Goal: Task Accomplishment & Management: Manage account settings

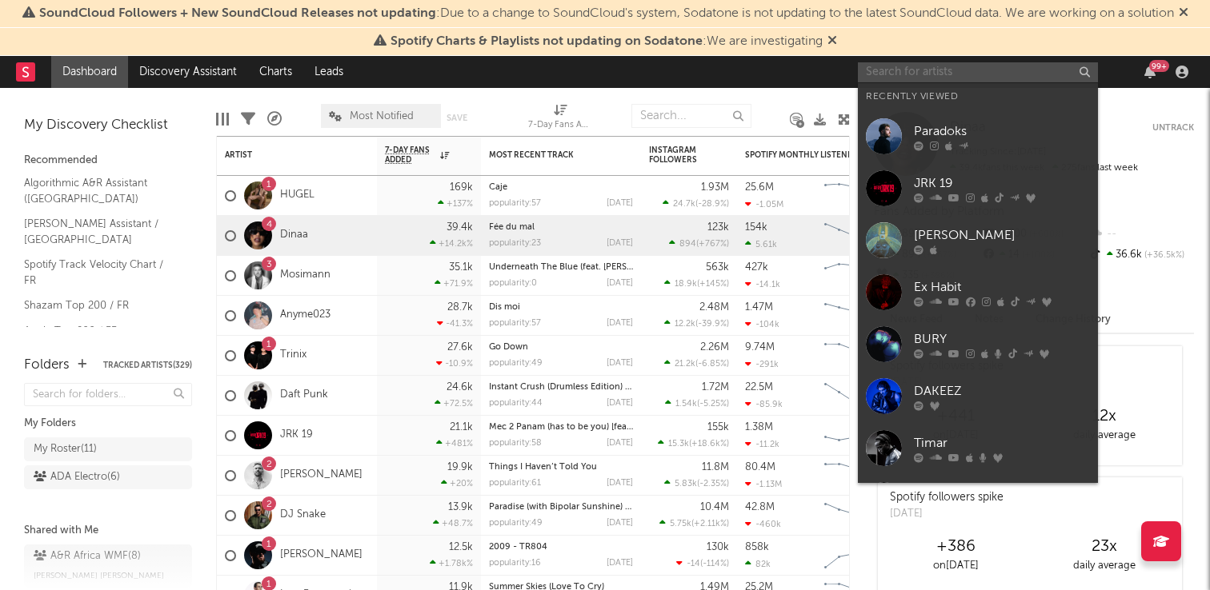
click at [979, 78] on input "text" at bounding box center [978, 72] width 240 height 20
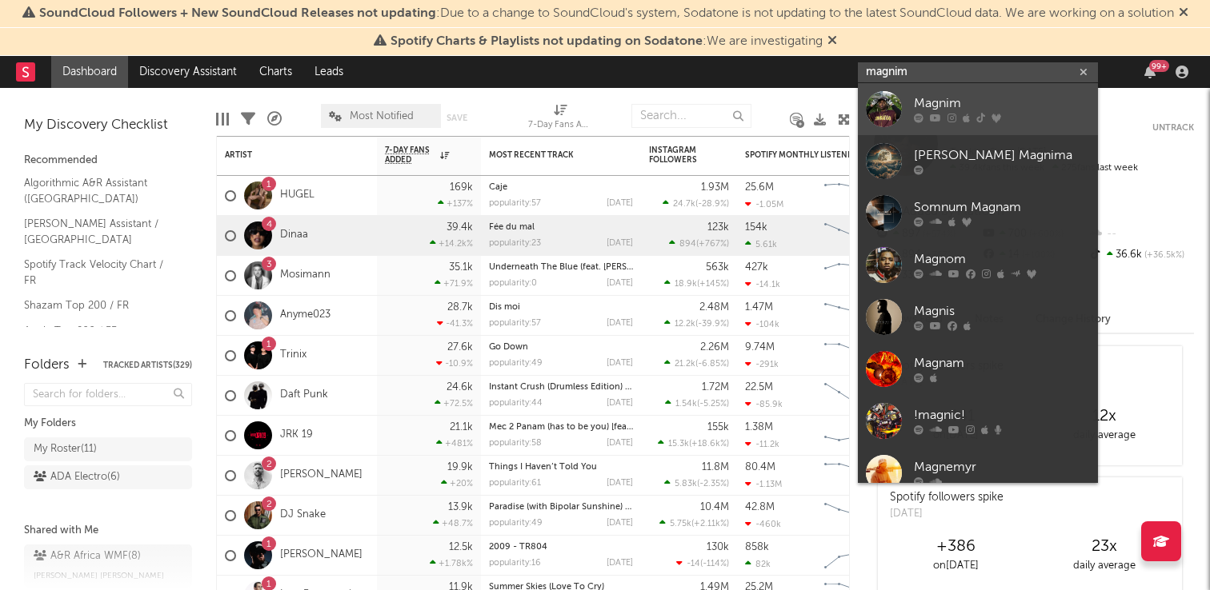
type input "magnim"
click at [1054, 107] on div "Magnim" at bounding box center [1002, 103] width 176 height 19
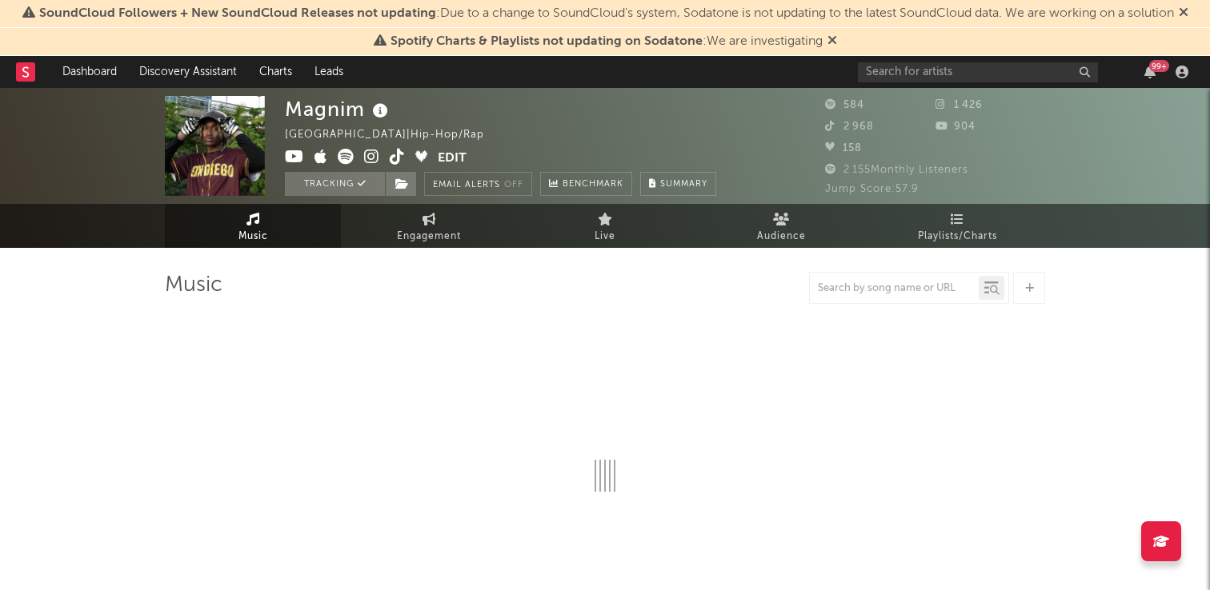
select select "6m"
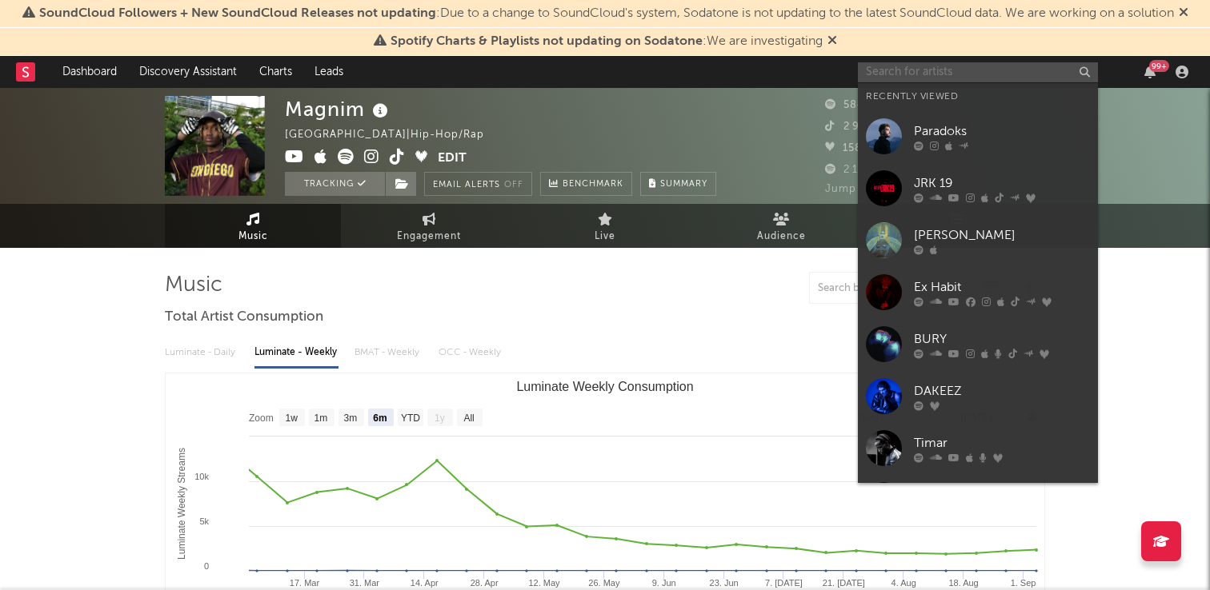
click at [895, 70] on input "text" at bounding box center [978, 72] width 240 height 20
type input "a"
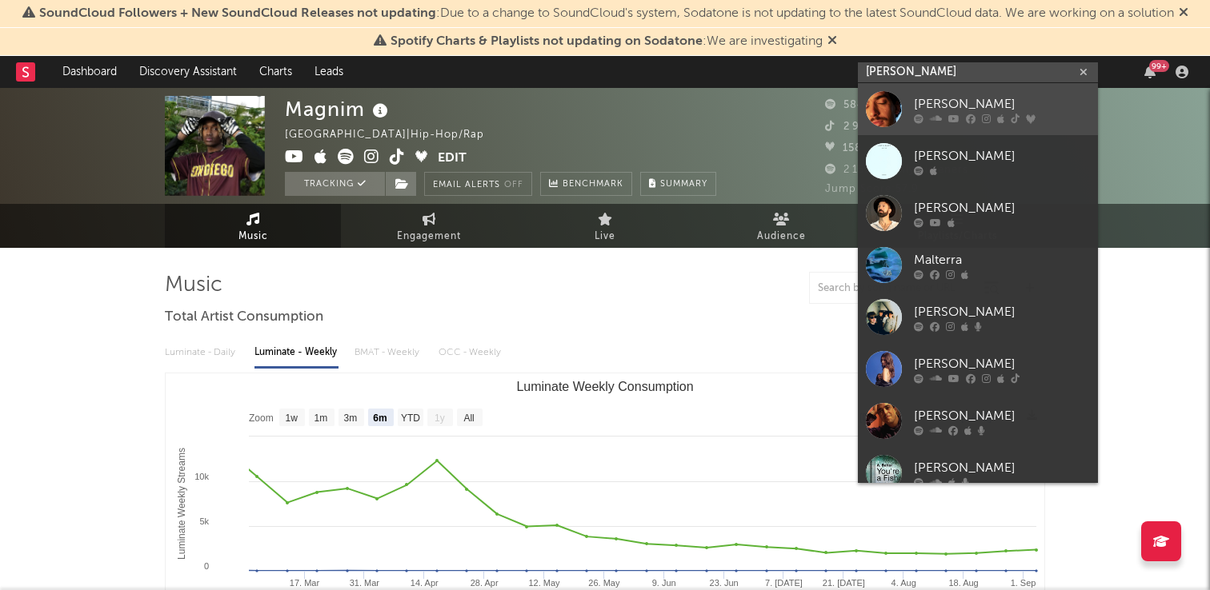
type input "[PERSON_NAME]"
click at [902, 88] on link "[PERSON_NAME]" at bounding box center [978, 109] width 240 height 52
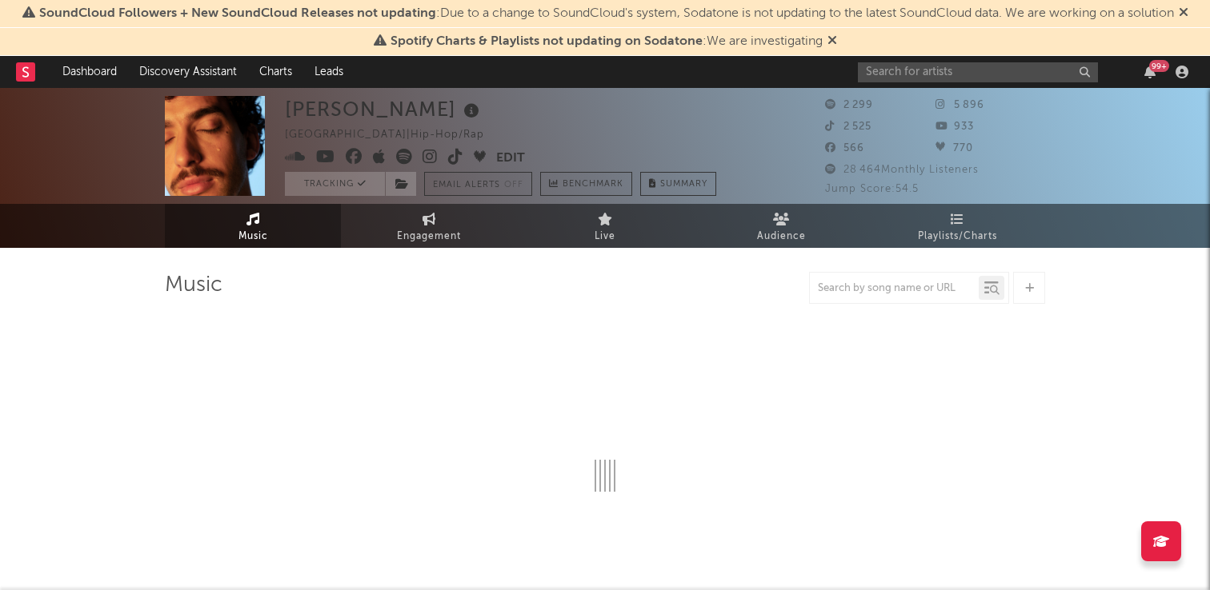
select select "1w"
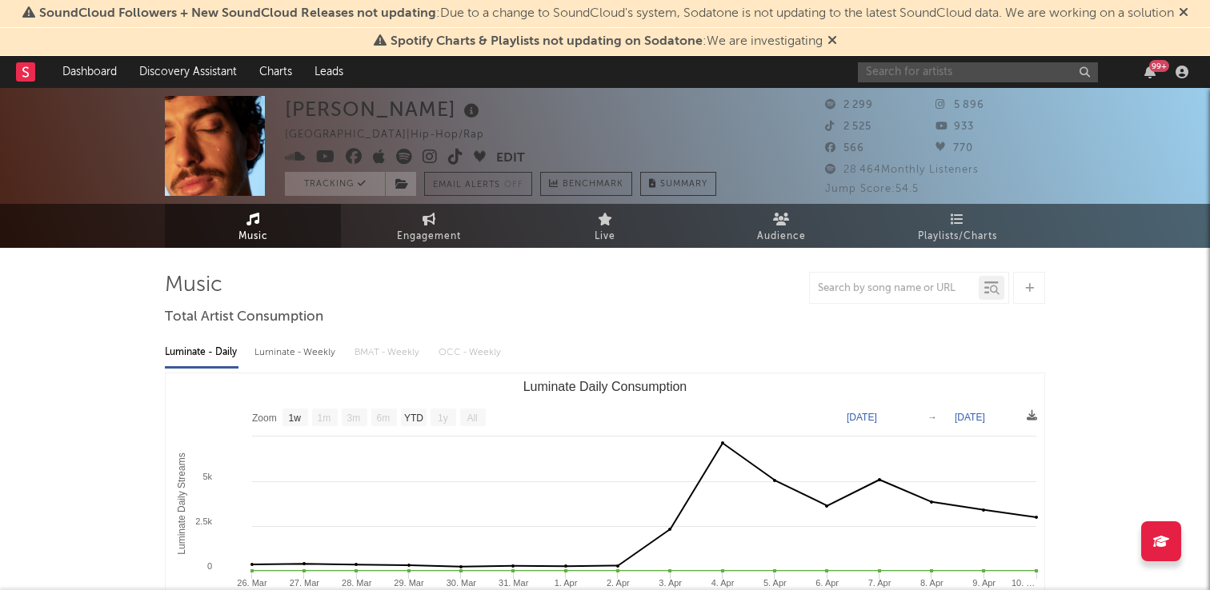
click at [880, 78] on input "text" at bounding box center [978, 72] width 240 height 20
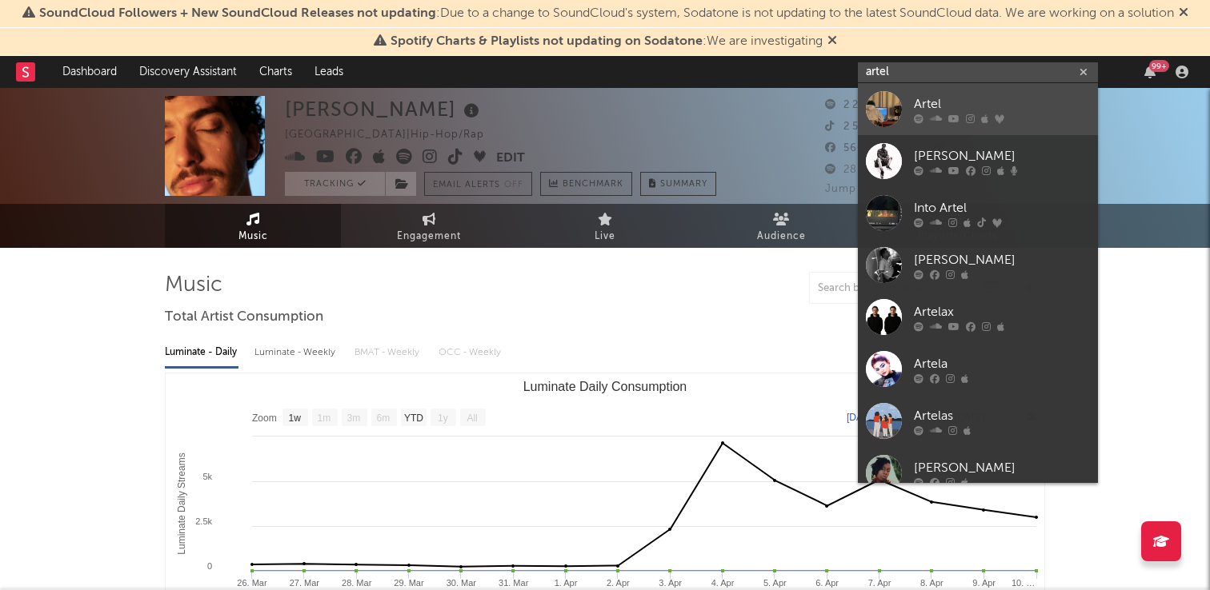
type input "artel"
click at [944, 93] on link "Artel" at bounding box center [978, 109] width 240 height 52
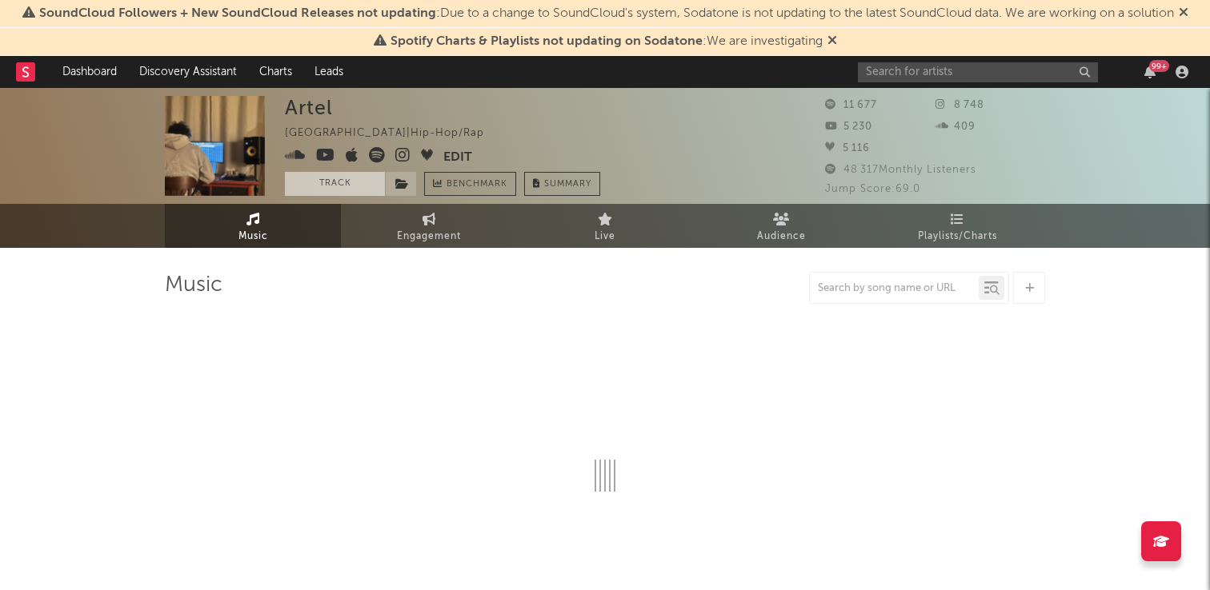
select select "6m"
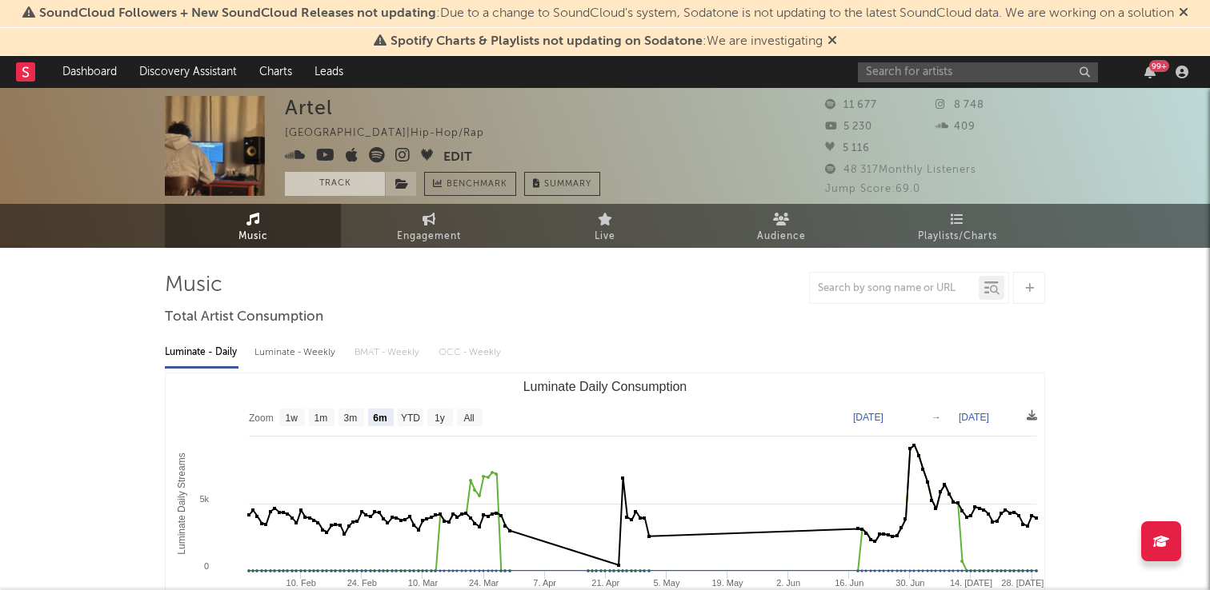
click at [331, 188] on button "Track" at bounding box center [335, 184] width 100 height 24
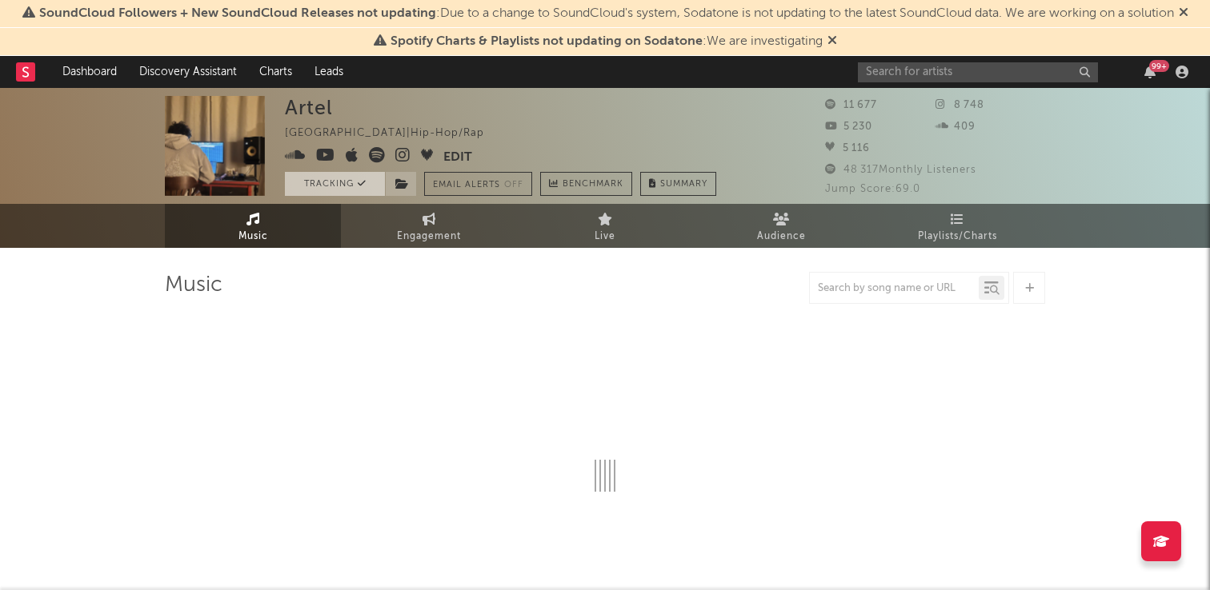
select select "6m"
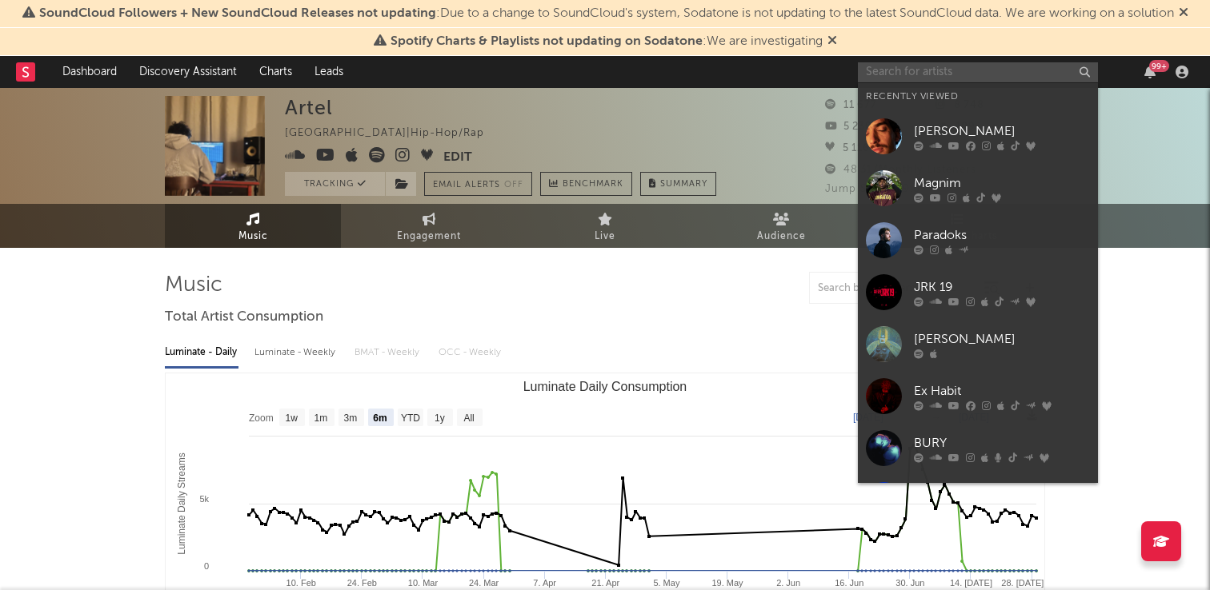
click at [887, 77] on input "text" at bounding box center [978, 72] width 240 height 20
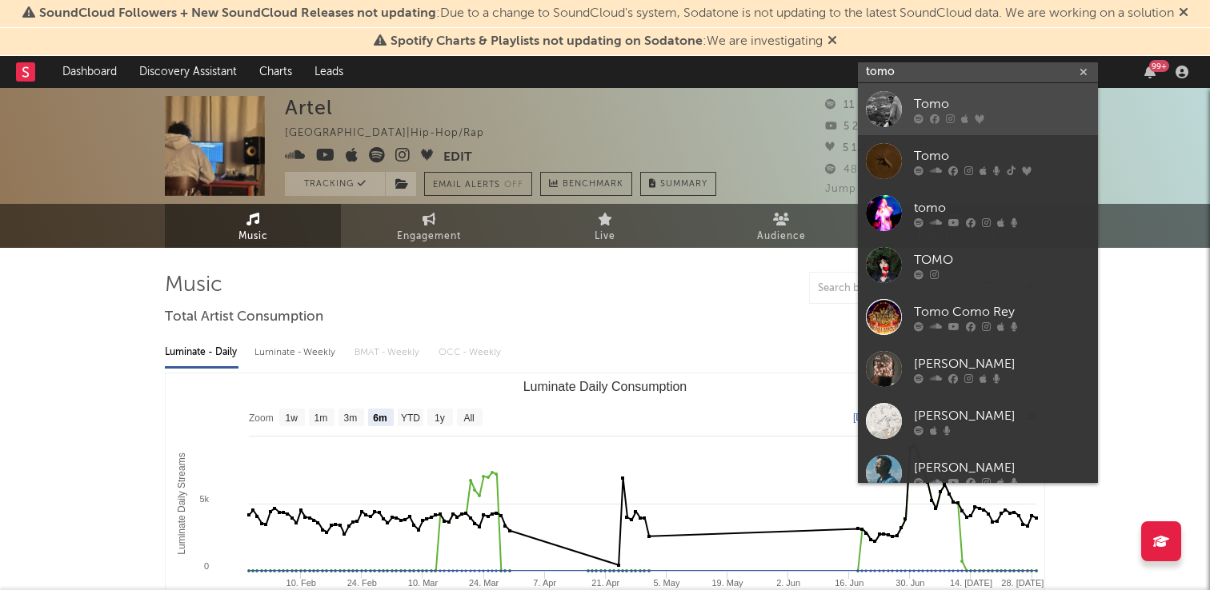
type input "tomo"
click at [905, 98] on link "Tomo" at bounding box center [978, 109] width 240 height 52
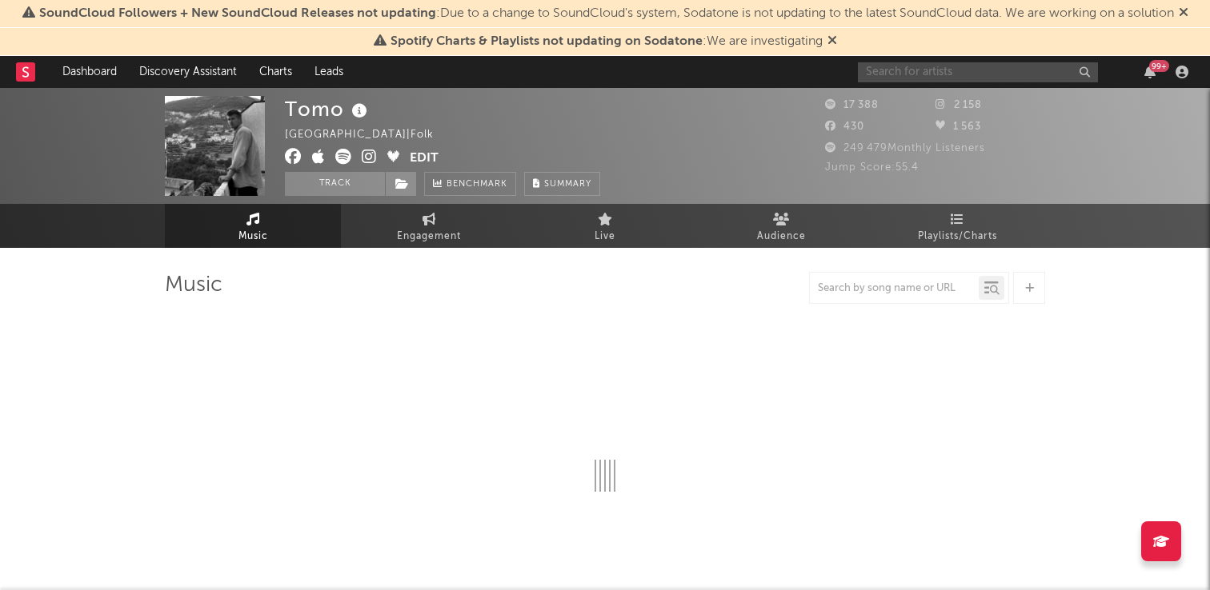
click at [938, 62] on input "text" at bounding box center [978, 72] width 240 height 20
type input "to"
select select "6m"
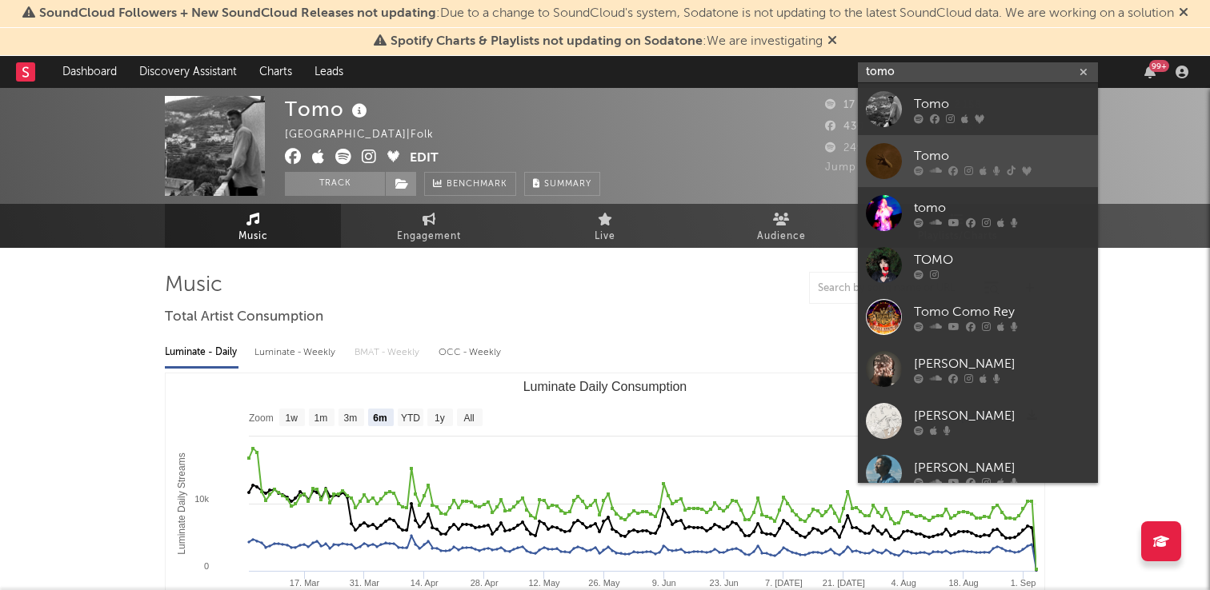
type input "tomo"
click at [957, 146] on link "Tomo" at bounding box center [978, 161] width 240 height 52
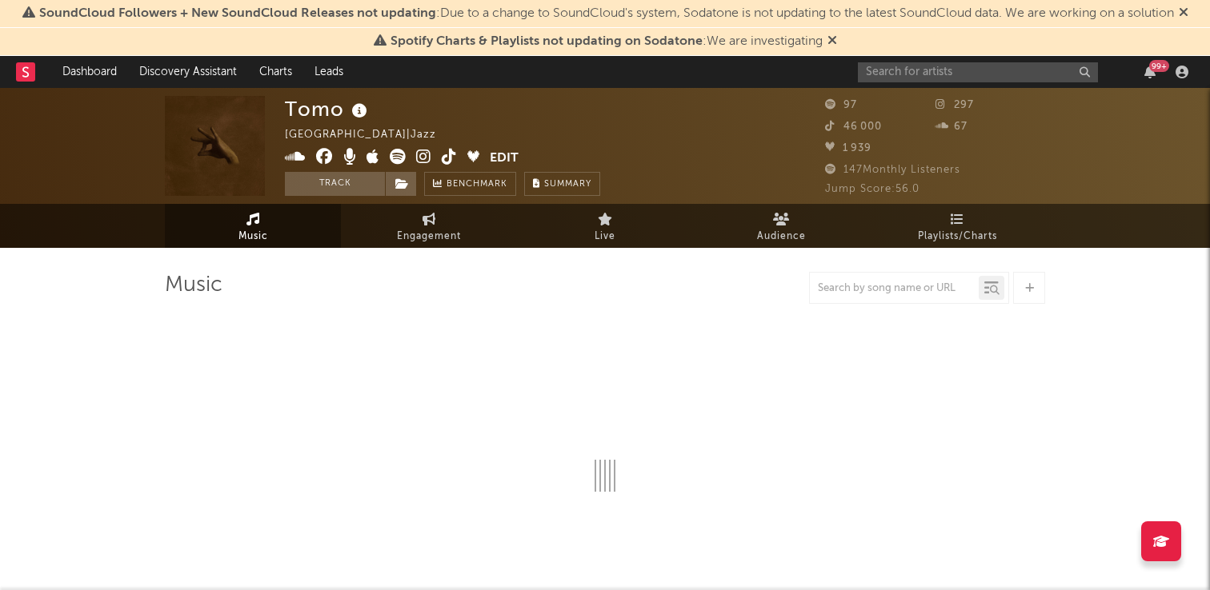
select select "1w"
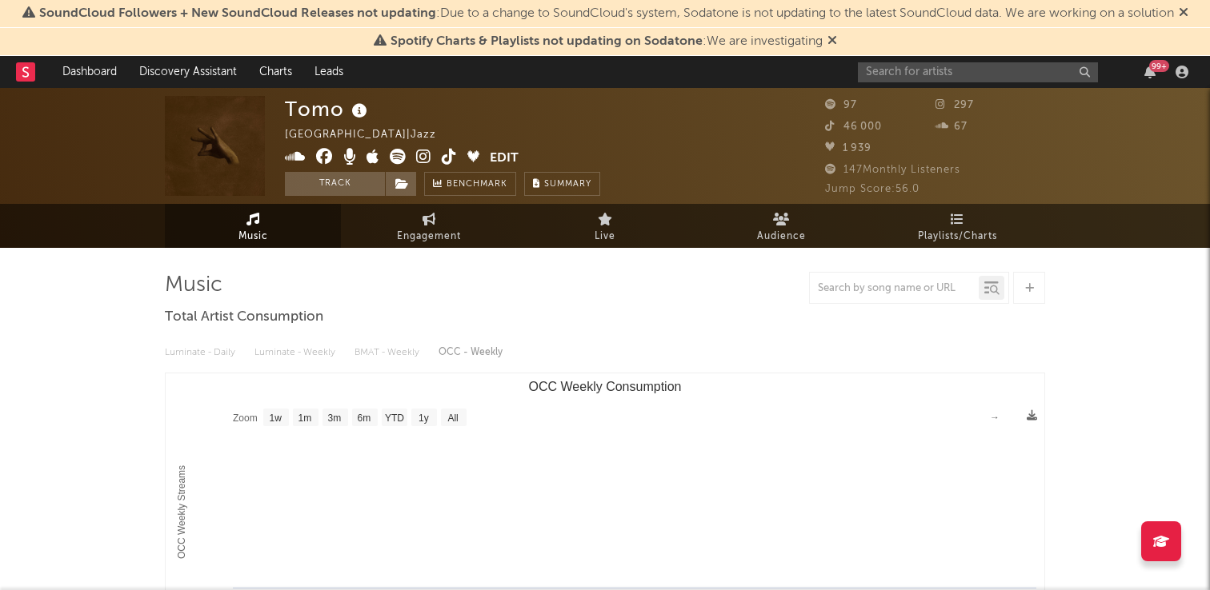
click at [940, 97] on div "297" at bounding box center [990, 105] width 110 height 19
click at [930, 78] on input "text" at bounding box center [978, 72] width 240 height 20
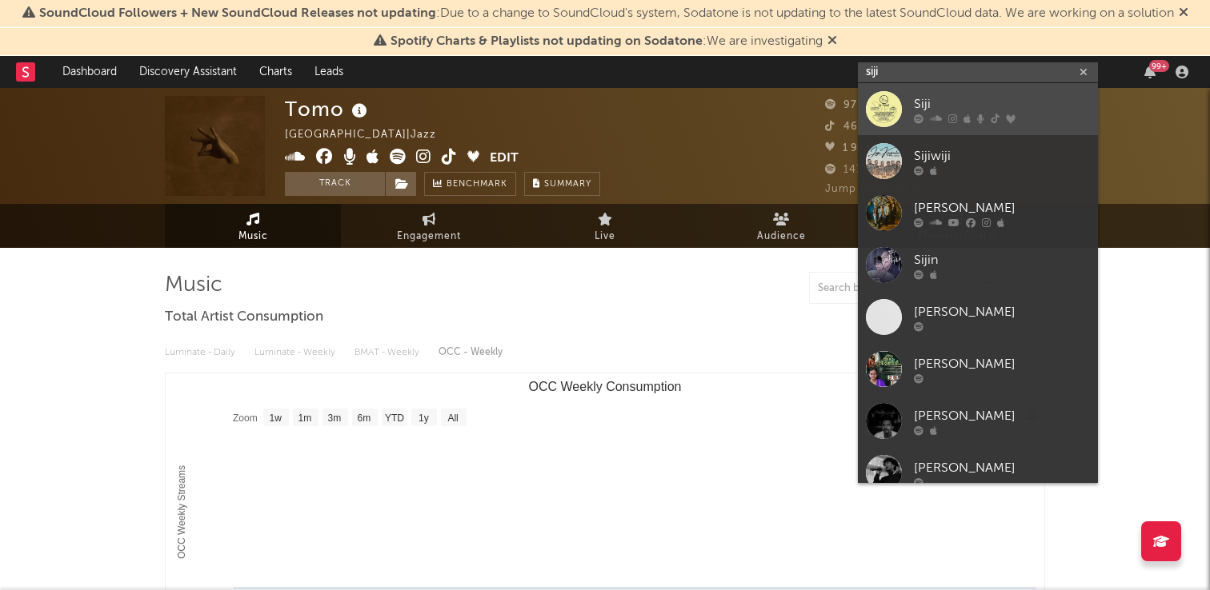
type input "siji"
click at [904, 105] on link "Siji" at bounding box center [978, 109] width 240 height 52
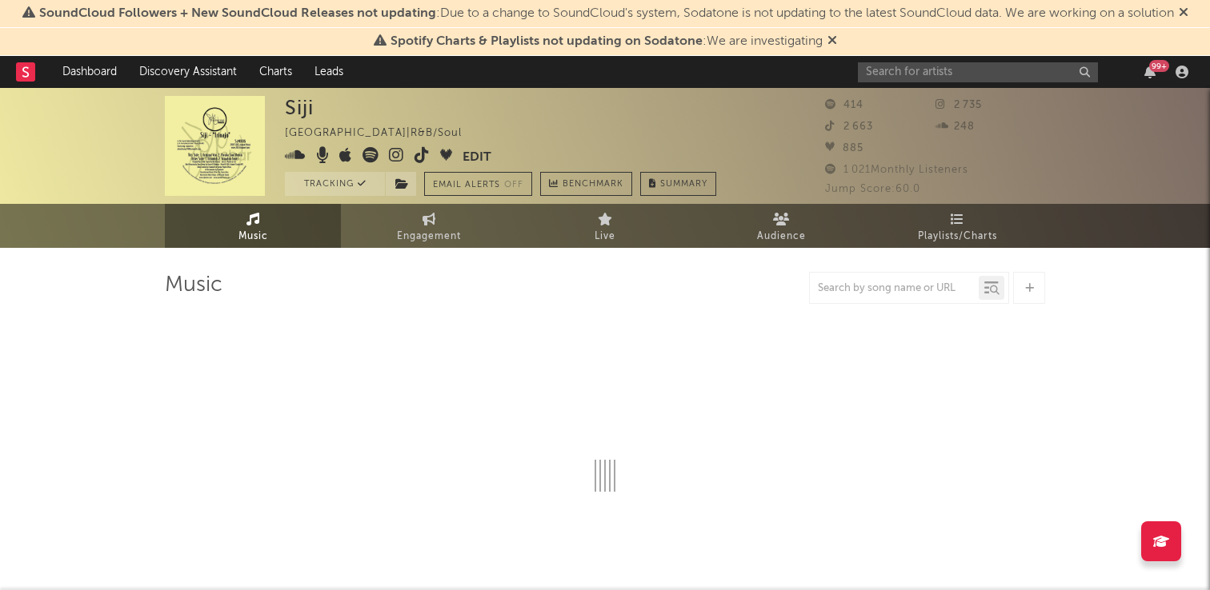
select select "1w"
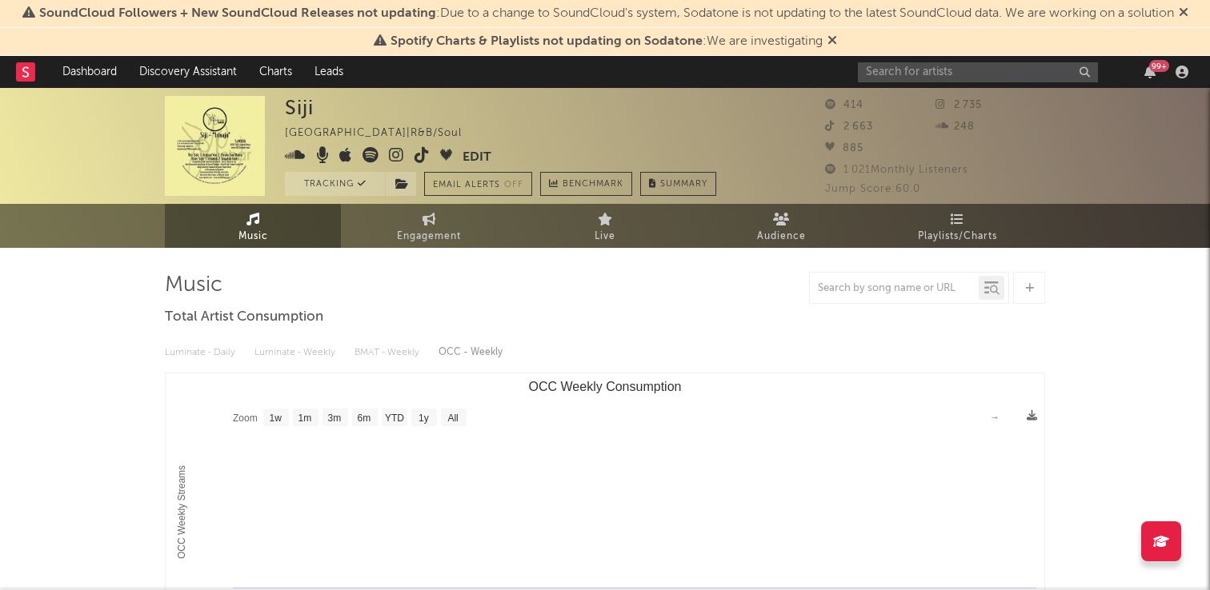
click at [876, 59] on div "99 +" at bounding box center [1026, 72] width 336 height 32
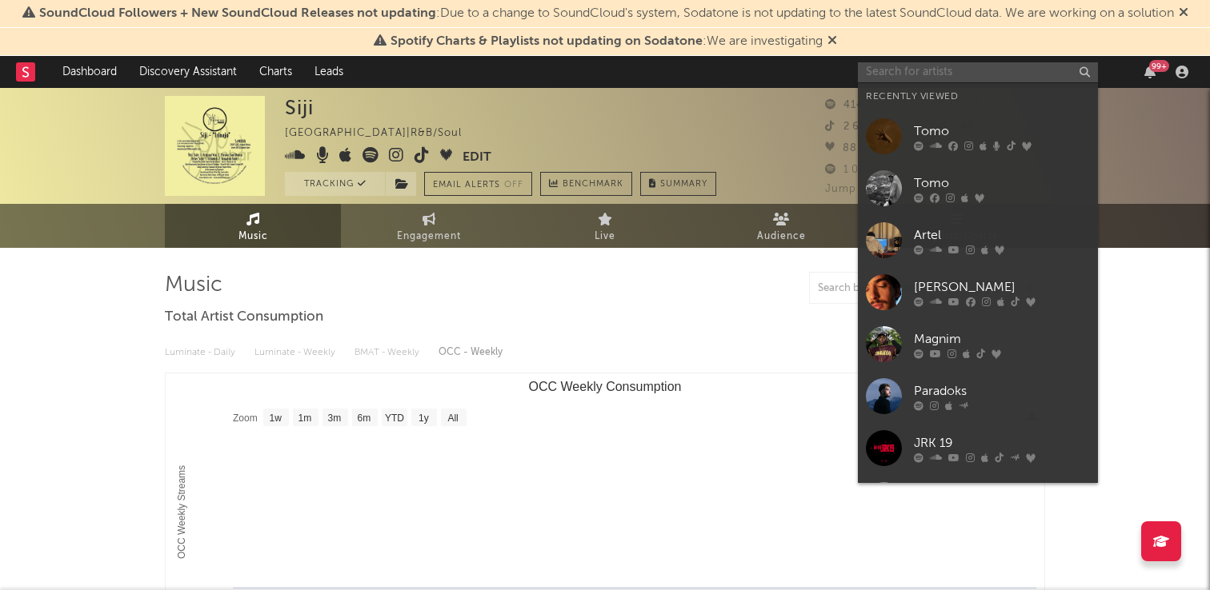
click at [882, 62] on input "text" at bounding box center [978, 72] width 240 height 20
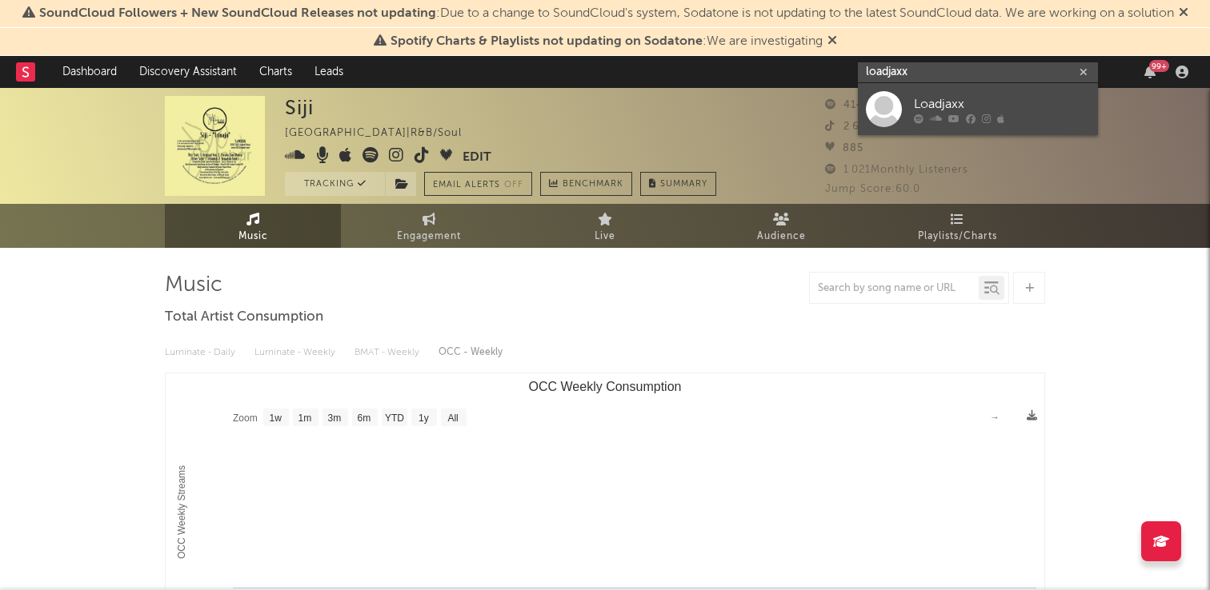
type input "loadjaxx"
click at [903, 102] on link "Loadjaxx" at bounding box center [978, 109] width 240 height 52
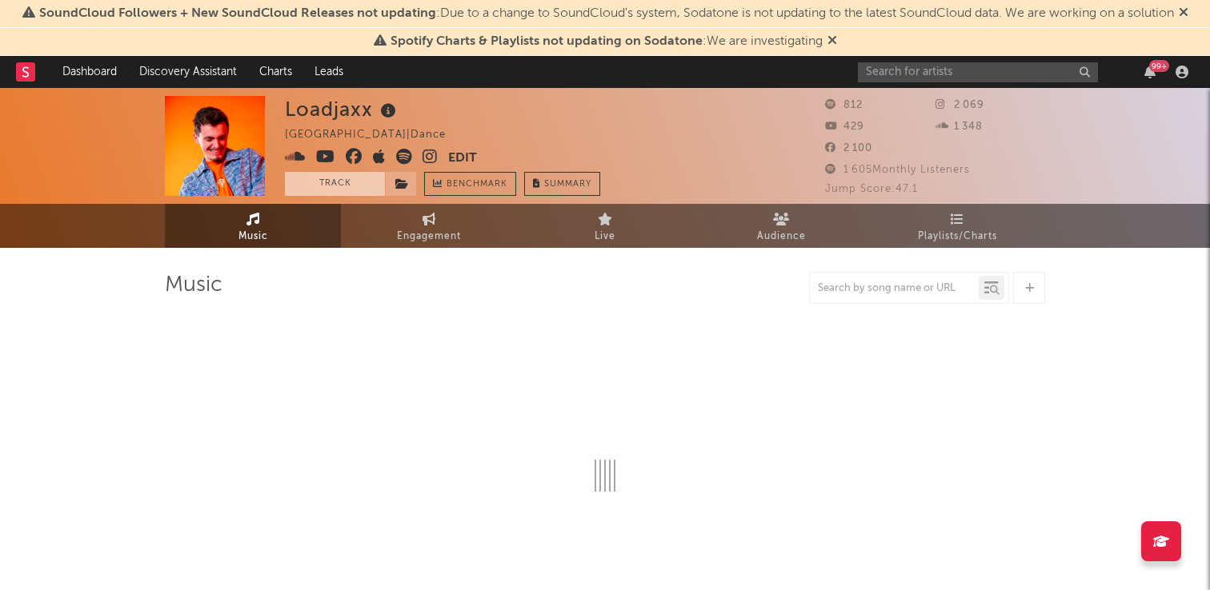
click at [367, 186] on button "Track" at bounding box center [335, 184] width 100 height 24
select select "1w"
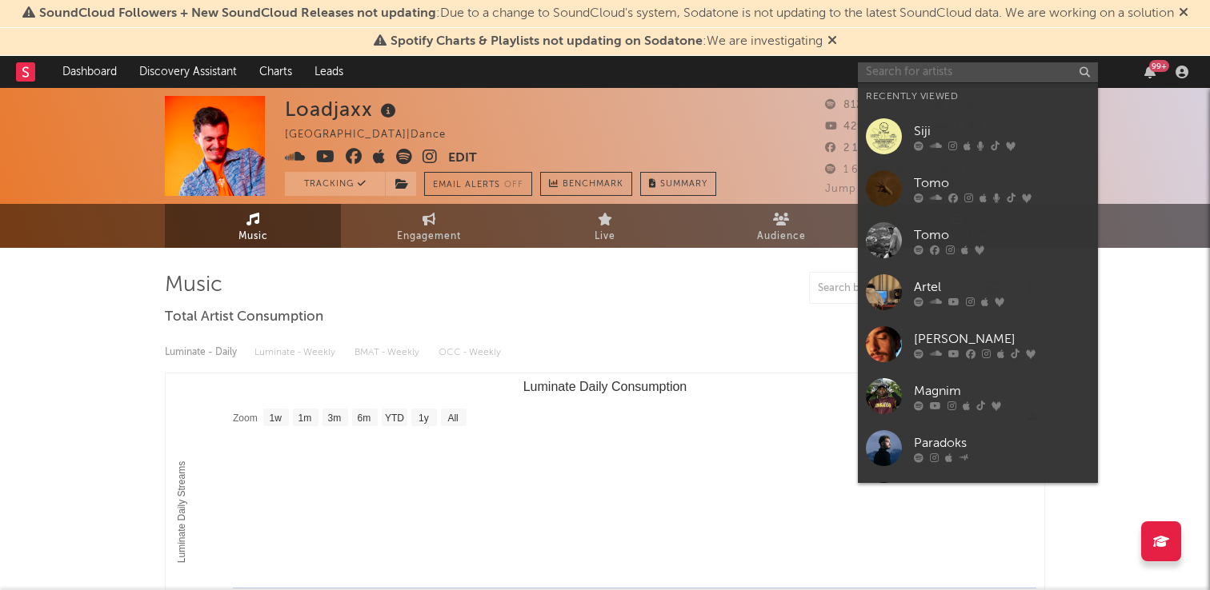
click at [916, 78] on input "text" at bounding box center [978, 72] width 240 height 20
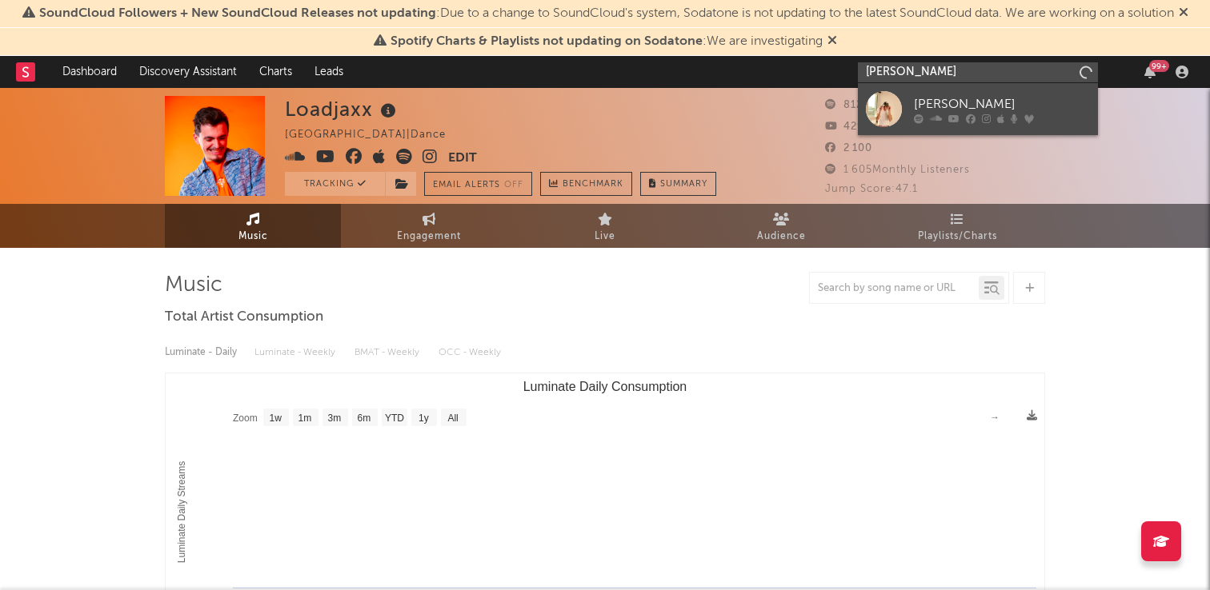
type input "[PERSON_NAME]"
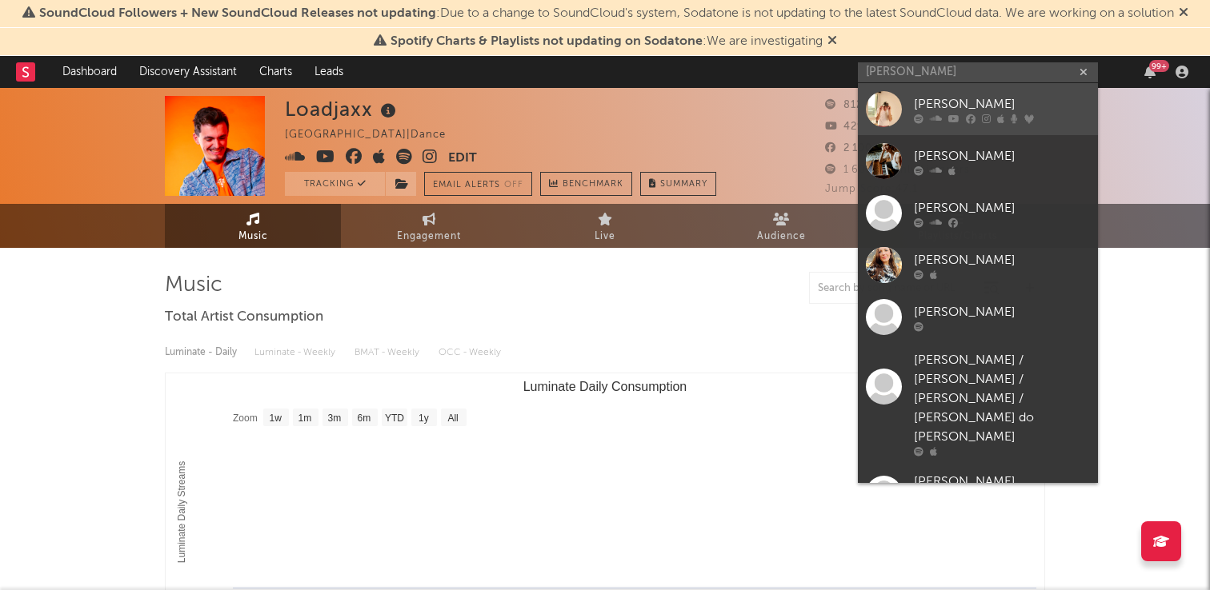
click at [947, 100] on div "[PERSON_NAME]" at bounding box center [1002, 103] width 176 height 19
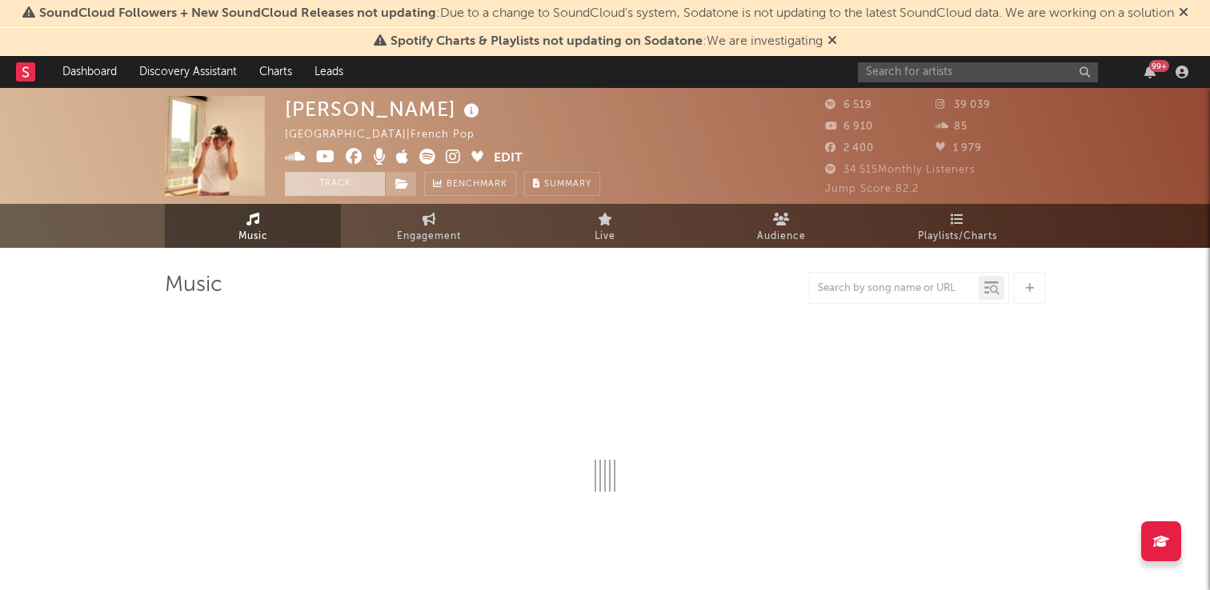
click at [330, 182] on button "Track" at bounding box center [335, 184] width 100 height 24
select select "6m"
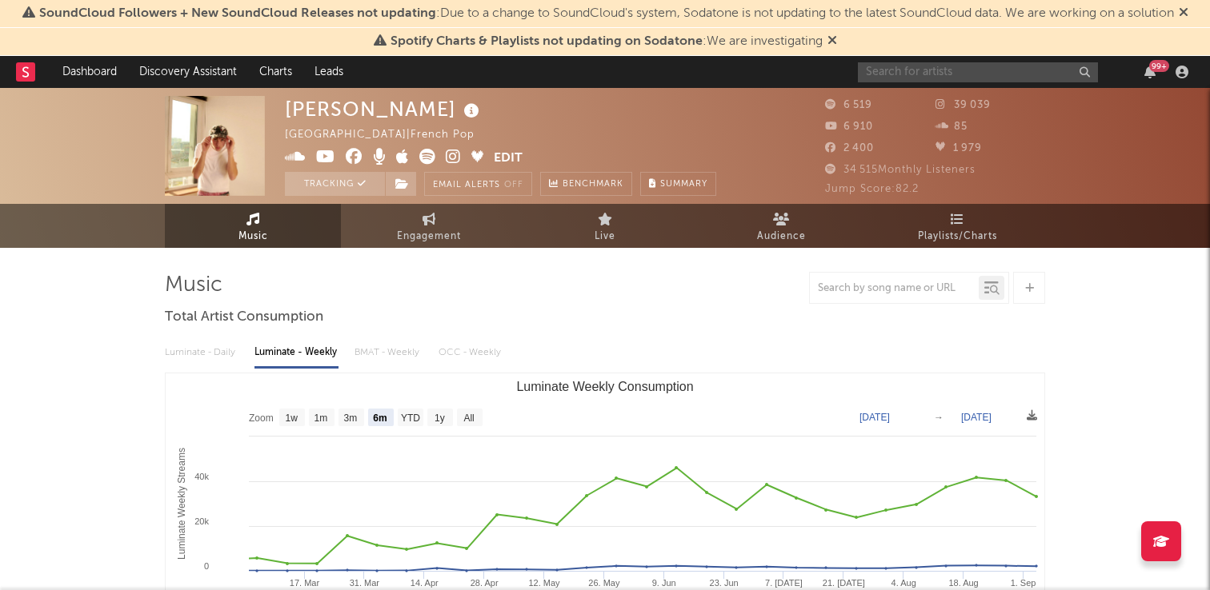
click at [877, 79] on input "text" at bounding box center [978, 72] width 240 height 20
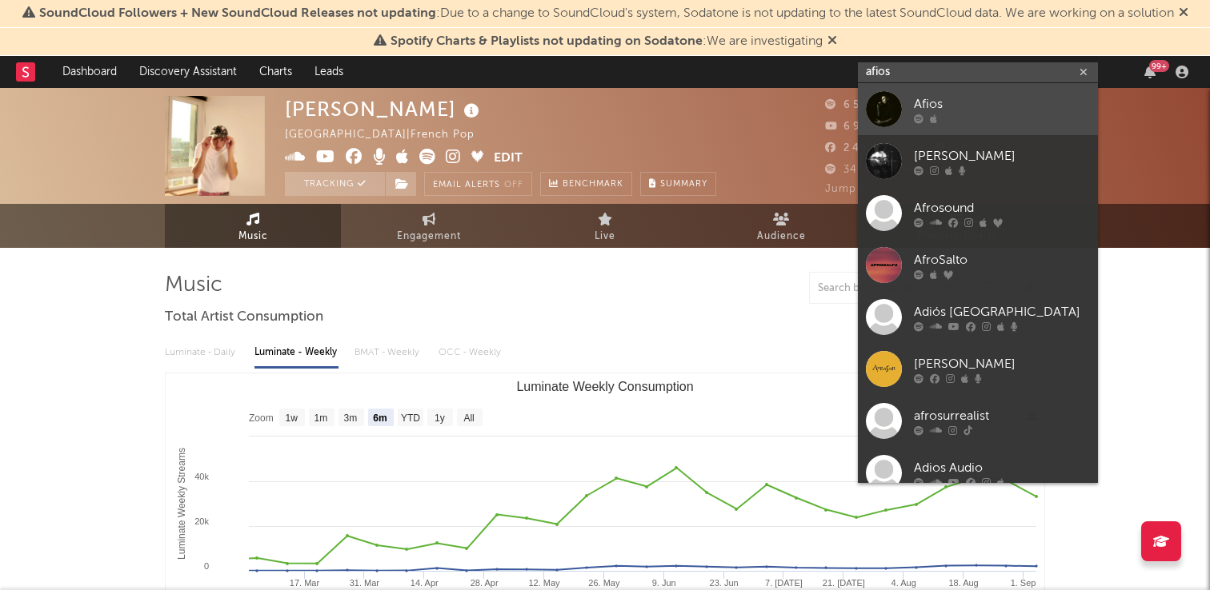
type input "afios"
click at [943, 114] on div at bounding box center [1002, 119] width 176 height 10
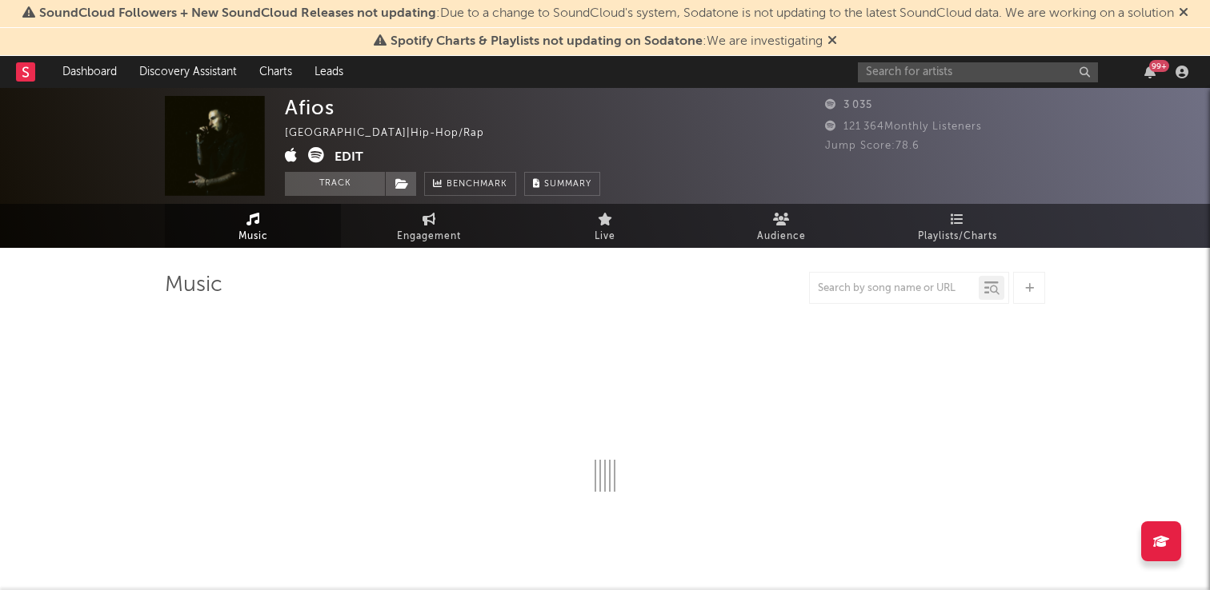
select select "1w"
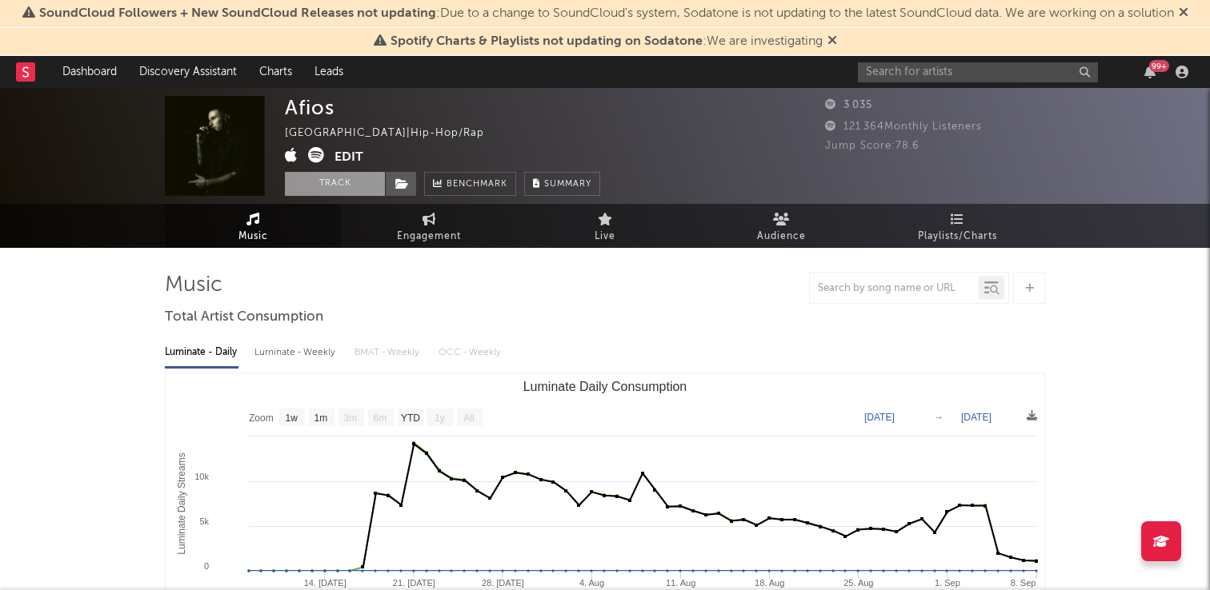
click at [350, 186] on button "Track" at bounding box center [335, 184] width 100 height 24
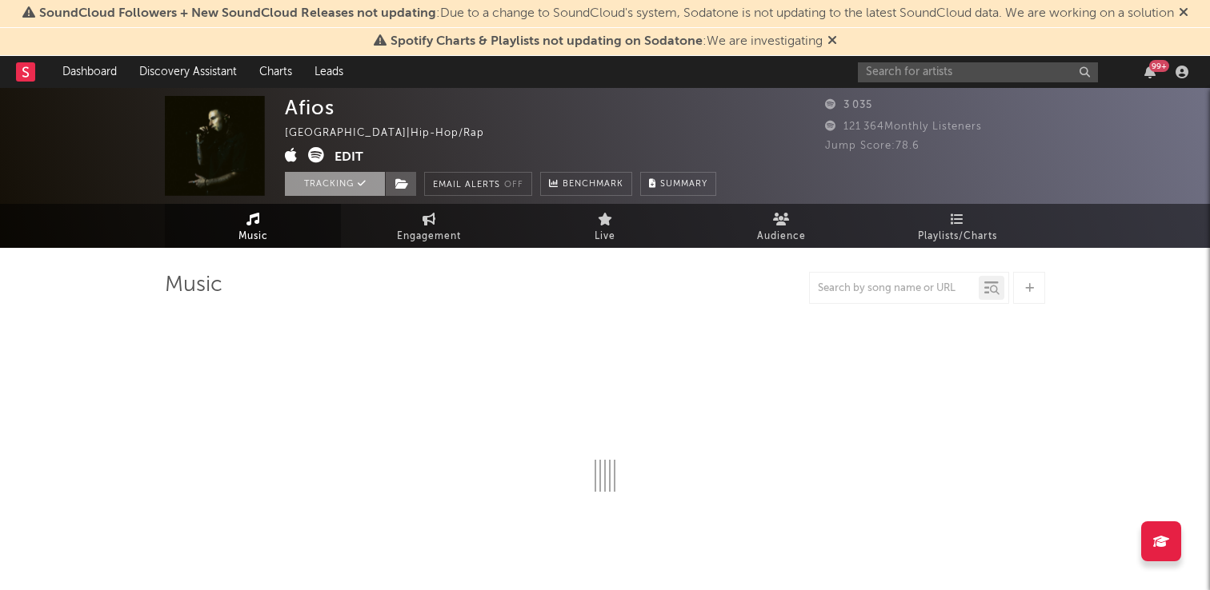
select select "1w"
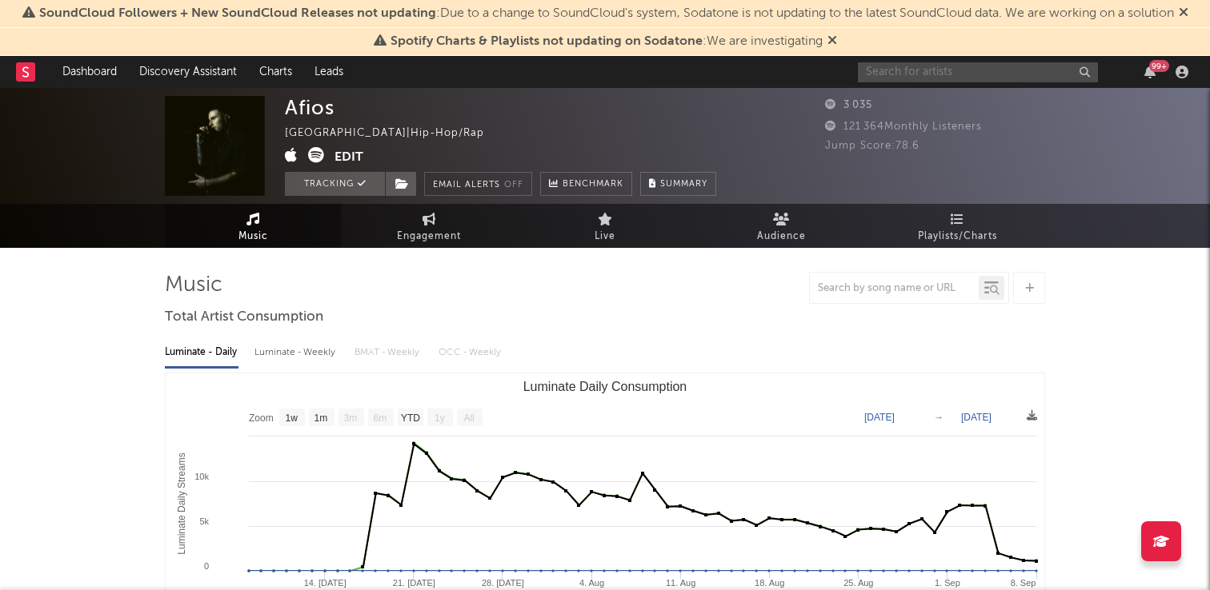
click at [900, 69] on input "text" at bounding box center [978, 72] width 240 height 20
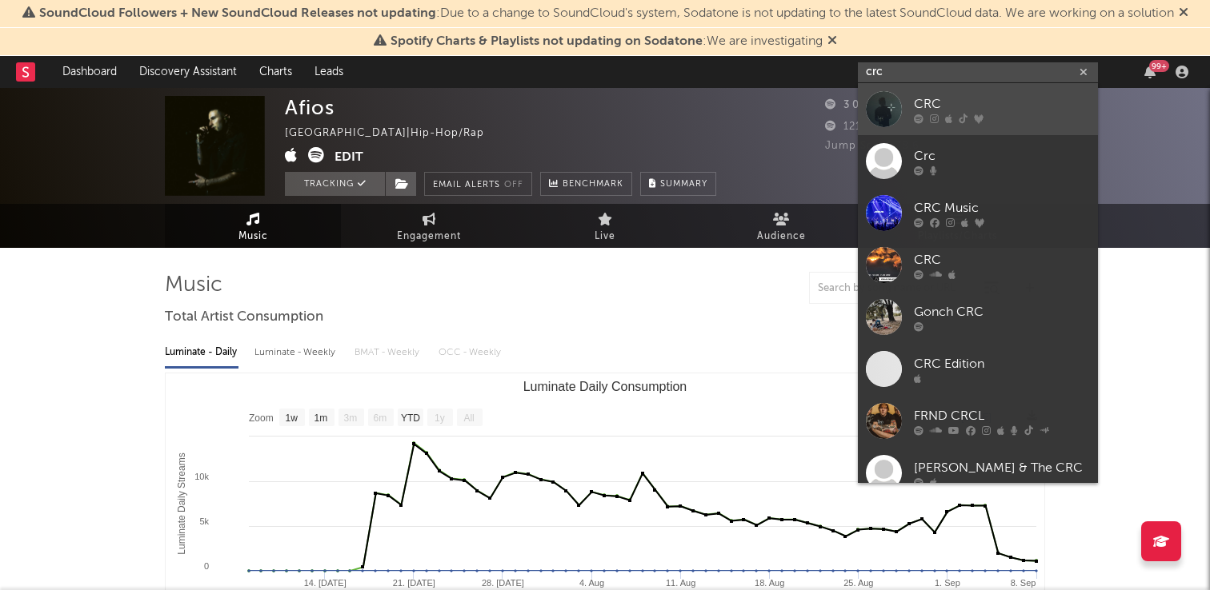
type input "crc"
click at [927, 104] on div "CRC" at bounding box center [1002, 103] width 176 height 19
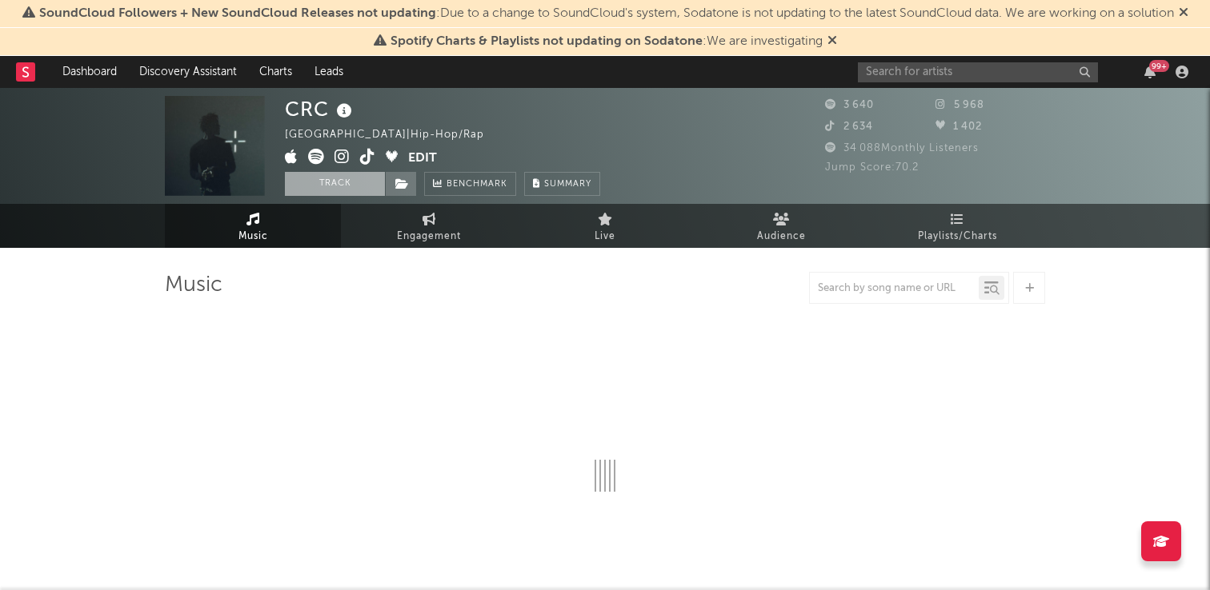
select select "6m"
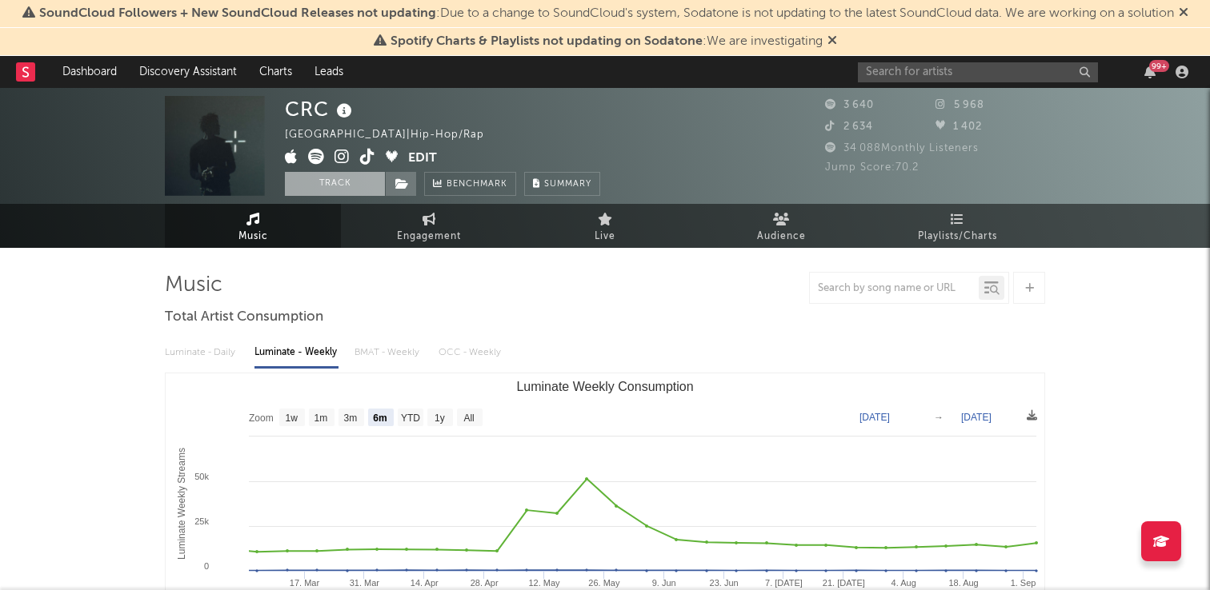
click at [348, 187] on button "Track" at bounding box center [335, 184] width 100 height 24
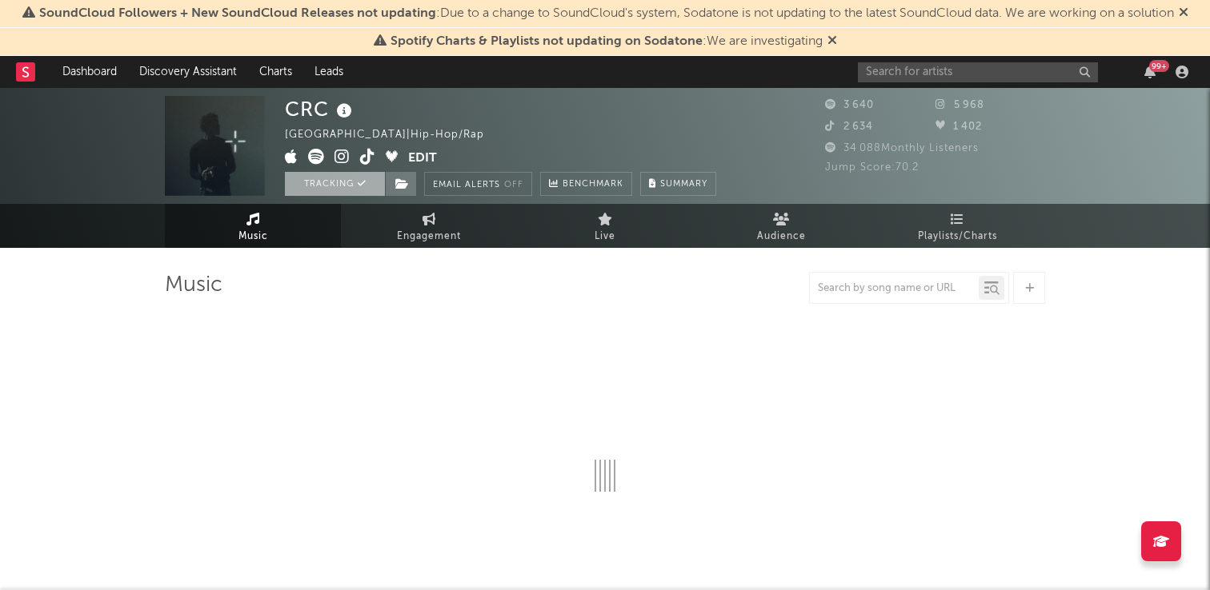
select select "6m"
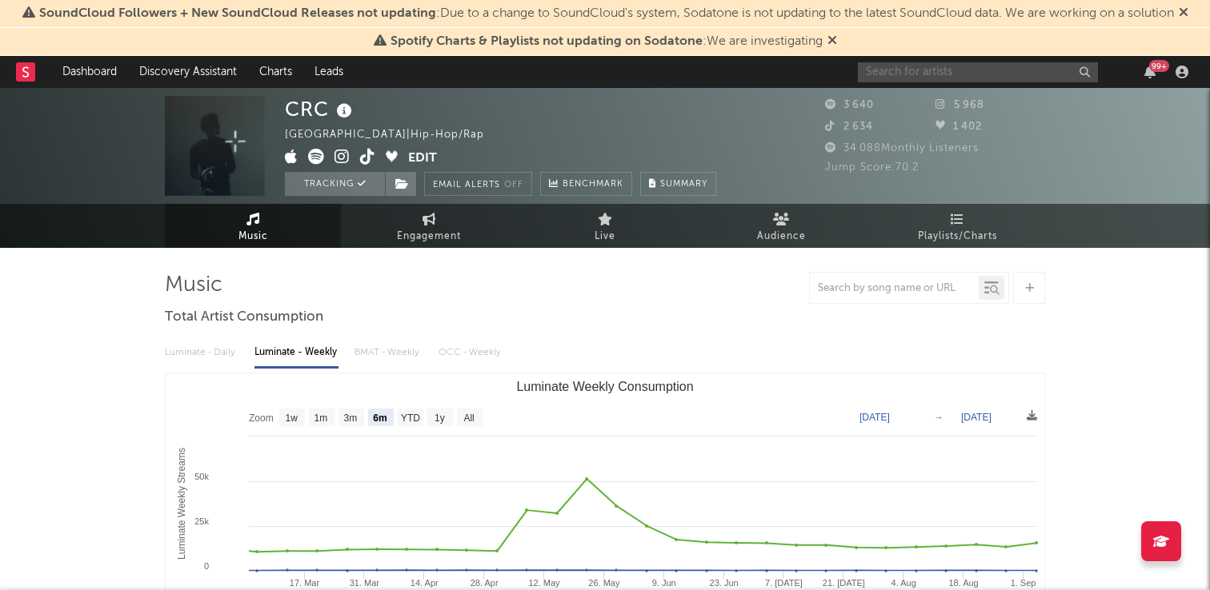
click at [887, 66] on input "text" at bounding box center [978, 72] width 240 height 20
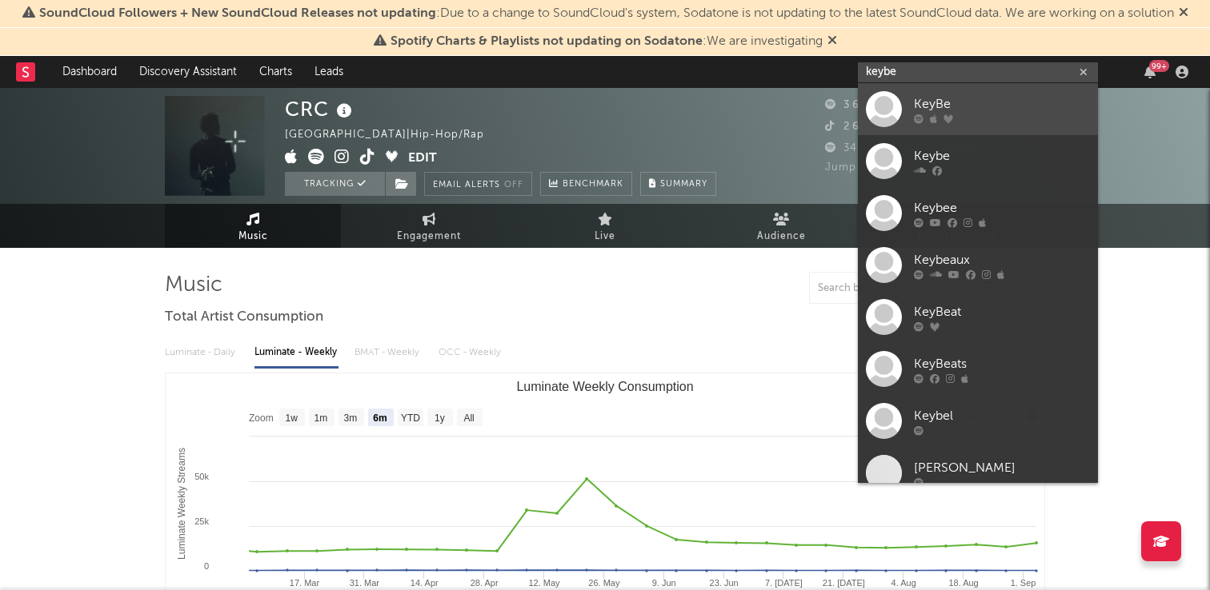
type input "keybe"
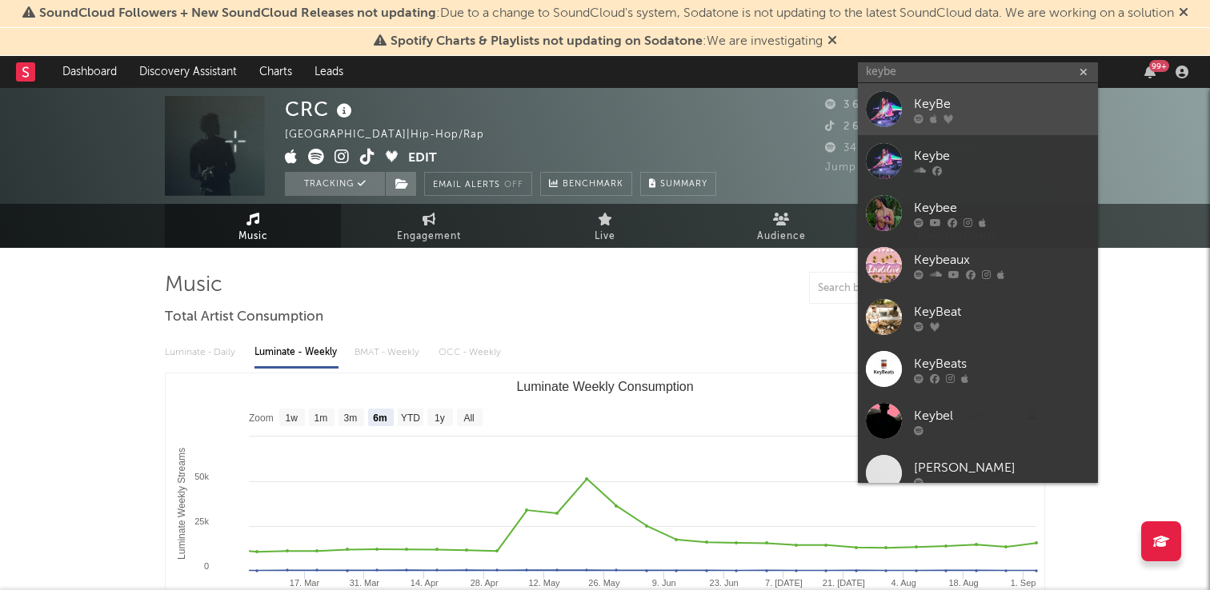
click at [944, 104] on div "KeyBe" at bounding box center [1002, 103] width 176 height 19
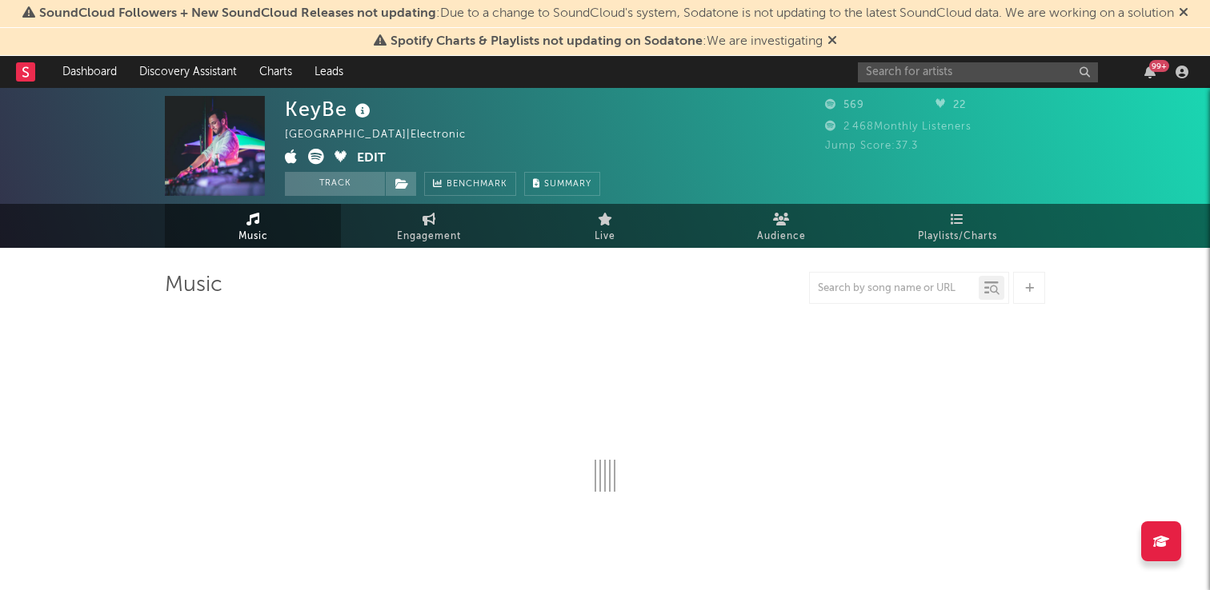
select select "1w"
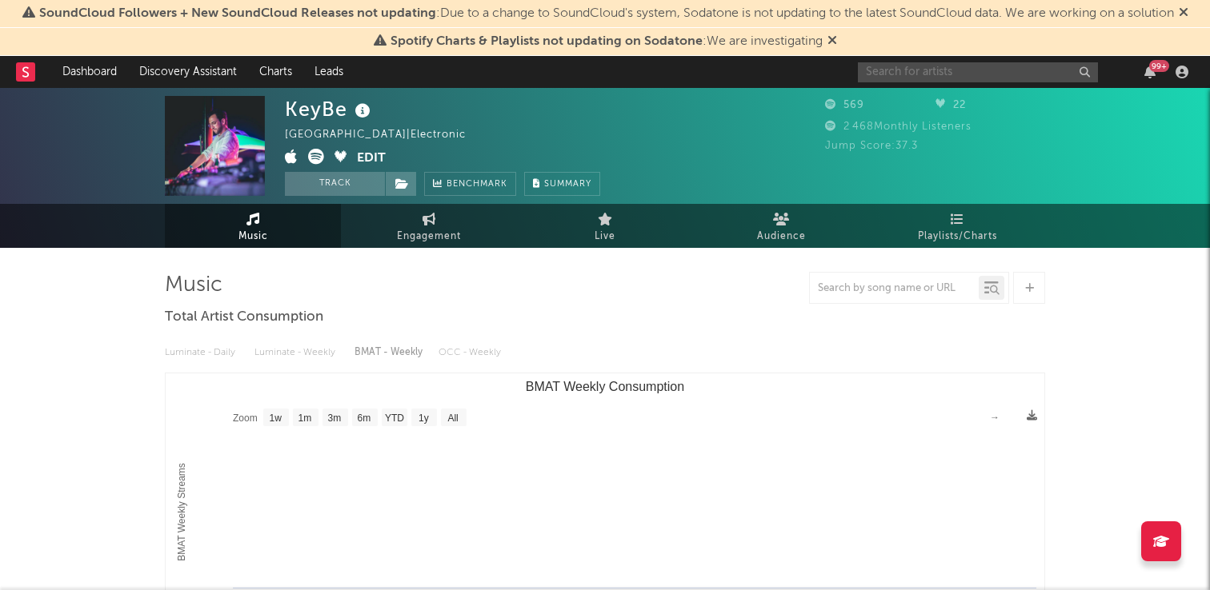
click at [981, 71] on input "text" at bounding box center [978, 72] width 240 height 20
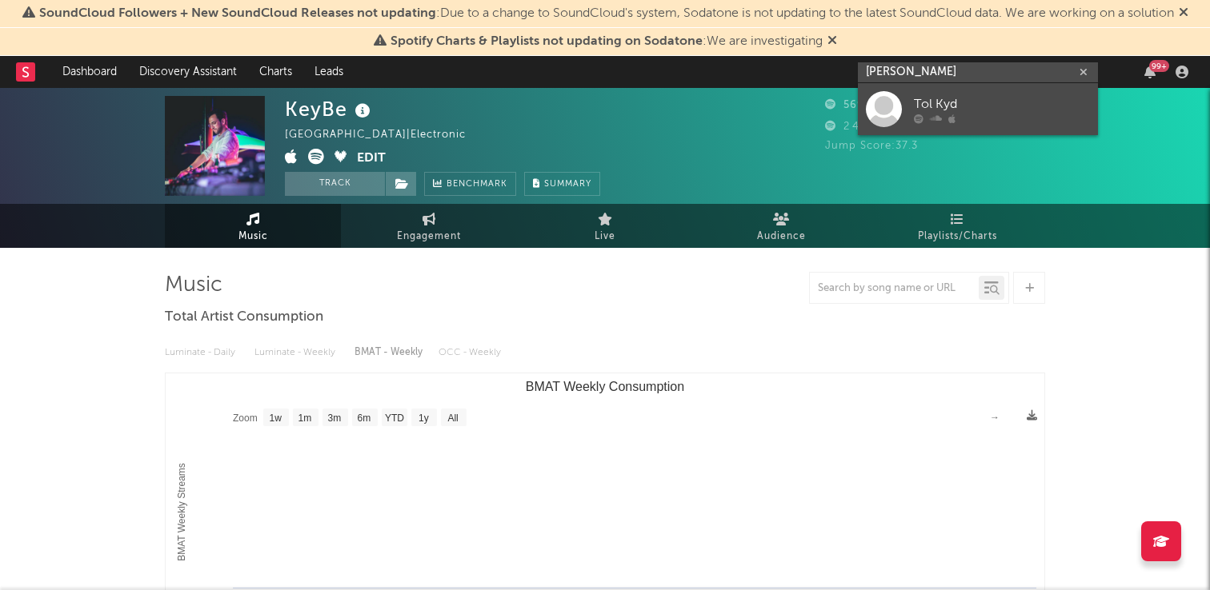
type input "[PERSON_NAME]"
click at [958, 100] on div "Tol Kyd" at bounding box center [1002, 103] width 176 height 19
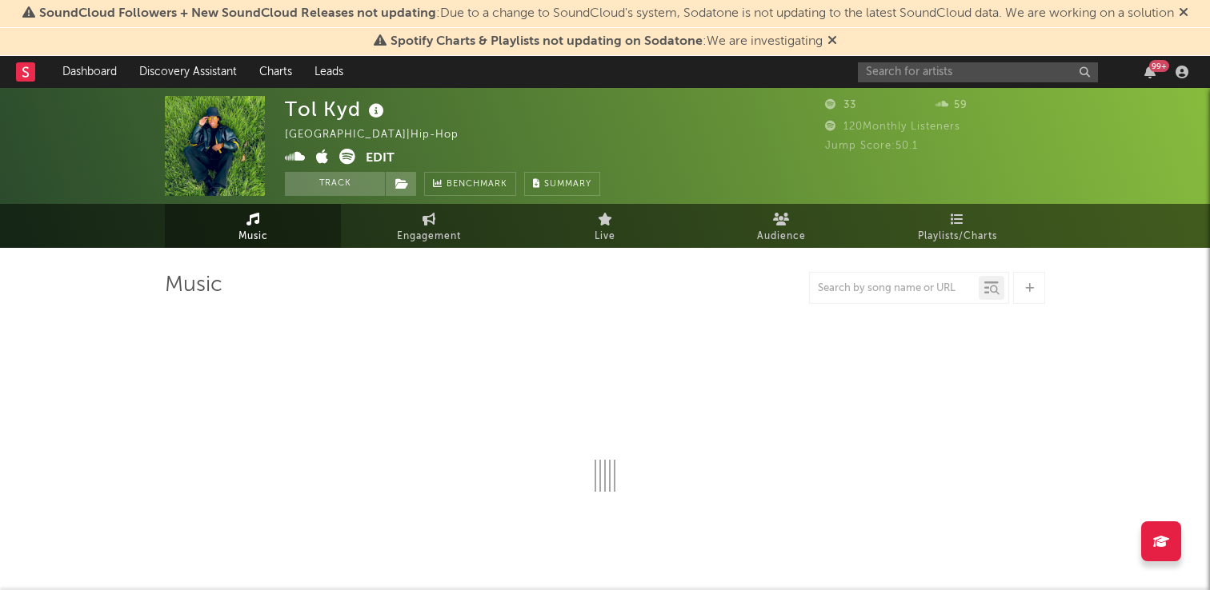
select select "1w"
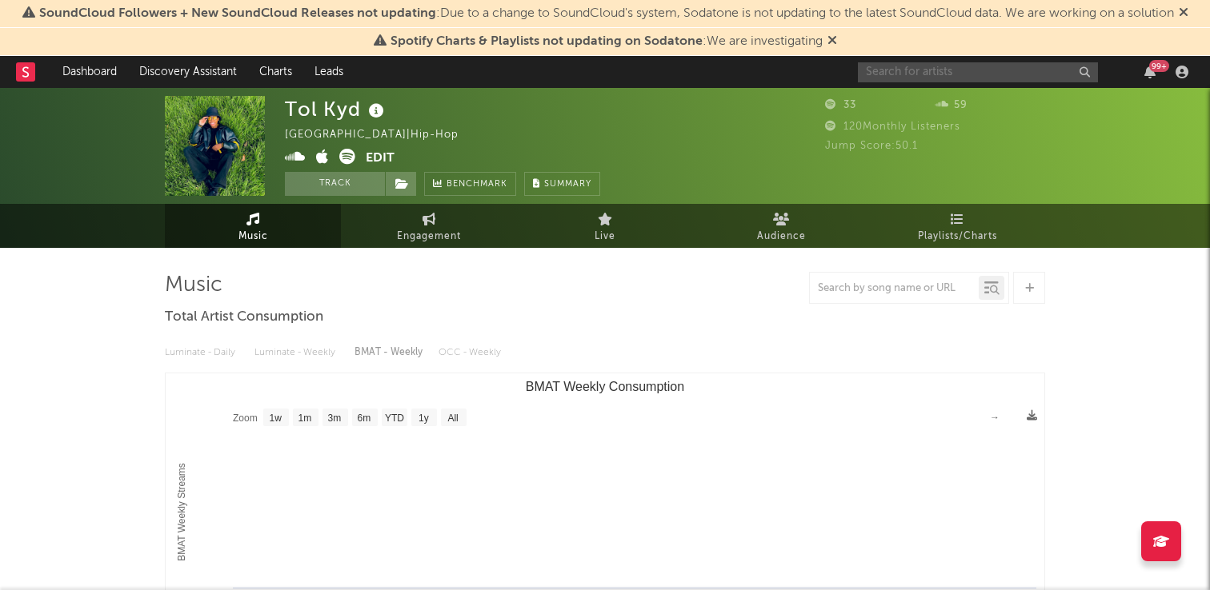
click at [903, 69] on input "text" at bounding box center [978, 72] width 240 height 20
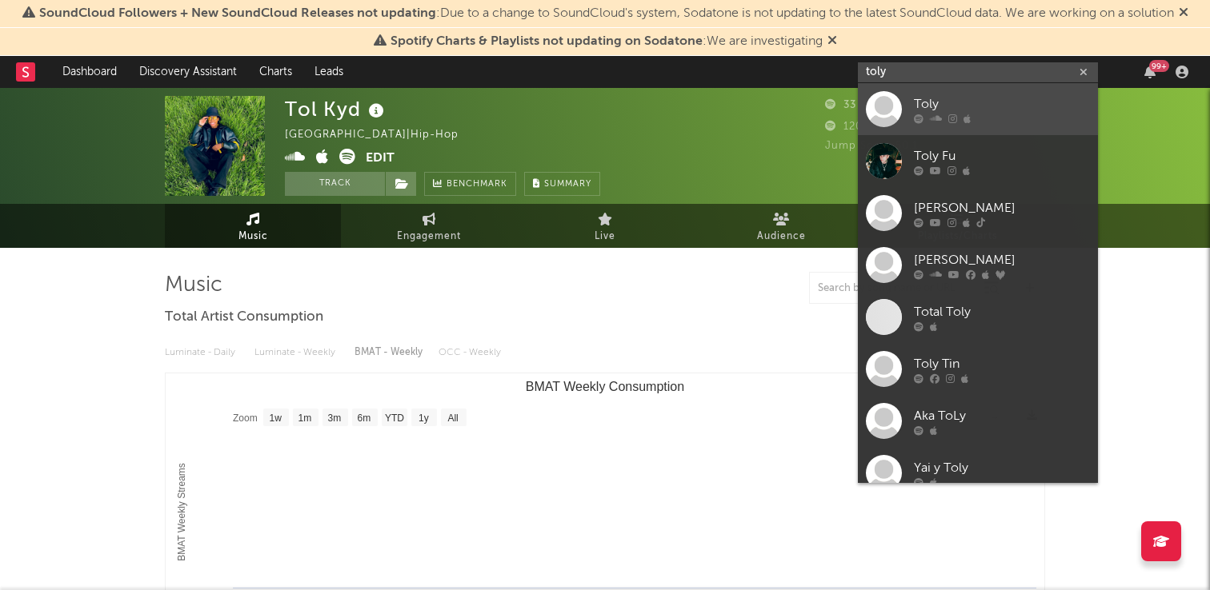
type input "toly"
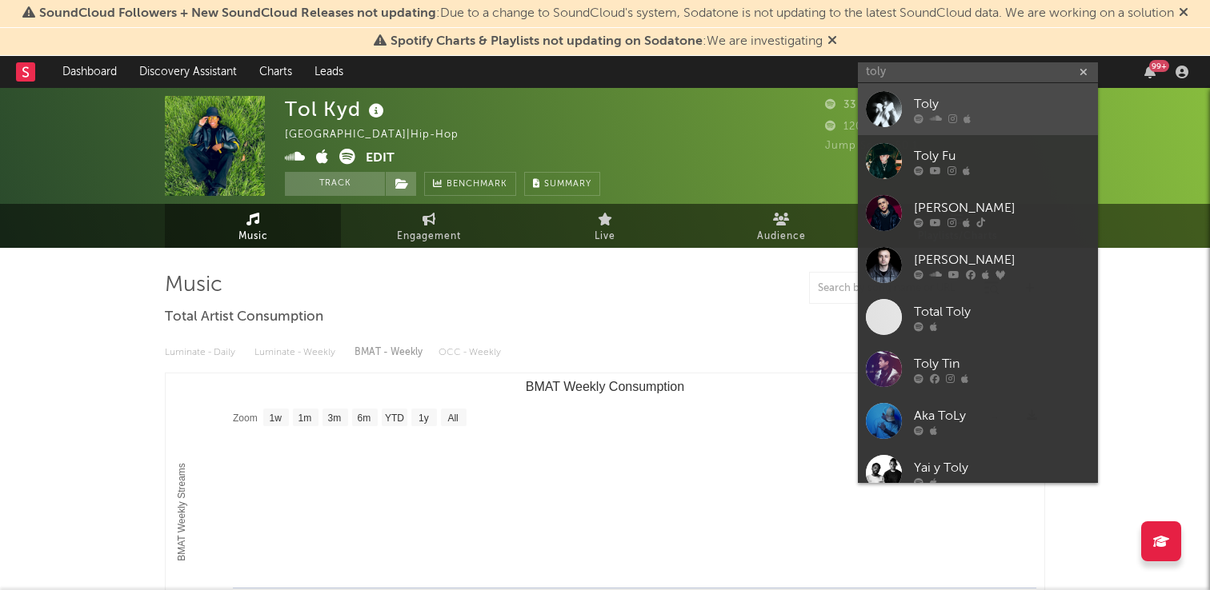
click at [986, 100] on div "Toly" at bounding box center [1002, 103] width 176 height 19
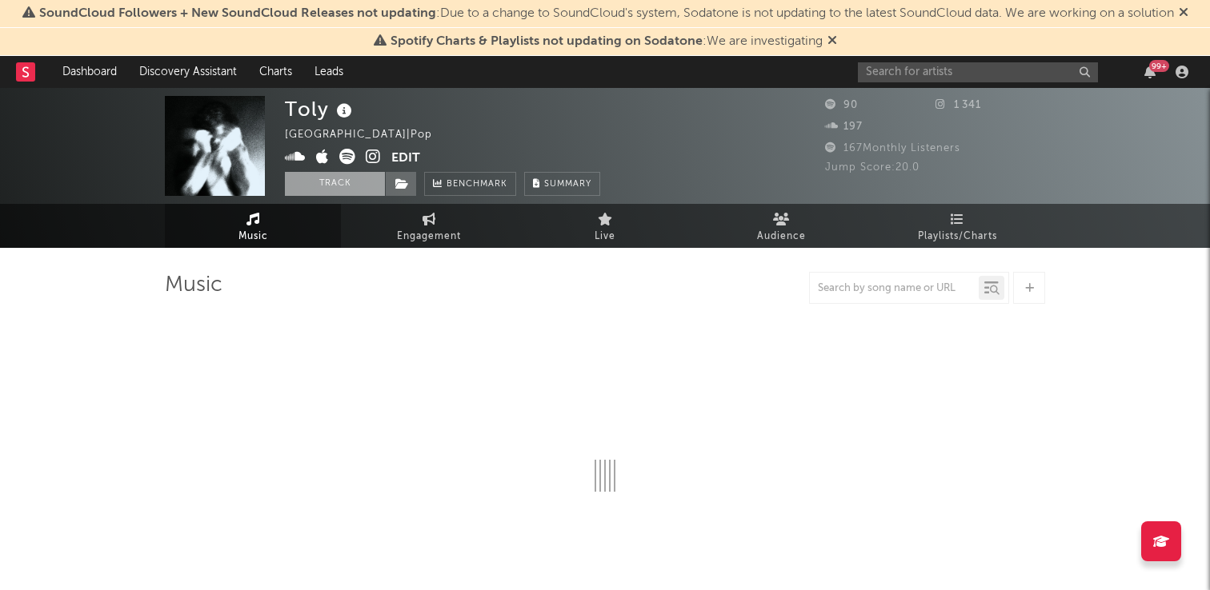
select select "1w"
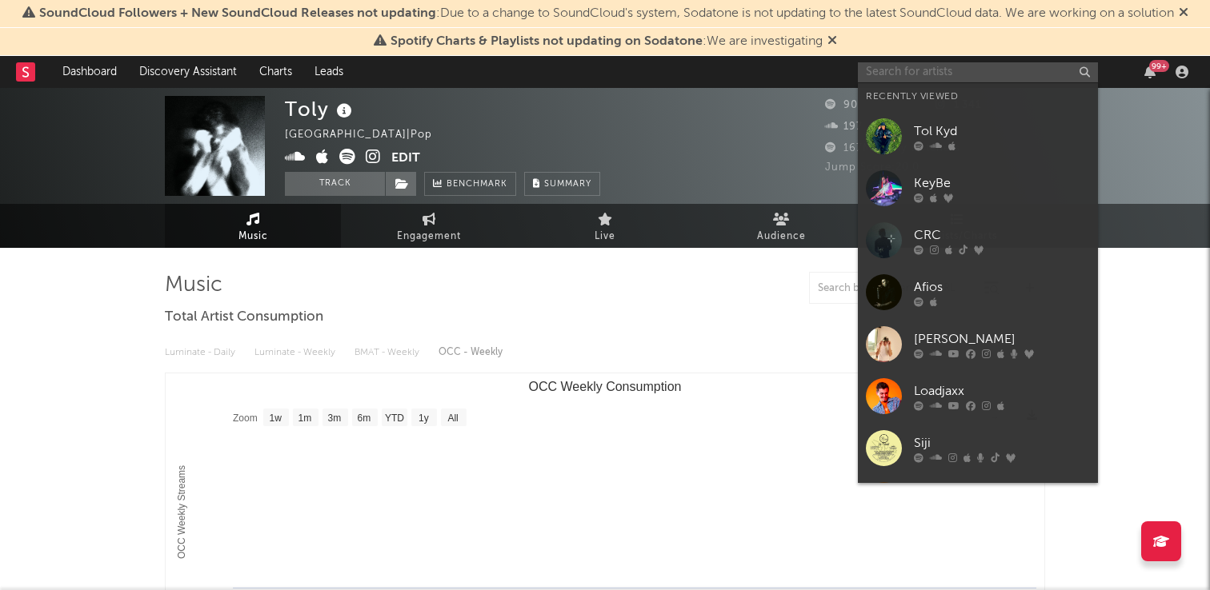
click at [939, 66] on input "text" at bounding box center [978, 72] width 240 height 20
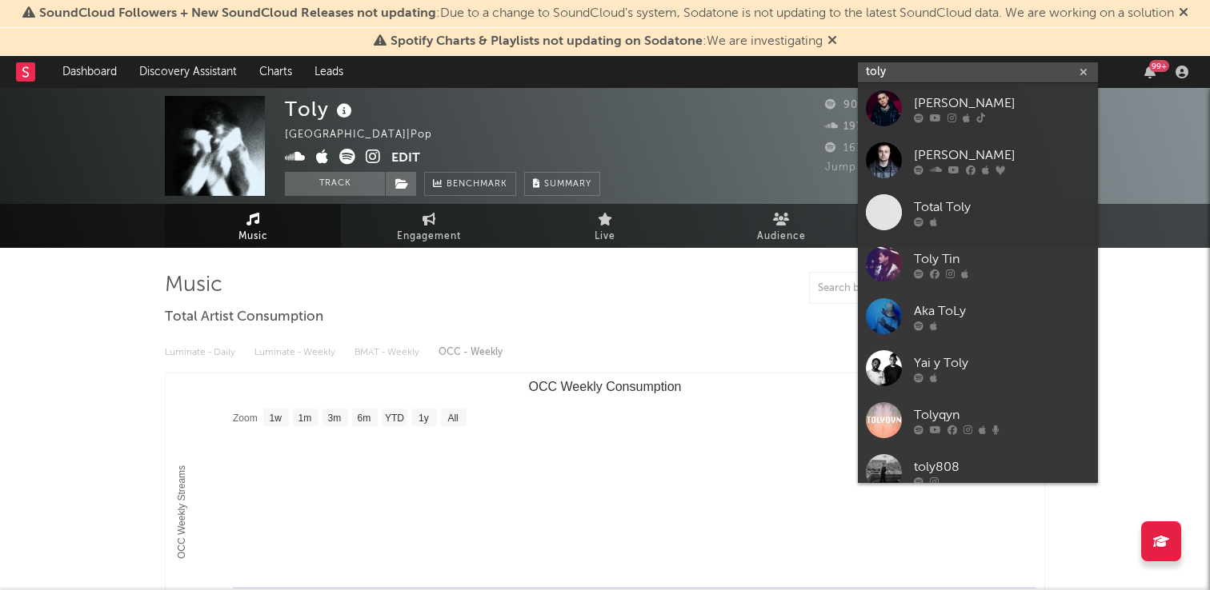
scroll to position [120, 0]
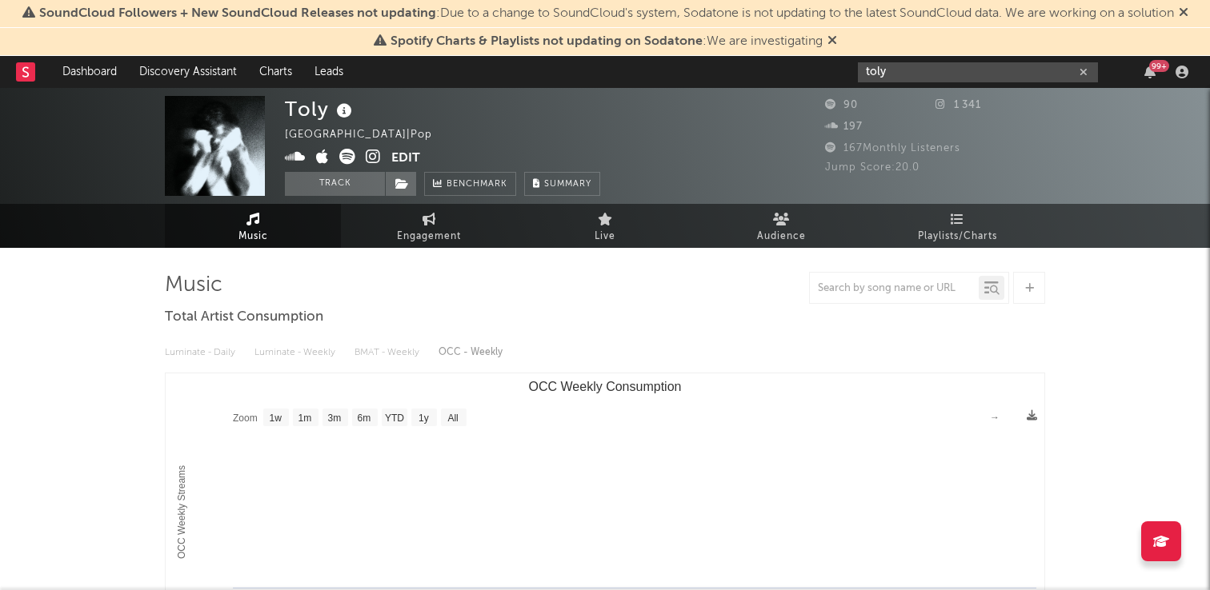
click at [962, 79] on input "toly" at bounding box center [978, 72] width 240 height 20
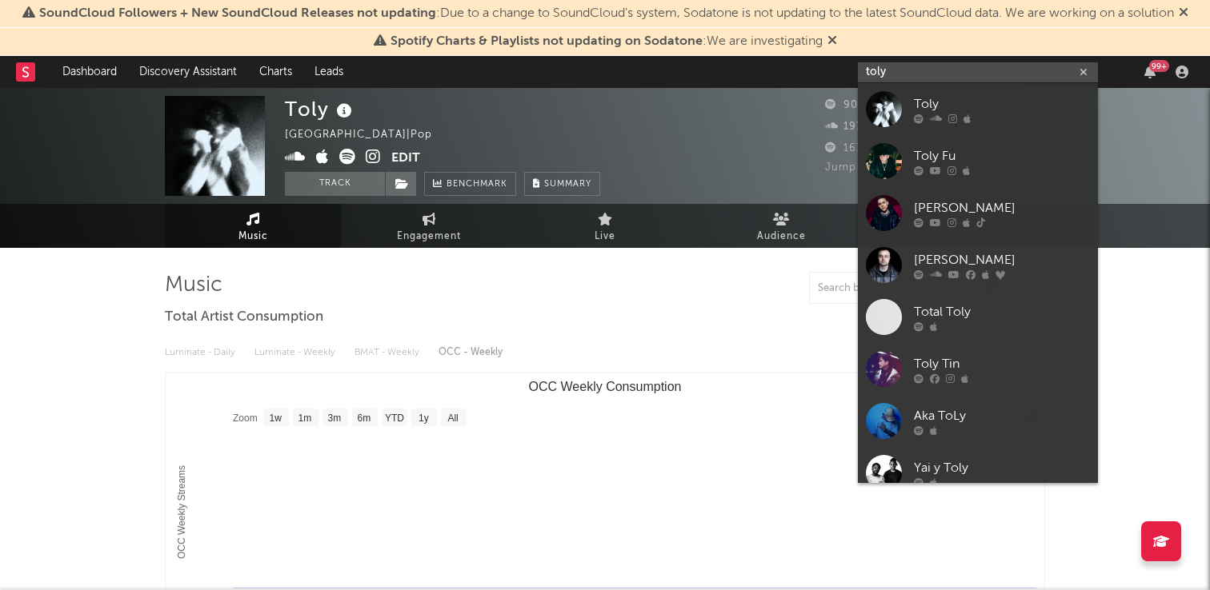
click at [962, 79] on input "toly" at bounding box center [978, 72] width 240 height 20
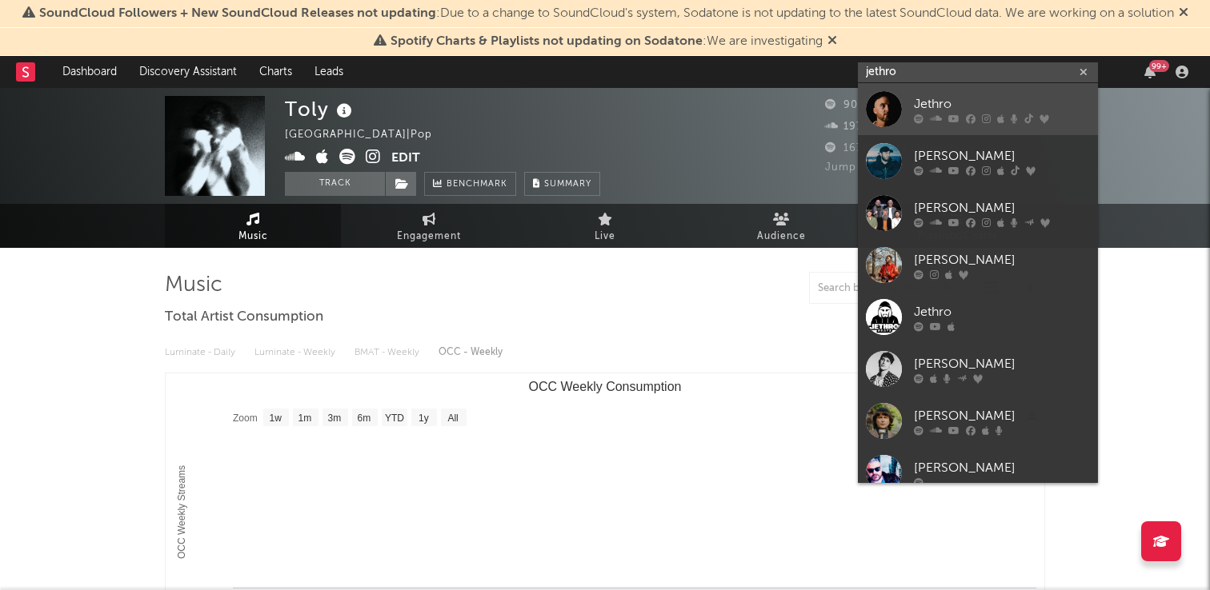
type input "jethro"
click at [968, 99] on div "Jethro" at bounding box center [1002, 103] width 176 height 19
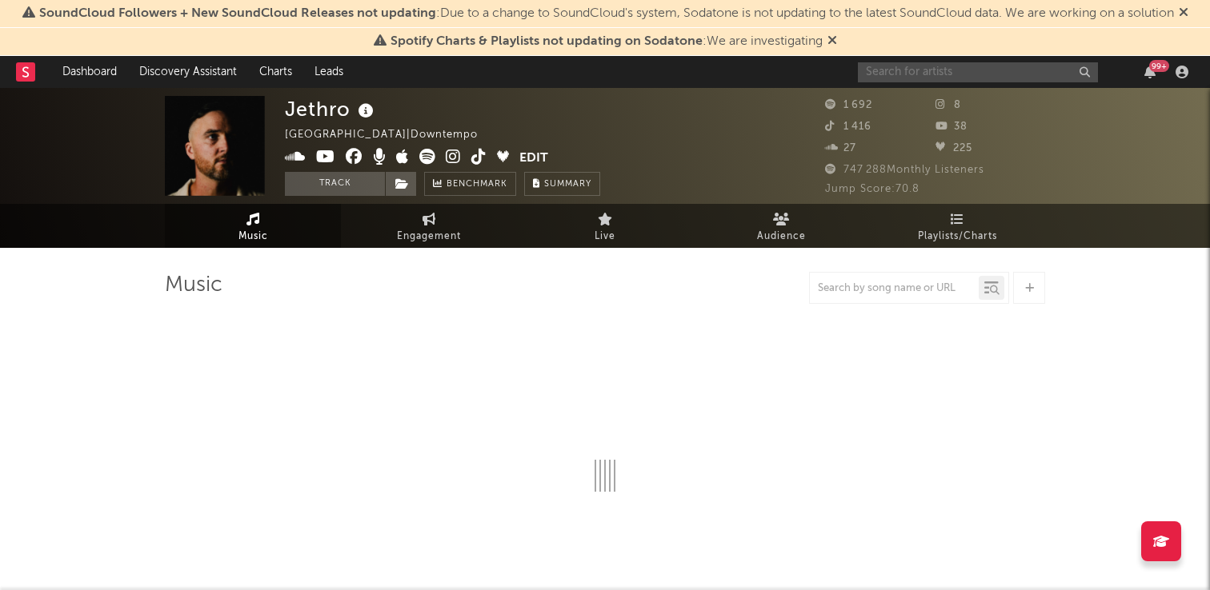
click at [1014, 70] on input "text" at bounding box center [978, 72] width 240 height 20
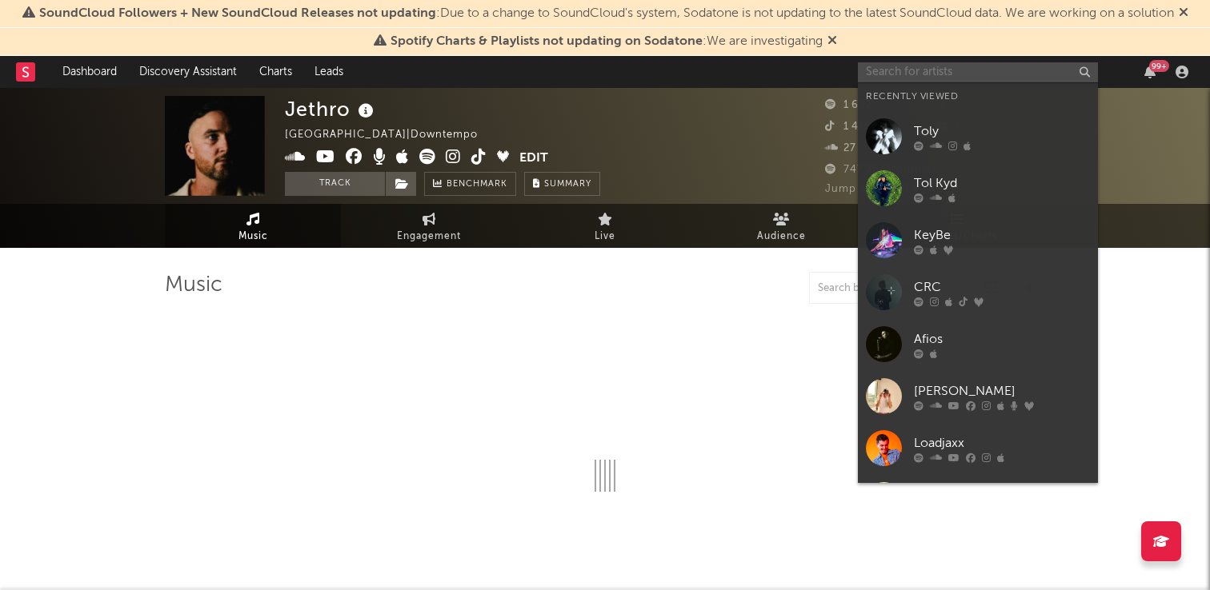
select select "6m"
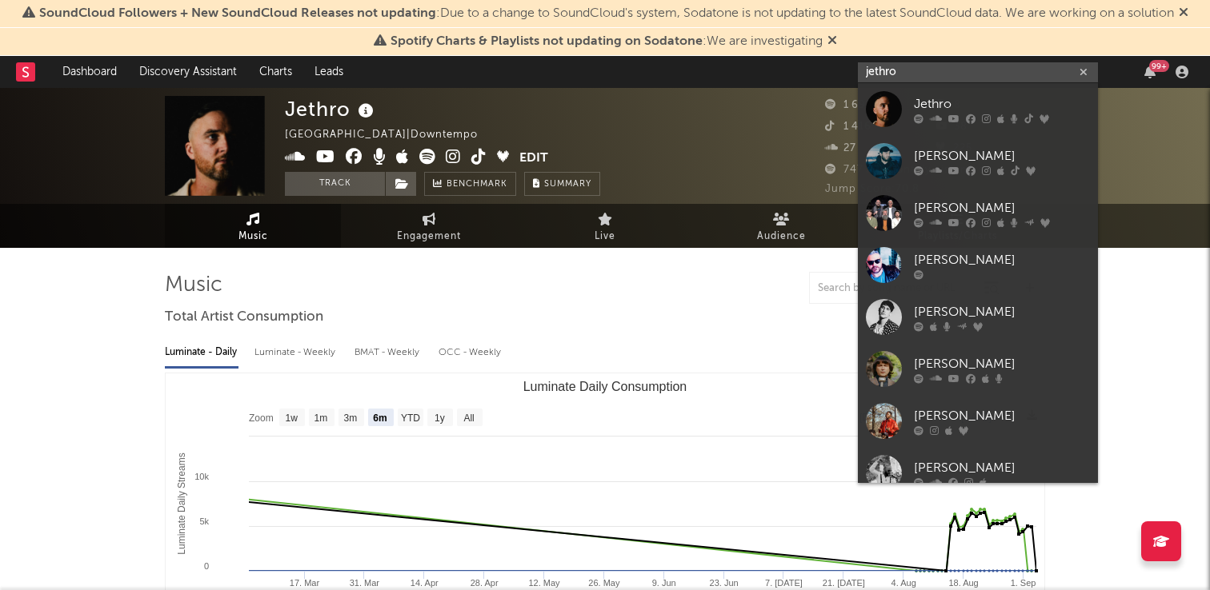
click at [984, 75] on input "jethro" at bounding box center [978, 72] width 240 height 20
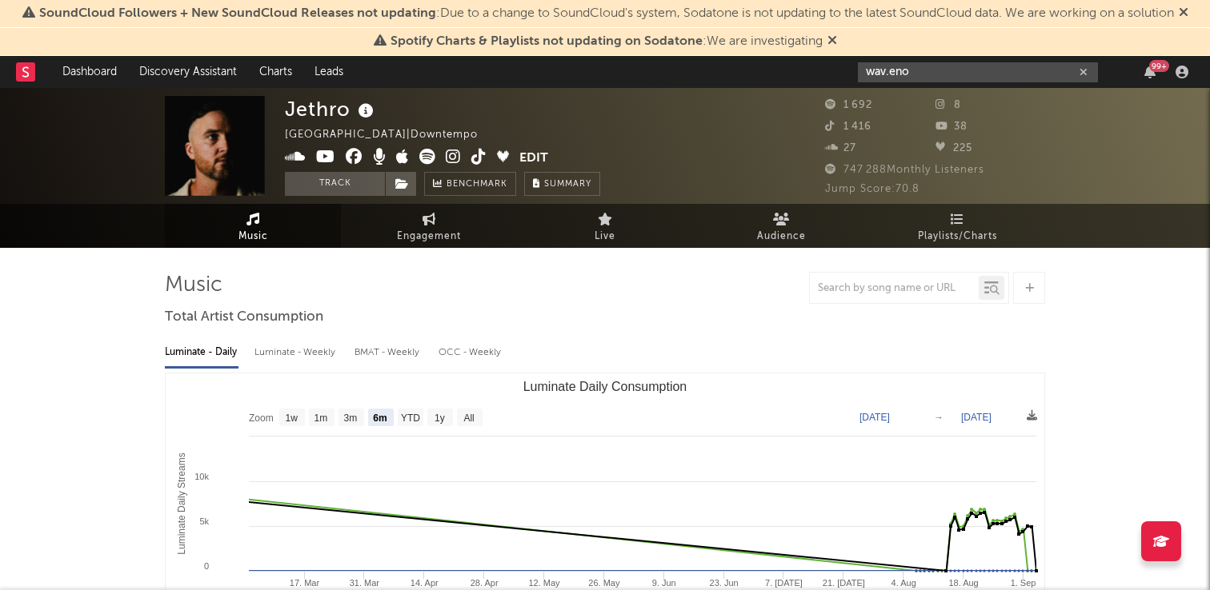
click at [963, 66] on input "wav.eno" at bounding box center [978, 72] width 240 height 20
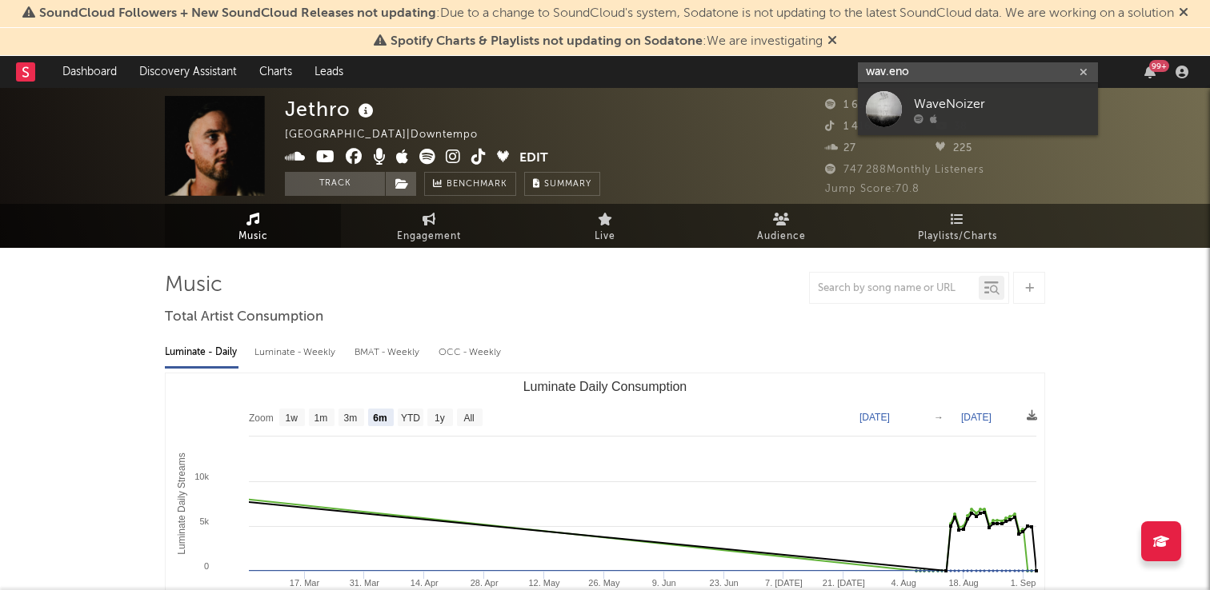
click at [963, 66] on input "wav.eno" at bounding box center [978, 72] width 240 height 20
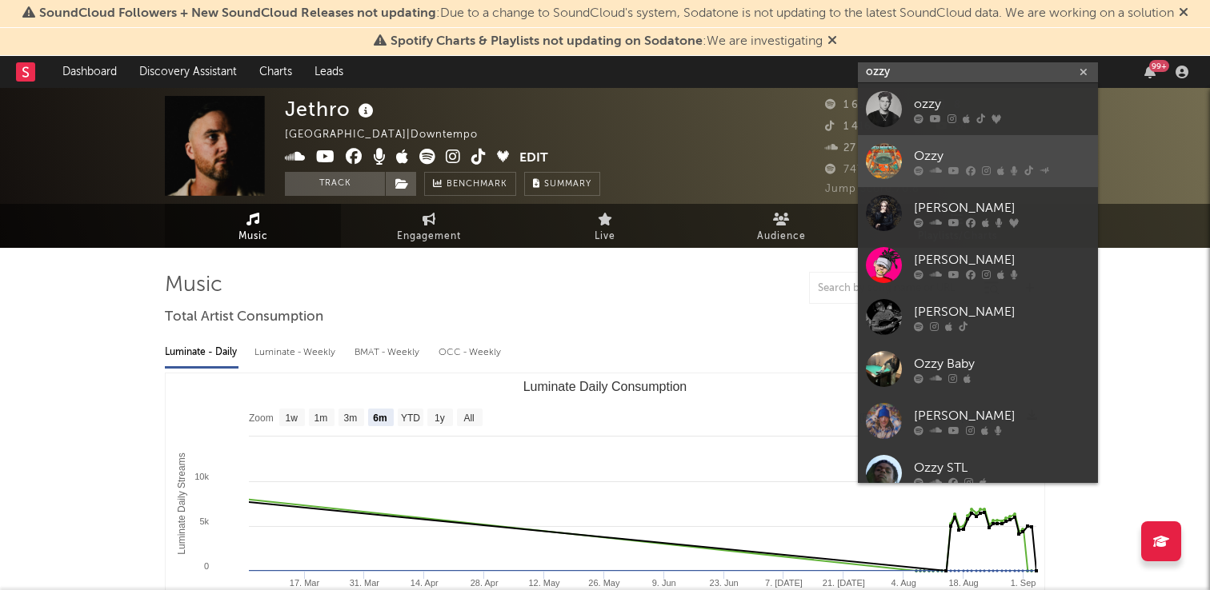
type input "ozzy"
click at [1025, 155] on div "Ozzy" at bounding box center [1002, 155] width 176 height 19
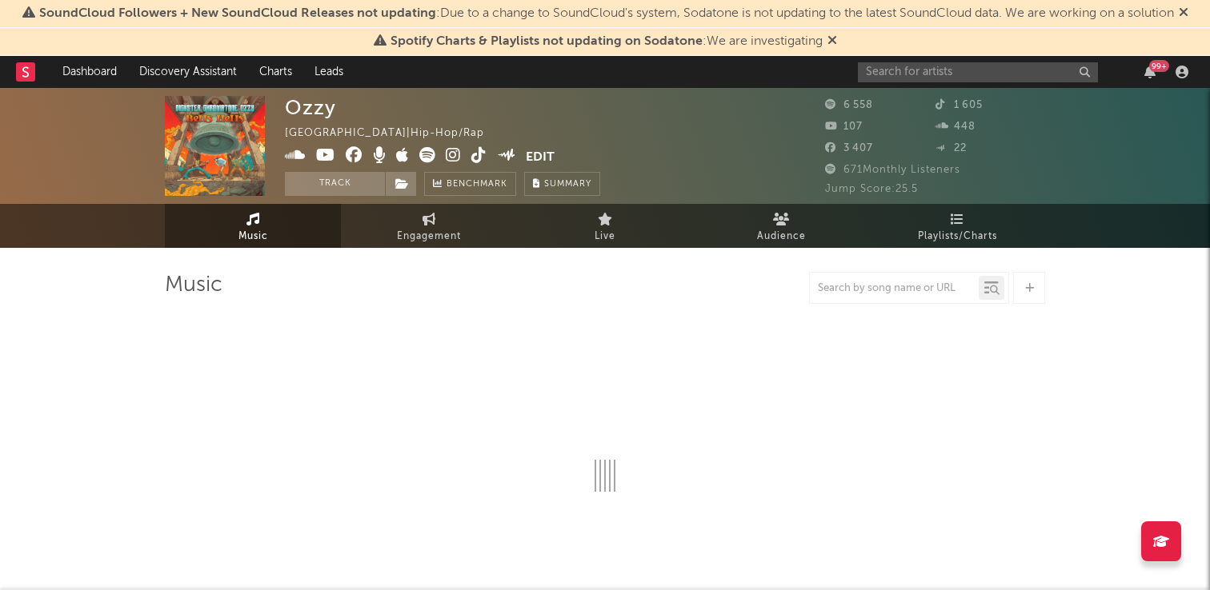
select select "1w"
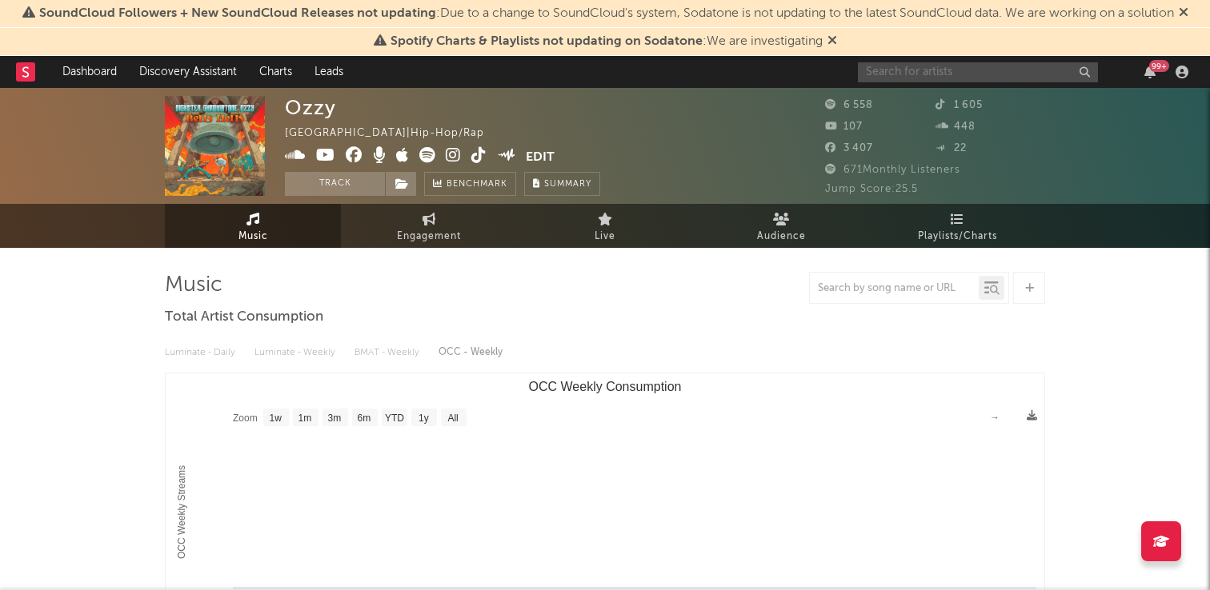
click at [939, 64] on input "text" at bounding box center [978, 72] width 240 height 20
click at [954, 66] on input "ozzy" at bounding box center [978, 72] width 240 height 20
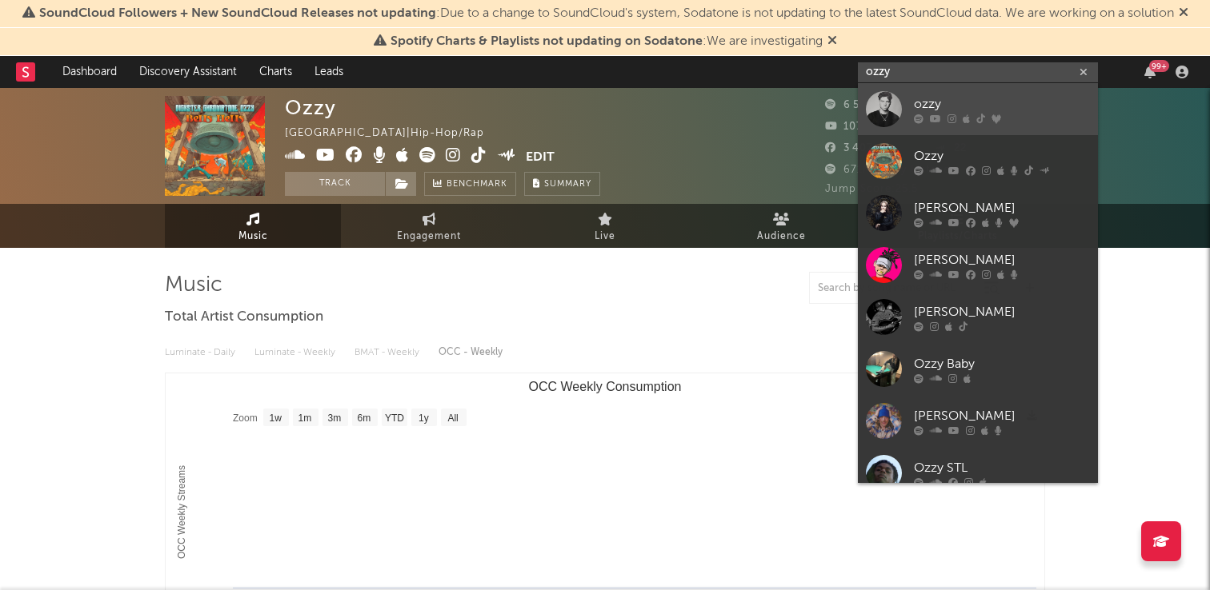
type input "ozzy"
click at [941, 103] on div "ozzy" at bounding box center [1002, 103] width 176 height 19
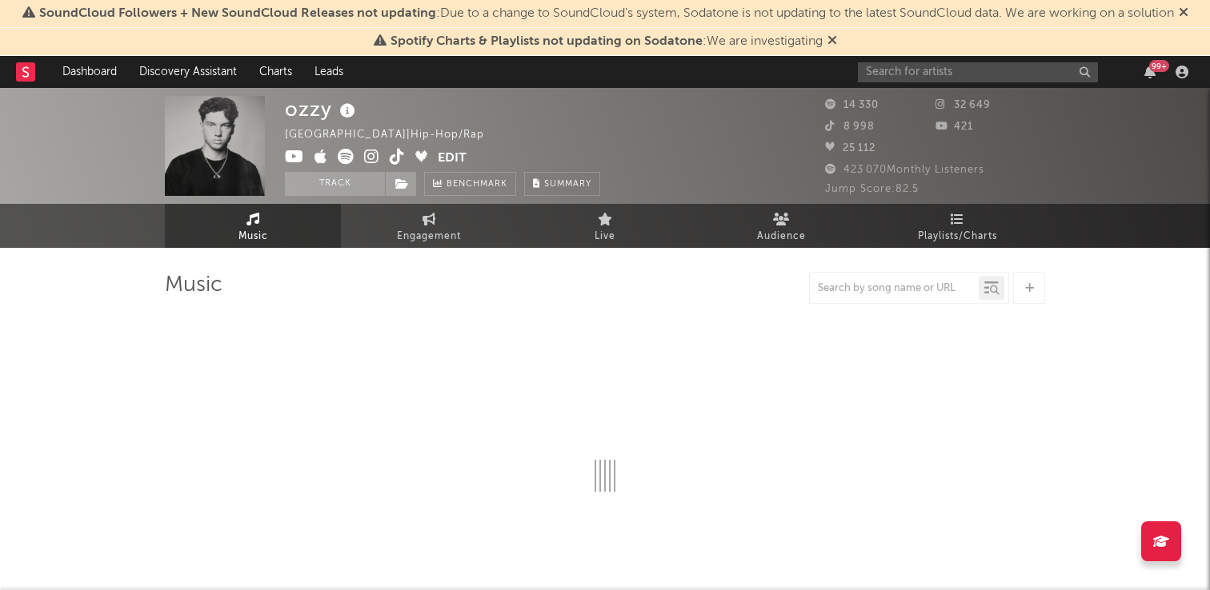
select select "6m"
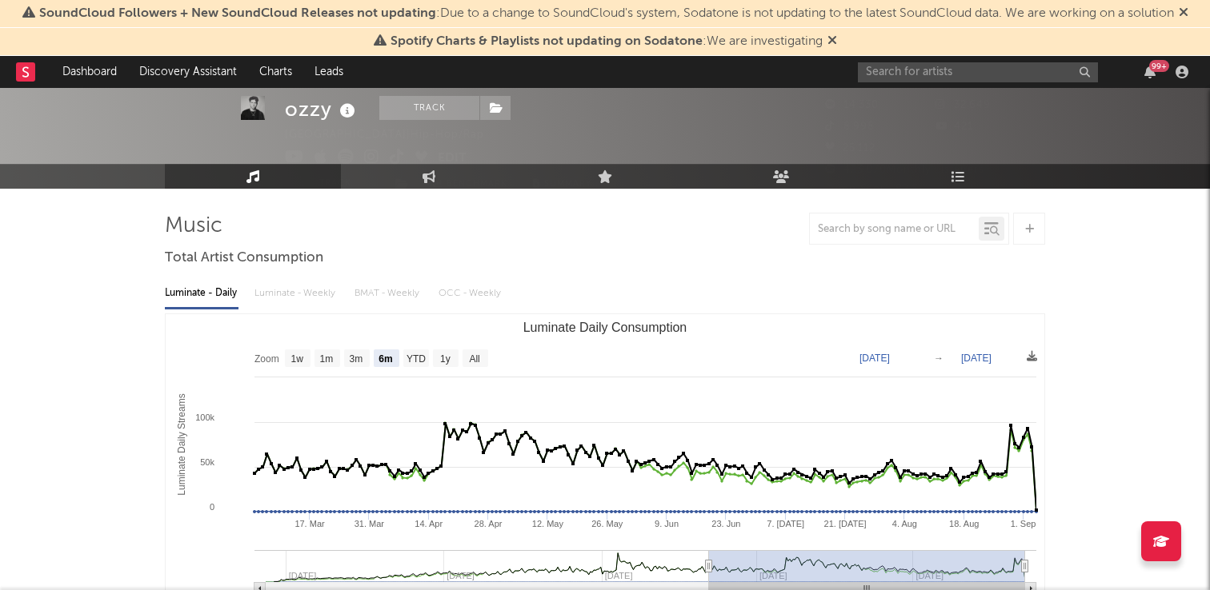
scroll to position [46, 0]
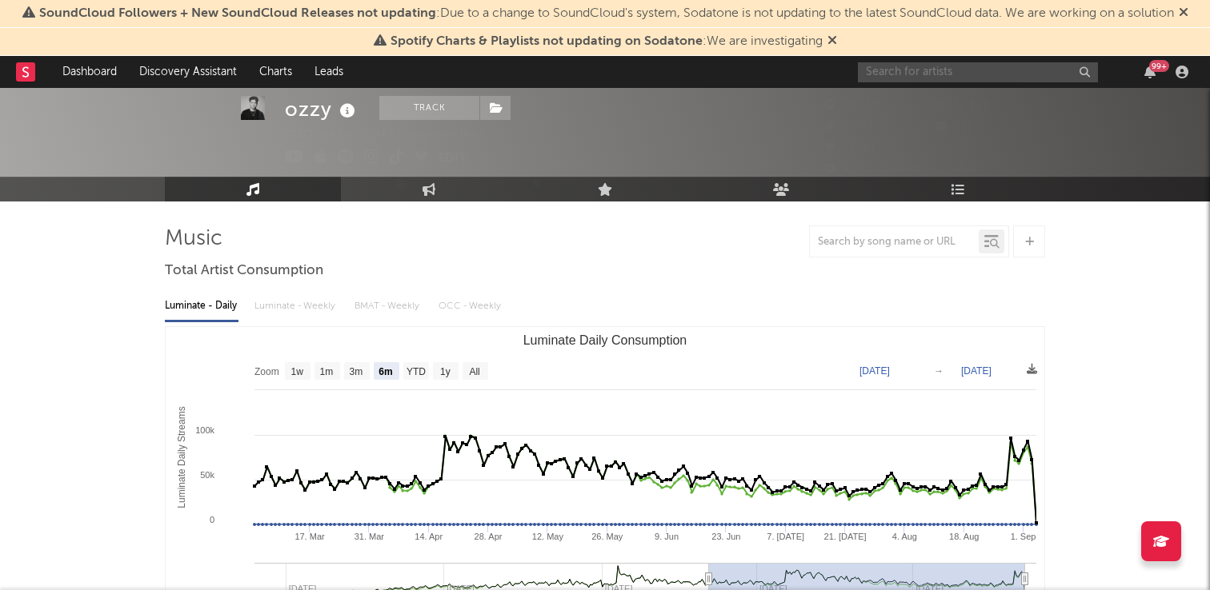
click at [911, 69] on input "text" at bounding box center [978, 72] width 240 height 20
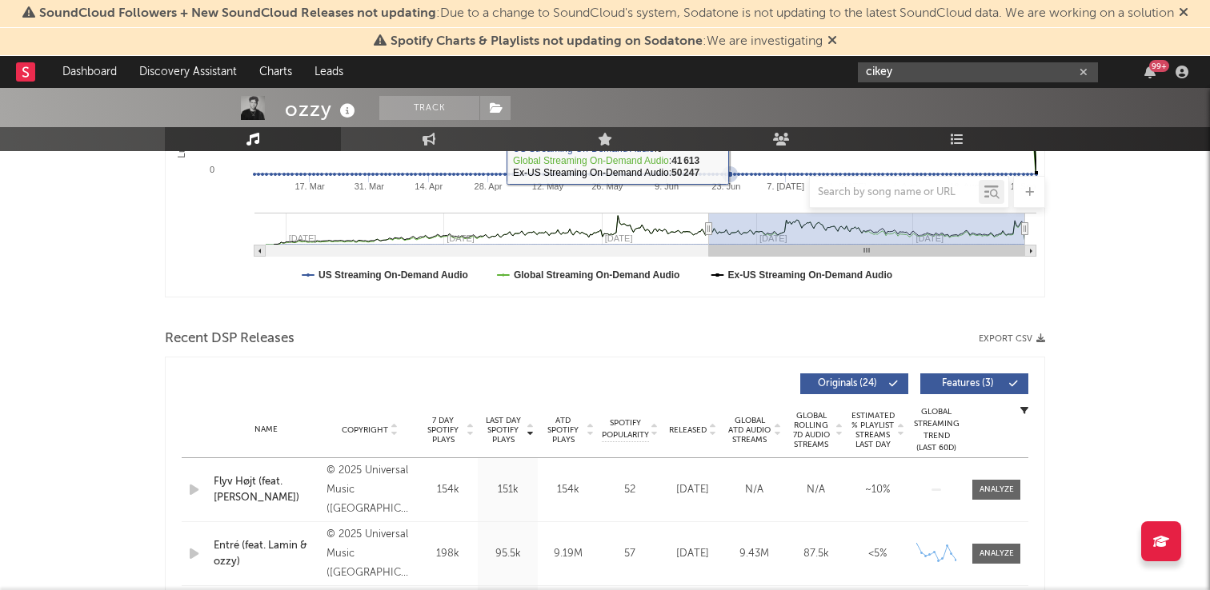
scroll to position [0, 0]
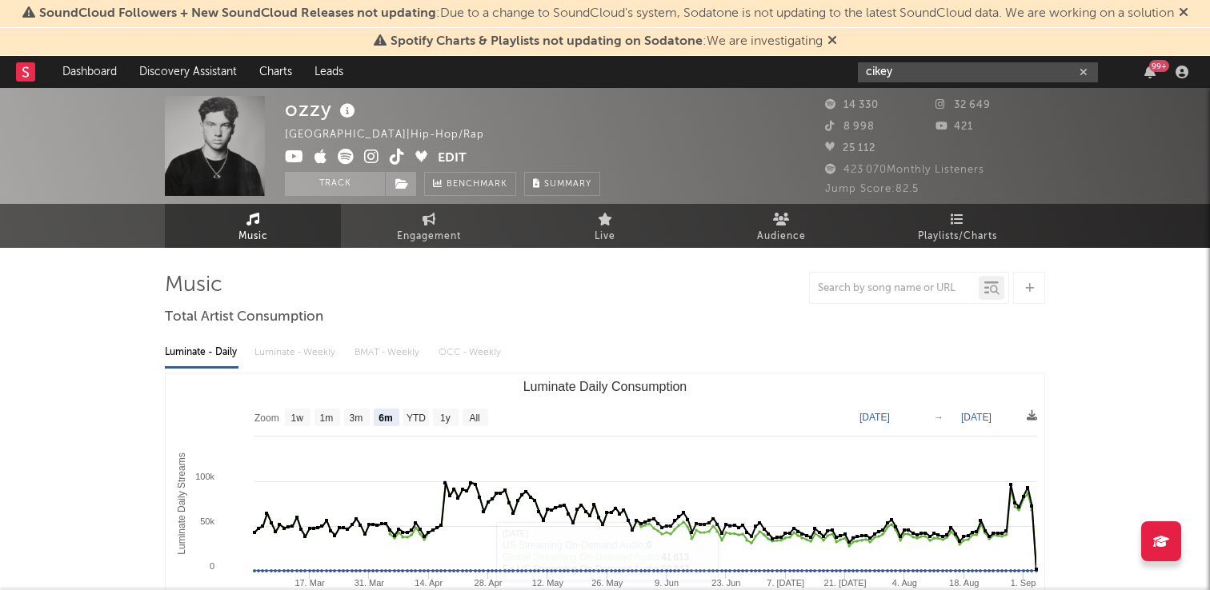
click at [905, 74] on input "cikey" at bounding box center [978, 72] width 240 height 20
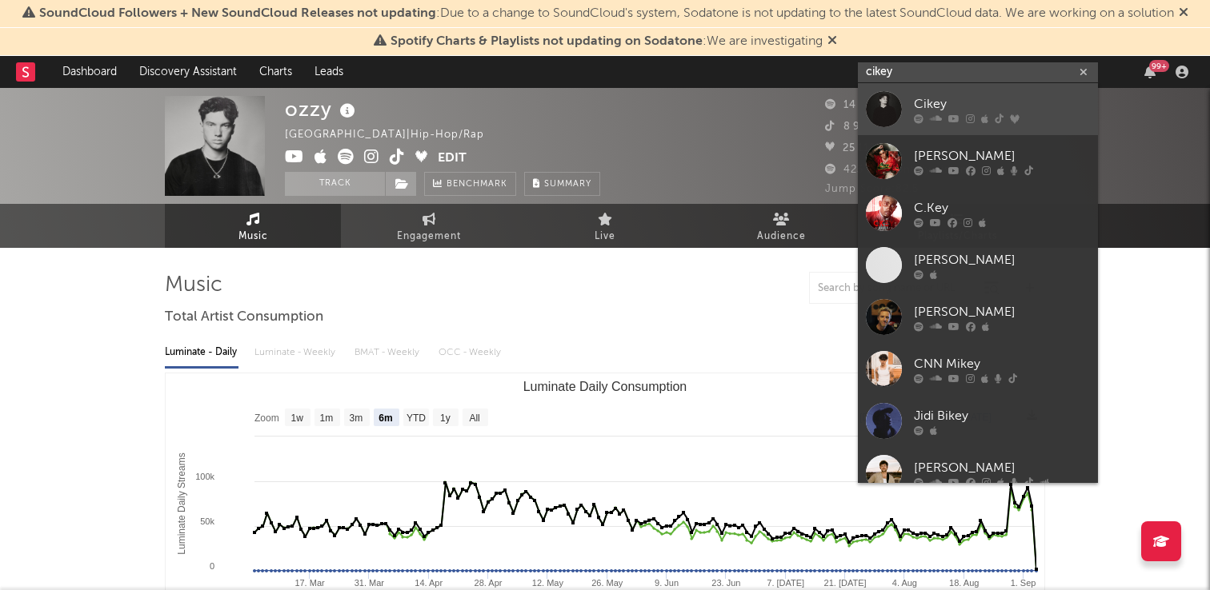
type input "cikey"
click at [962, 101] on div "Cikey" at bounding box center [1002, 103] width 176 height 19
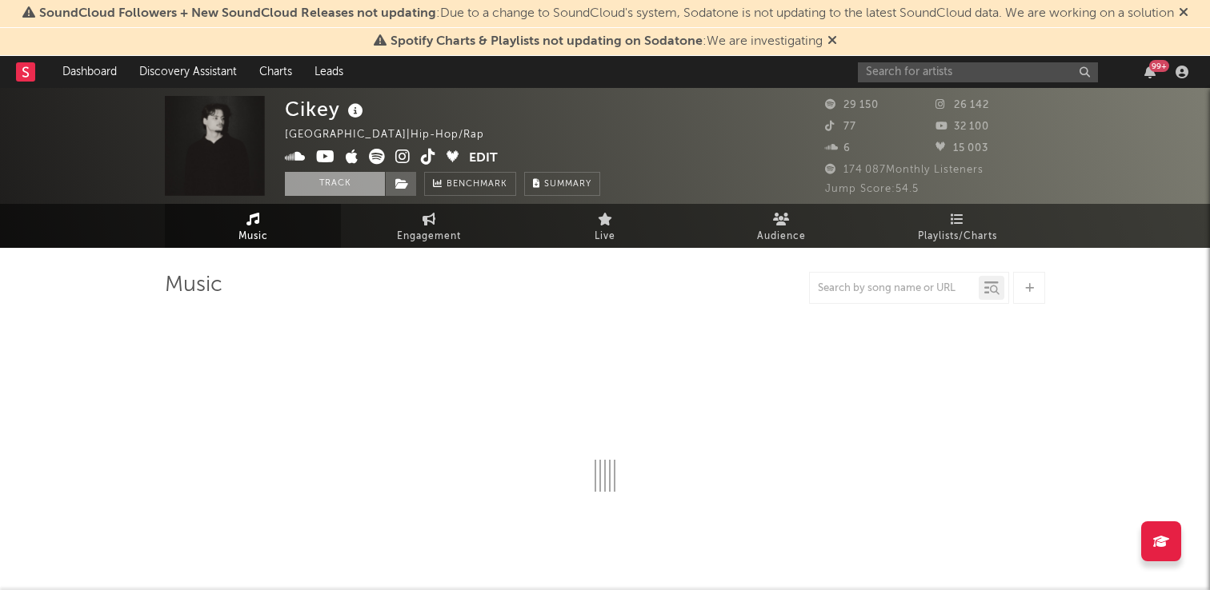
click at [297, 175] on button "Track" at bounding box center [335, 184] width 100 height 24
select select "6m"
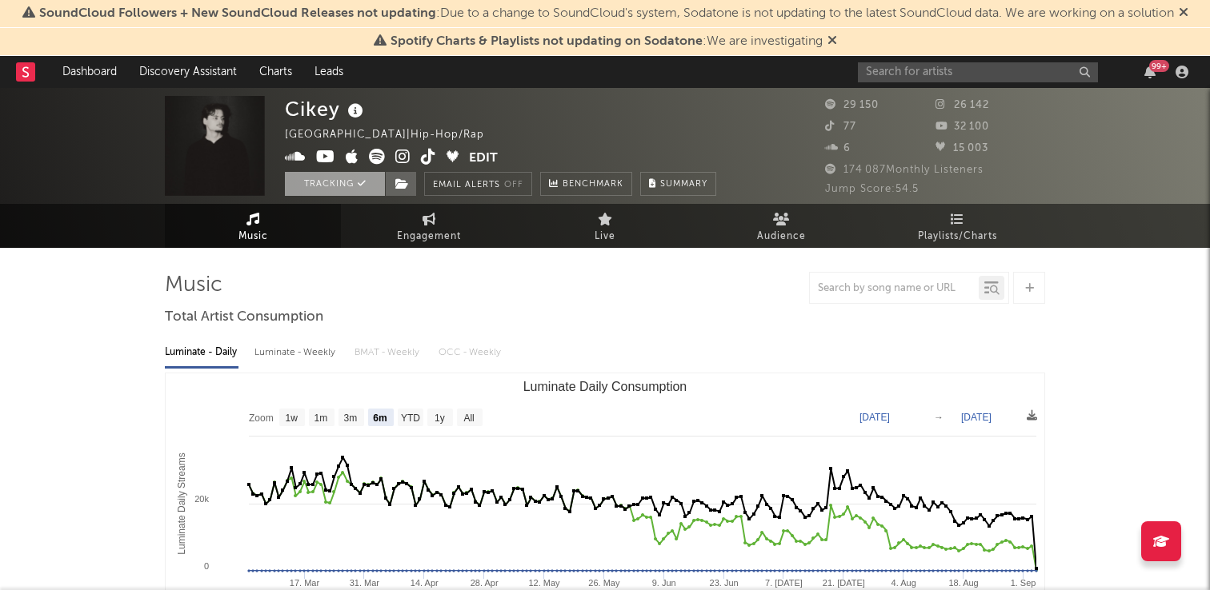
select select "6m"
click at [874, 78] on input "text" at bounding box center [978, 72] width 240 height 20
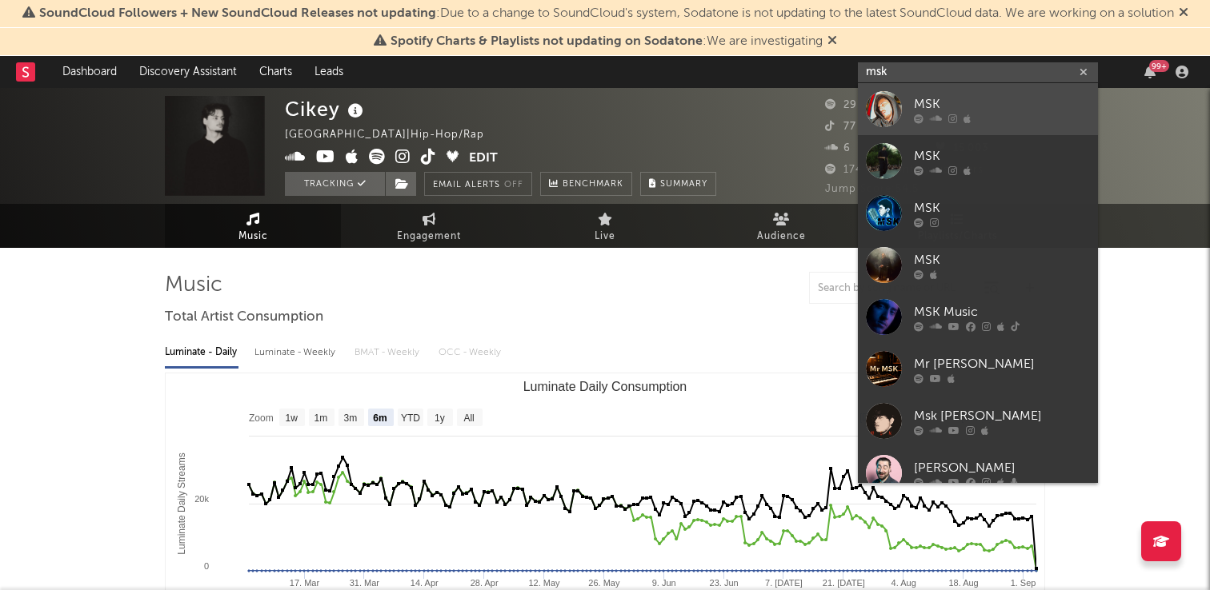
type input "msk"
click at [983, 98] on div "MSK" at bounding box center [1002, 103] width 176 height 19
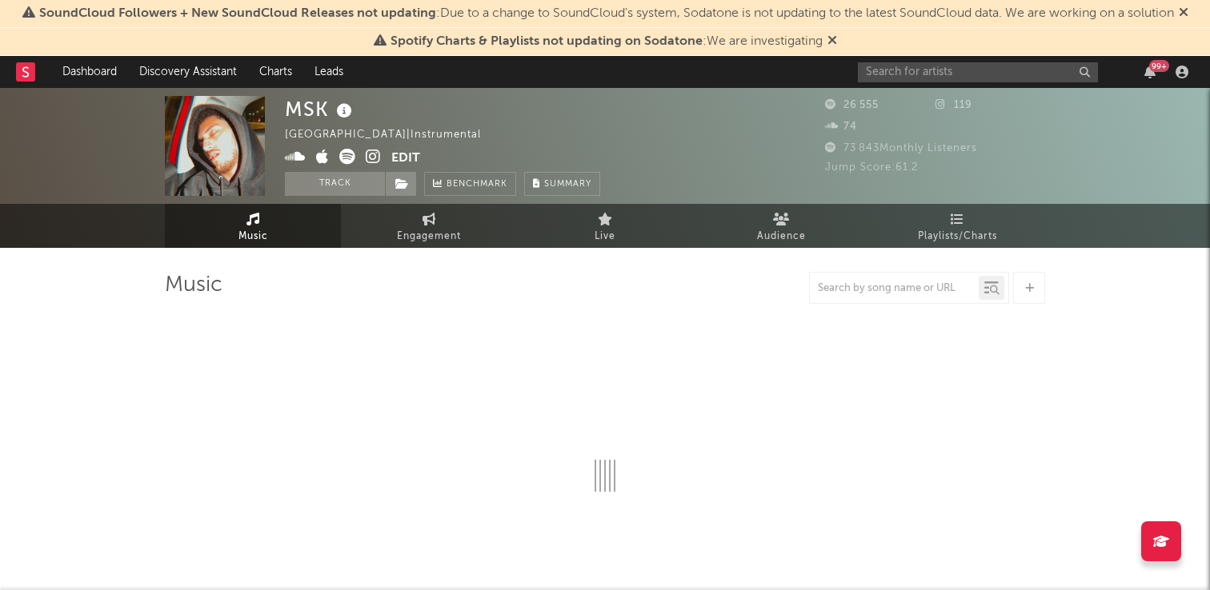
select select "6m"
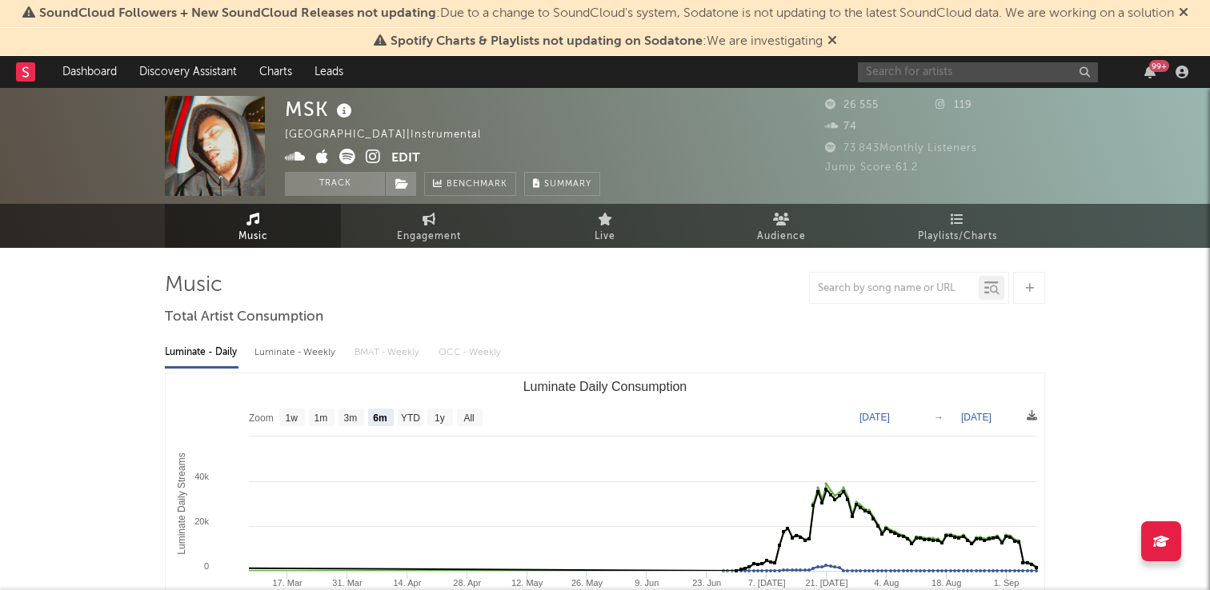
click at [928, 67] on input "text" at bounding box center [978, 72] width 240 height 20
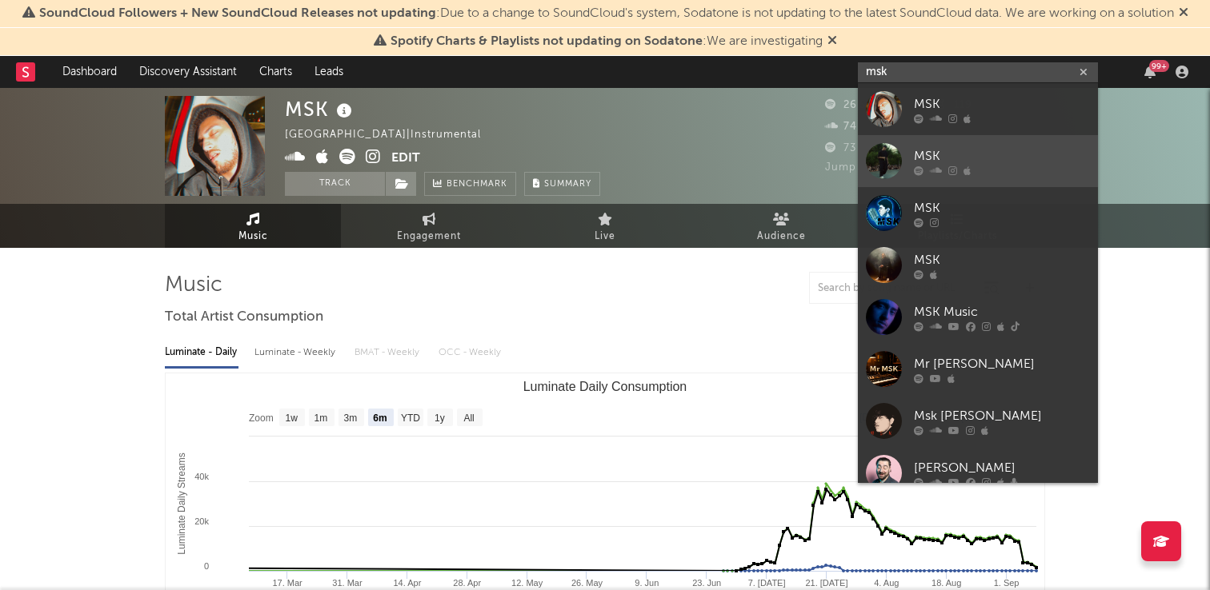
type input "msk"
click at [1027, 152] on div "MSK" at bounding box center [1002, 155] width 176 height 19
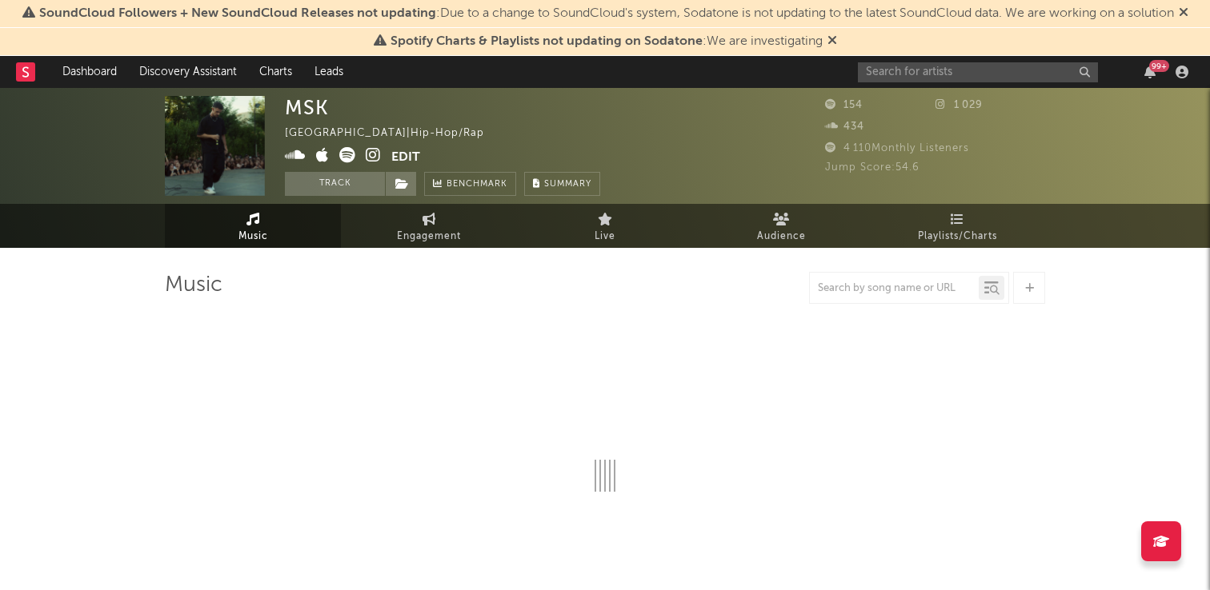
select select "1w"
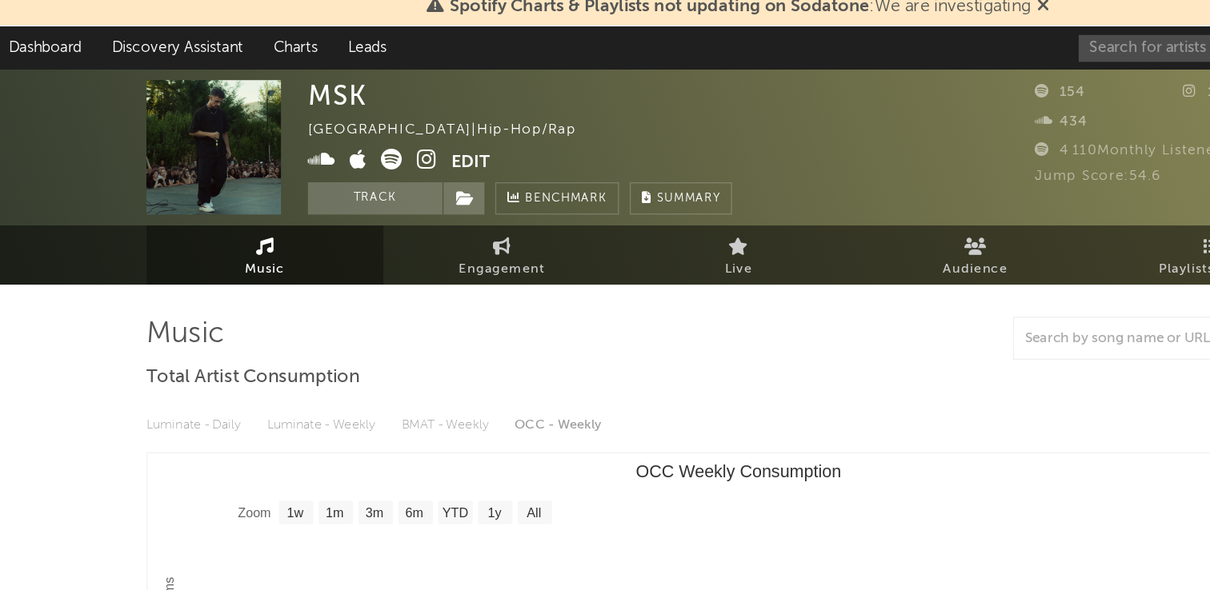
click at [858, 84] on div "99 +" at bounding box center [1026, 72] width 336 height 32
click at [878, 65] on input "text" at bounding box center [978, 72] width 240 height 20
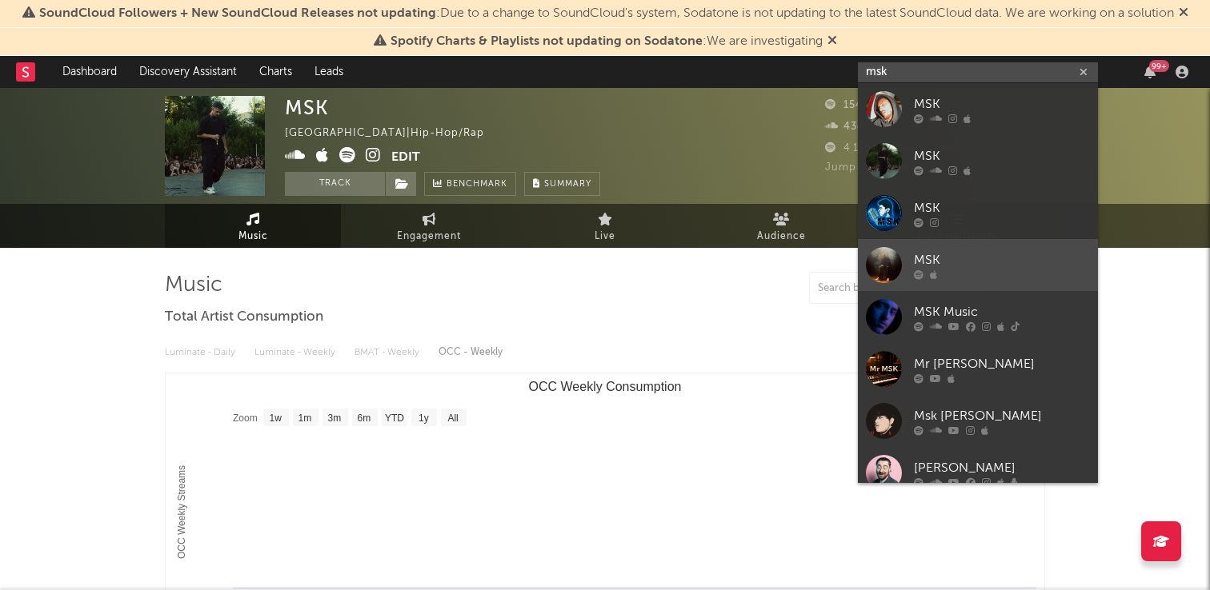
type input "msk"
click at [1023, 261] on div "MSK" at bounding box center [1002, 259] width 176 height 19
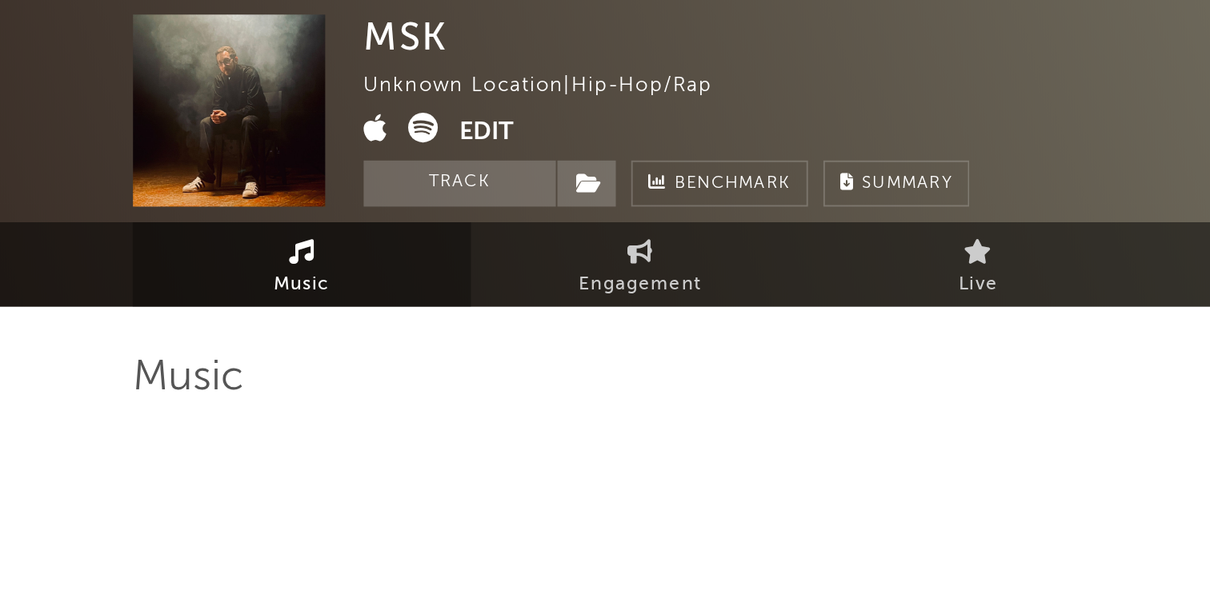
select select "1w"
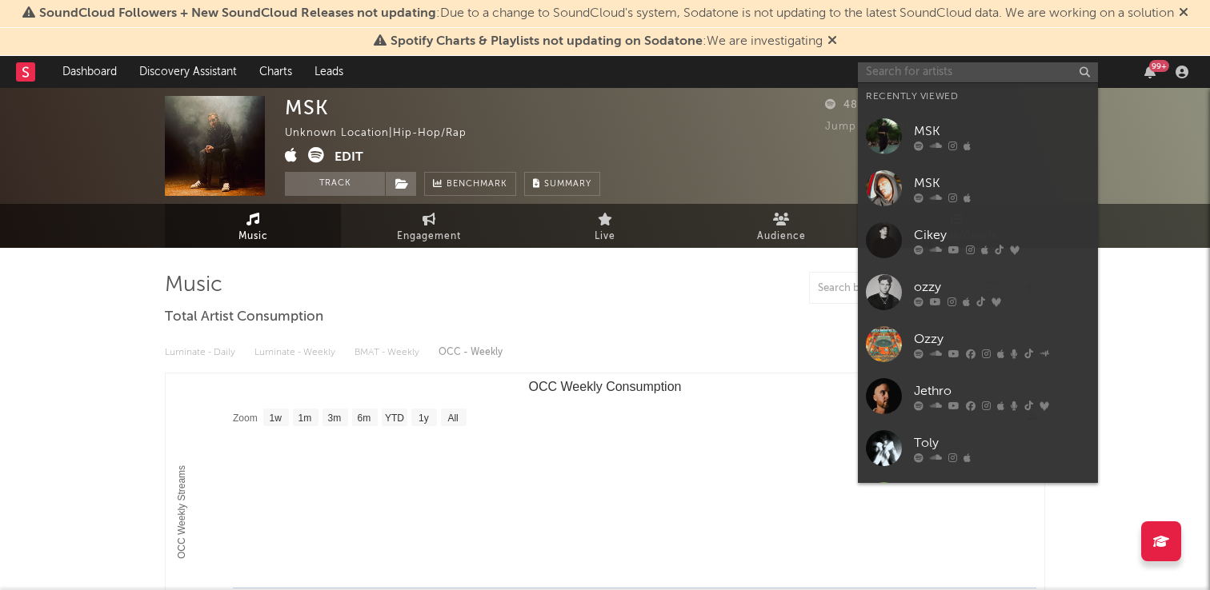
click at [935, 67] on input "text" at bounding box center [978, 72] width 240 height 20
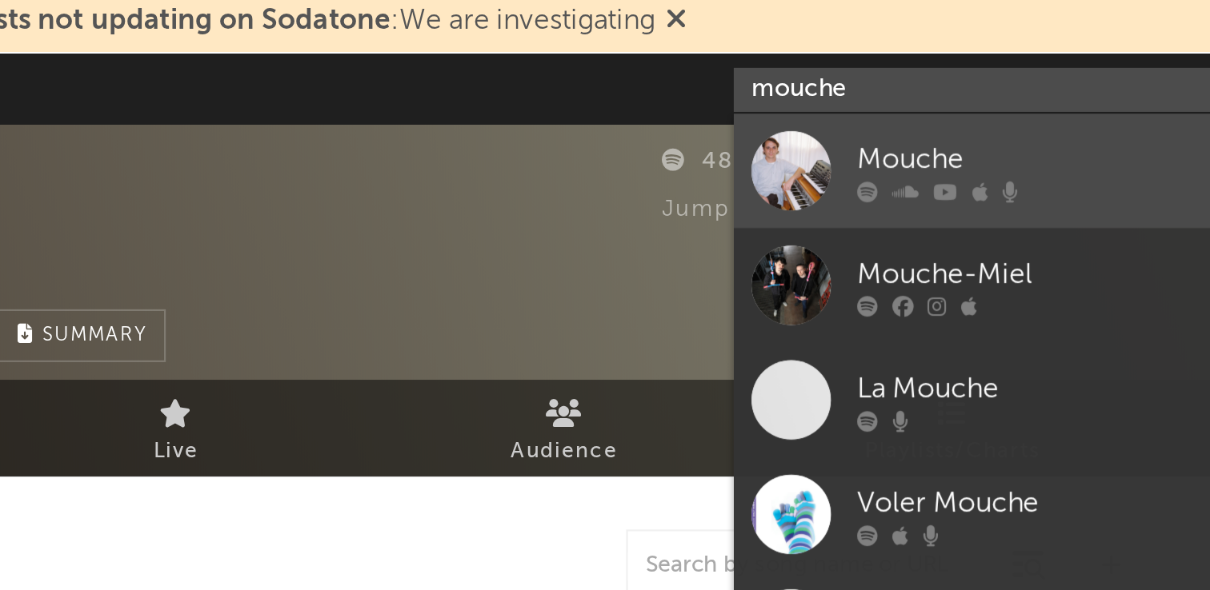
type input "mouche"
click at [939, 110] on div "Mouche" at bounding box center [1002, 103] width 176 height 19
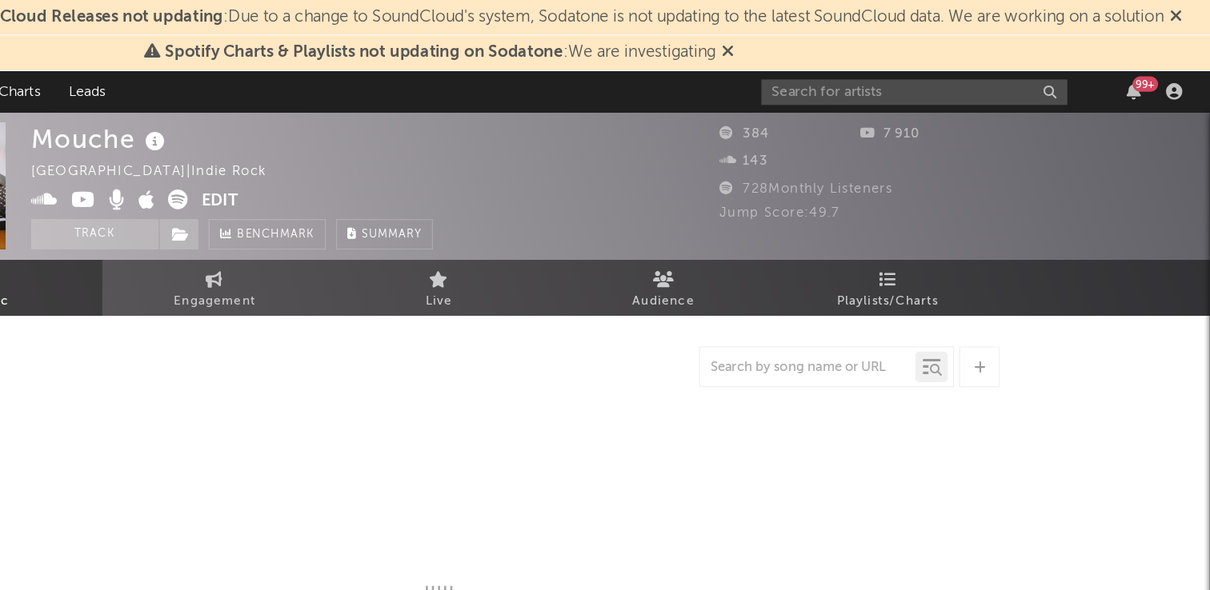
select select "1w"
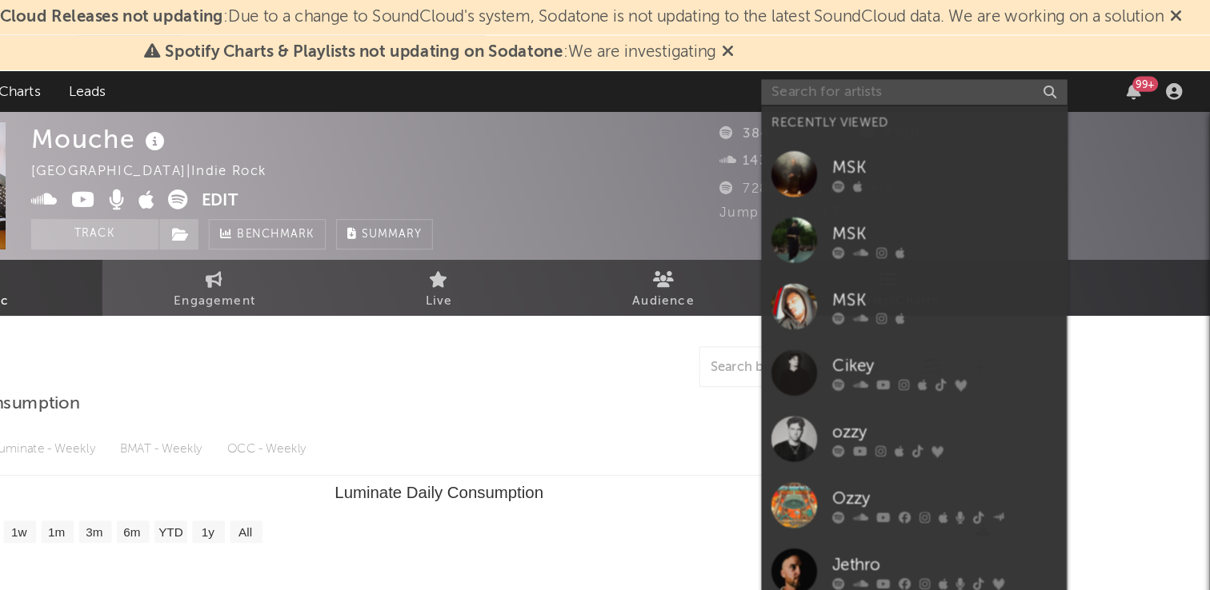
click at [890, 77] on input "text" at bounding box center [978, 72] width 240 height 20
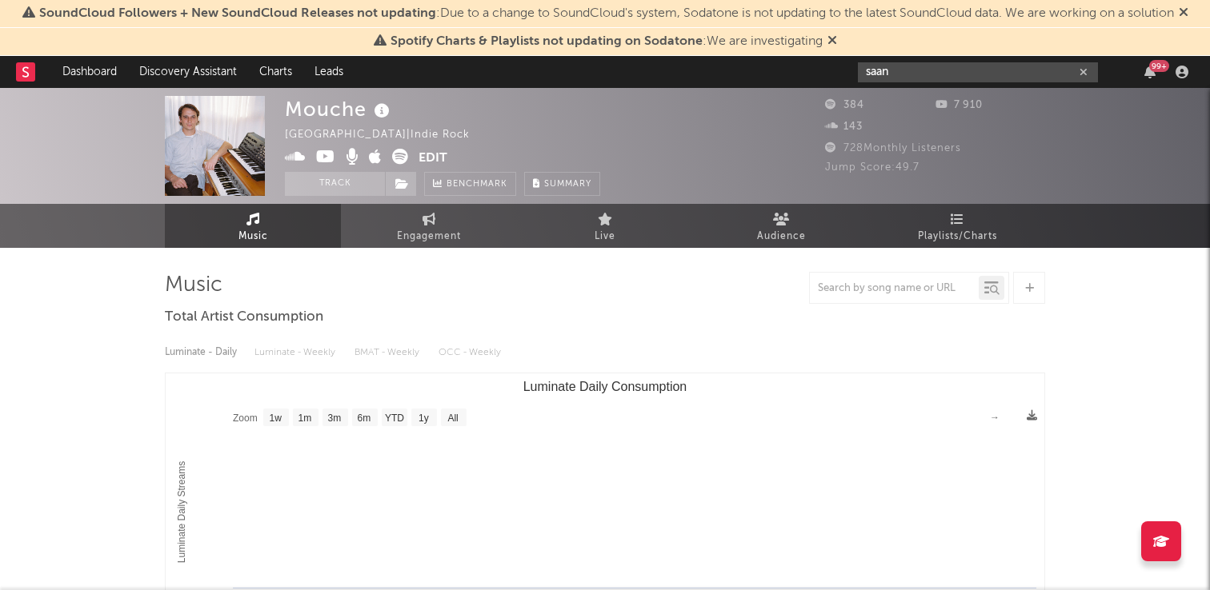
type input "saan"
click at [959, 86] on div "saan 99 +" at bounding box center [1026, 72] width 336 height 32
click at [958, 78] on input "saan" at bounding box center [978, 72] width 240 height 20
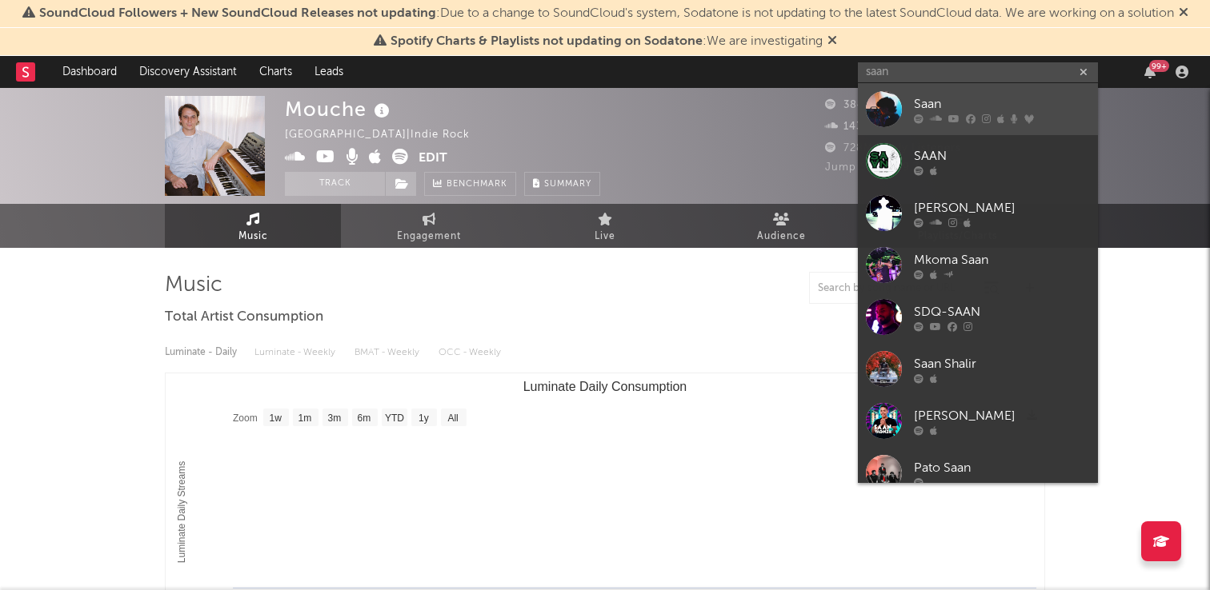
click at [953, 107] on div "Saan" at bounding box center [1002, 103] width 176 height 19
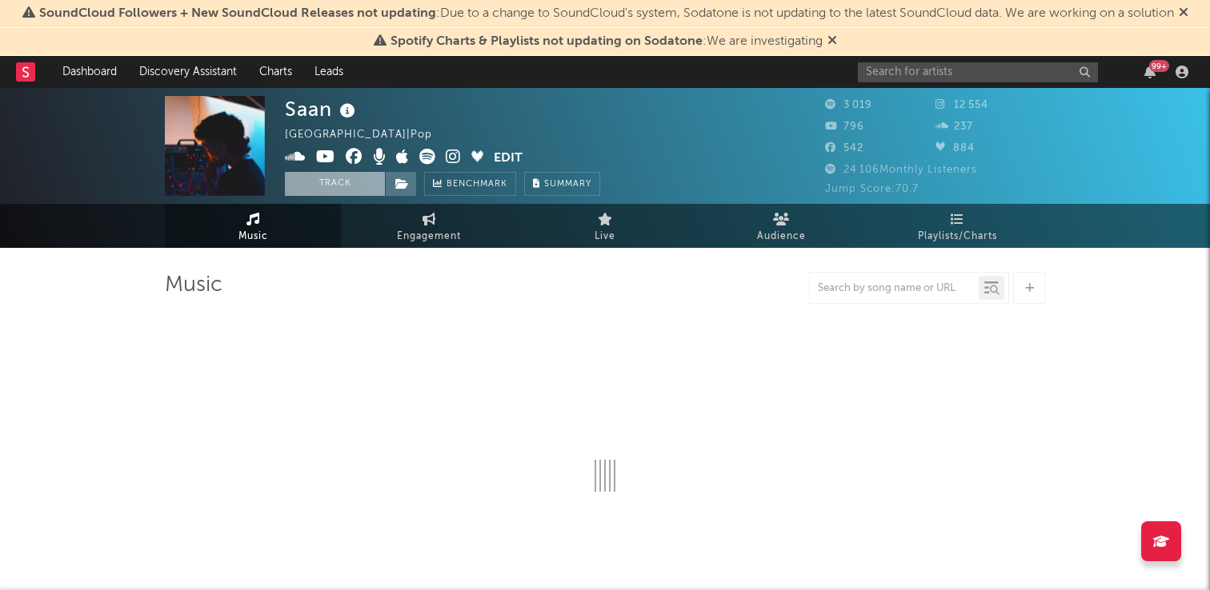
select select "1w"
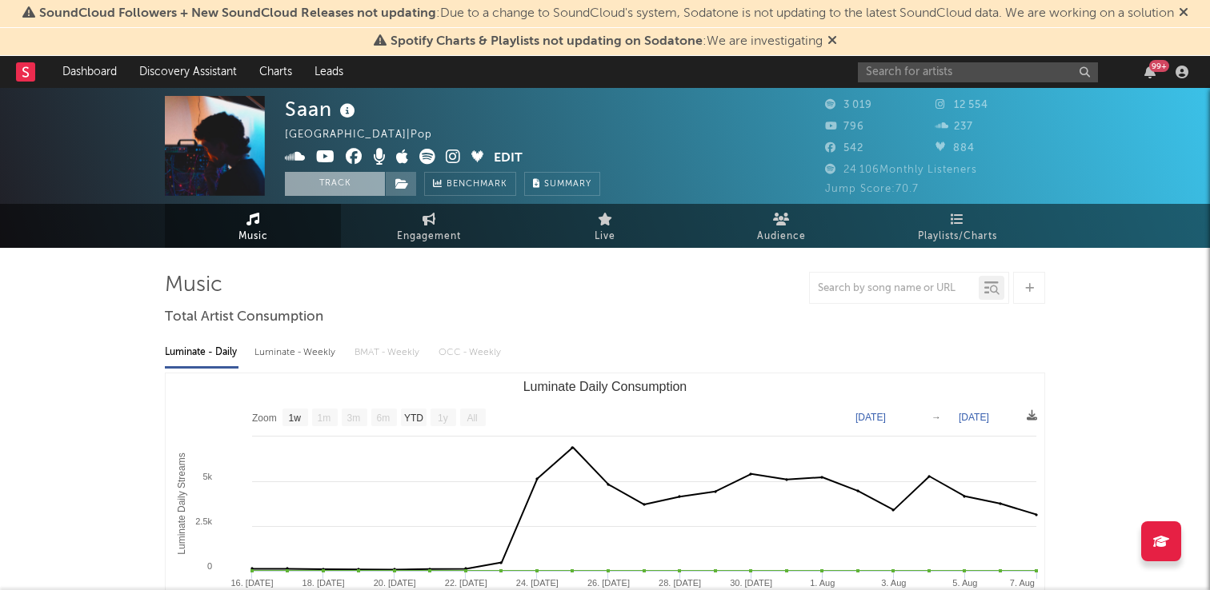
click at [328, 178] on button "Track" at bounding box center [335, 184] width 100 height 24
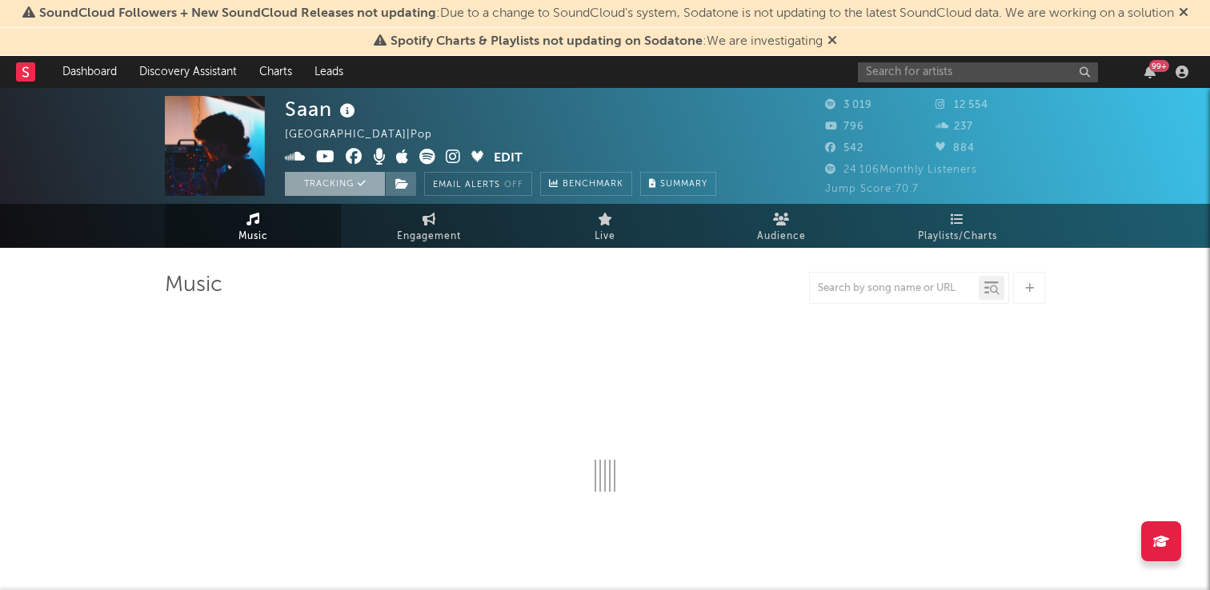
select select "1w"
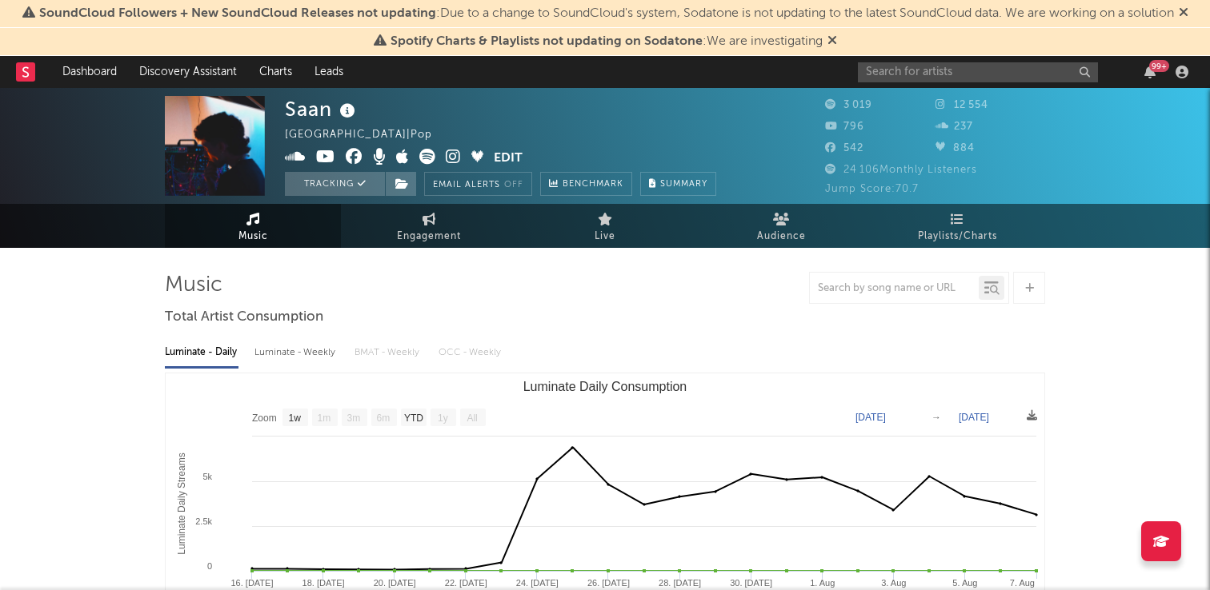
click at [903, 60] on div "99 +" at bounding box center [1026, 72] width 336 height 32
click at [887, 74] on input "text" at bounding box center [978, 72] width 240 height 20
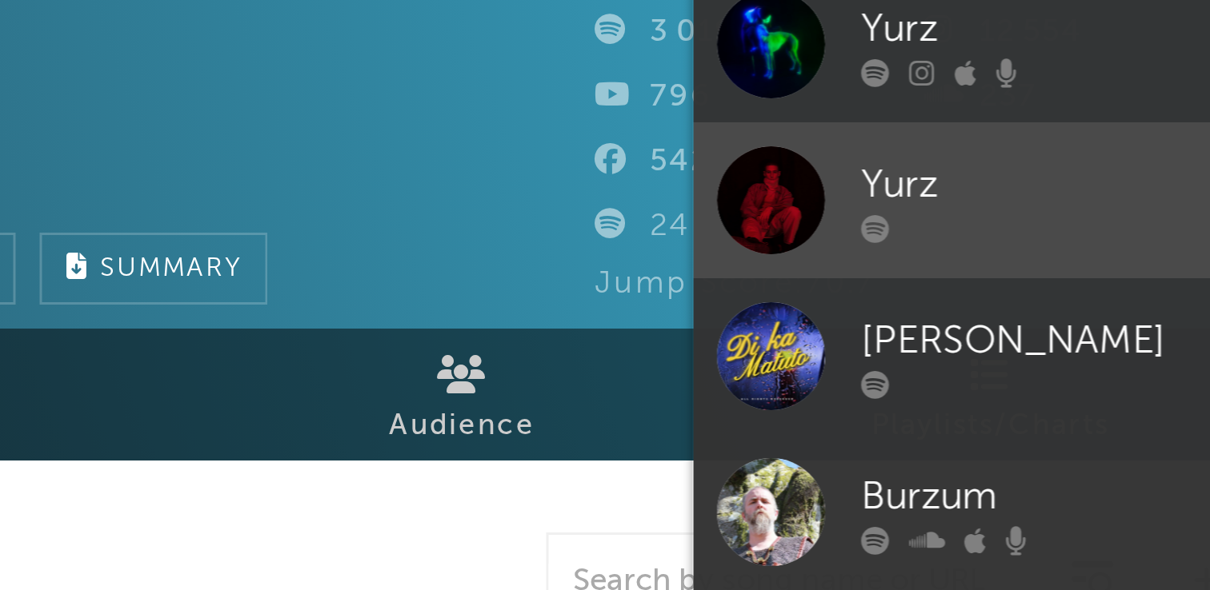
type input "yurz"
click at [935, 151] on div "Yurz" at bounding box center [1002, 155] width 176 height 19
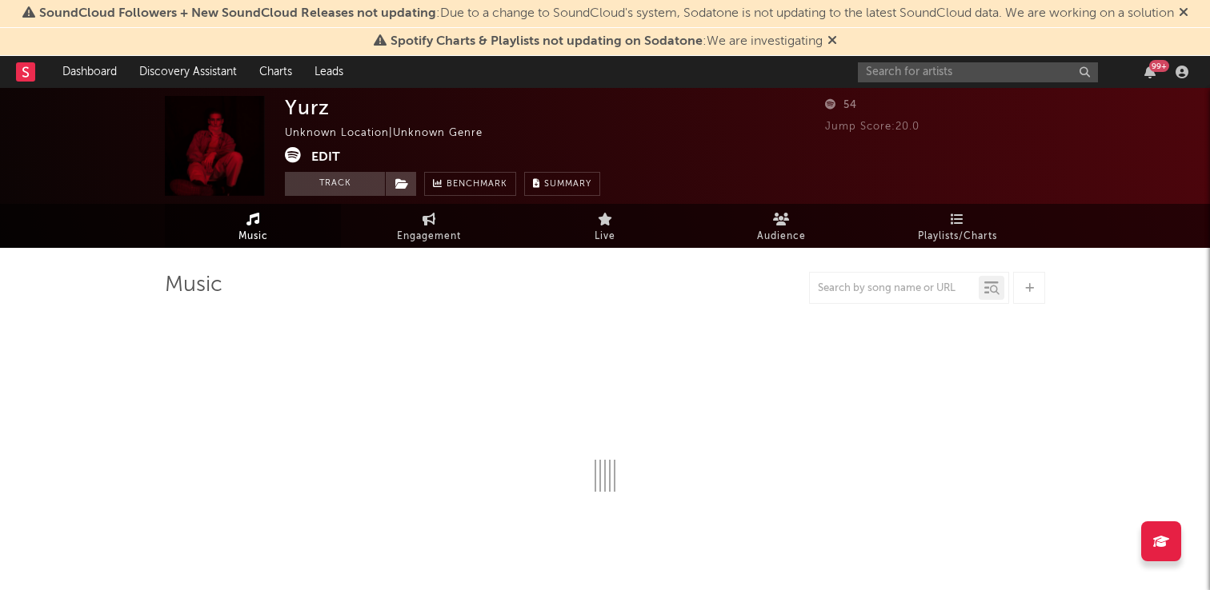
select select "1w"
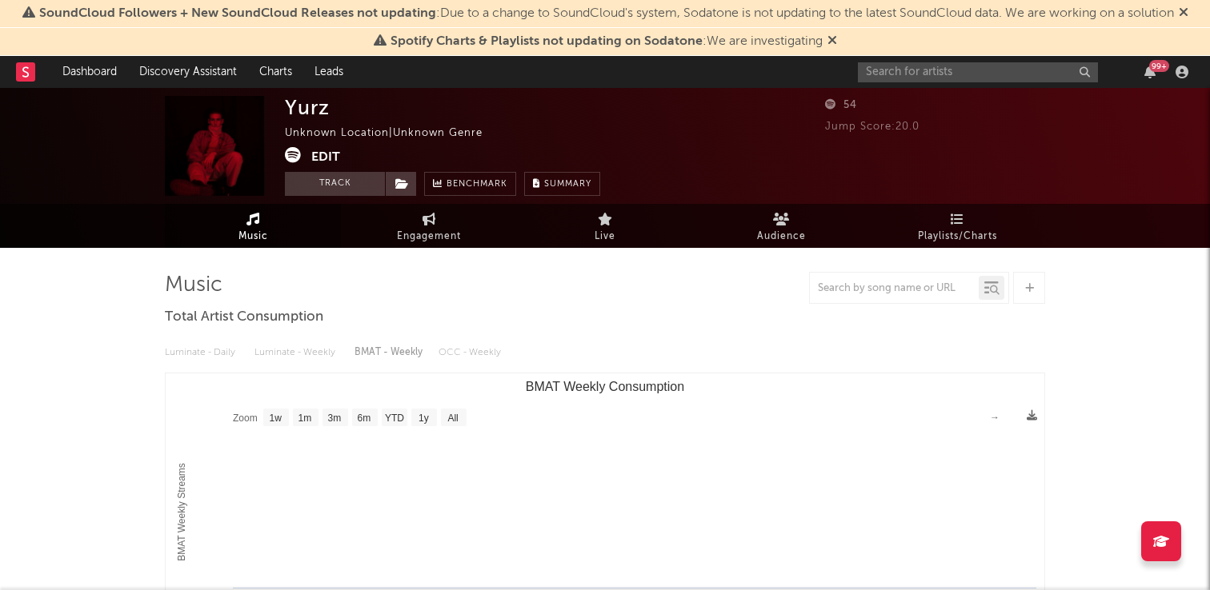
click at [877, 82] on div "99 +" at bounding box center [1026, 72] width 336 height 32
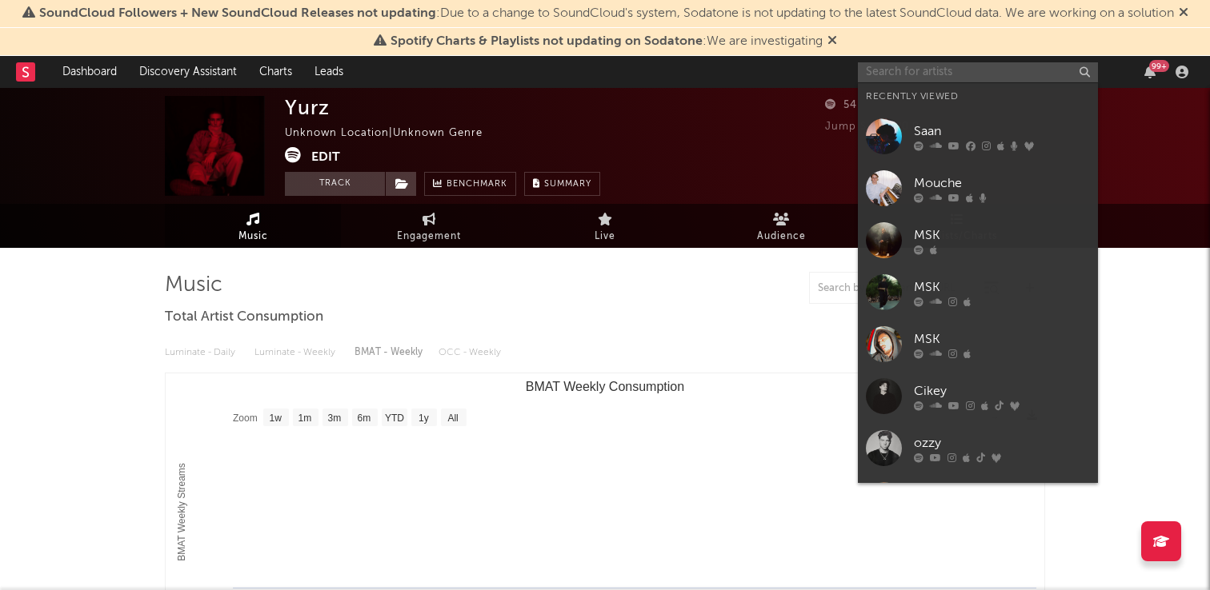
click at [883, 80] on input "text" at bounding box center [978, 72] width 240 height 20
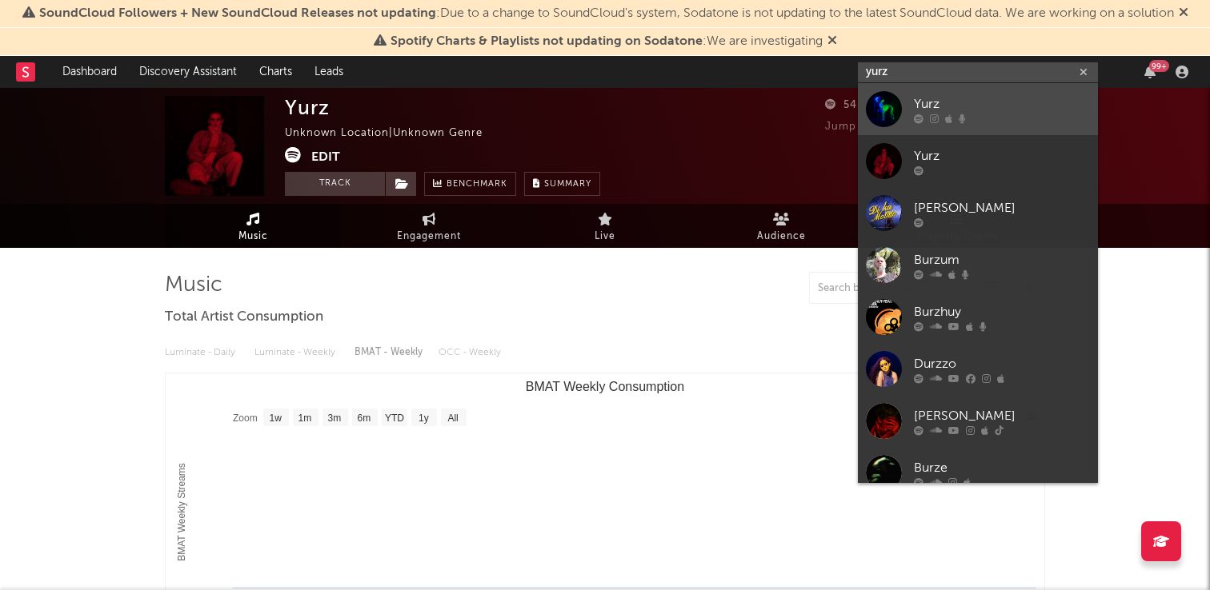
type input "yurz"
click at [928, 120] on div at bounding box center [1002, 119] width 176 height 10
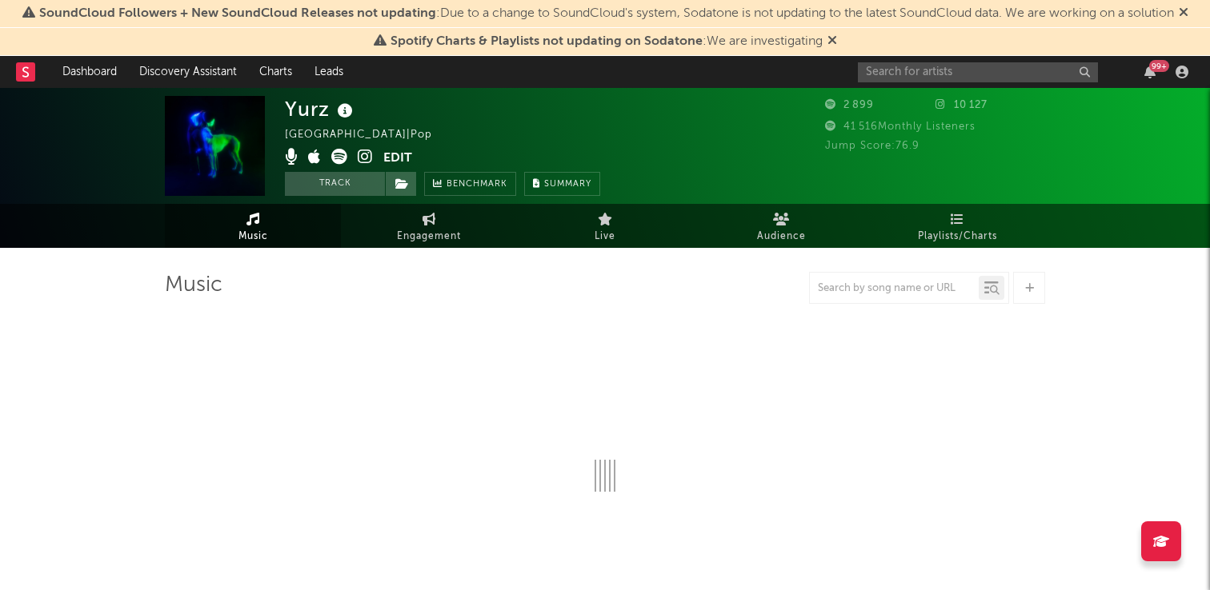
select select "1w"
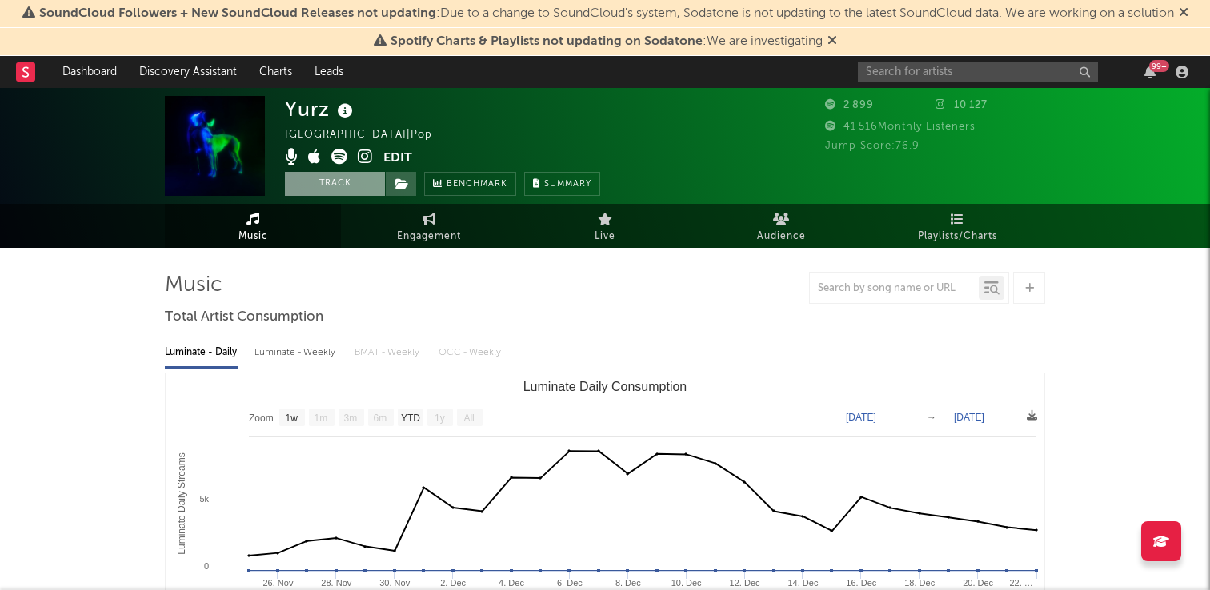
click at [337, 190] on button "Track" at bounding box center [335, 184] width 100 height 24
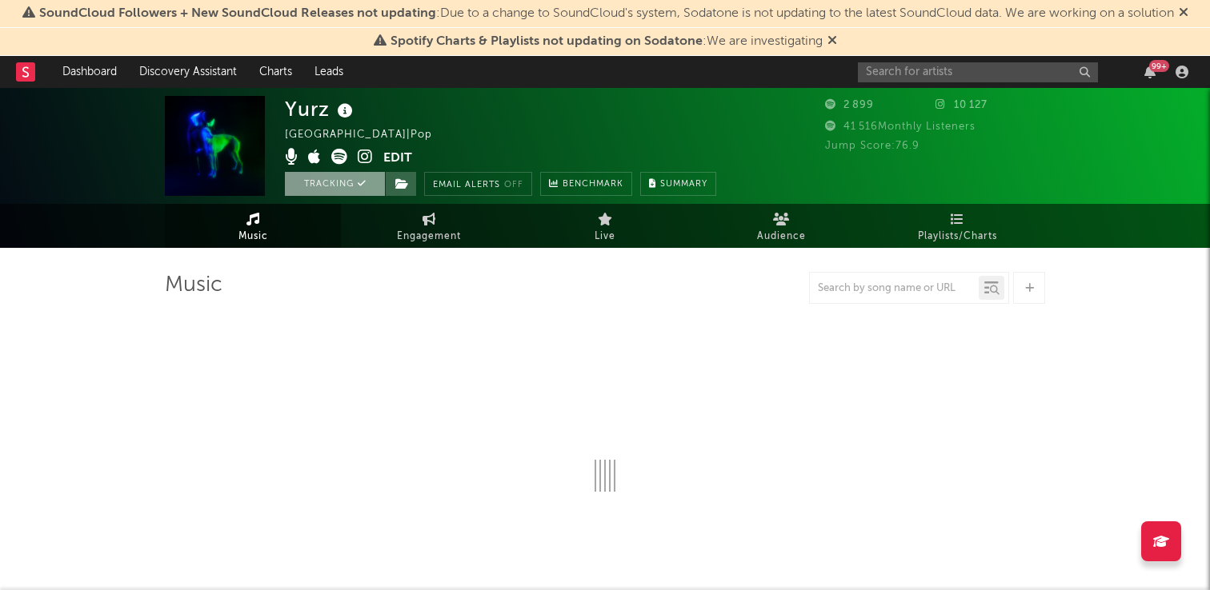
select select "1w"
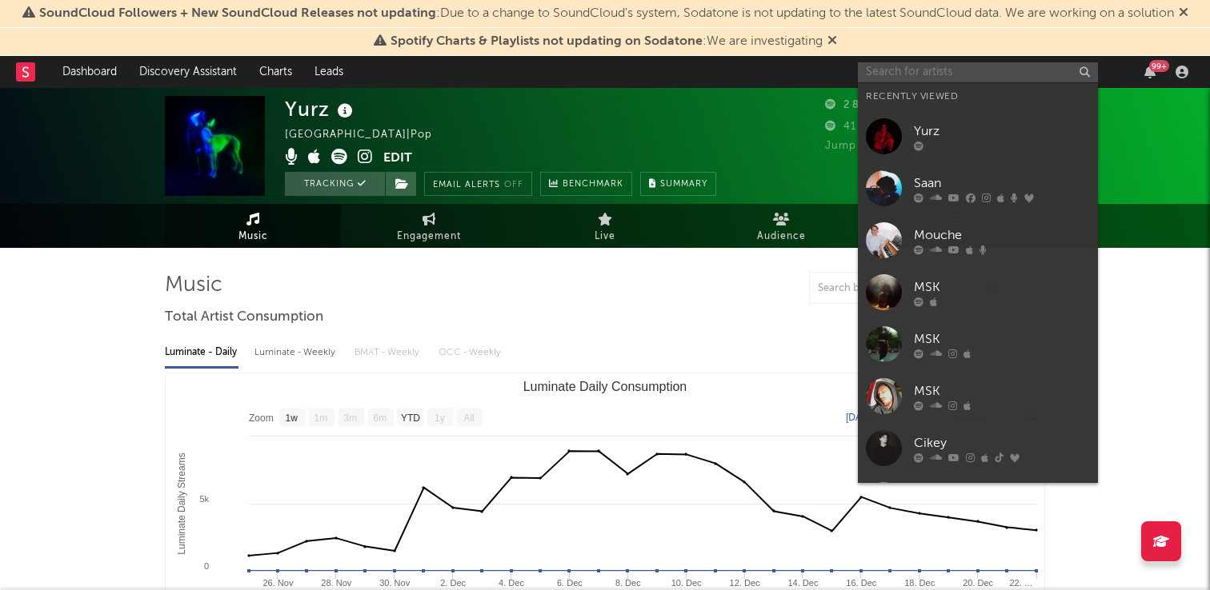
click at [923, 62] on input "text" at bounding box center [978, 72] width 240 height 20
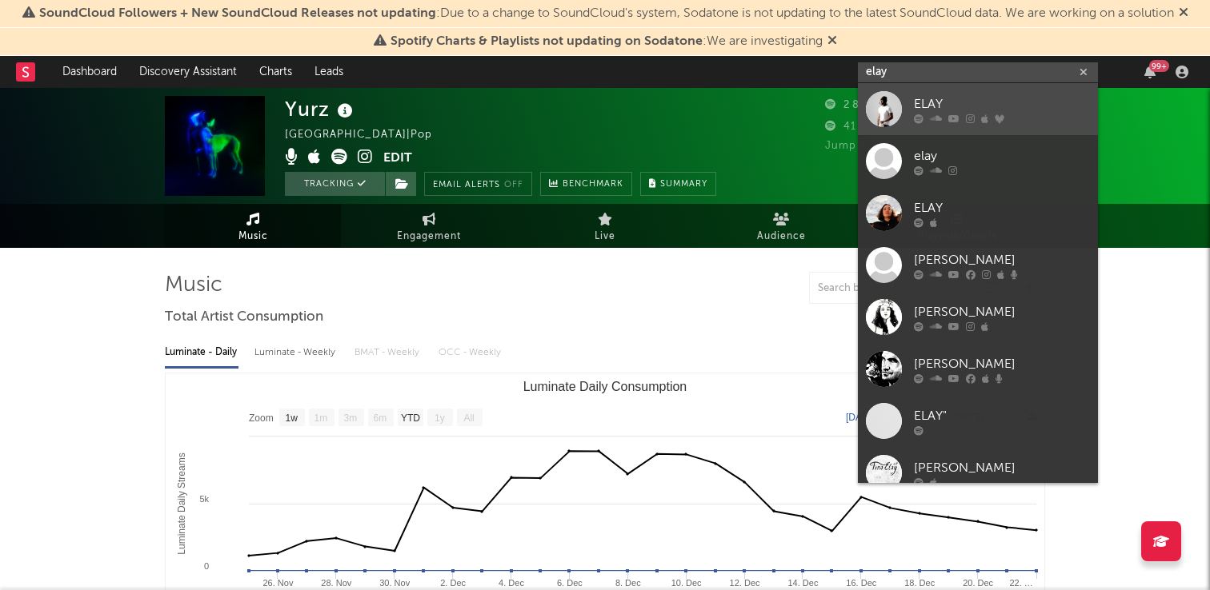
type input "elay"
click at [956, 93] on link "ELAY" at bounding box center [978, 109] width 240 height 52
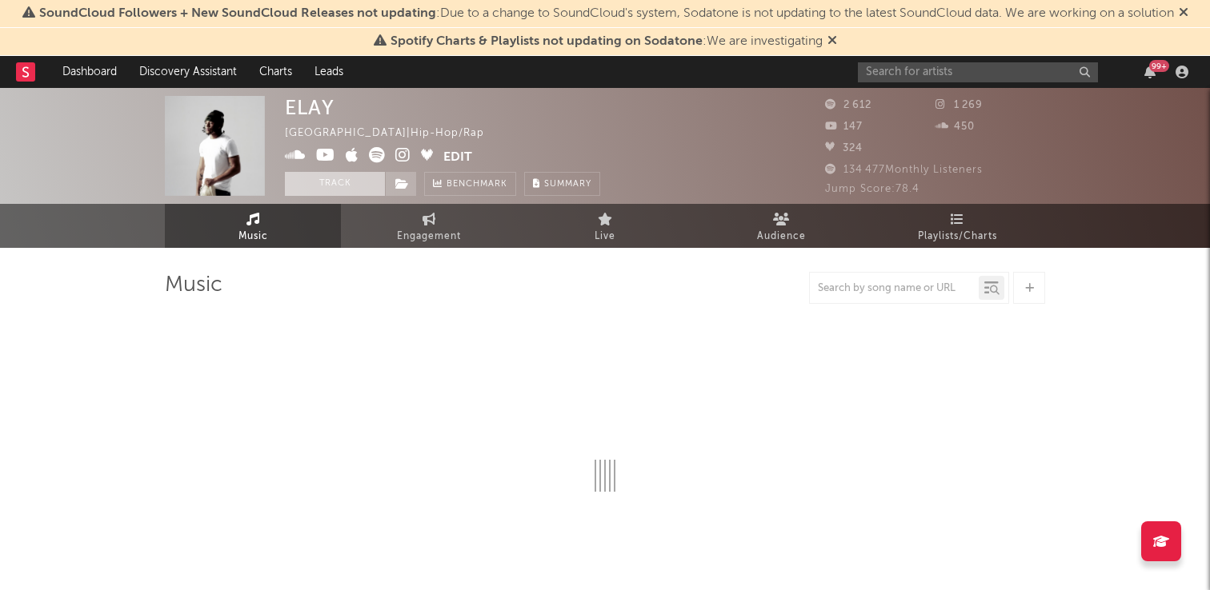
select select "1w"
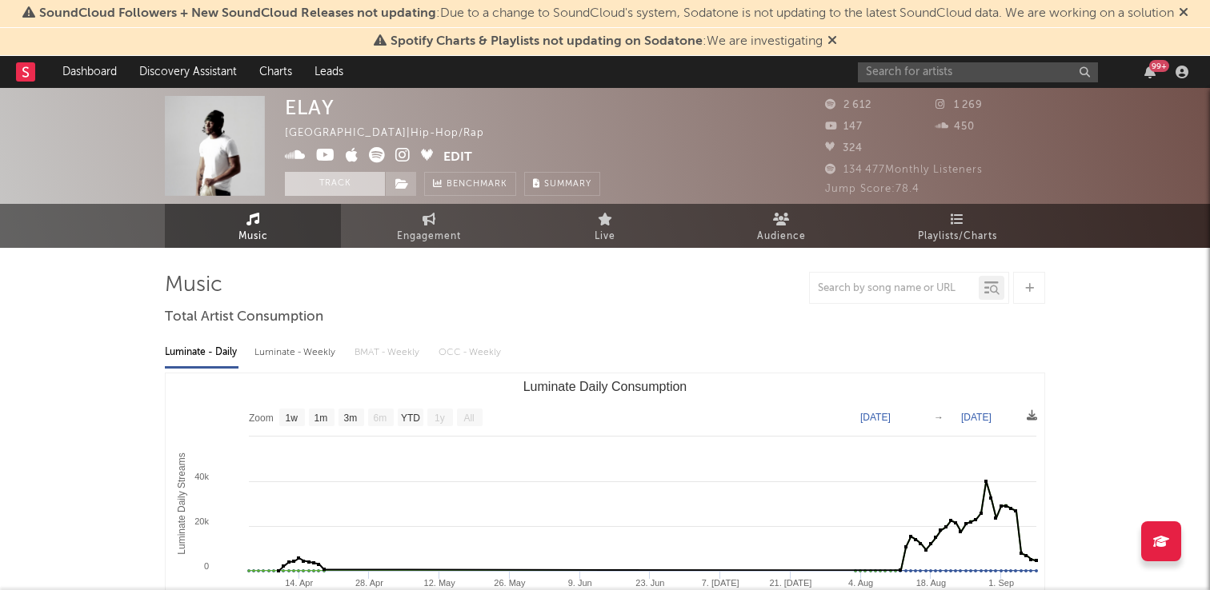
click at [344, 183] on button "Track" at bounding box center [335, 184] width 100 height 24
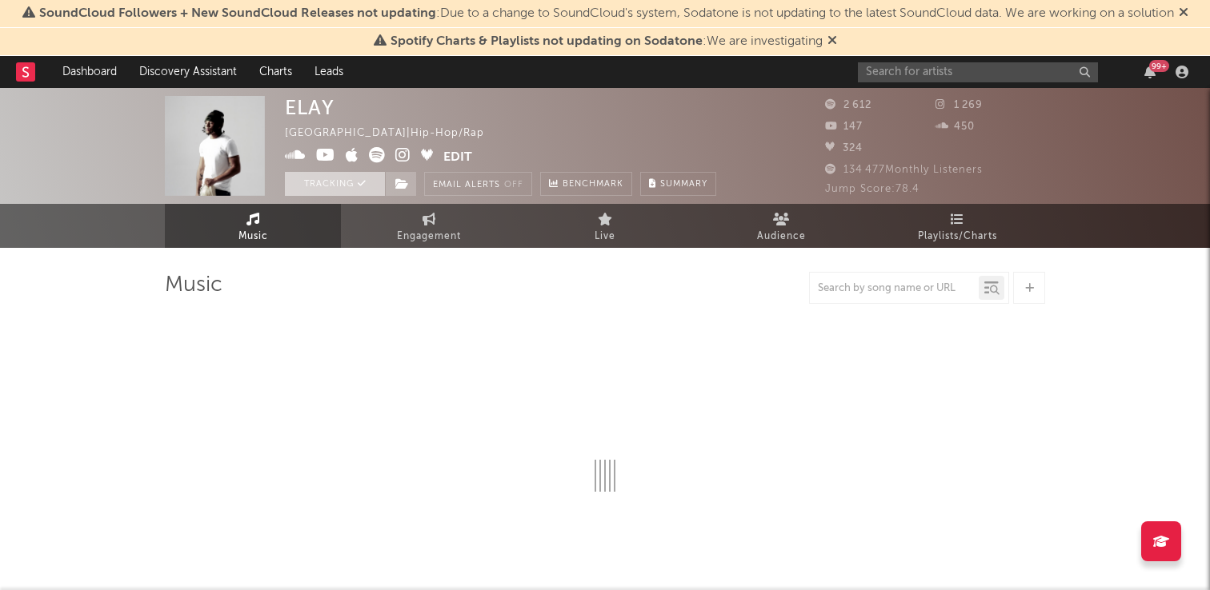
select select "1w"
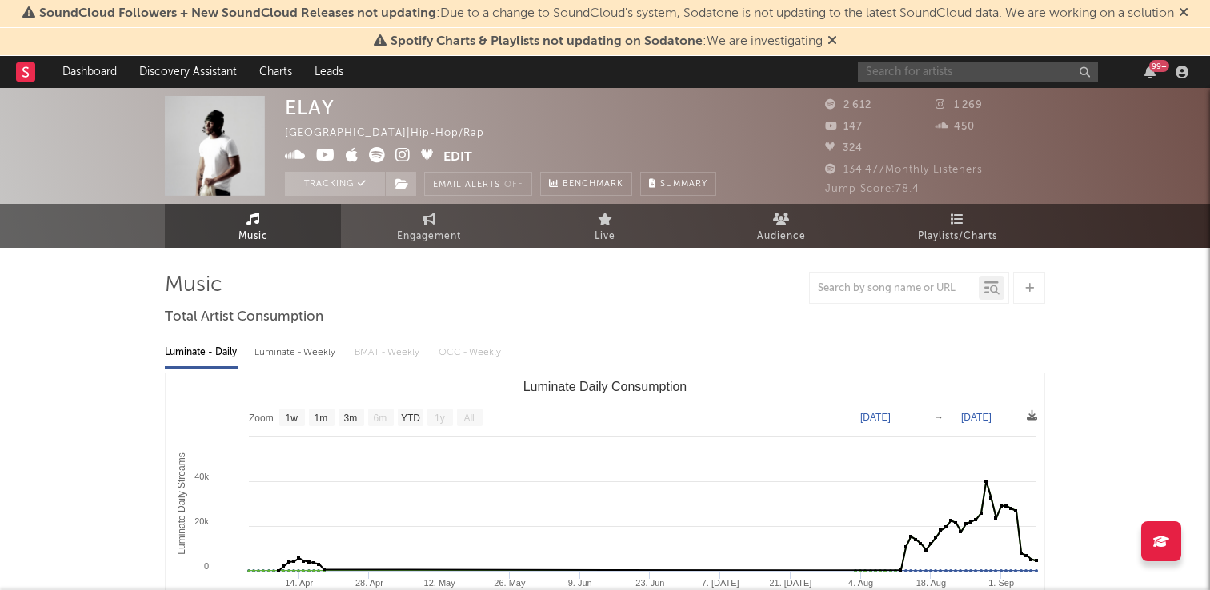
click at [877, 62] on input "text" at bounding box center [978, 72] width 240 height 20
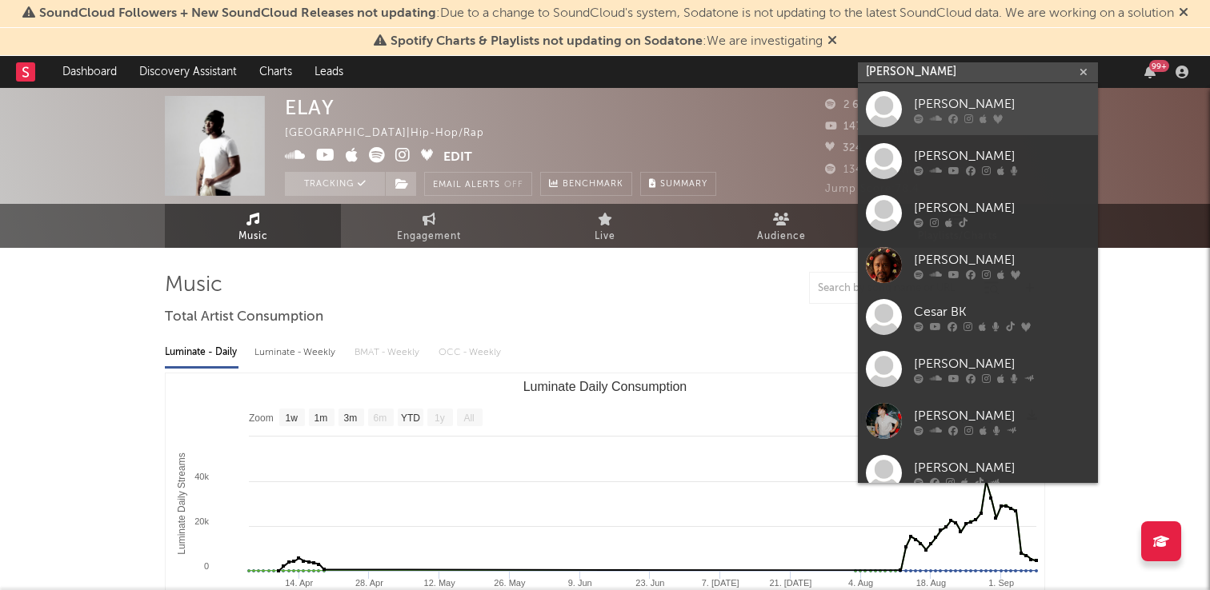
type input "[PERSON_NAME]"
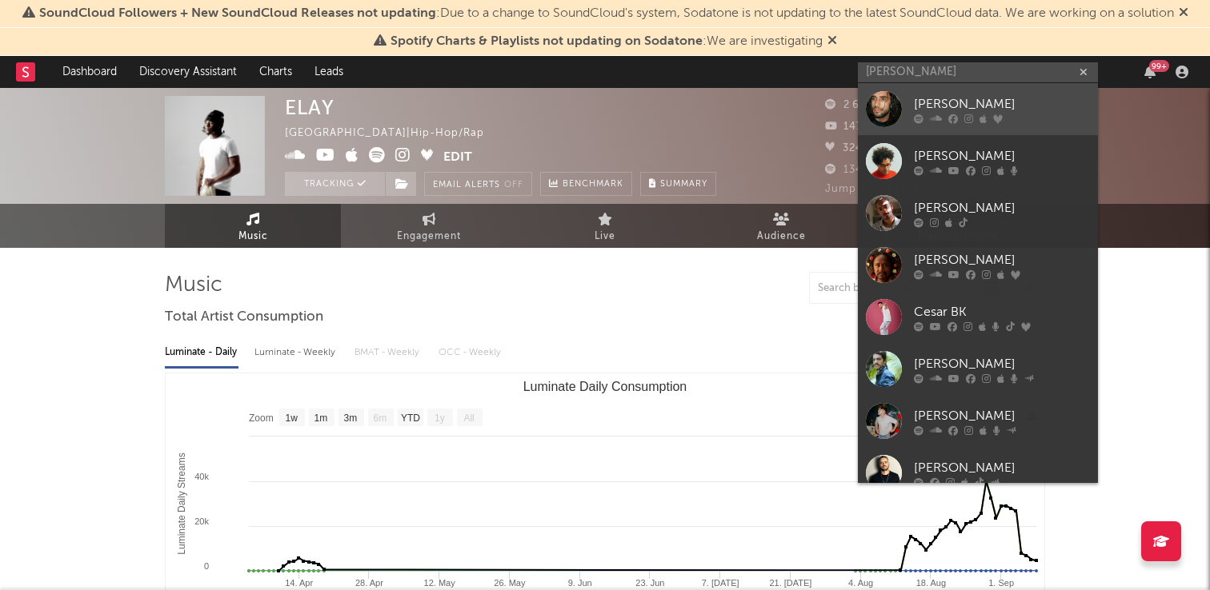
click at [903, 100] on link "[PERSON_NAME]" at bounding box center [978, 109] width 240 height 52
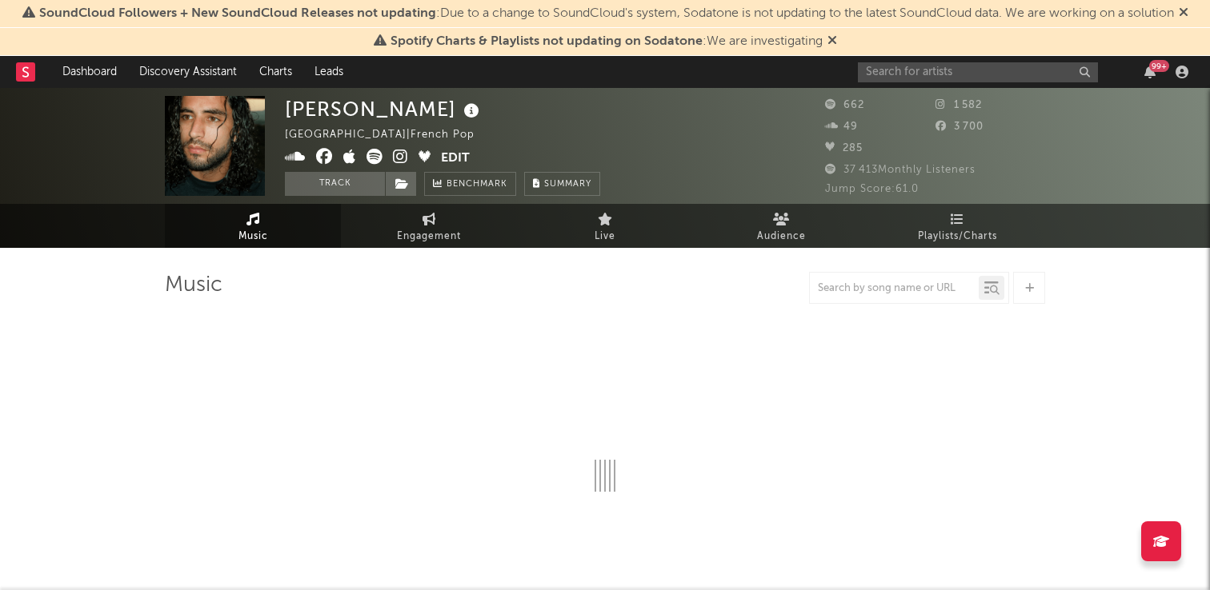
select select "1w"
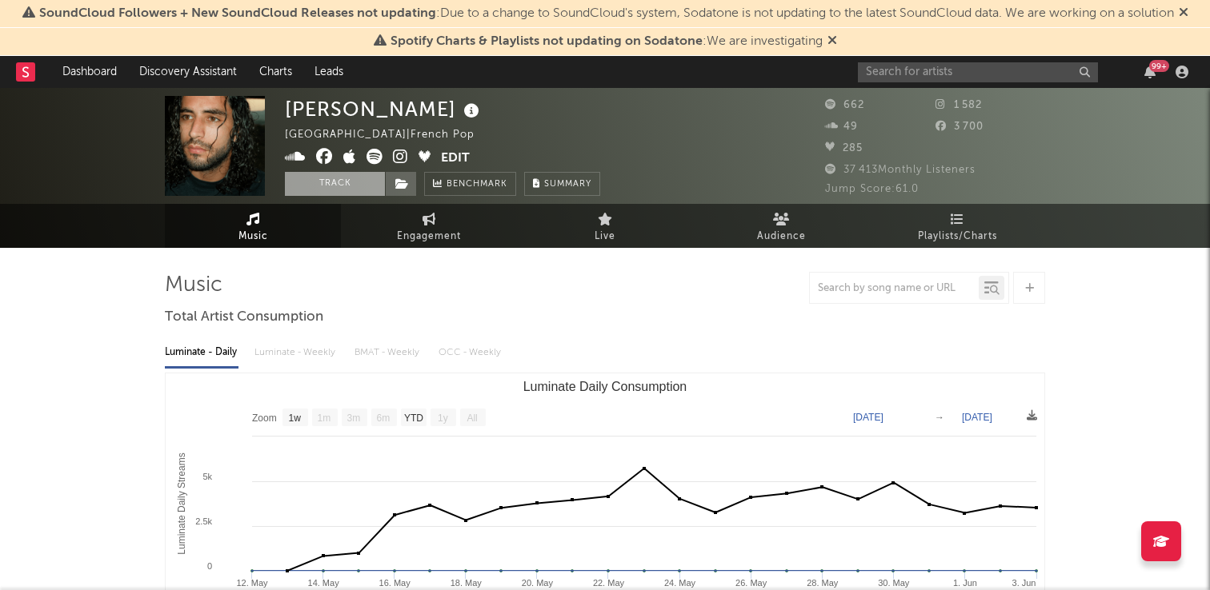
click at [340, 190] on button "Track" at bounding box center [335, 184] width 100 height 24
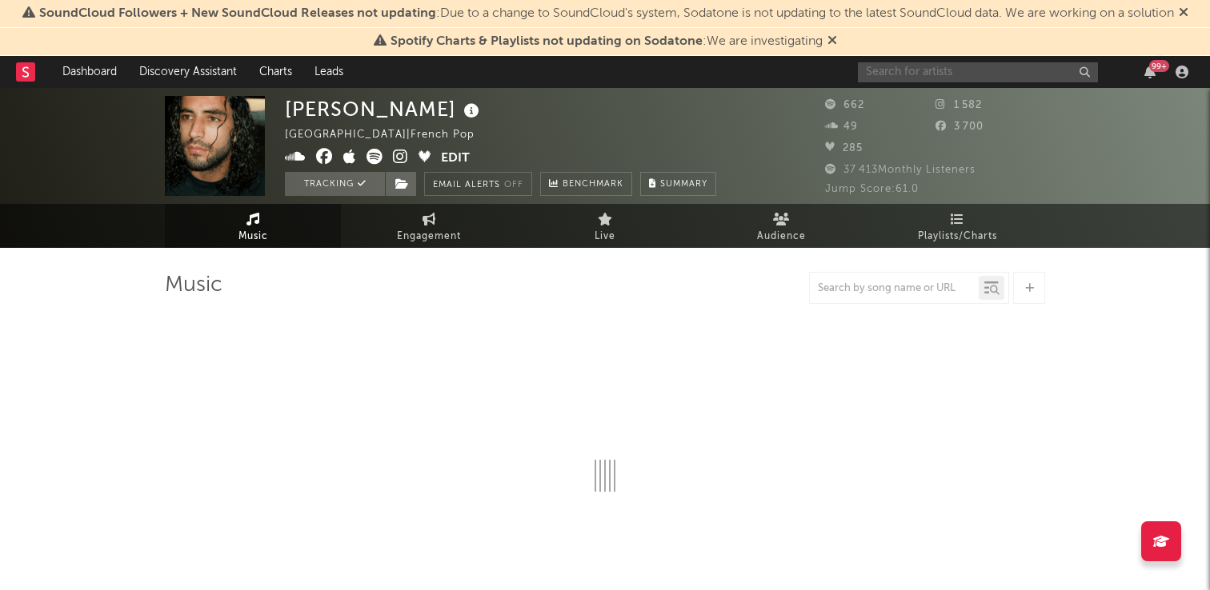
click at [899, 74] on input "text" at bounding box center [978, 72] width 240 height 20
type input "c"
select select "1w"
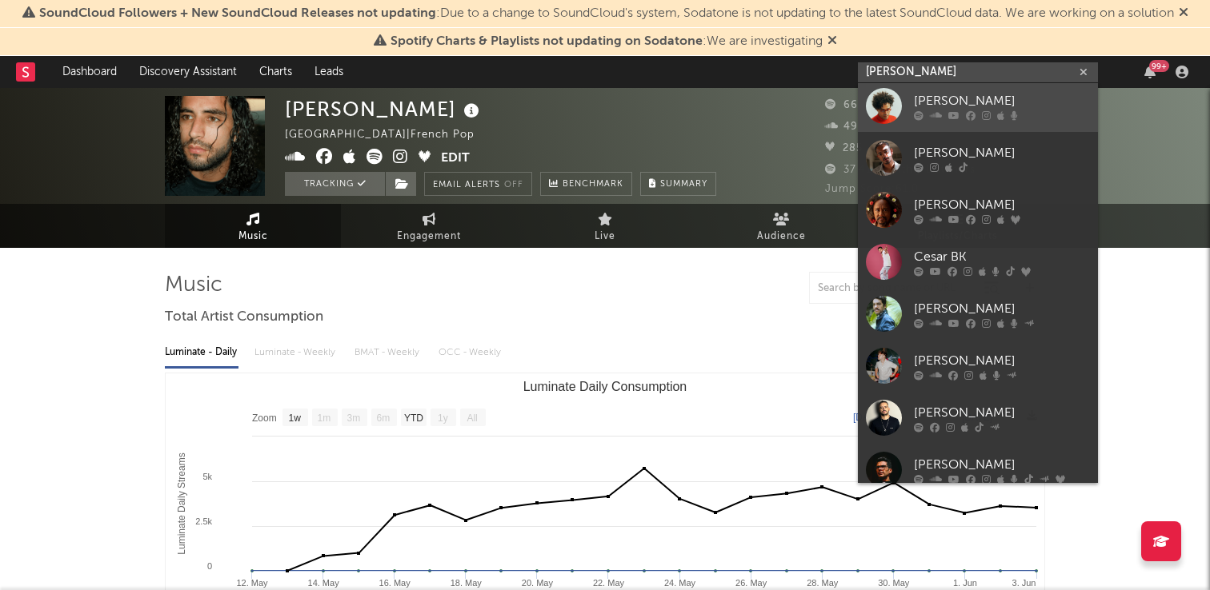
scroll to position [120, 0]
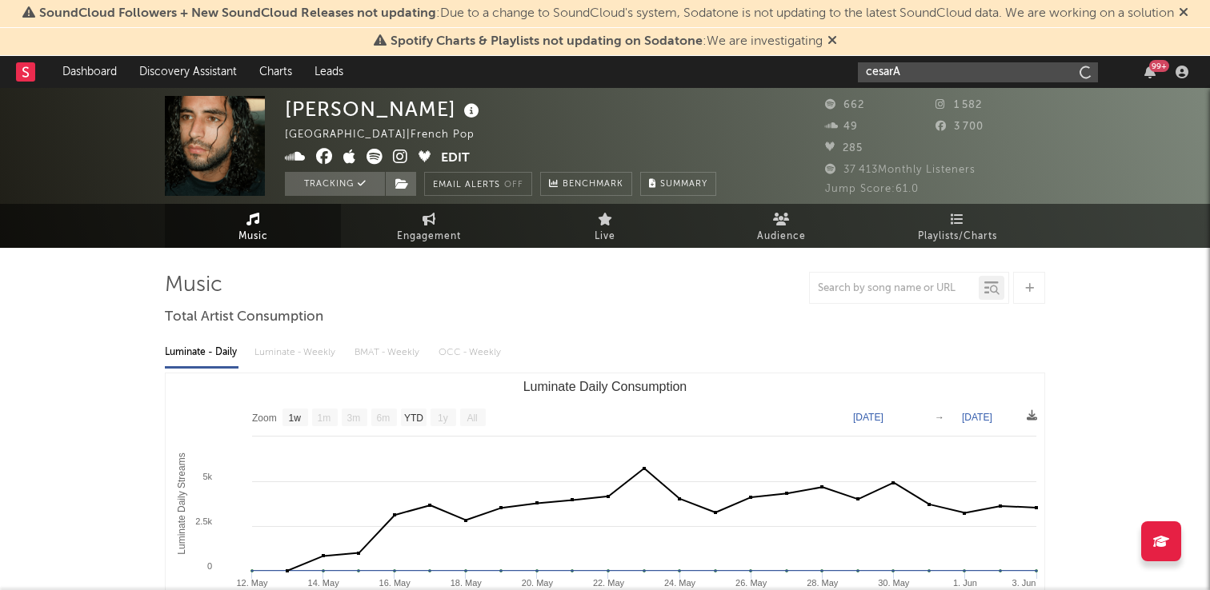
click at [907, 71] on input "cesarA" at bounding box center [978, 72] width 240 height 20
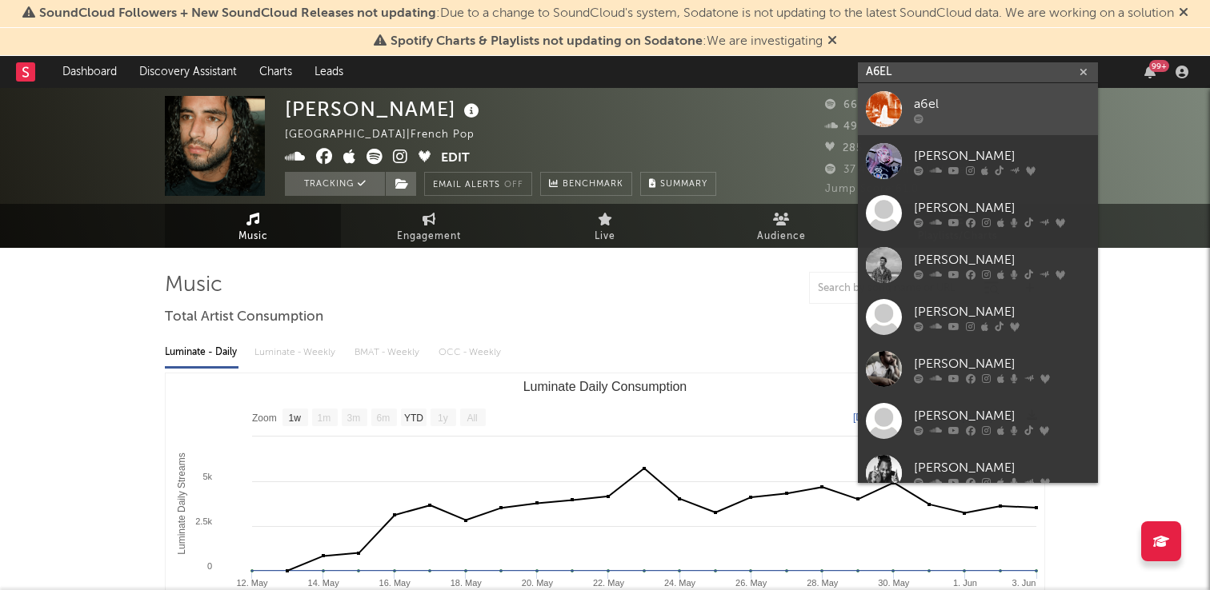
type input "A6EL"
click at [979, 100] on div "a6el" at bounding box center [1002, 103] width 176 height 19
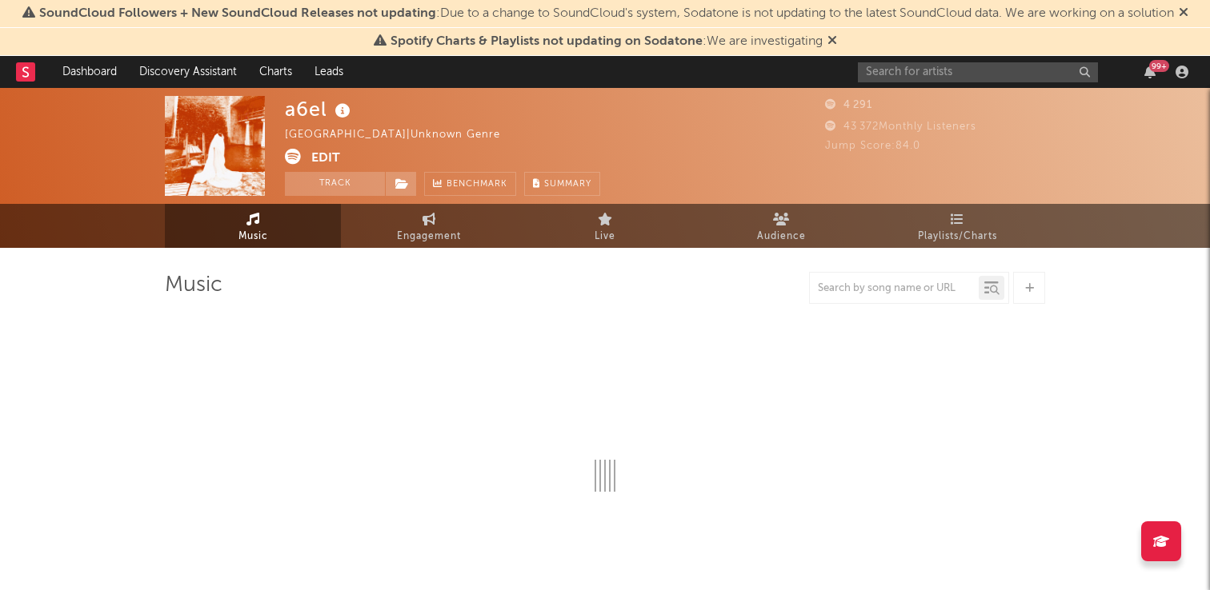
select select "1w"
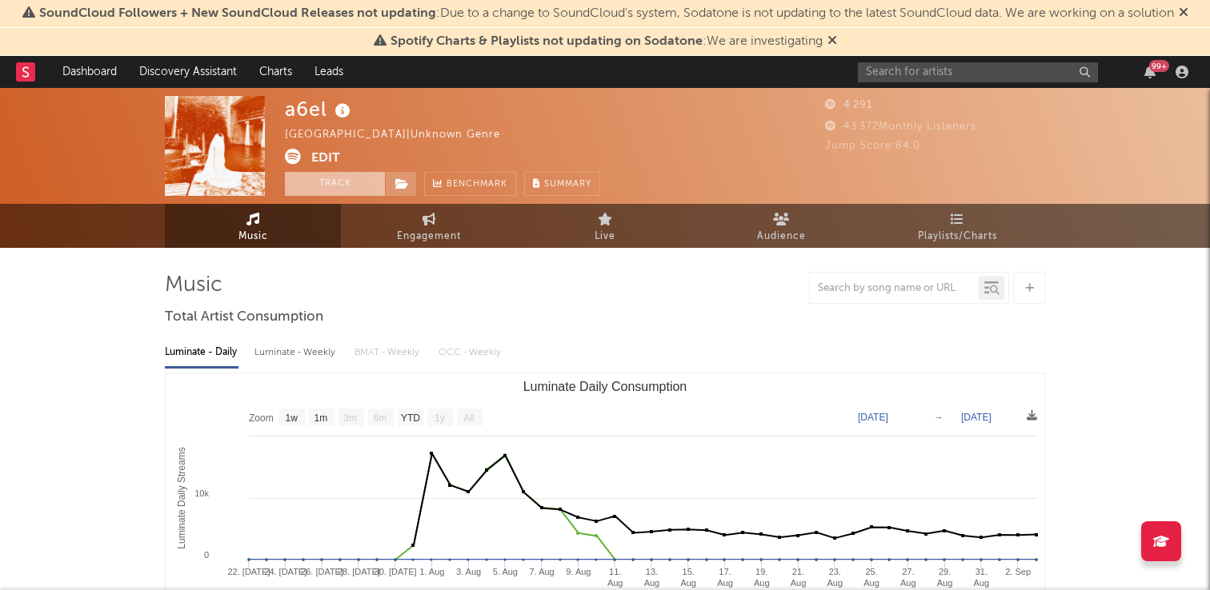
click at [345, 189] on button "Track" at bounding box center [335, 184] width 100 height 24
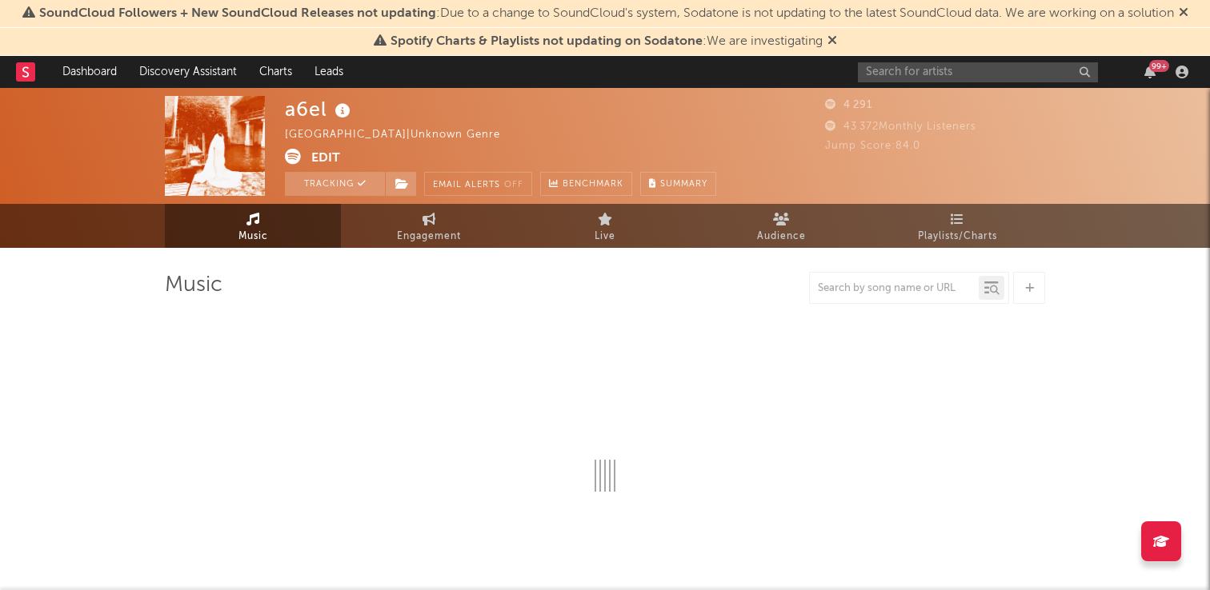
select select "1w"
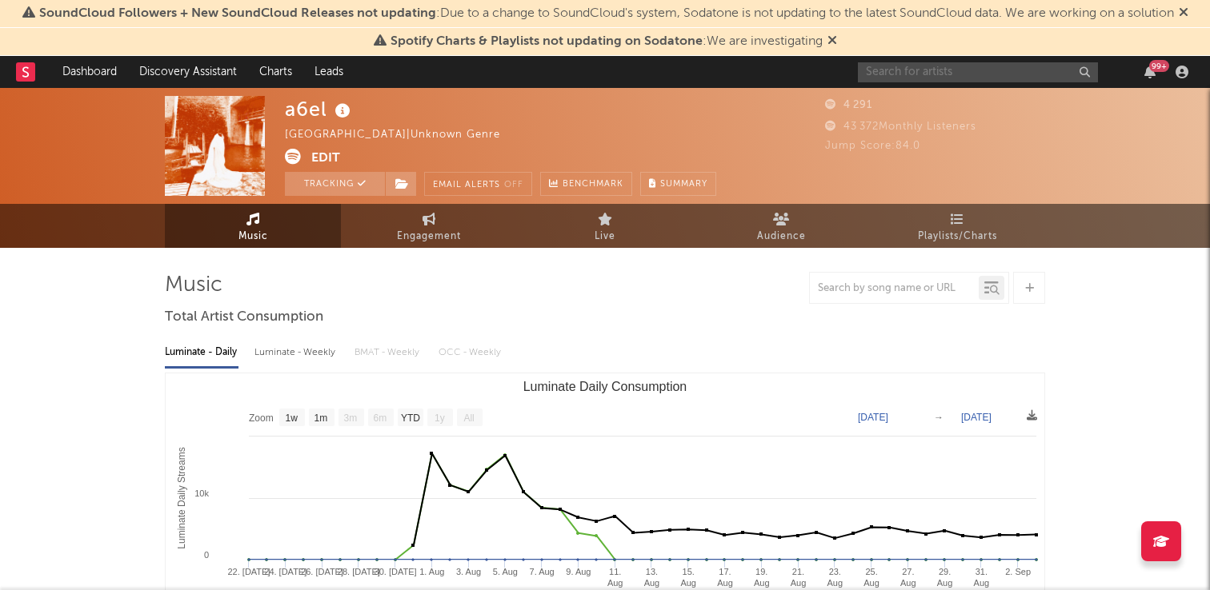
click at [885, 75] on input "text" at bounding box center [978, 72] width 240 height 20
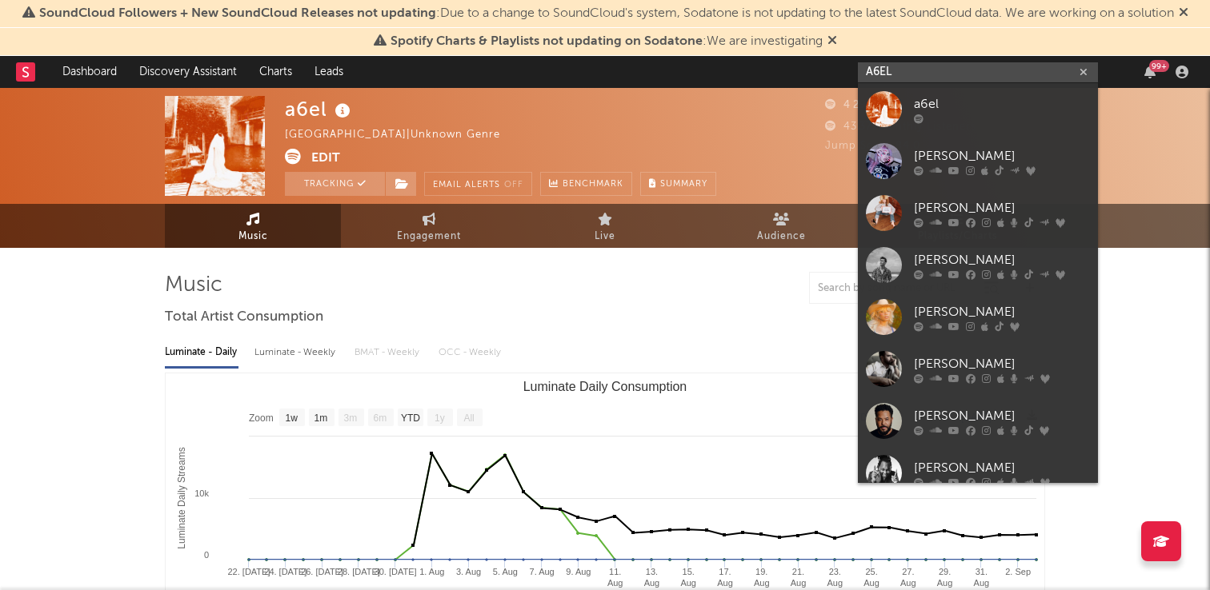
click at [916, 74] on input "A6EL" at bounding box center [978, 72] width 240 height 20
click at [916, 75] on input "A6EL" at bounding box center [978, 72] width 240 height 20
paste input "[URL][DOMAIN_NAME]"
paste input "text"
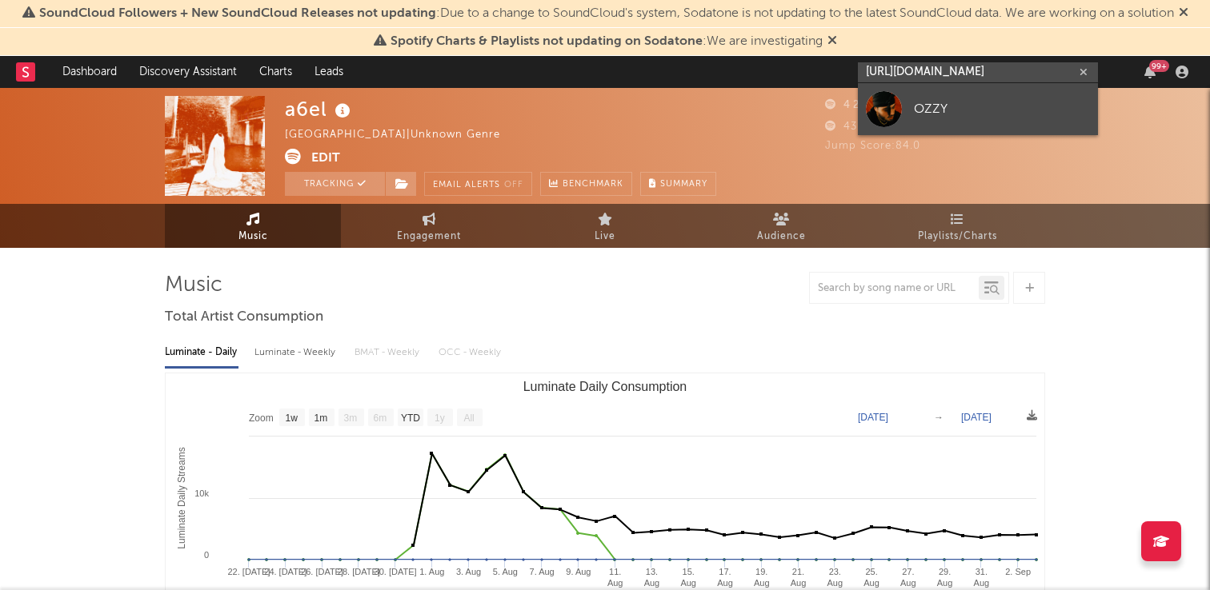
type input "[URL][DOMAIN_NAME]"
click at [917, 85] on link "OZZY" at bounding box center [978, 109] width 240 height 52
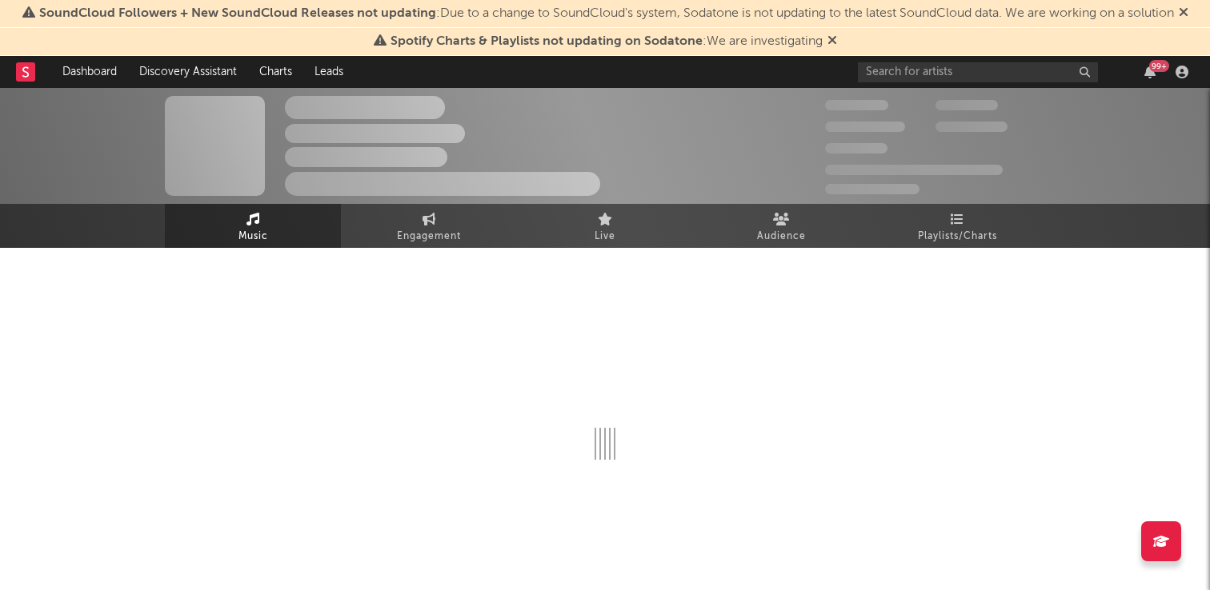
select select "6m"
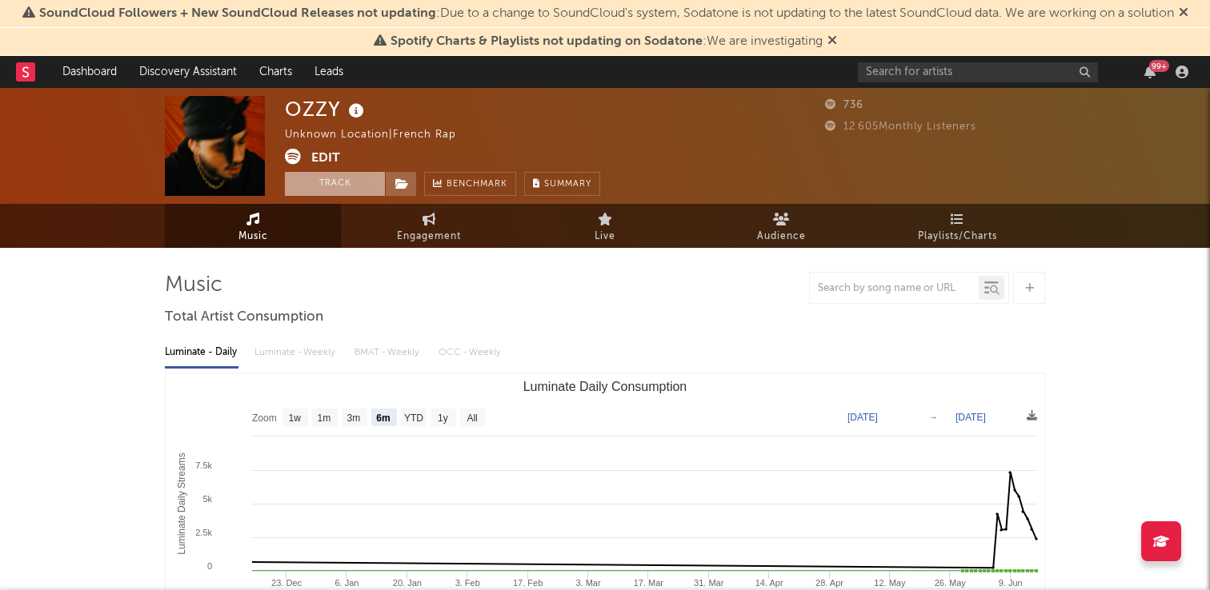
click at [364, 186] on button "Track" at bounding box center [335, 184] width 100 height 24
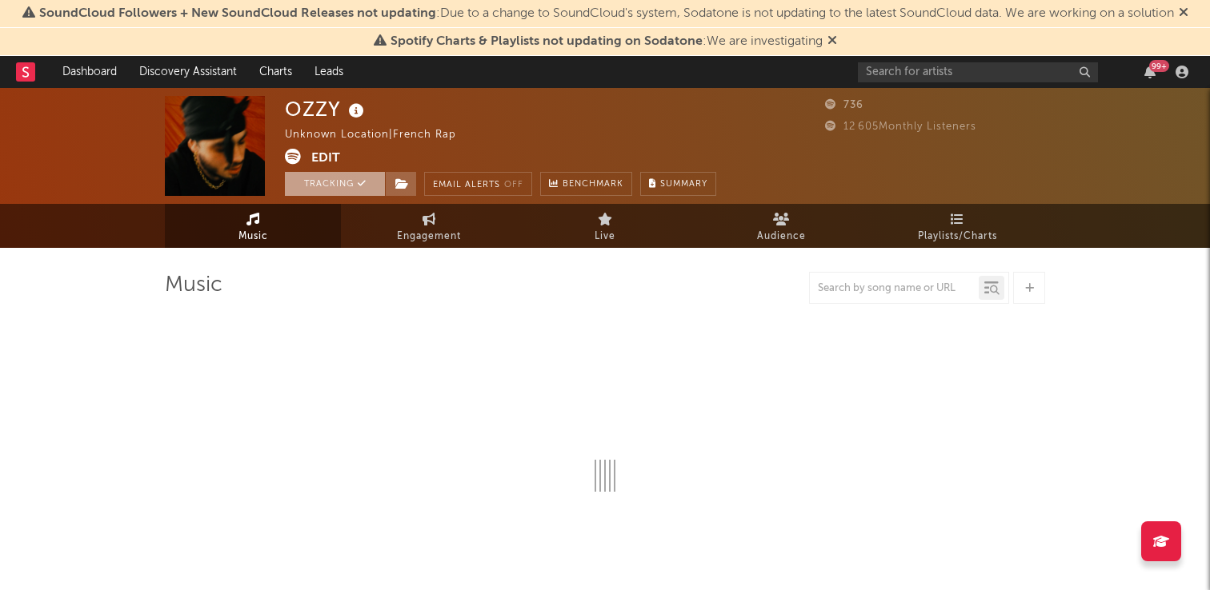
select select "6m"
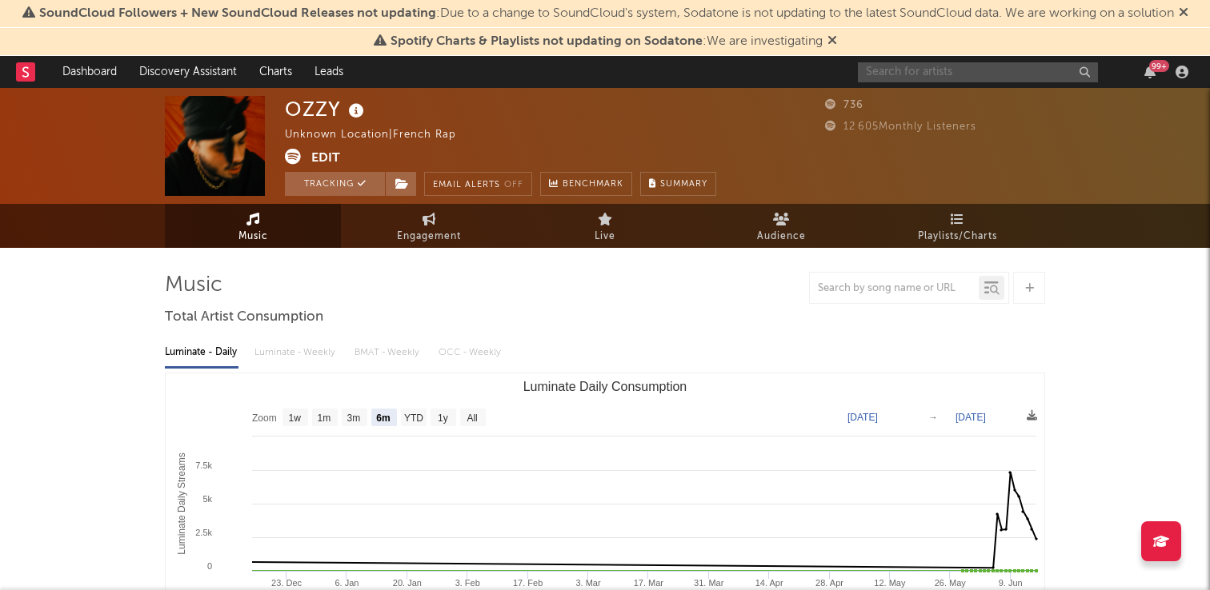
click at [891, 75] on input "text" at bounding box center [978, 72] width 240 height 20
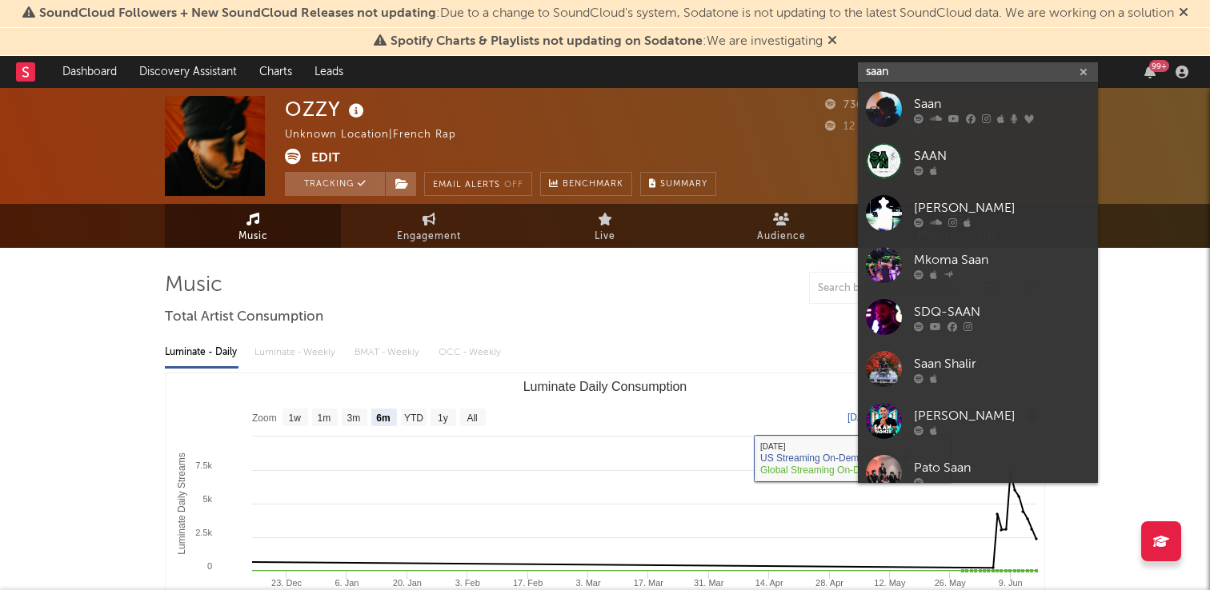
click at [897, 62] on input "saan" at bounding box center [978, 72] width 240 height 20
paste input "[URL][DOMAIN_NAME]"
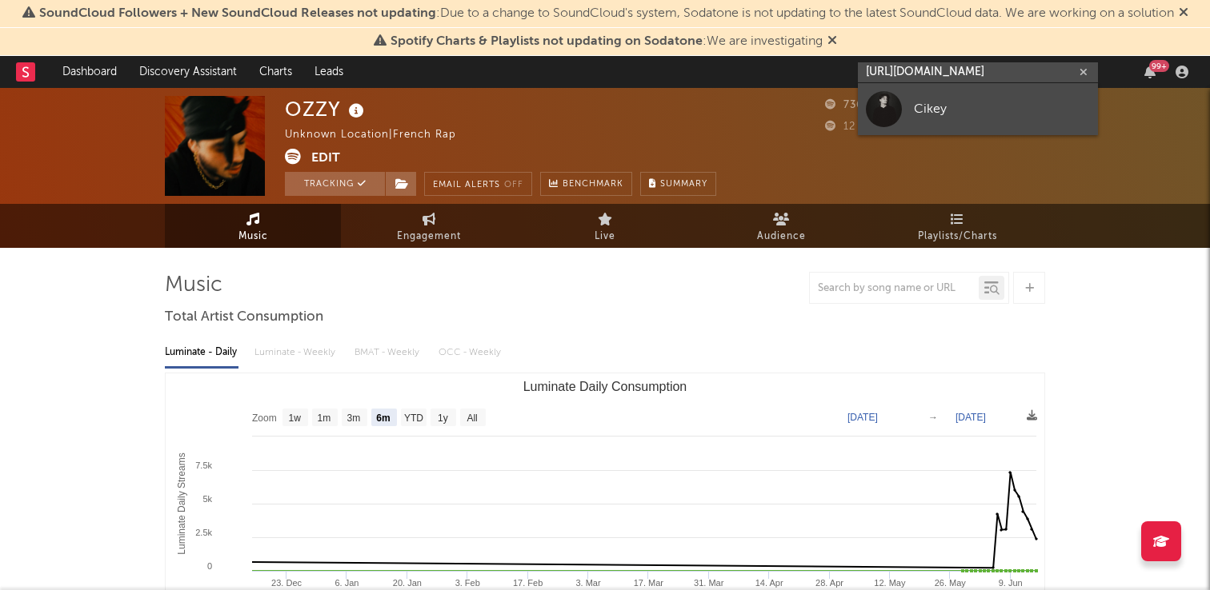
type input "[URL][DOMAIN_NAME]"
click at [904, 85] on link "Cikey" at bounding box center [978, 109] width 240 height 52
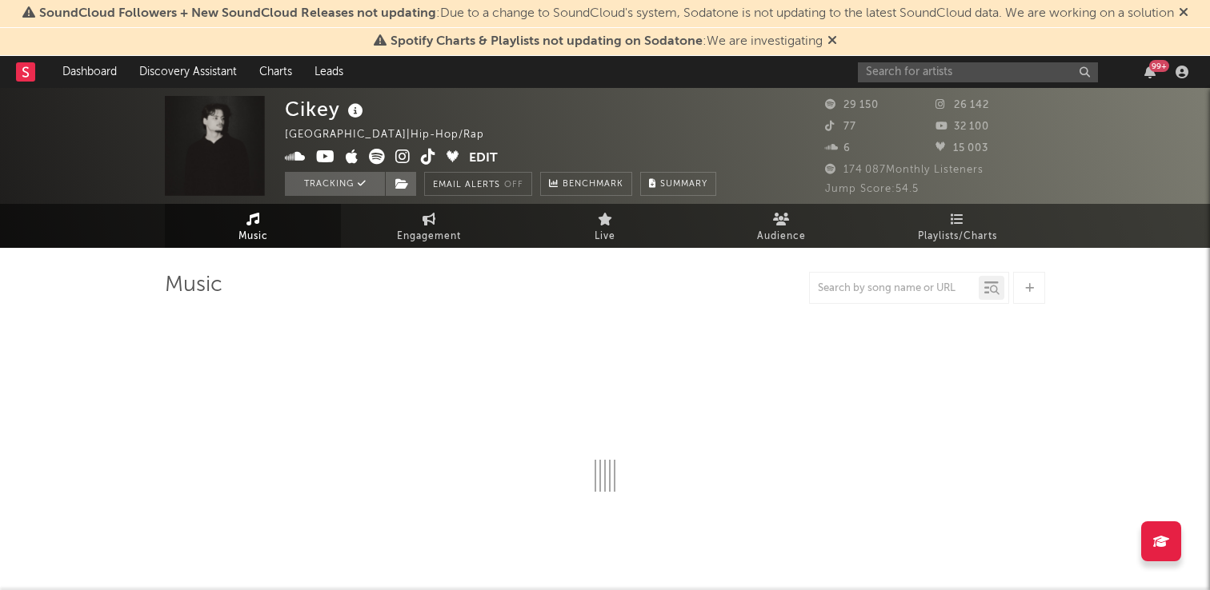
select select "6m"
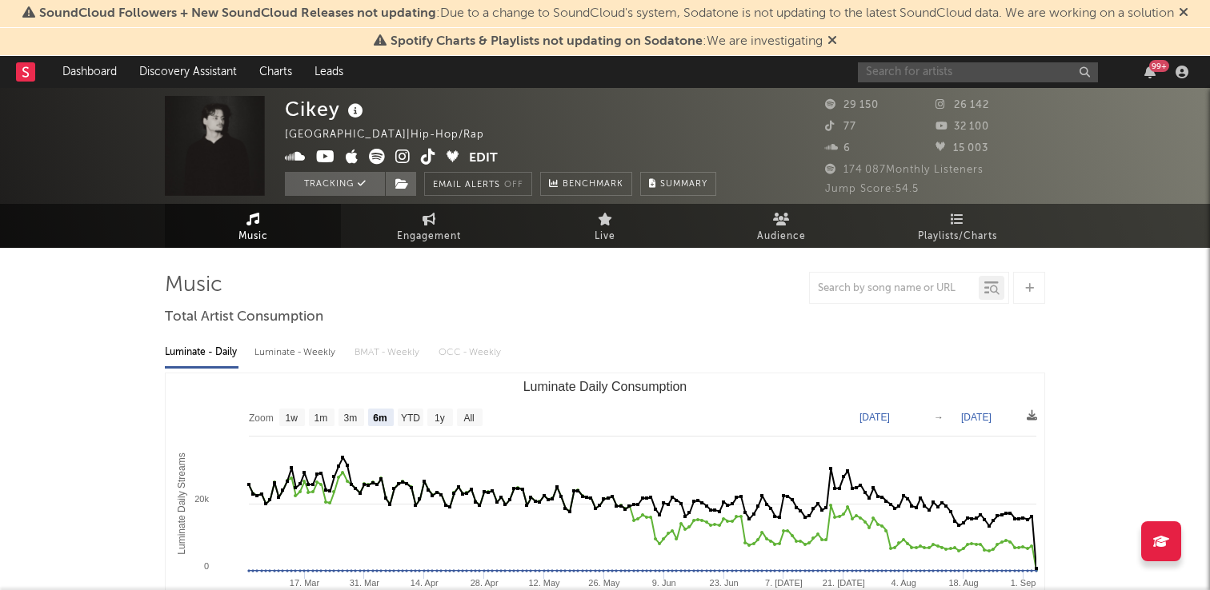
click at [912, 62] on input "text" at bounding box center [978, 72] width 240 height 20
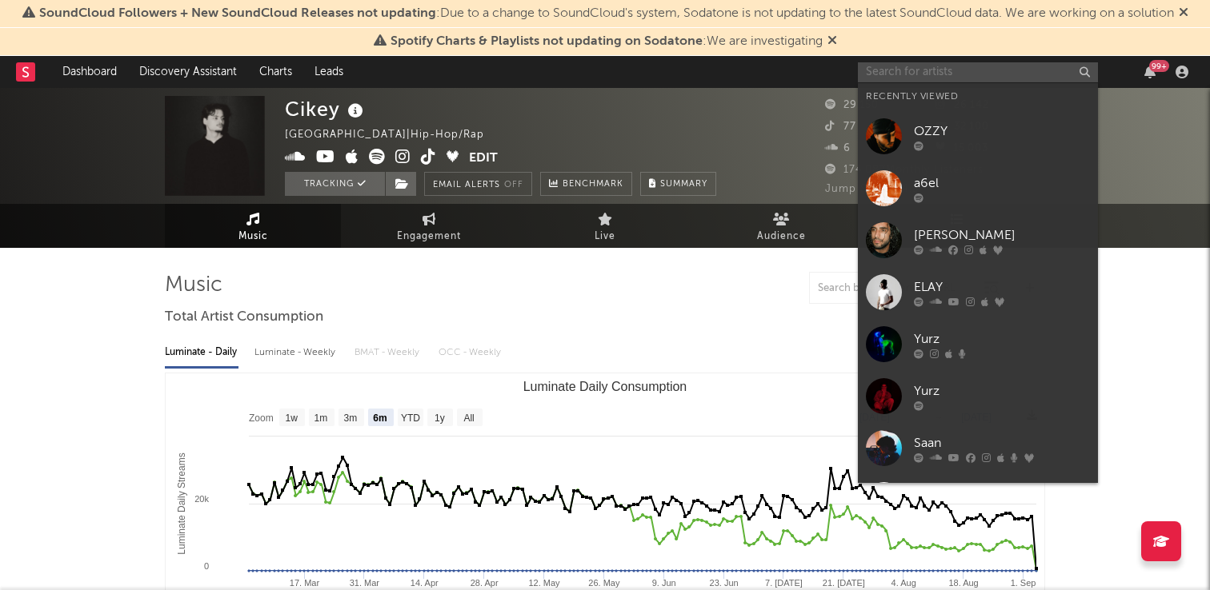
paste input "[URL][DOMAIN_NAME]"
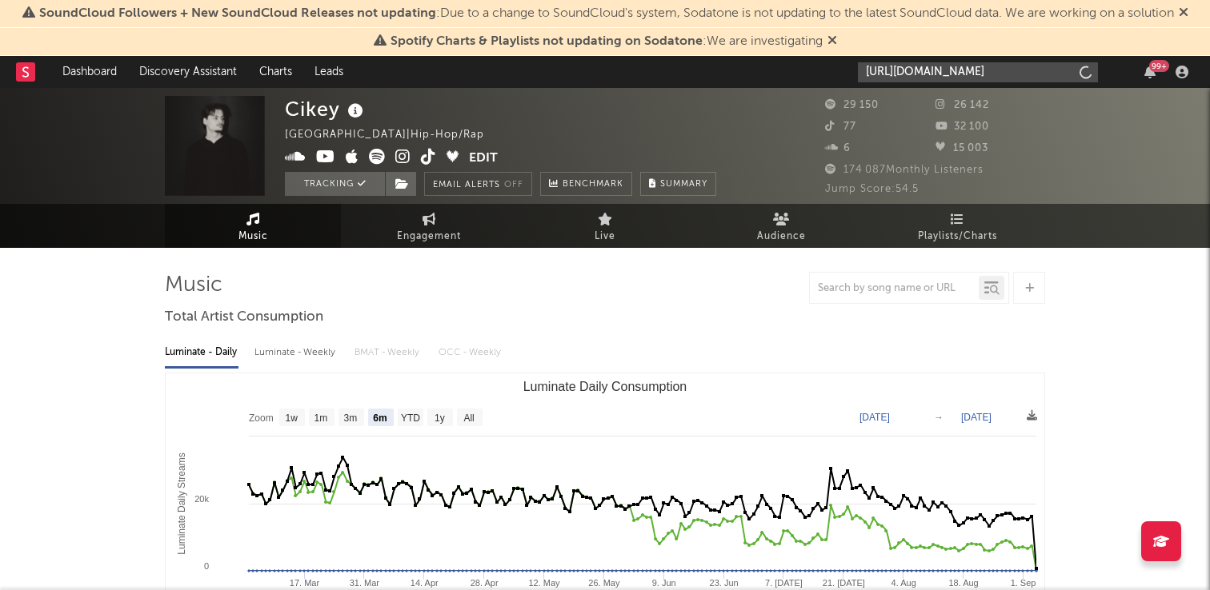
scroll to position [0, 305]
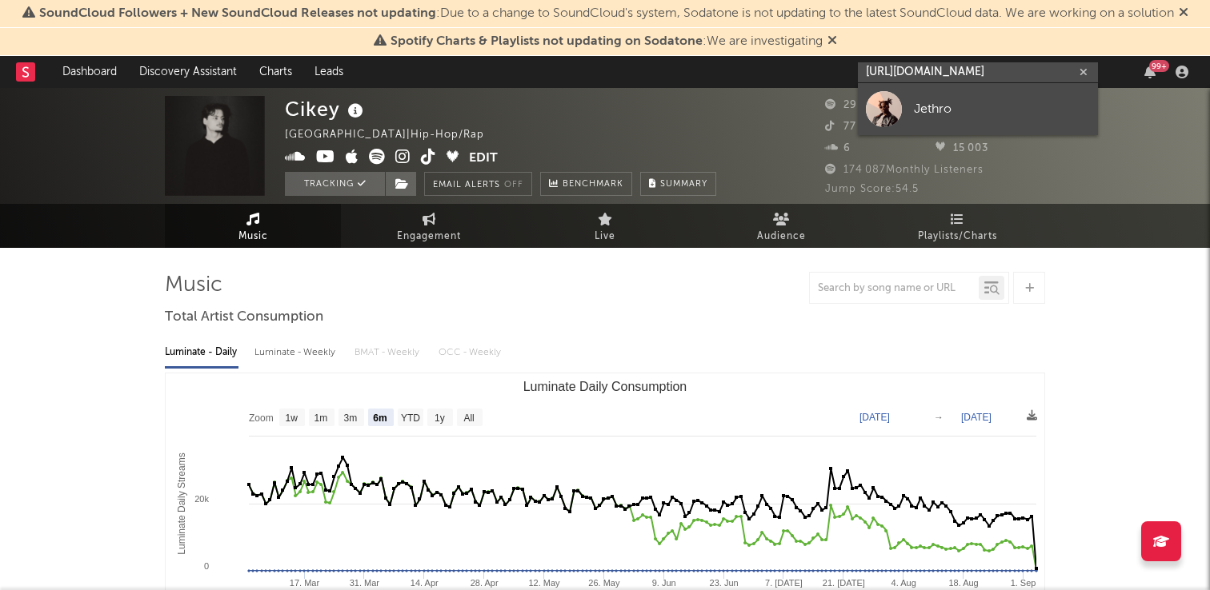
type input "[URL][DOMAIN_NAME]"
click at [918, 103] on div "Jethro" at bounding box center [1002, 108] width 176 height 19
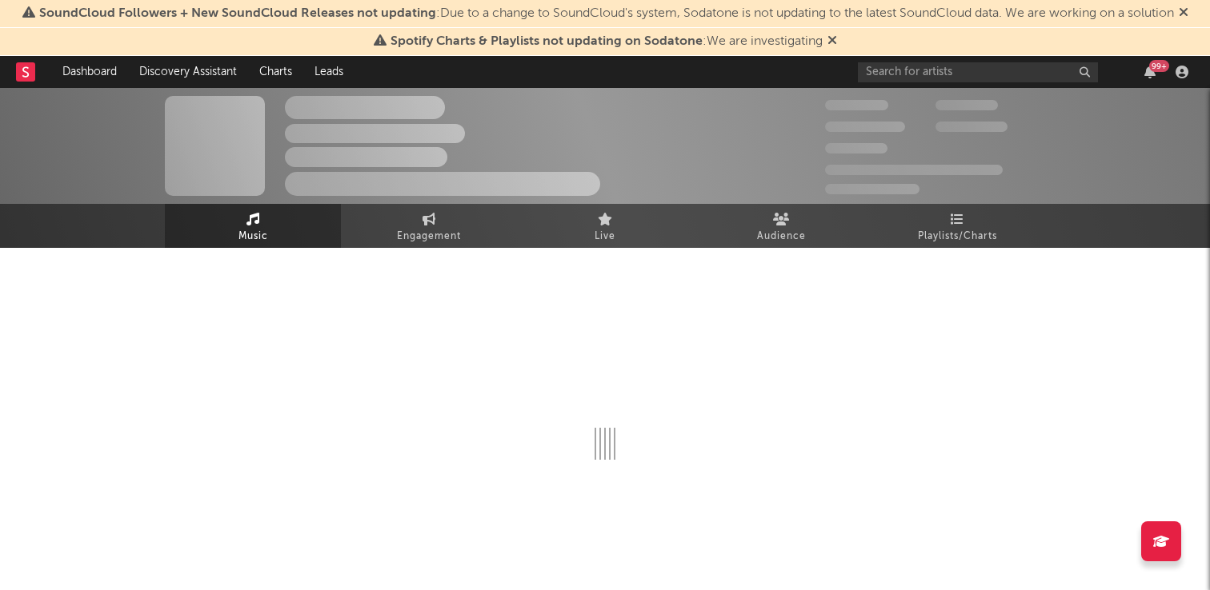
select select "1w"
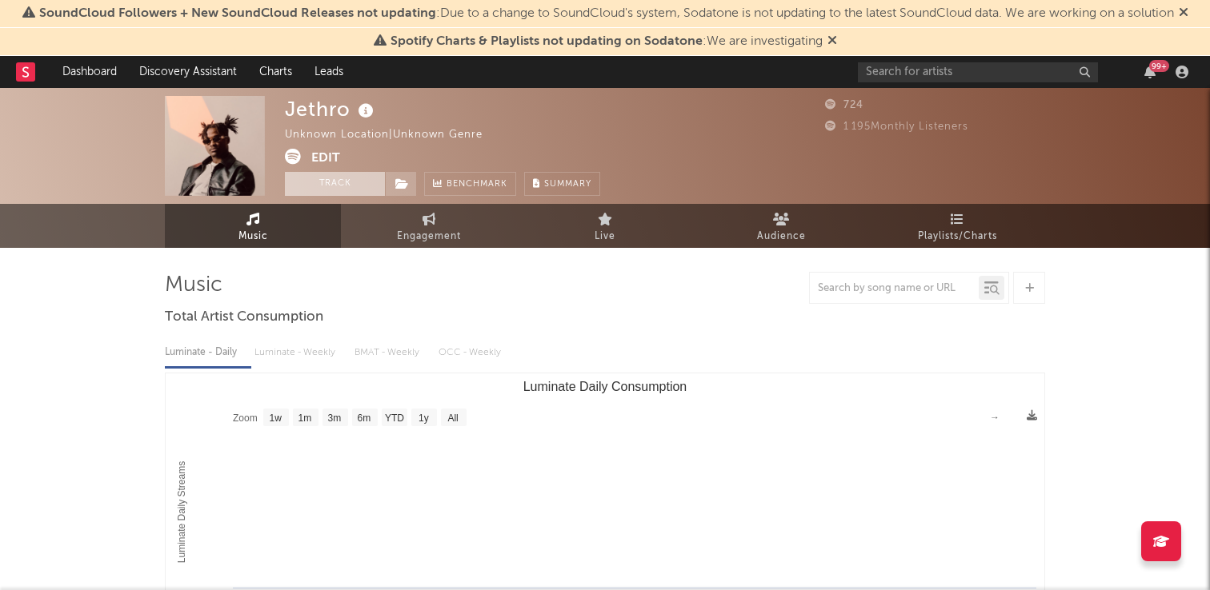
click at [358, 173] on button "Track" at bounding box center [335, 184] width 100 height 24
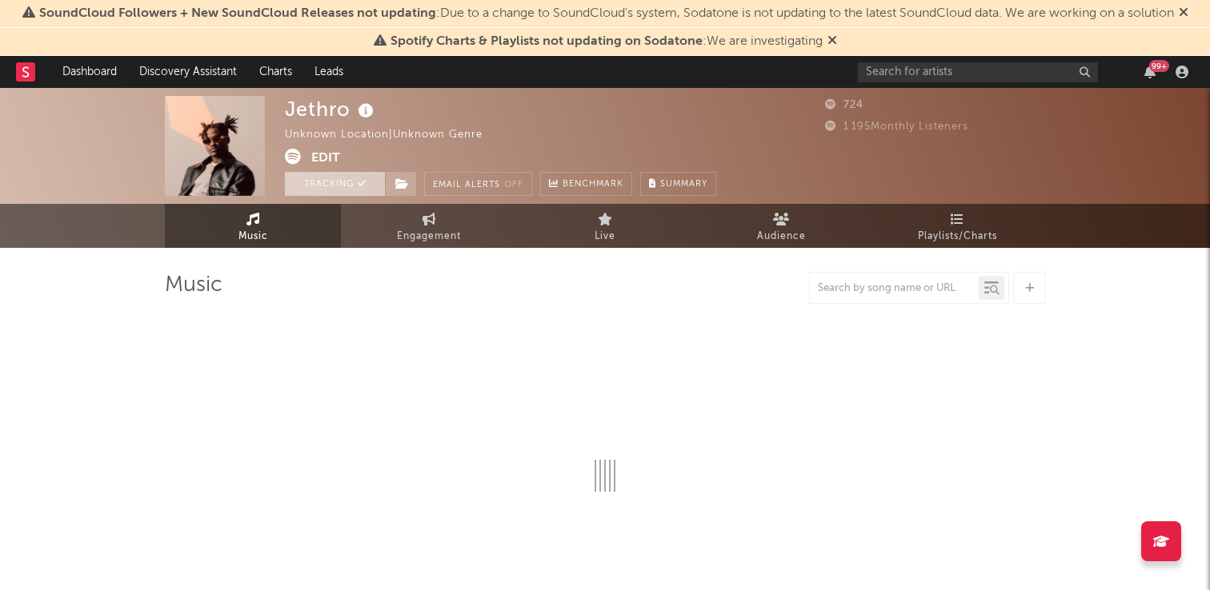
select select "1w"
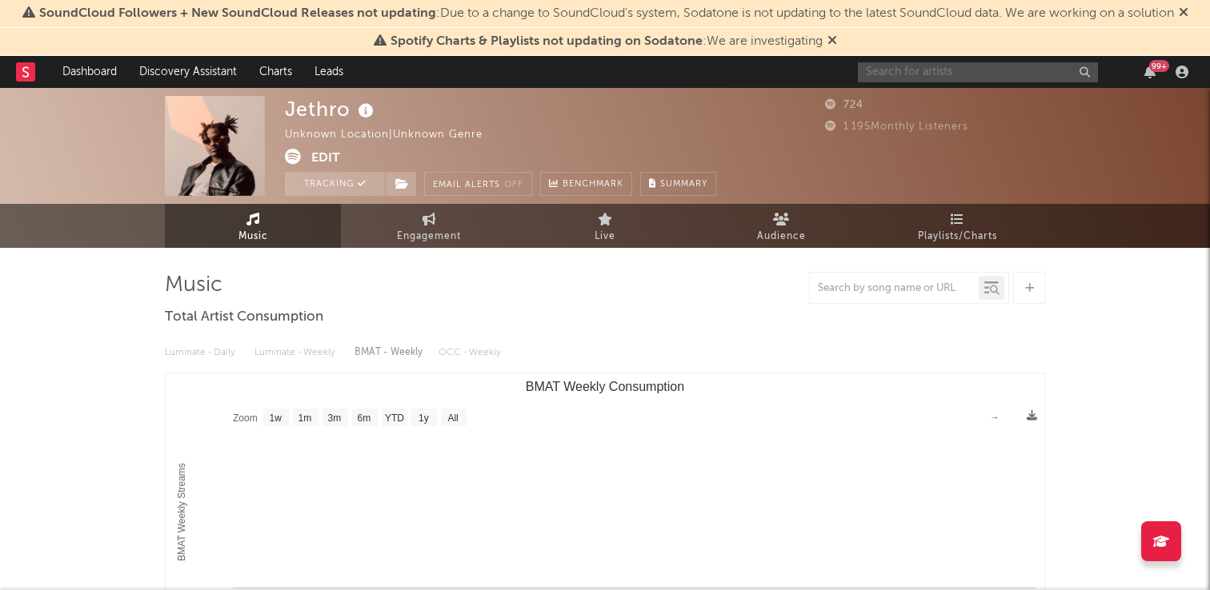
click at [922, 74] on input "text" at bounding box center [978, 72] width 240 height 20
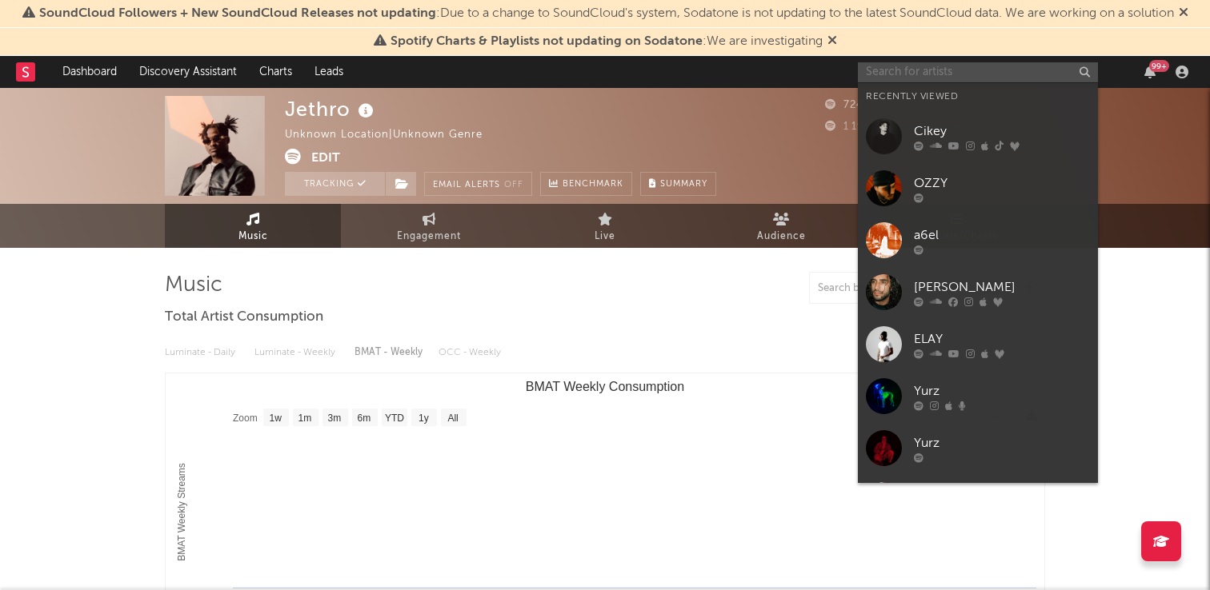
paste input "[URL][DOMAIN_NAME]"
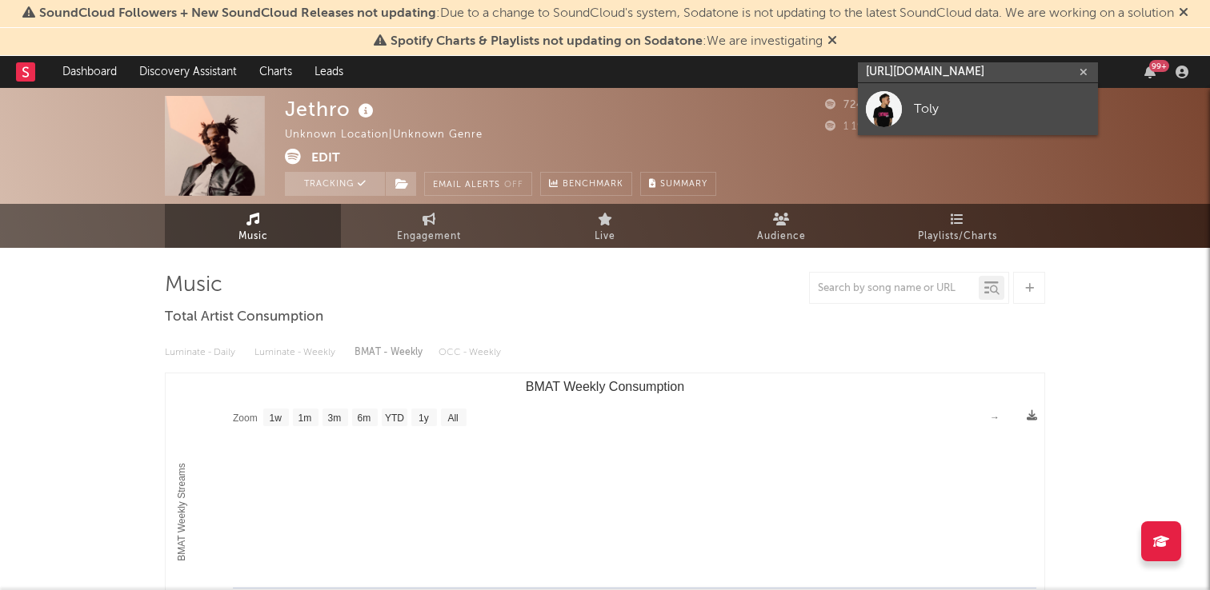
type input "[URL][DOMAIN_NAME]"
click at [927, 102] on div "Toly" at bounding box center [1002, 108] width 176 height 19
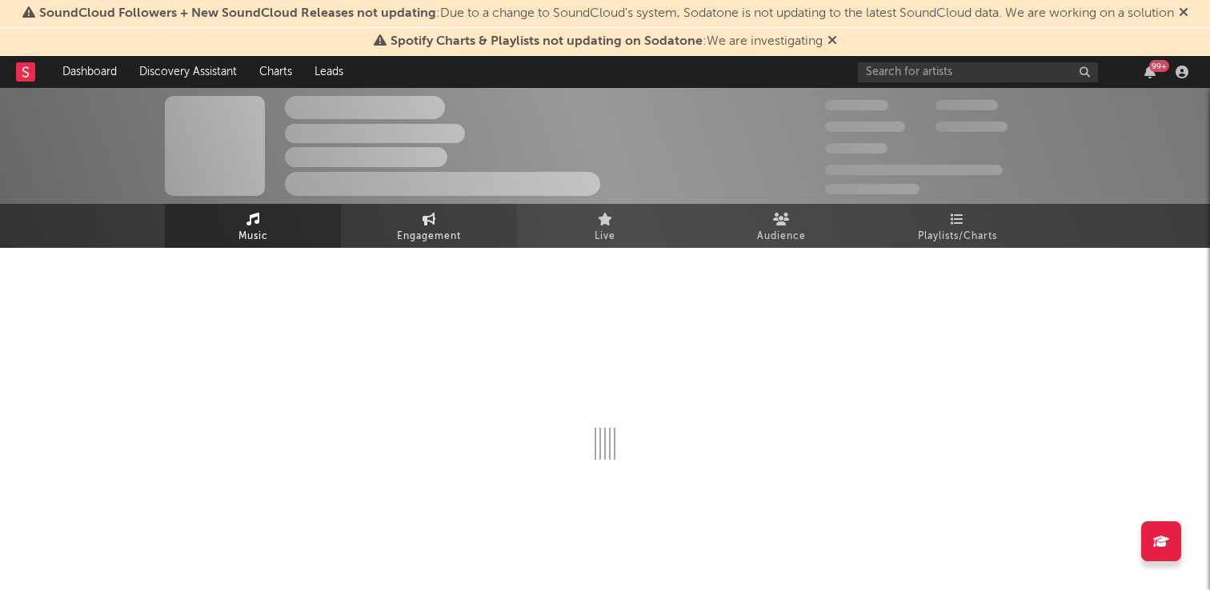
select select "1w"
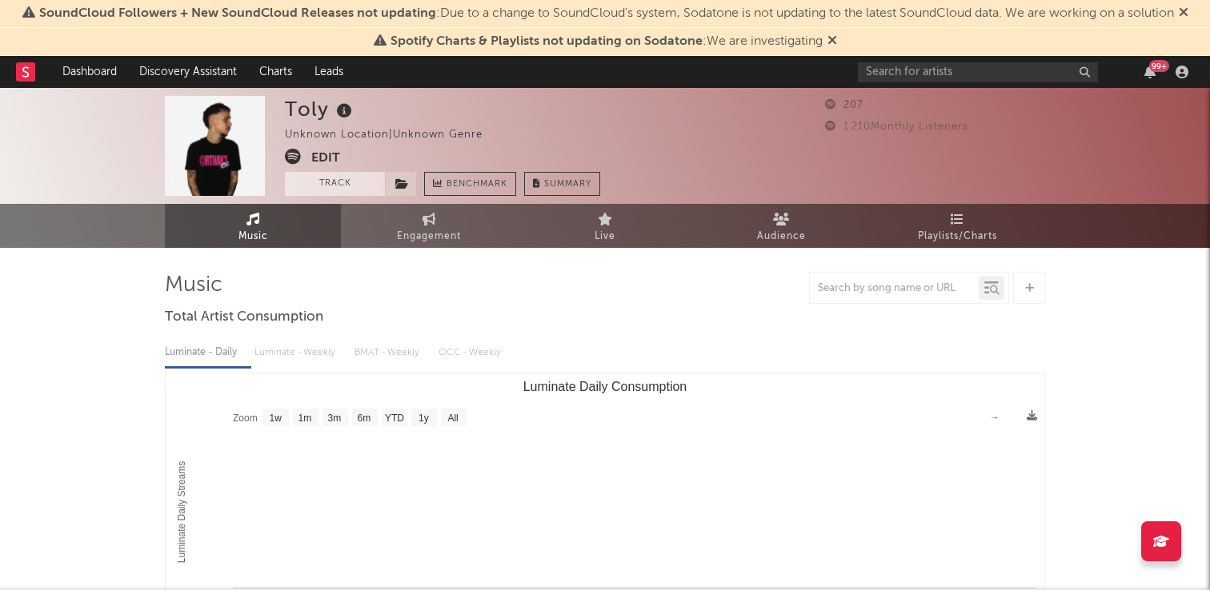
click at [311, 182] on button "Track" at bounding box center [335, 184] width 100 height 24
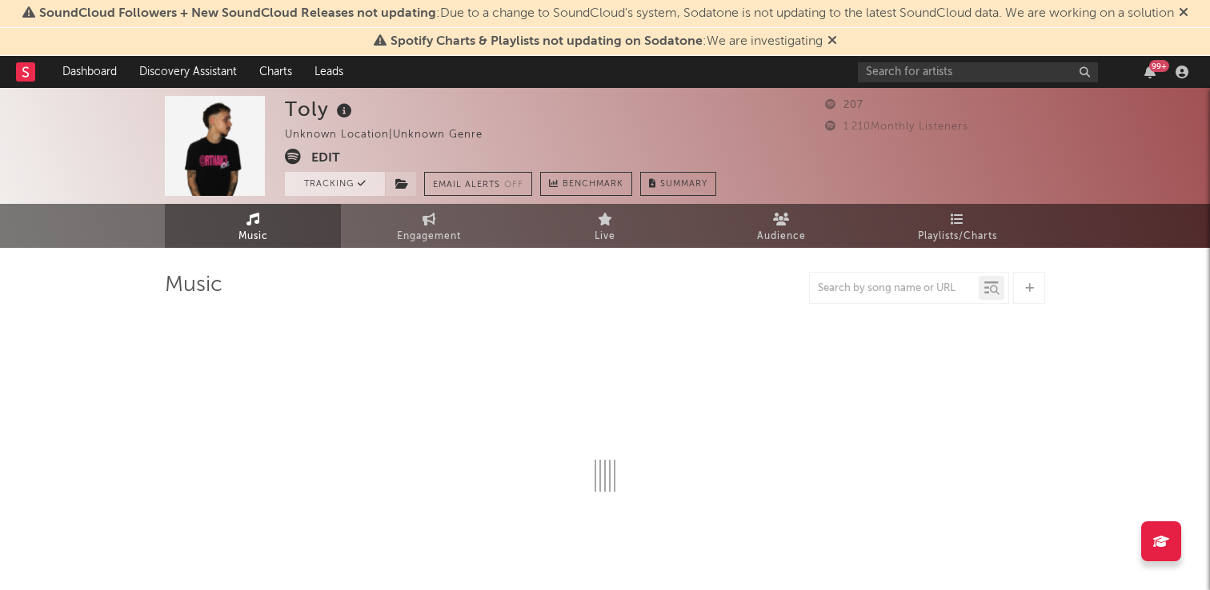
select select "1w"
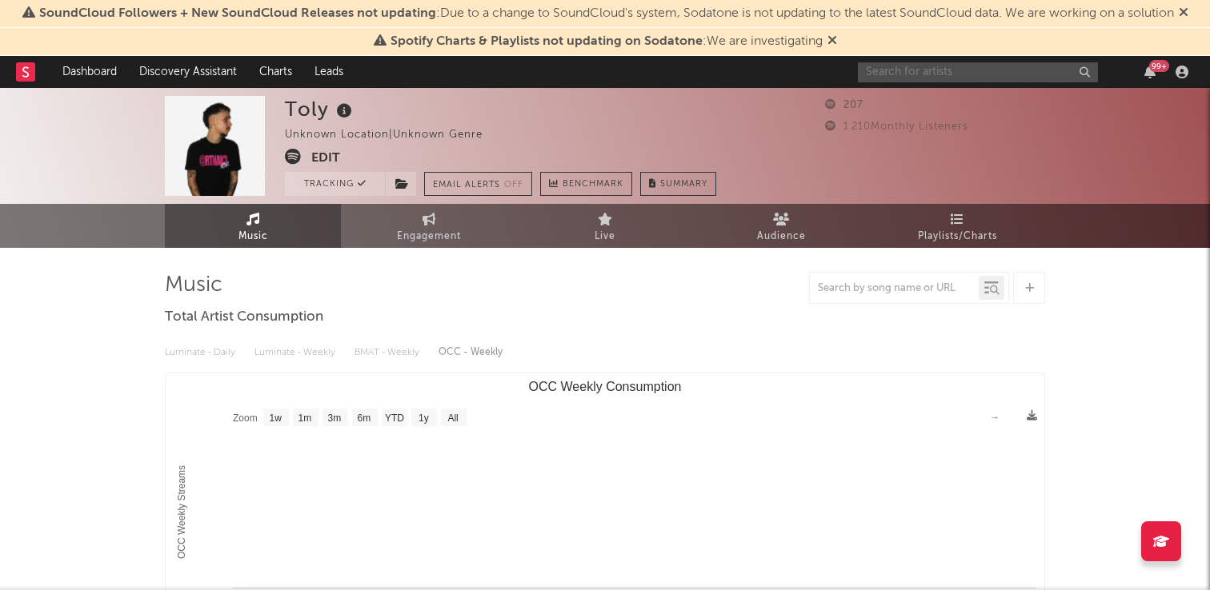
click at [904, 66] on input "text" at bounding box center [978, 72] width 240 height 20
paste input "[URL][DOMAIN_NAME]"
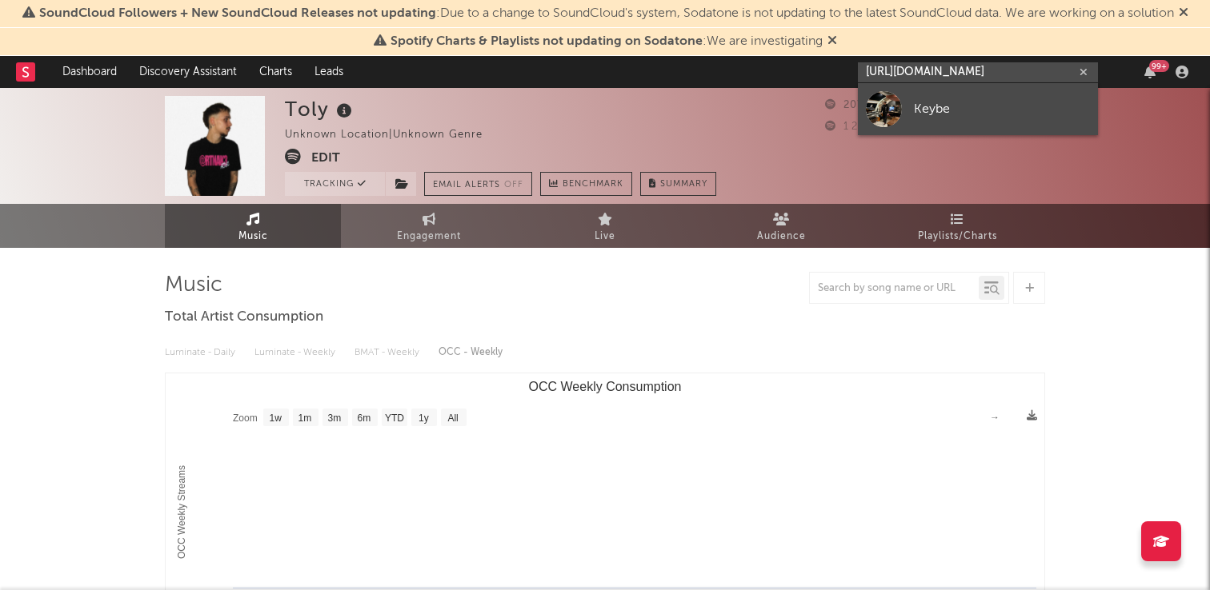
type input "[URL][DOMAIN_NAME]"
click at [903, 115] on link "Keybe" at bounding box center [978, 109] width 240 height 52
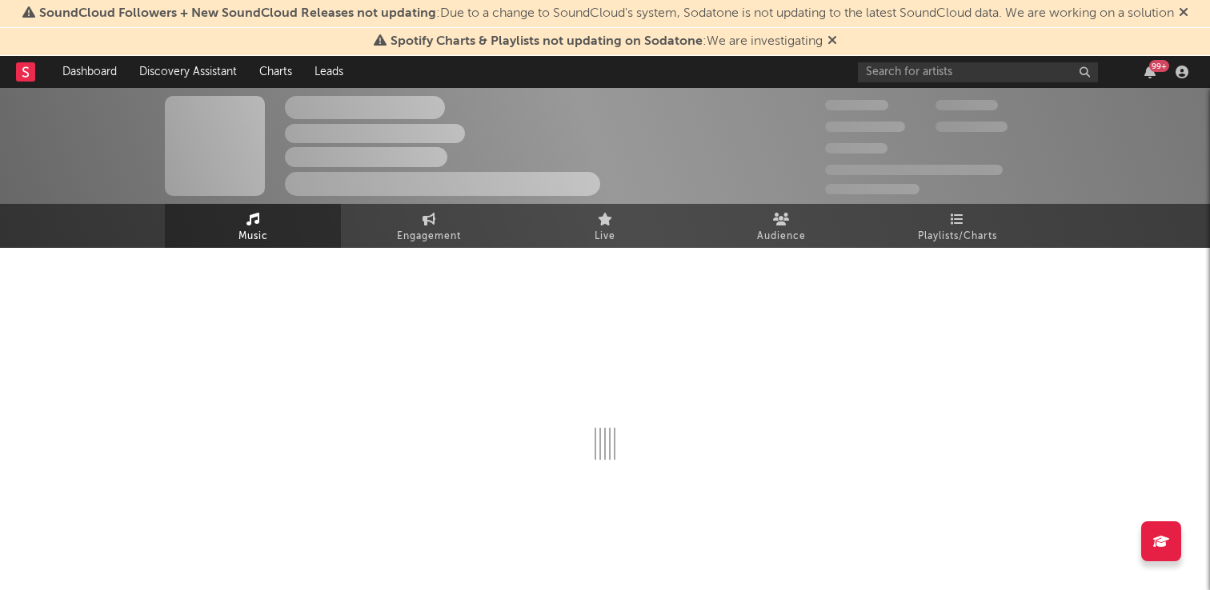
select select "1w"
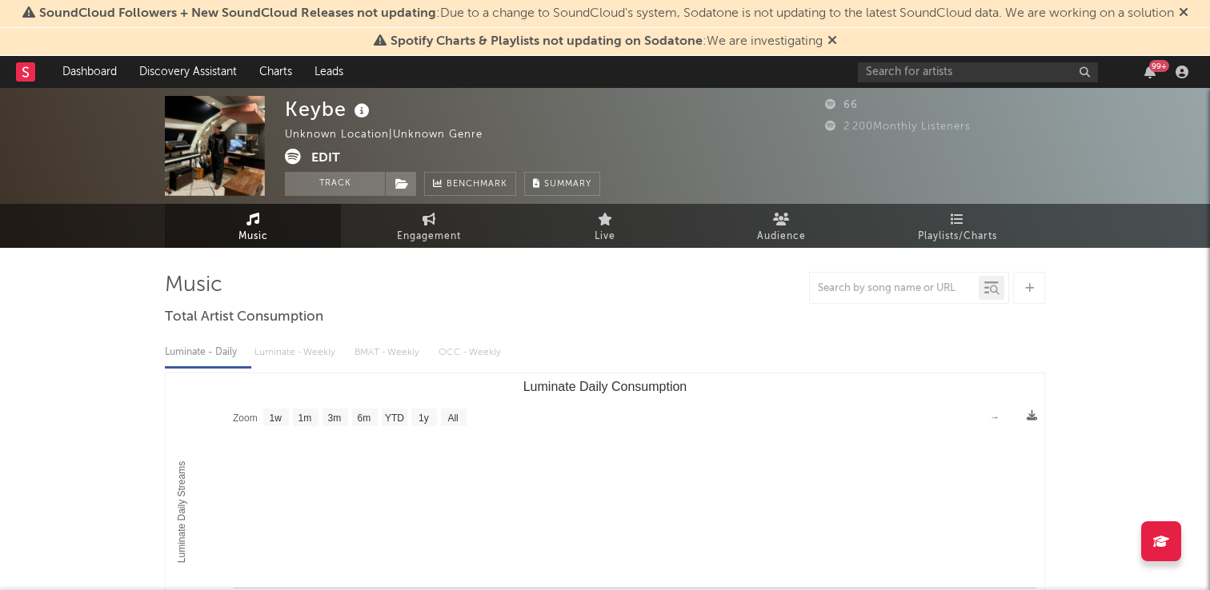
click at [340, 193] on button "Track" at bounding box center [335, 184] width 100 height 24
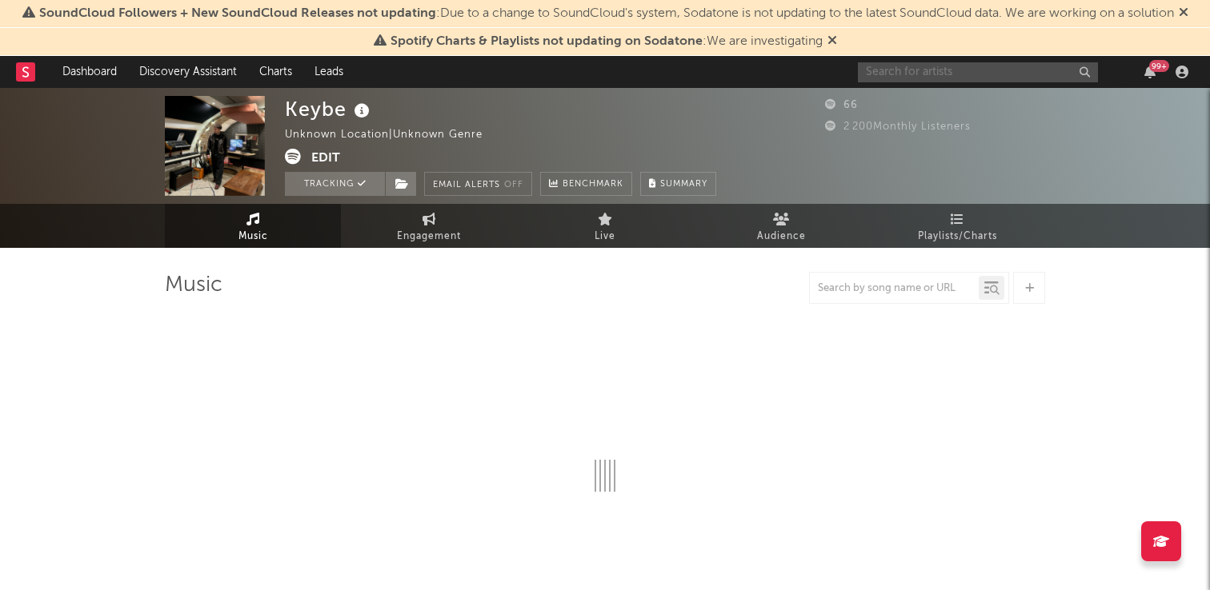
click at [918, 78] on input "text" at bounding box center [978, 72] width 240 height 20
select select "1w"
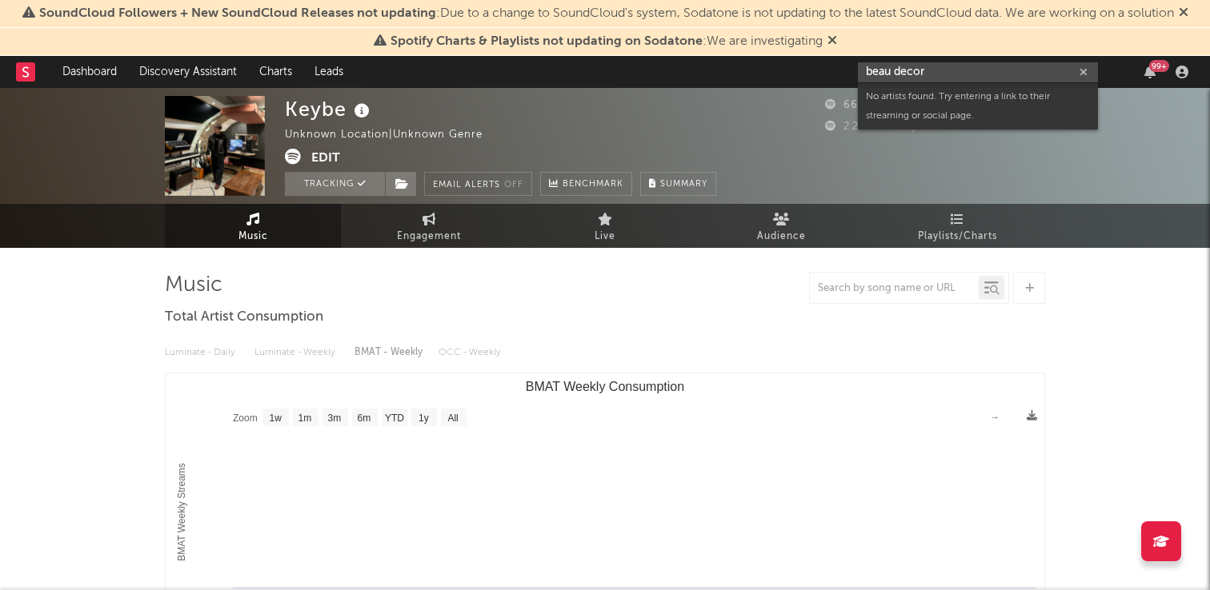
click at [893, 78] on input "beau decor" at bounding box center [978, 72] width 240 height 20
paste input "[URL][DOMAIN_NAME]"
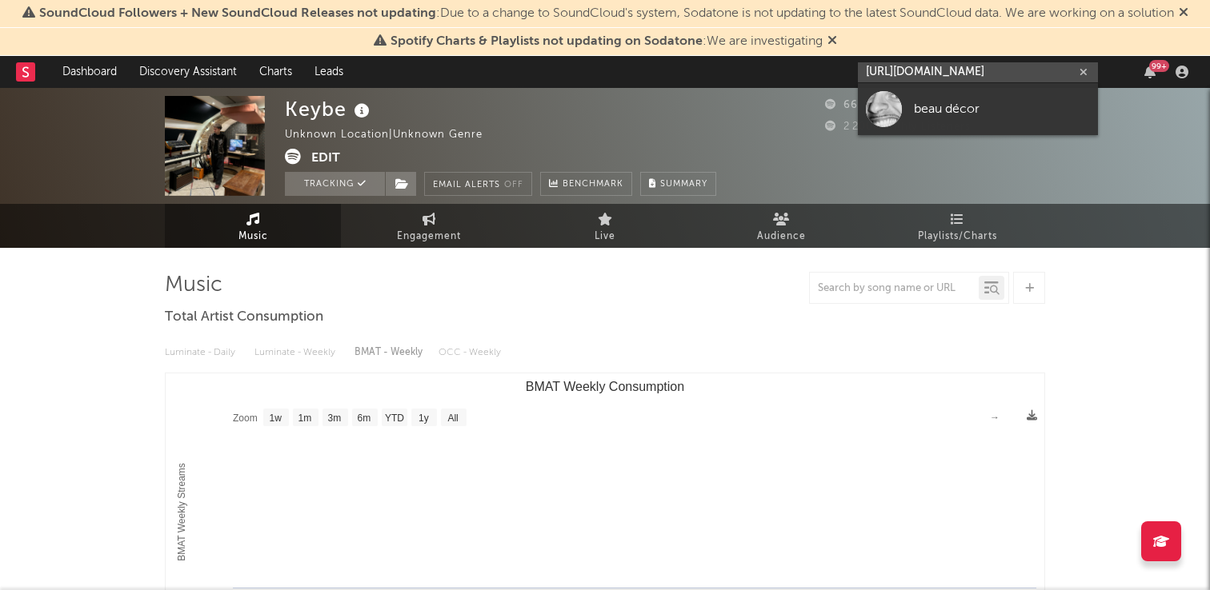
type input "[URL][DOMAIN_NAME]"
click at [878, 114] on div at bounding box center [884, 109] width 36 height 36
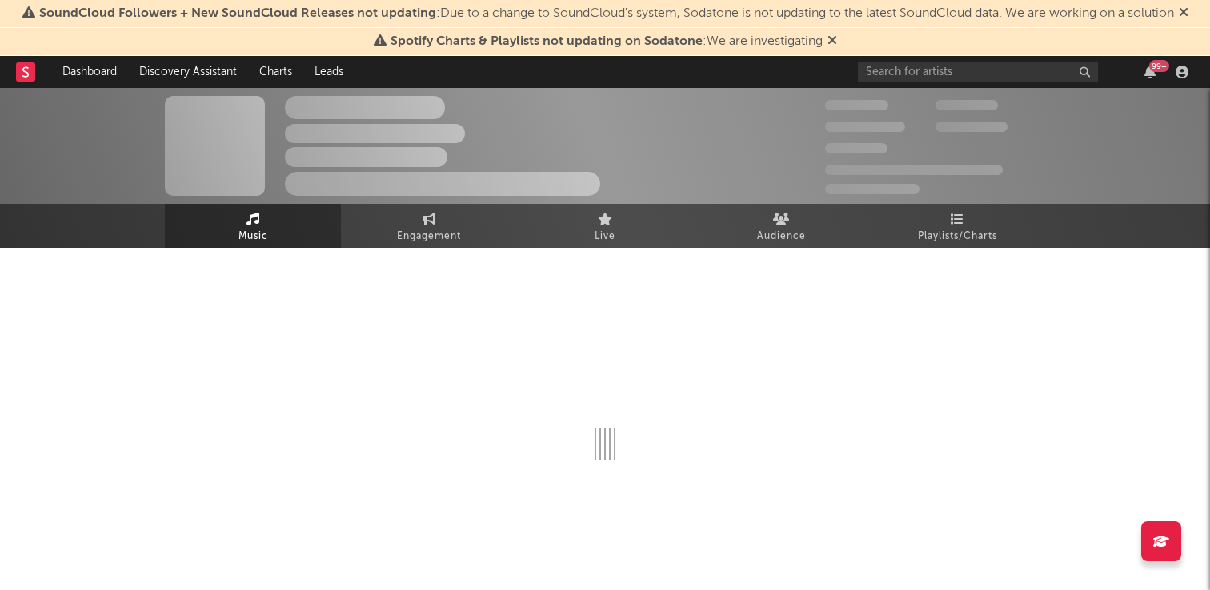
select select "1w"
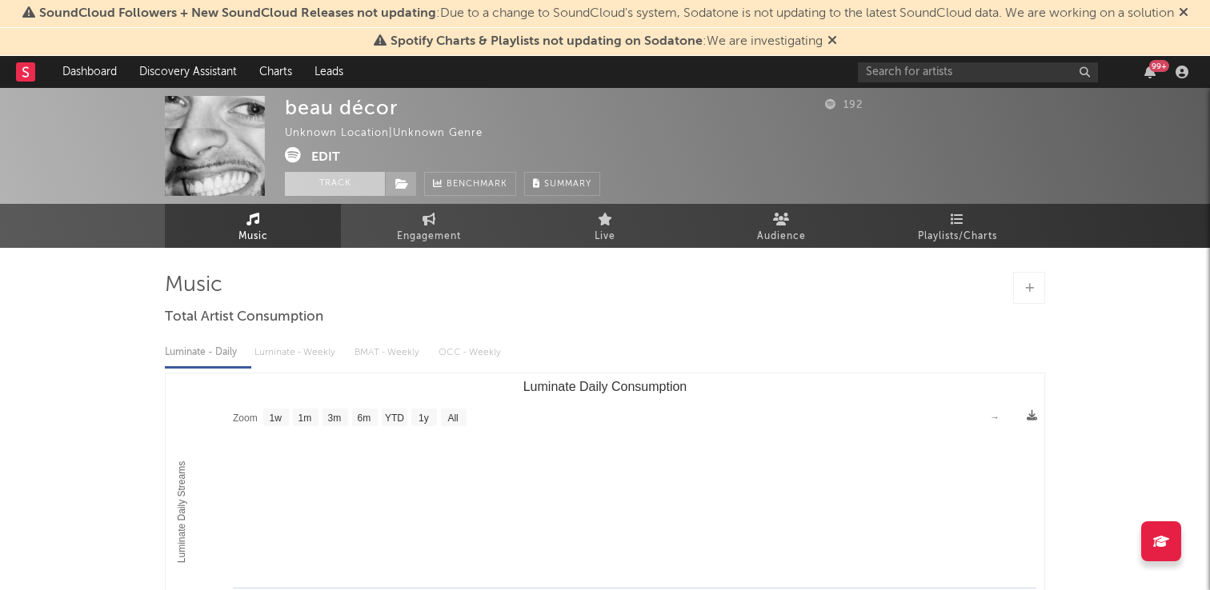
click at [318, 192] on button "Track" at bounding box center [335, 184] width 100 height 24
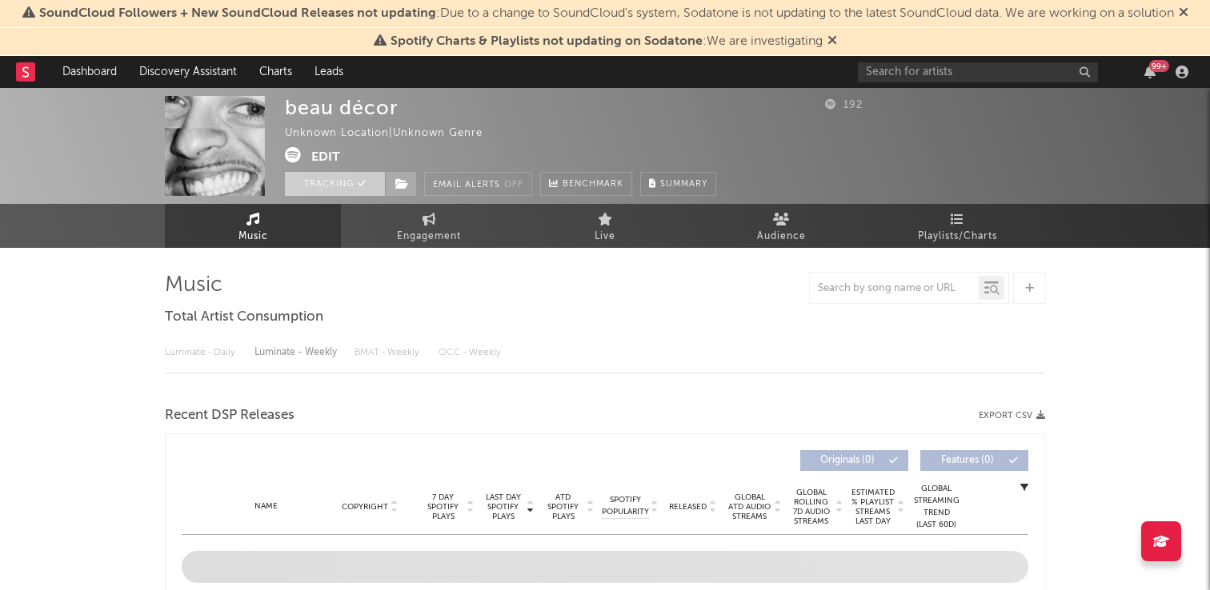
select select "1w"
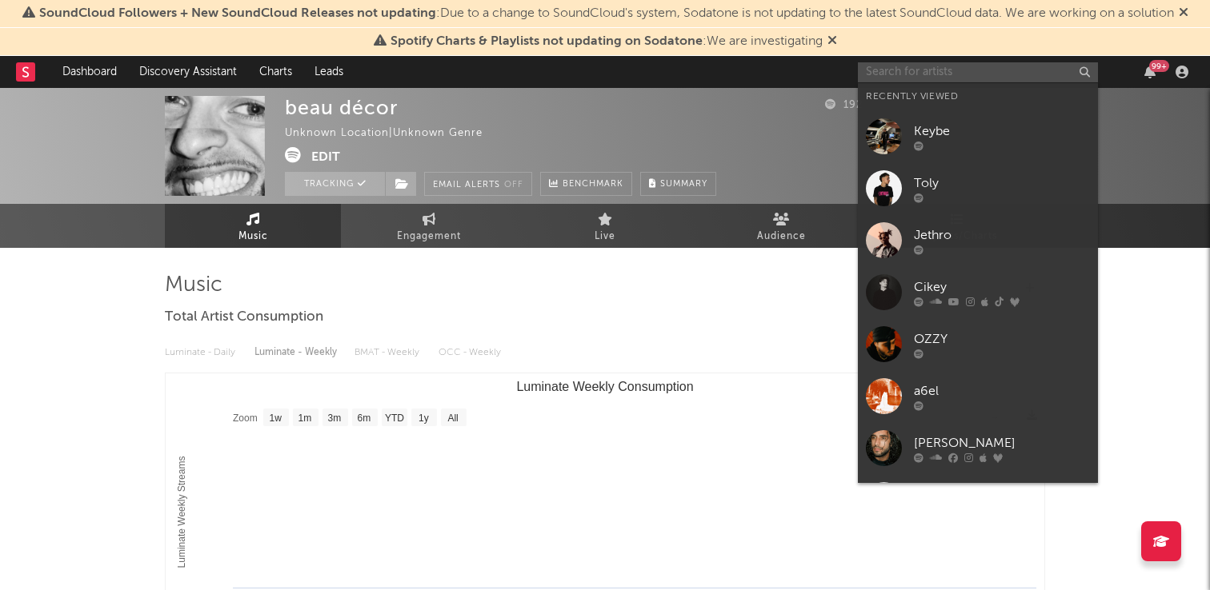
click at [927, 77] on input "text" at bounding box center [978, 72] width 240 height 20
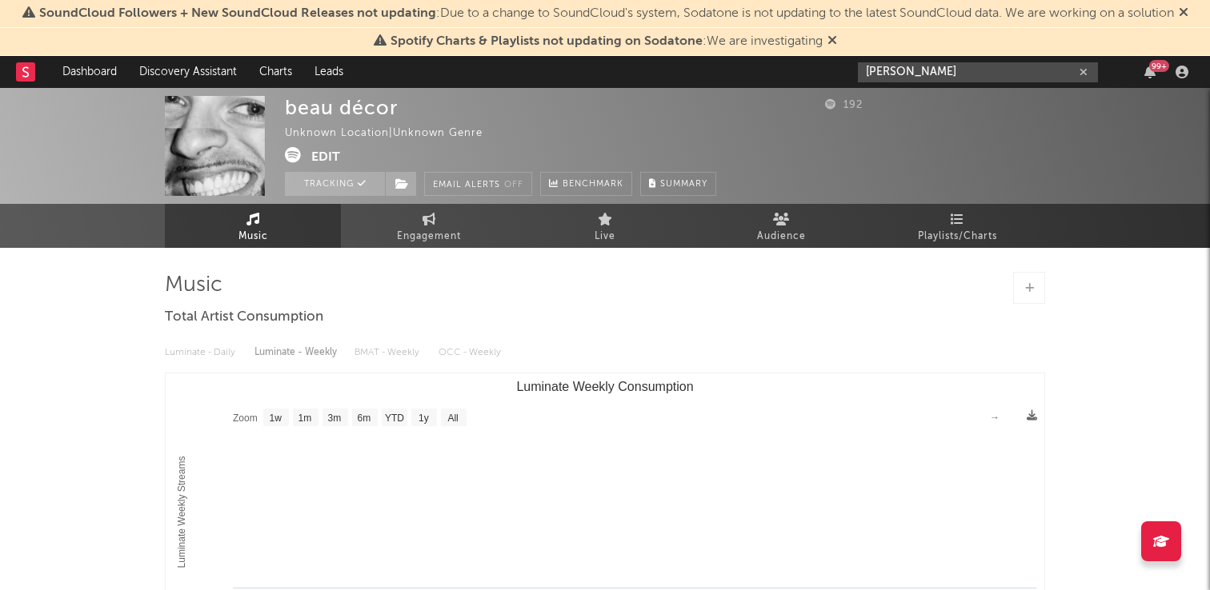
click at [964, 68] on input "[PERSON_NAME]" at bounding box center [978, 72] width 240 height 20
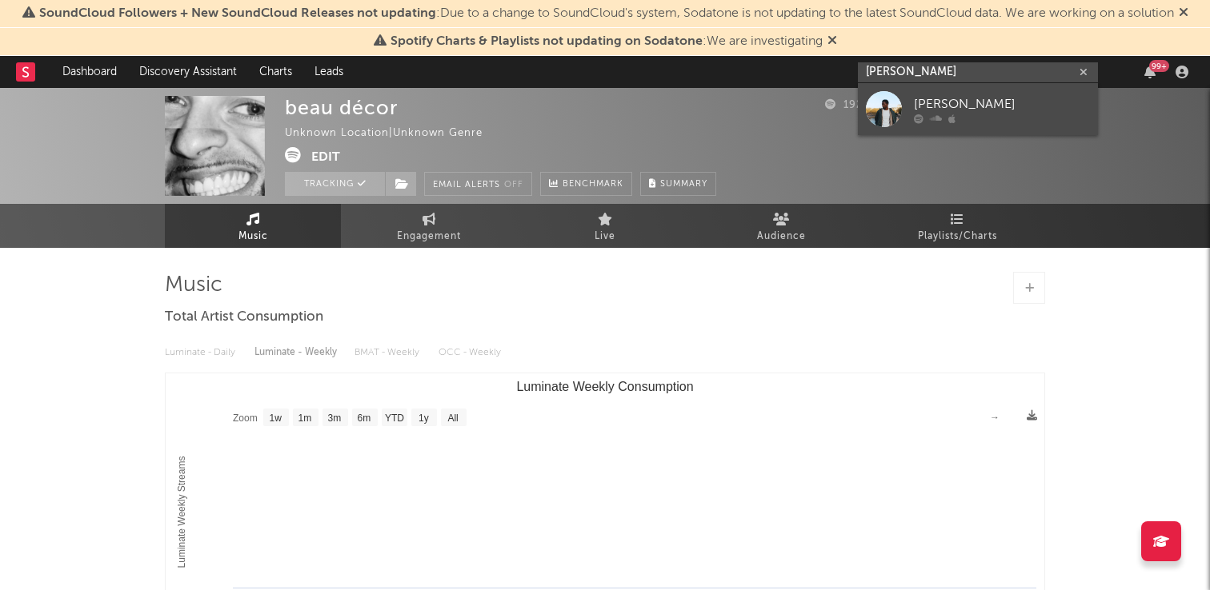
type input "[PERSON_NAME]"
click at [961, 96] on div "[PERSON_NAME]" at bounding box center [1002, 103] width 176 height 19
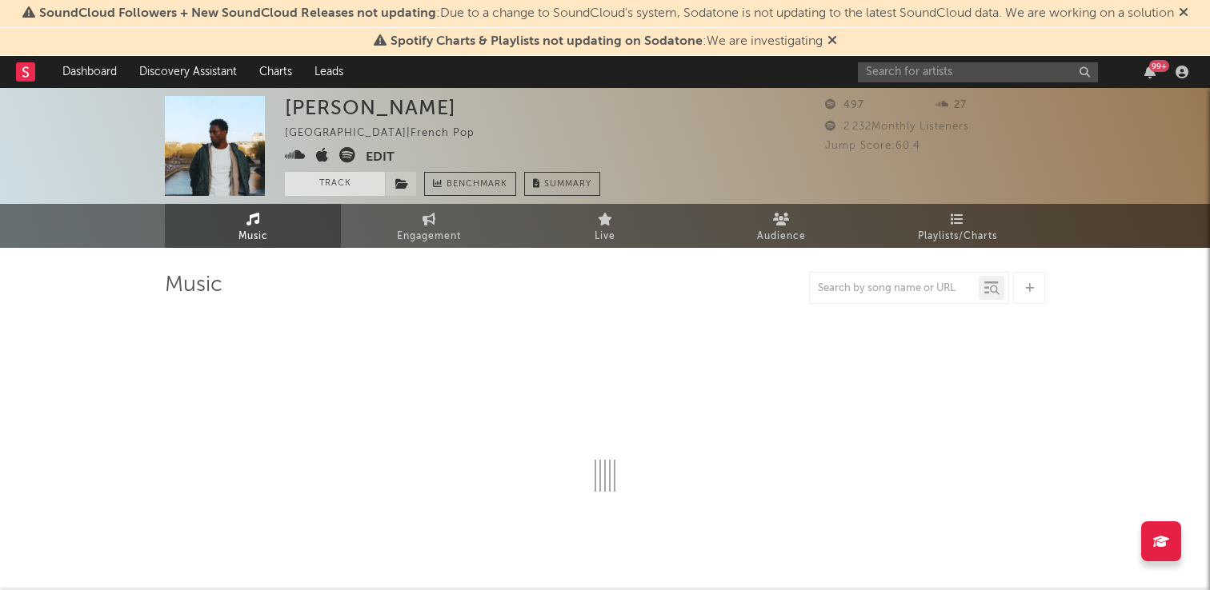
select select "1w"
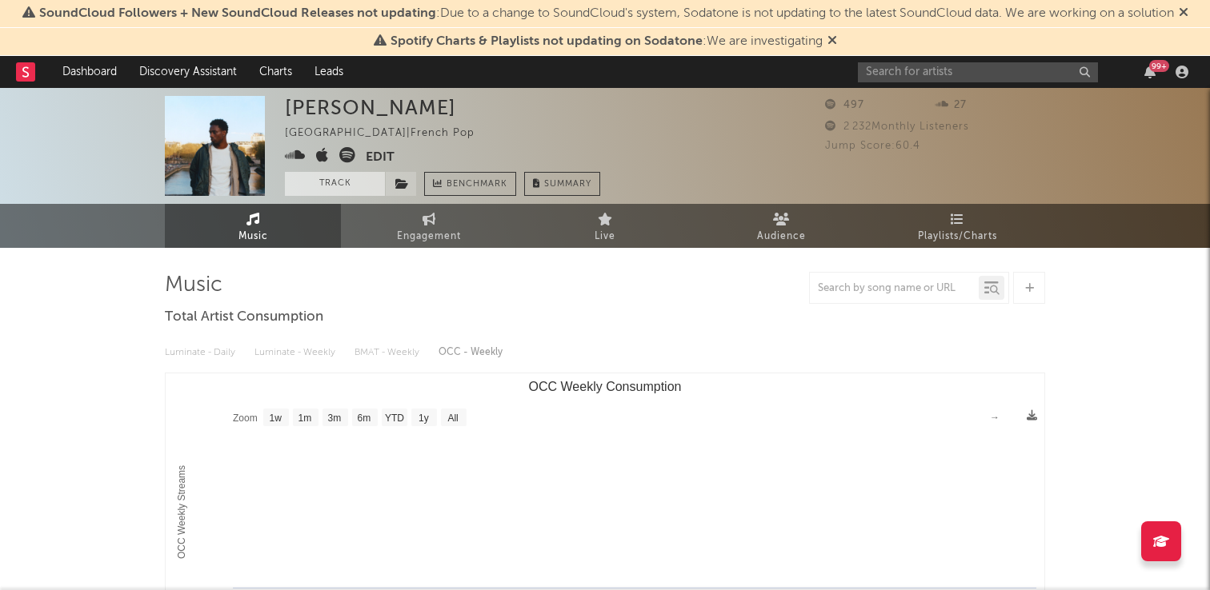
click at [334, 178] on button "Track" at bounding box center [335, 184] width 100 height 24
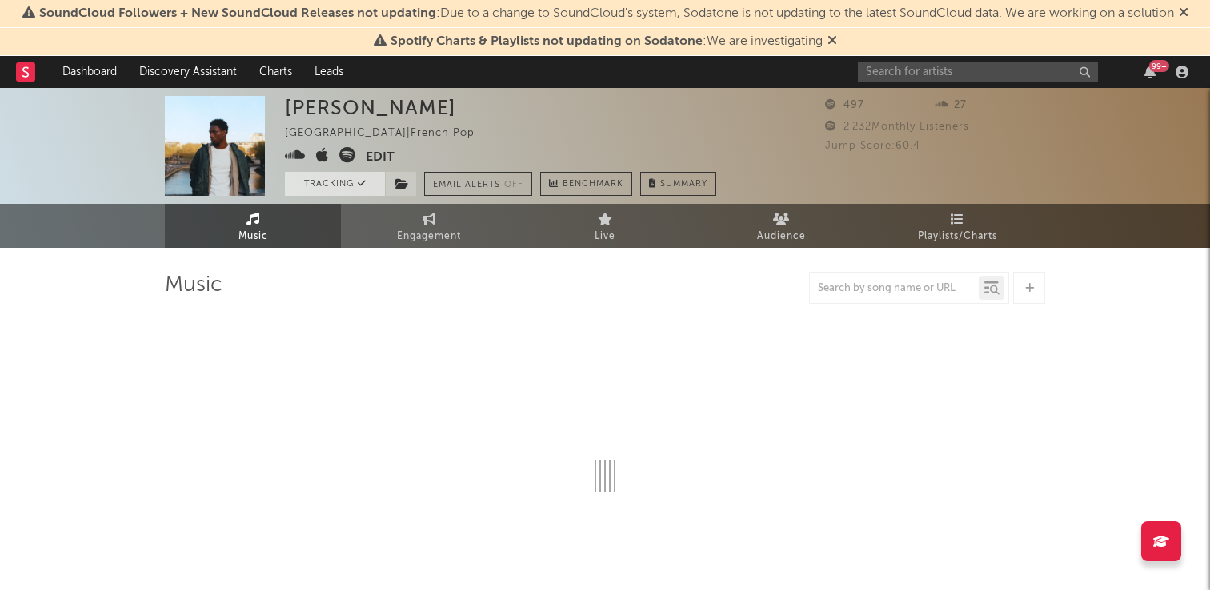
select select "1w"
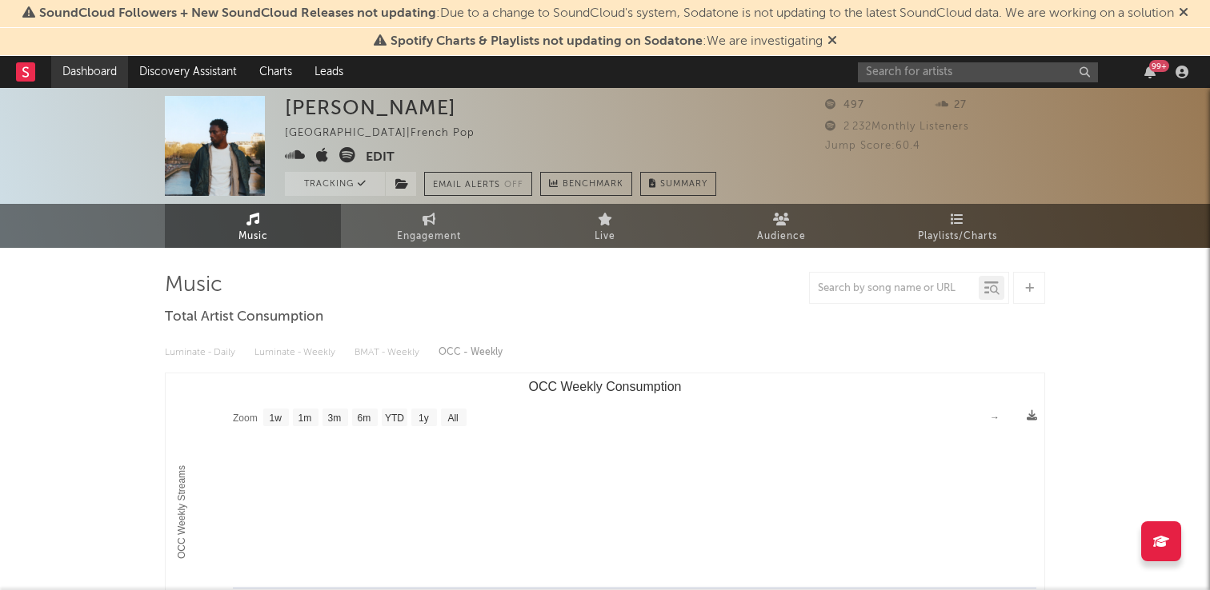
click at [88, 71] on link "Dashboard" at bounding box center [89, 72] width 77 height 32
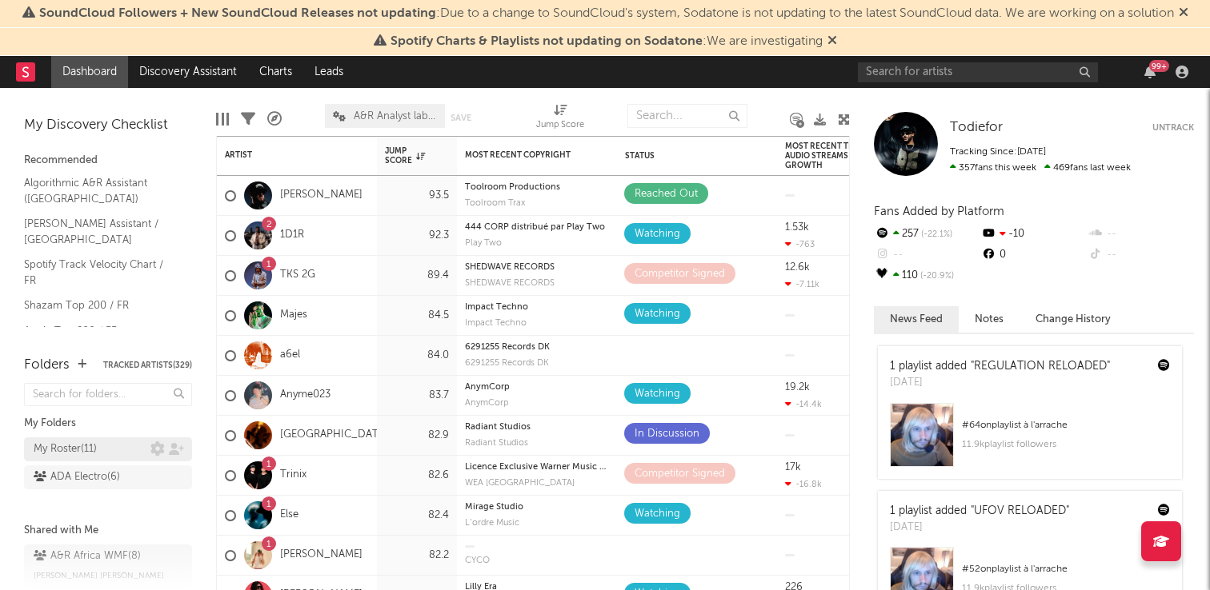
click at [120, 455] on div "My Roster ( 11 )" at bounding box center [92, 449] width 117 height 19
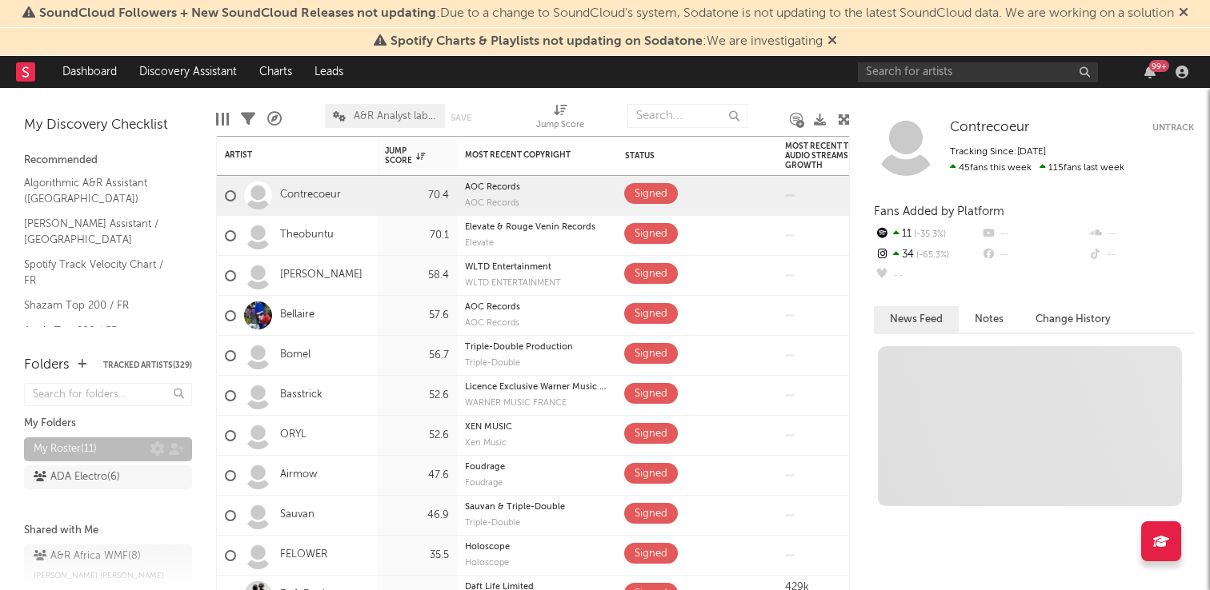
scroll to position [118, 0]
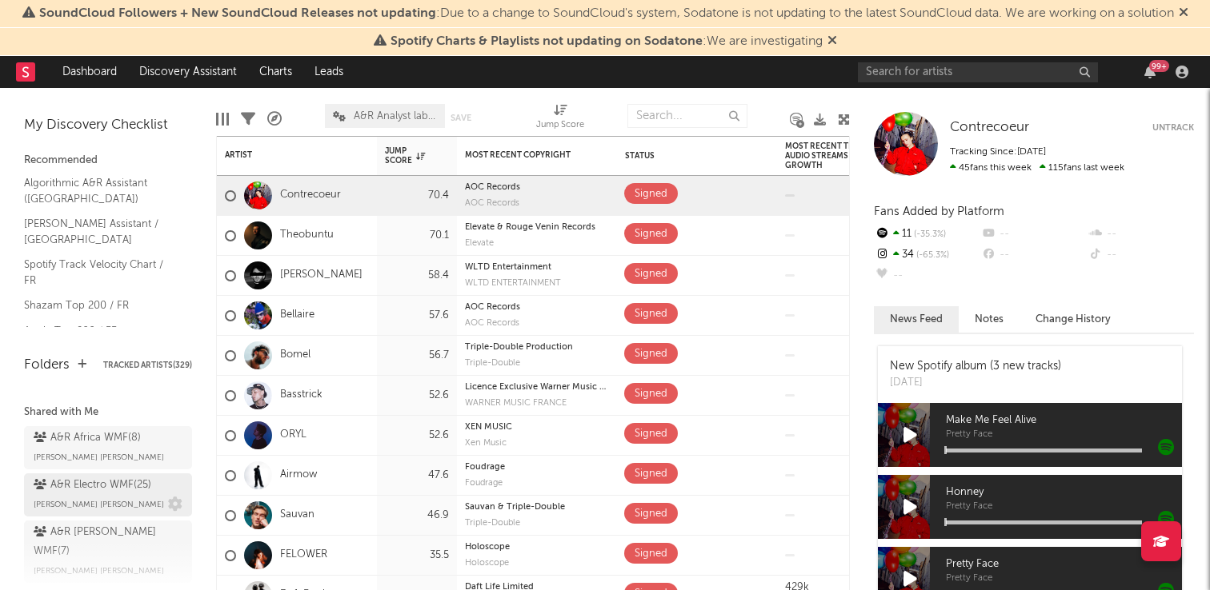
click at [118, 502] on span "[PERSON_NAME] [PERSON_NAME]" at bounding box center [99, 504] width 130 height 19
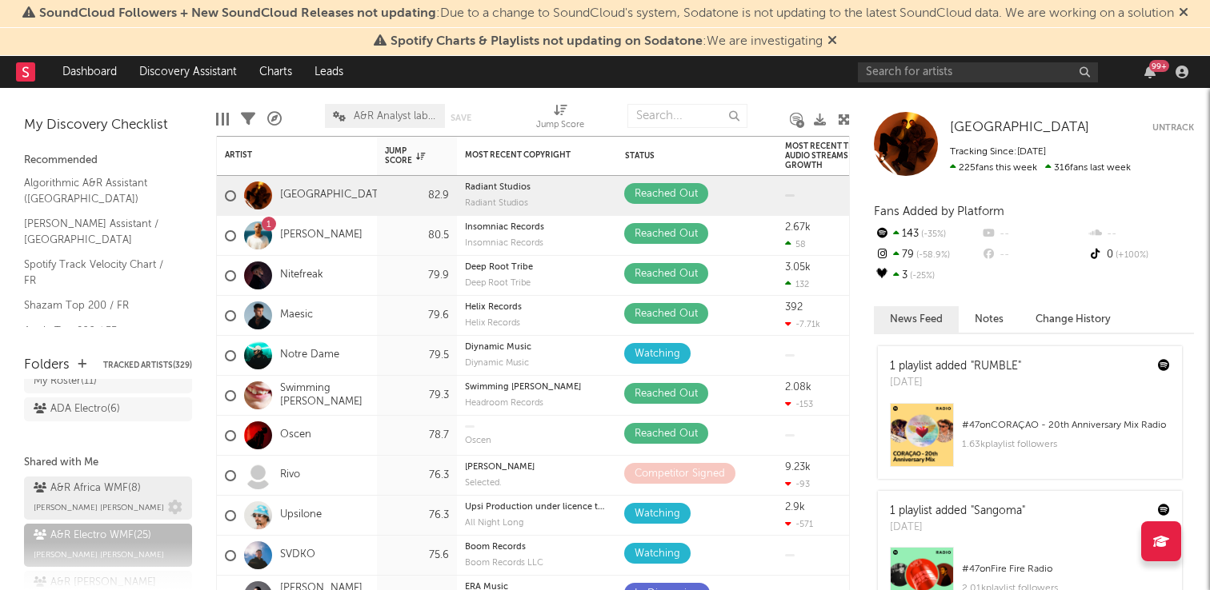
scroll to position [6, 0]
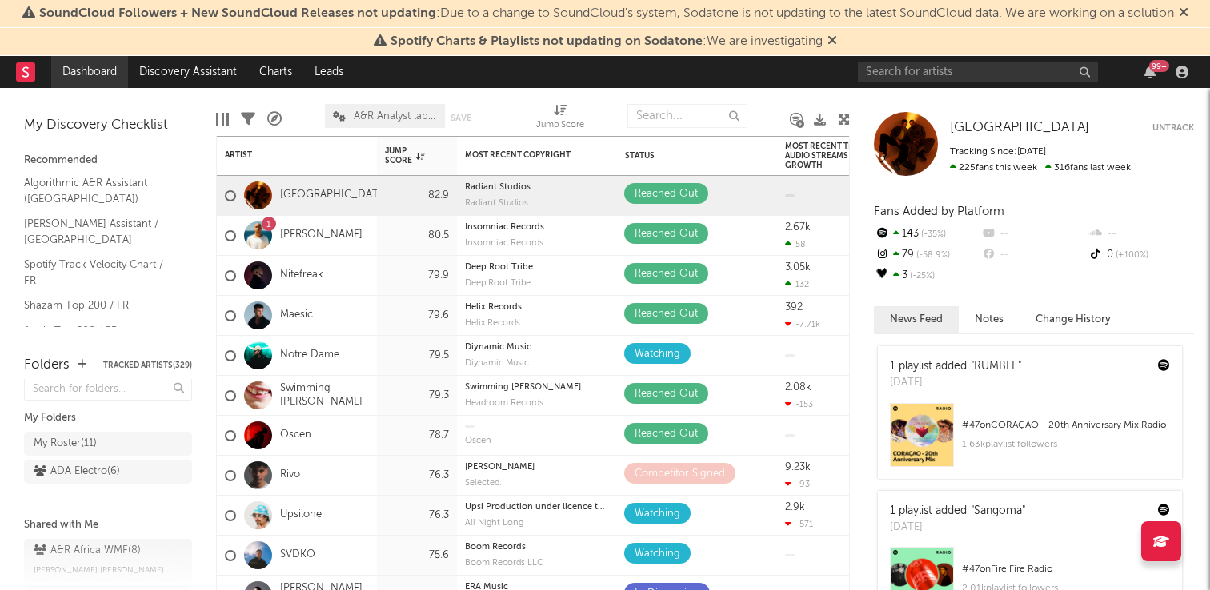
click at [99, 82] on link "Dashboard" at bounding box center [89, 72] width 77 height 32
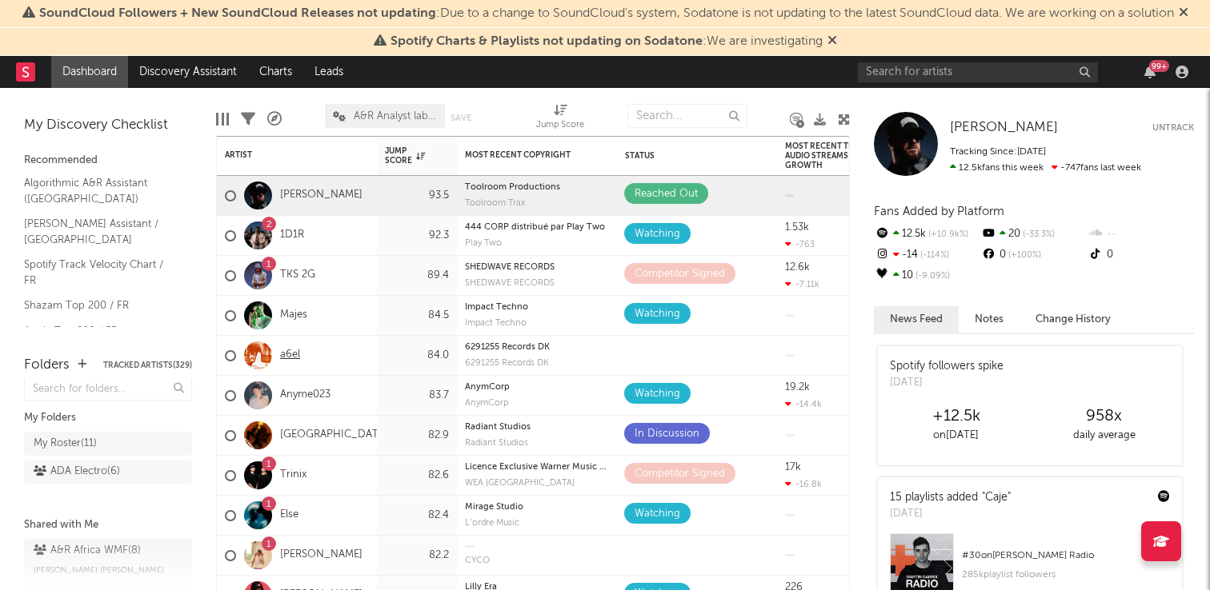
click at [286, 362] on link "a6el" at bounding box center [290, 356] width 20 height 14
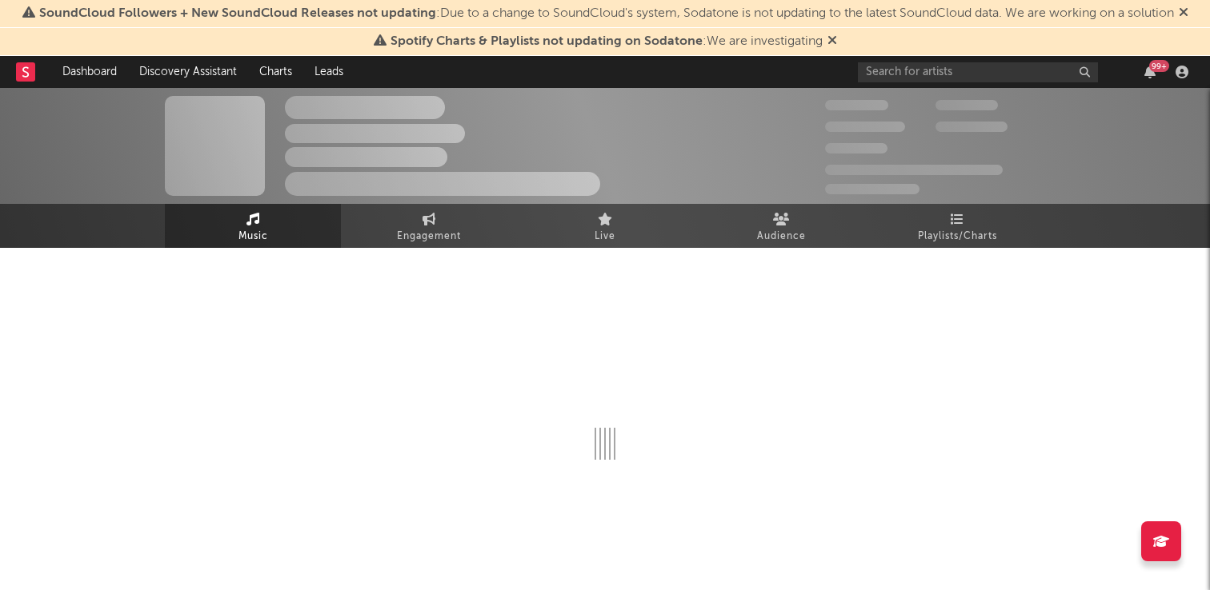
select select "1w"
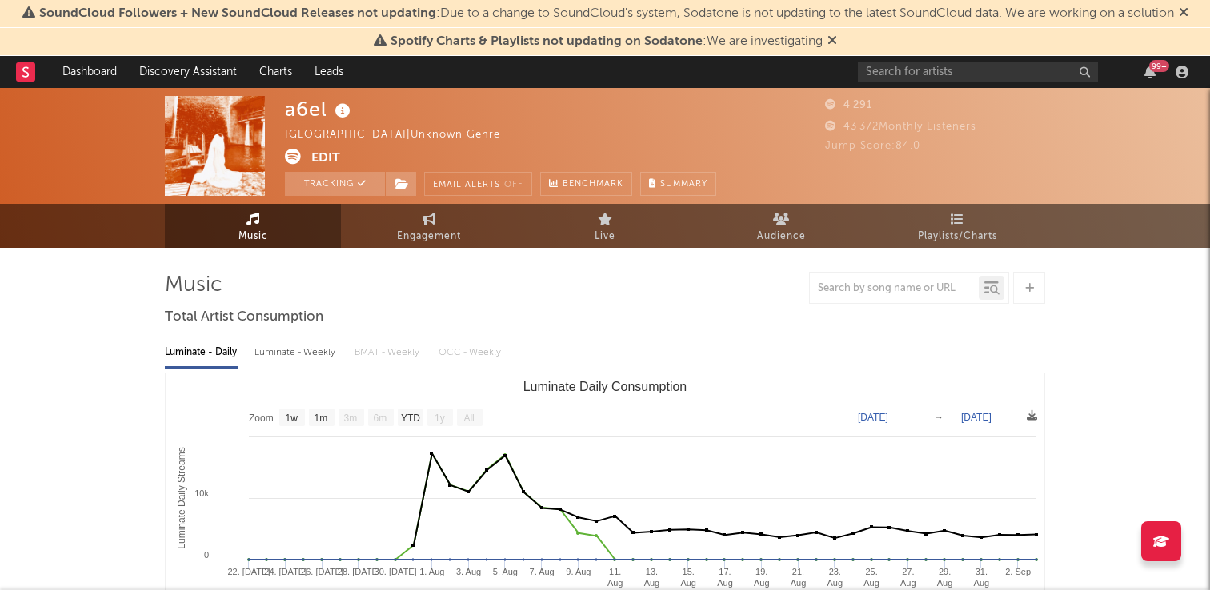
click at [314, 153] on button "Edit" at bounding box center [325, 159] width 29 height 20
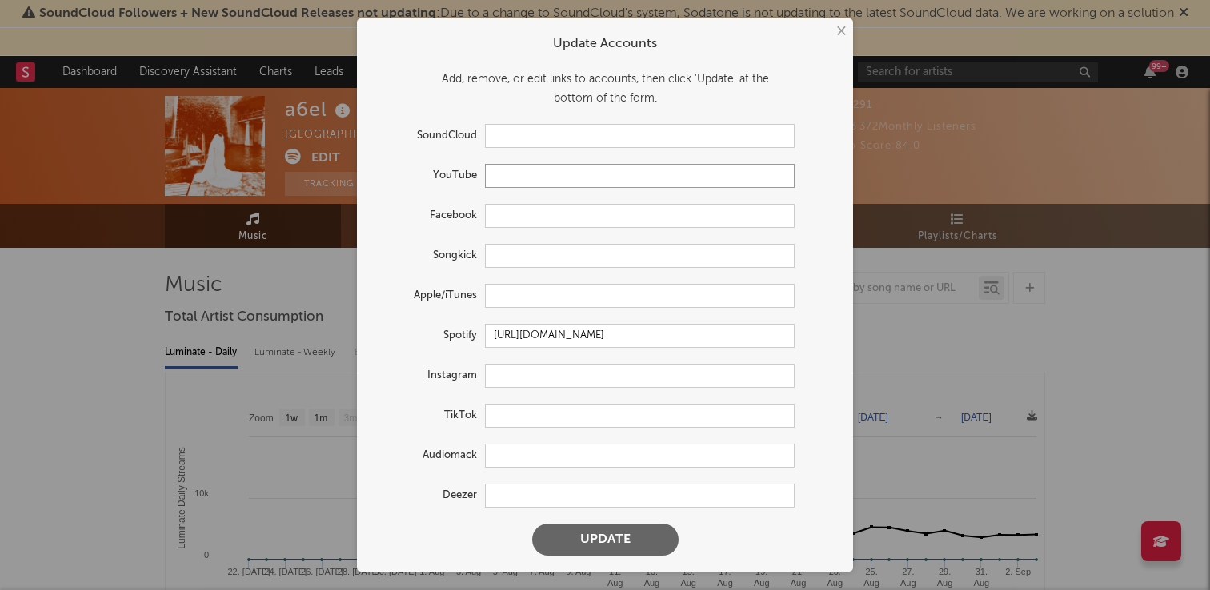
click at [556, 178] on input "text" at bounding box center [640, 176] width 310 height 24
paste input "[URL][DOMAIN_NAME]"
type input "[URL][DOMAIN_NAME]"
click at [565, 291] on input "text" at bounding box center [640, 296] width 310 height 24
paste input "[URL][DOMAIN_NAME]"
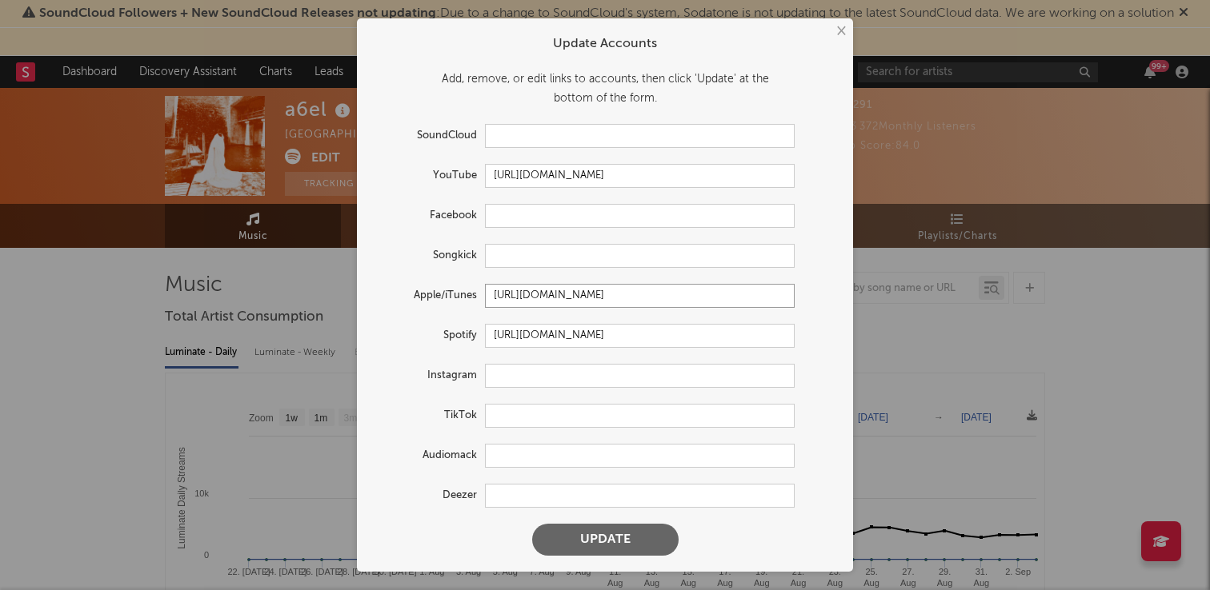
type input "[URL][DOMAIN_NAME]"
click at [538, 375] on input "text" at bounding box center [640, 376] width 310 height 24
paste input "[URL][DOMAIN_NAME]"
type input "[URL][DOMAIN_NAME]"
click at [528, 406] on input "text" at bounding box center [640, 416] width 310 height 24
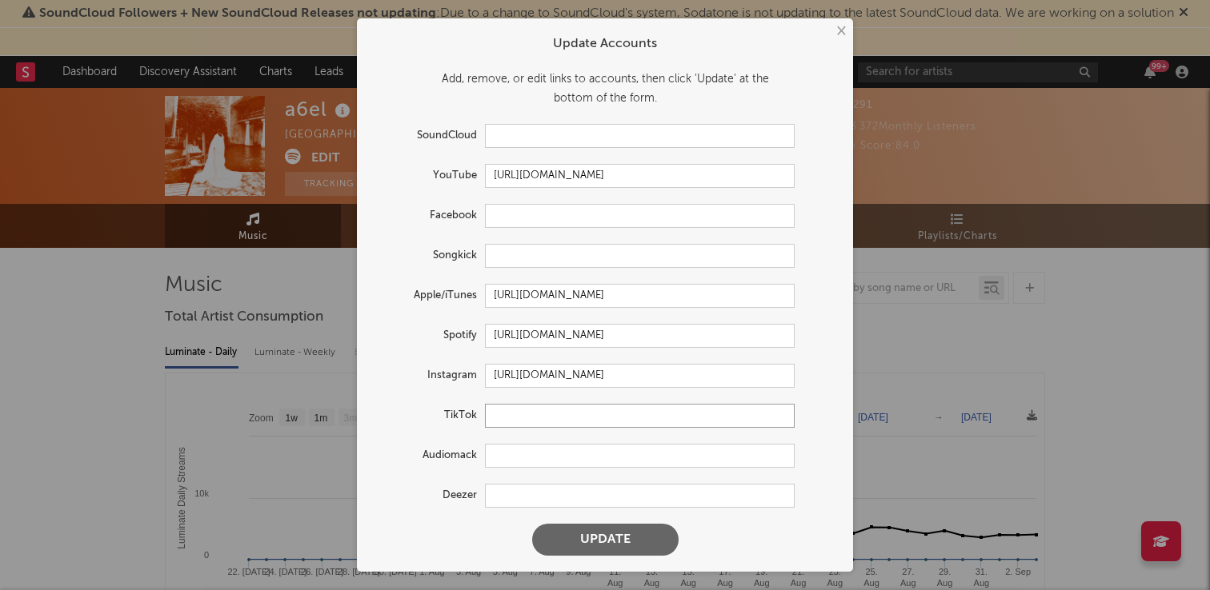
paste input "[URL][DOMAIN_NAME]"
type input "[URL][DOMAIN_NAME]"
click at [517, 496] on input "text" at bounding box center [640, 496] width 310 height 24
paste input "[URL][DOMAIN_NAME]"
type input "[URL][DOMAIN_NAME]"
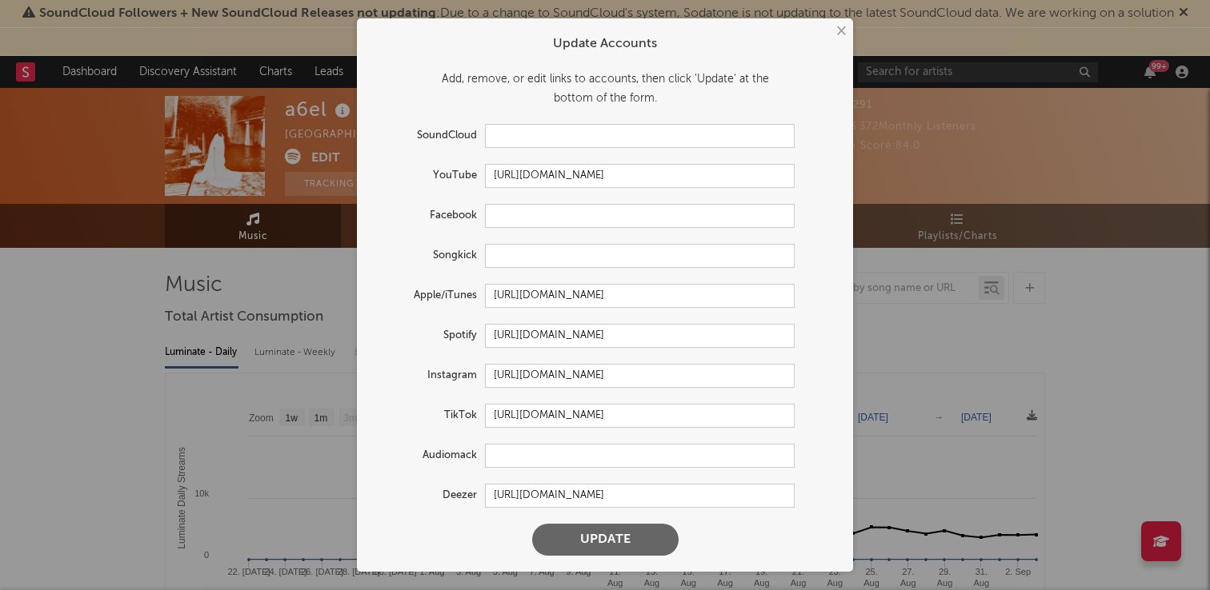
click at [558, 536] on button "Update" at bounding box center [605, 540] width 146 height 32
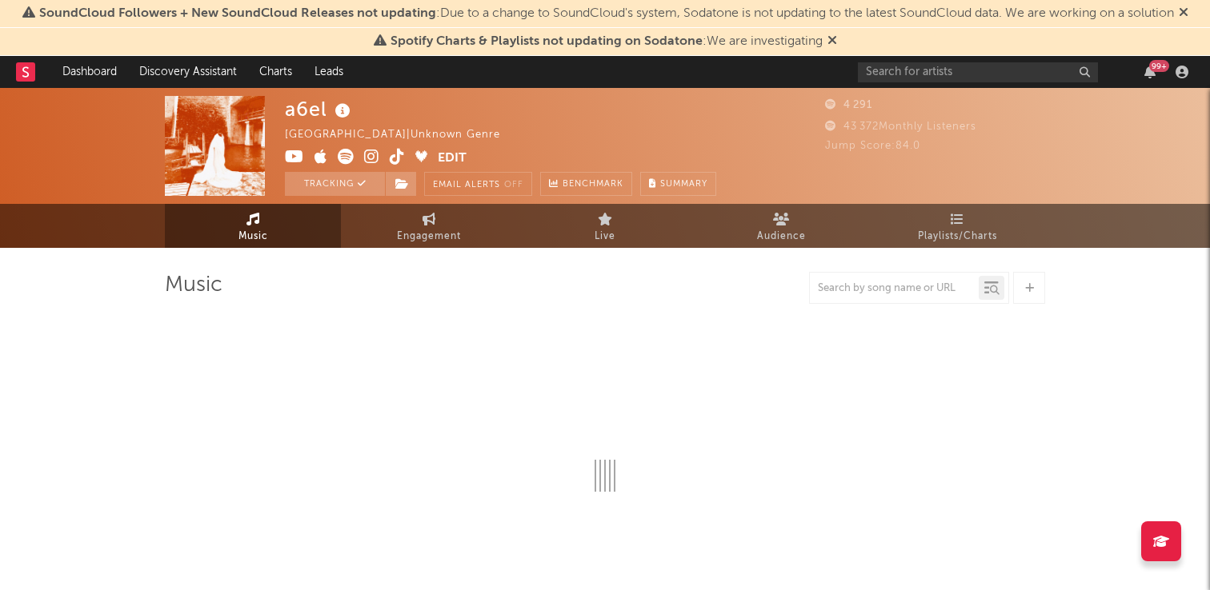
select select "1w"
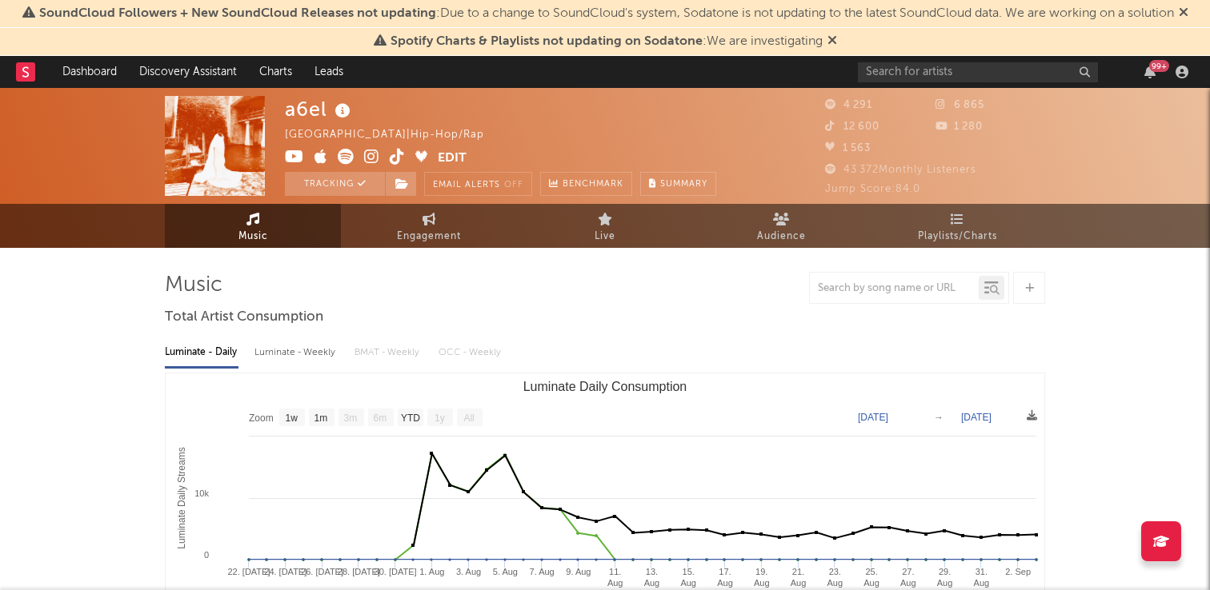
click at [82, 54] on div "Spotify Charts & Playlists not updating on Sodatone : We are investigating" at bounding box center [605, 42] width 1210 height 28
click at [84, 66] on link "Dashboard" at bounding box center [89, 72] width 77 height 32
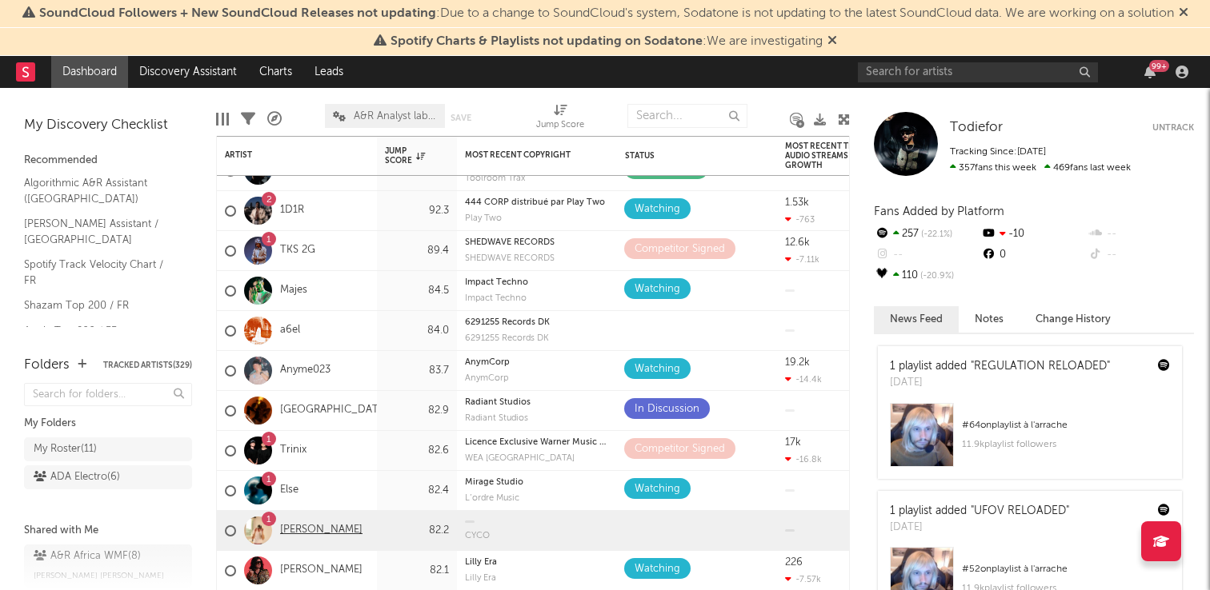
click at [298, 527] on link "[PERSON_NAME]" at bounding box center [321, 531] width 82 height 14
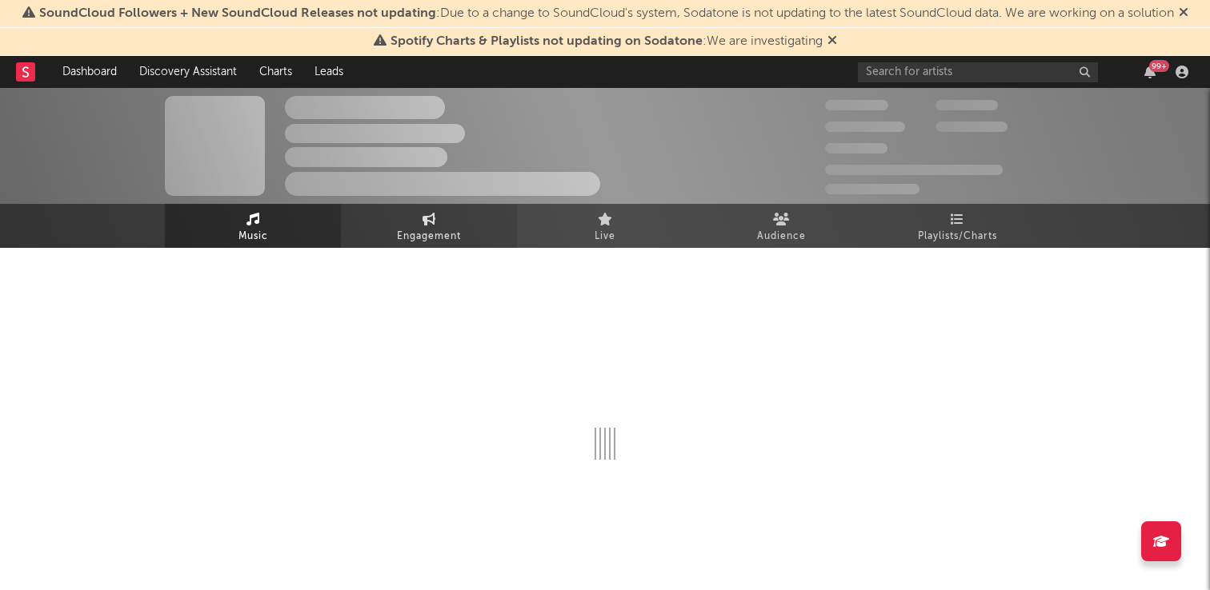
select select "6m"
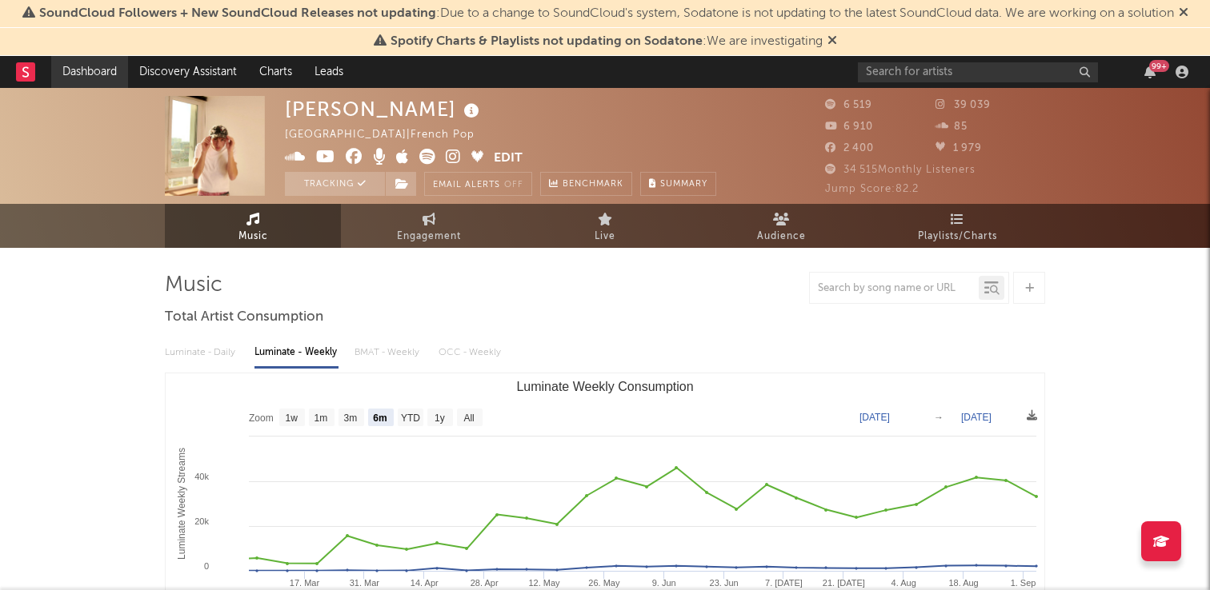
click at [89, 67] on link "Dashboard" at bounding box center [89, 72] width 77 height 32
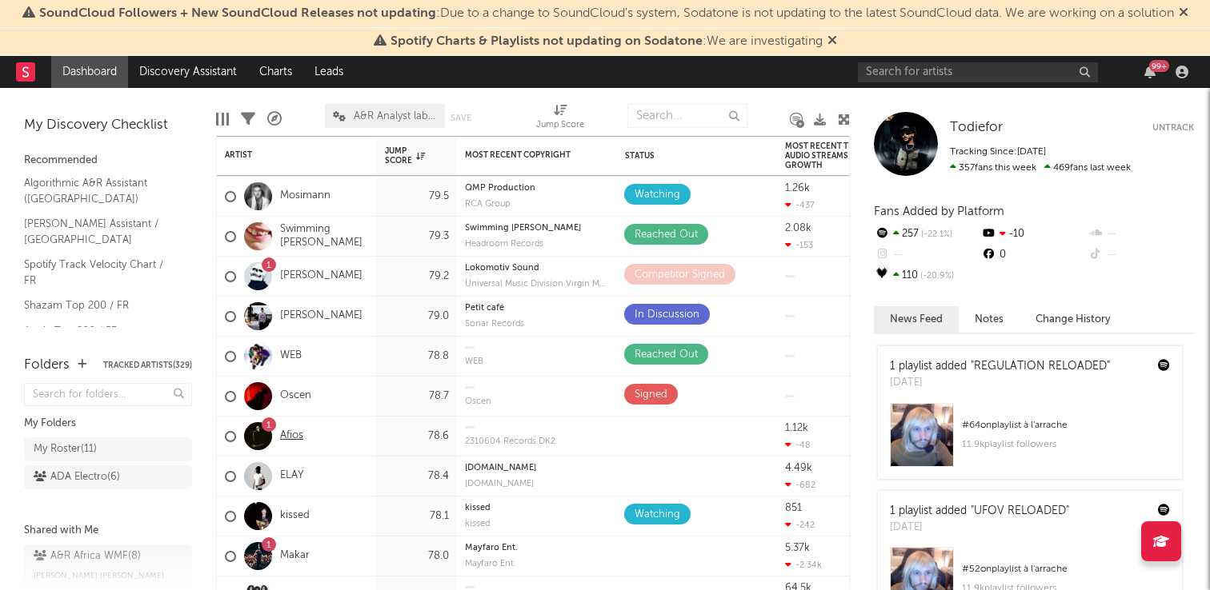
click at [292, 431] on link "Afios" at bounding box center [291, 437] width 23 height 14
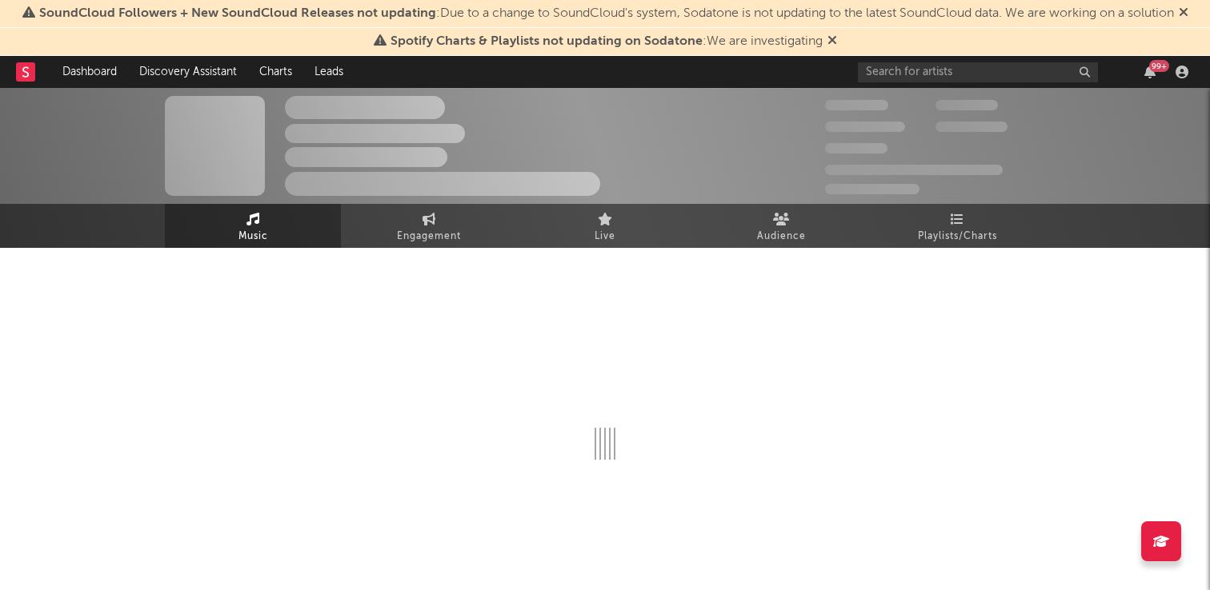
select select "1w"
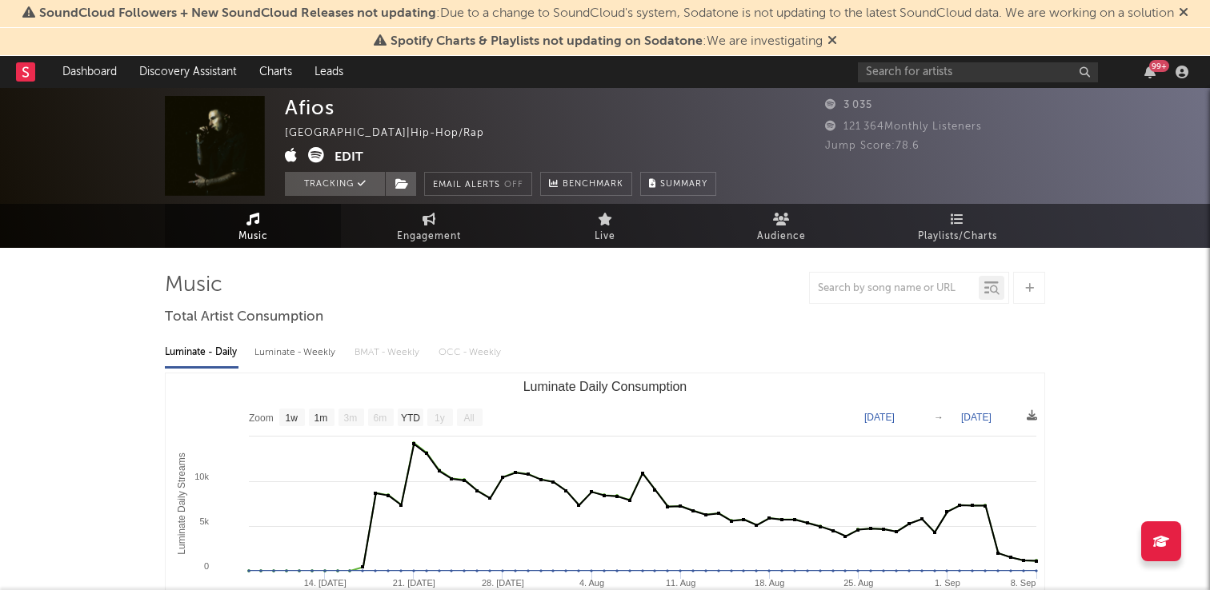
click at [356, 158] on button "Edit" at bounding box center [348, 157] width 29 height 20
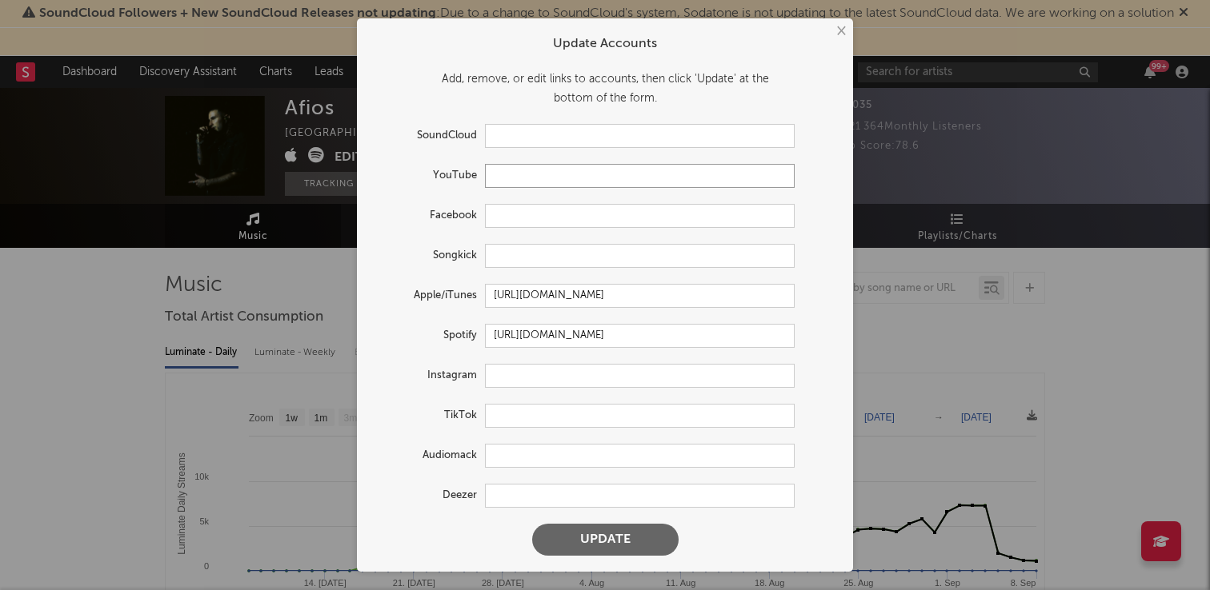
click at [535, 177] on input "text" at bounding box center [640, 176] width 310 height 24
paste input "[URL][DOMAIN_NAME]"
type input "[URL][DOMAIN_NAME]"
click at [519, 390] on form "Update Accounts Add, remove, or edit links to accounts, then click 'Update' at …" at bounding box center [605, 295] width 480 height 538
click at [525, 369] on input "text" at bounding box center [640, 376] width 310 height 24
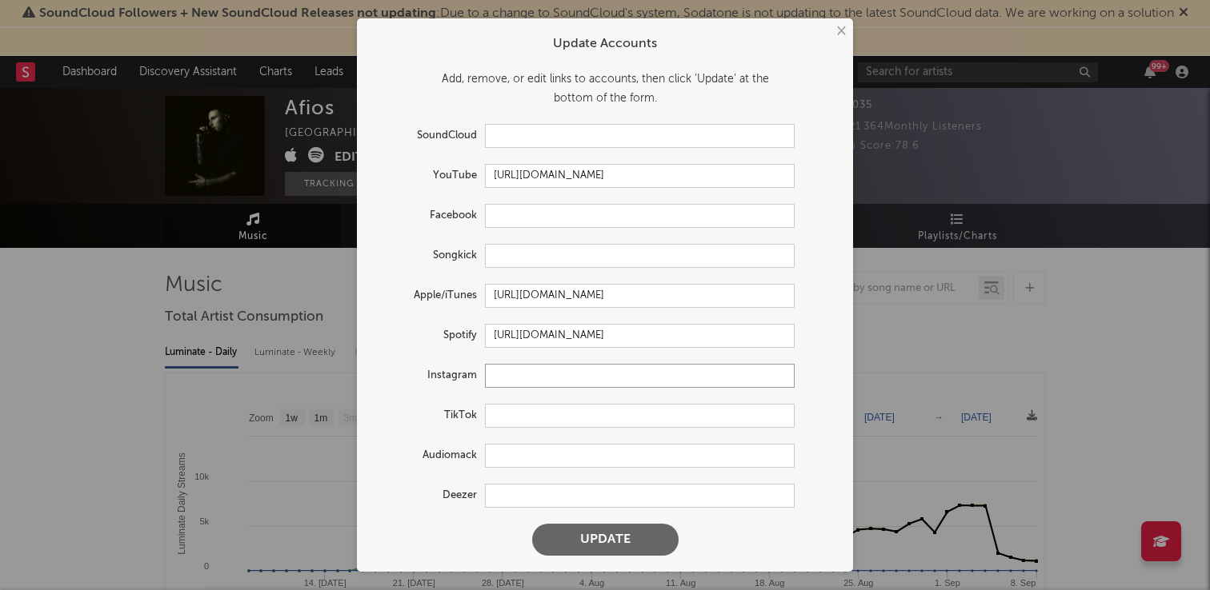
paste input "[URL][DOMAIN_NAME]"
type input "[URL][DOMAIN_NAME]"
click at [565, 494] on input "text" at bounding box center [640, 496] width 310 height 24
paste input "[URL][DOMAIN_NAME]"
type input "[URL][DOMAIN_NAME]"
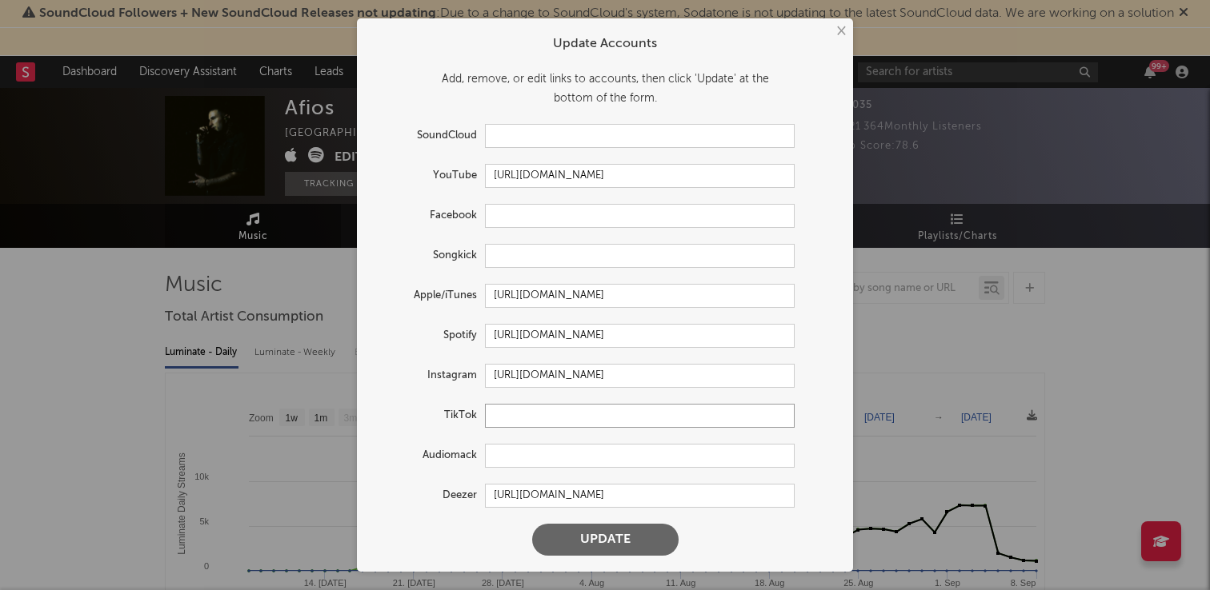
click at [518, 419] on input "text" at bounding box center [640, 416] width 310 height 24
paste input "[URL][DOMAIN_NAME]"
type input "[URL][DOMAIN_NAME]"
click at [582, 544] on button "Update" at bounding box center [605, 540] width 146 height 32
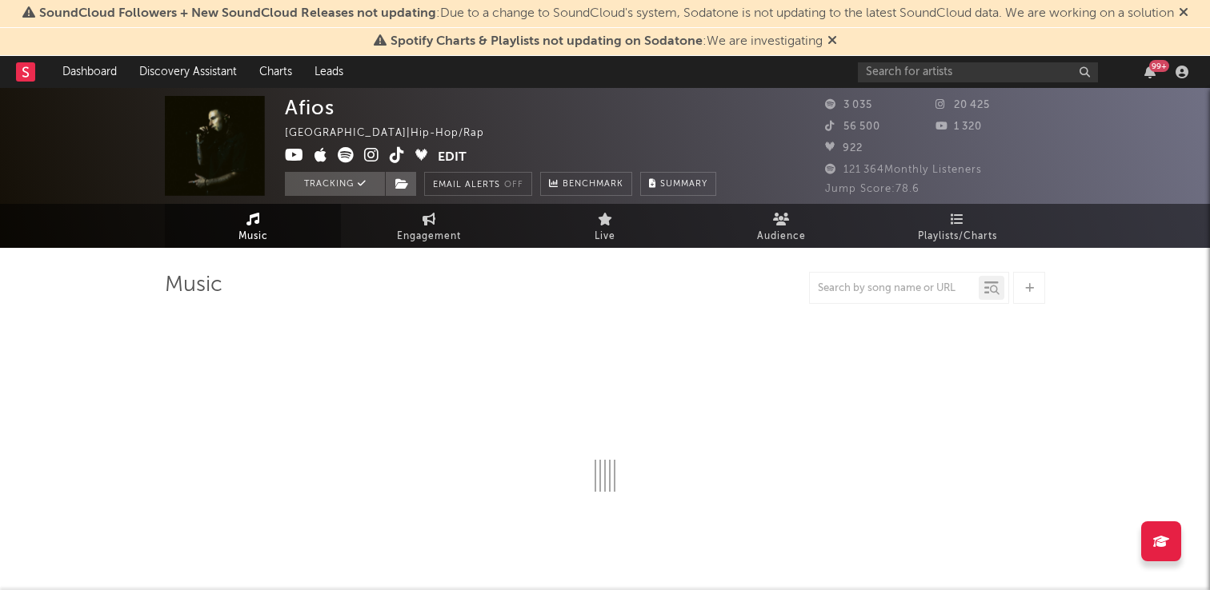
select select "1w"
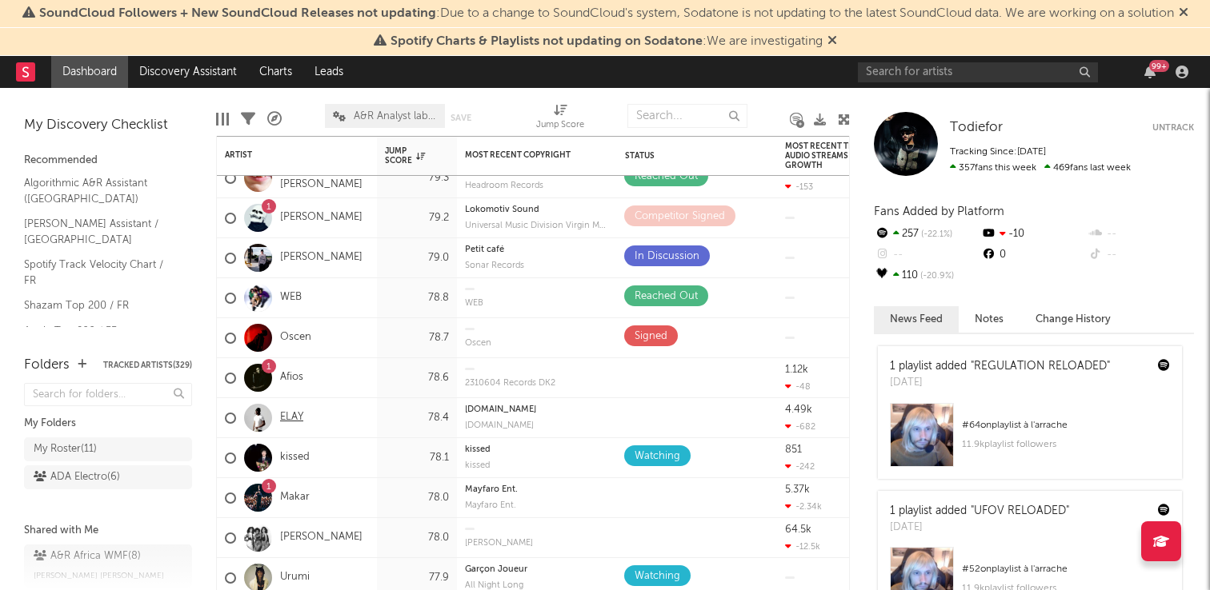
click at [288, 418] on link "ELAY" at bounding box center [291, 418] width 23 height 14
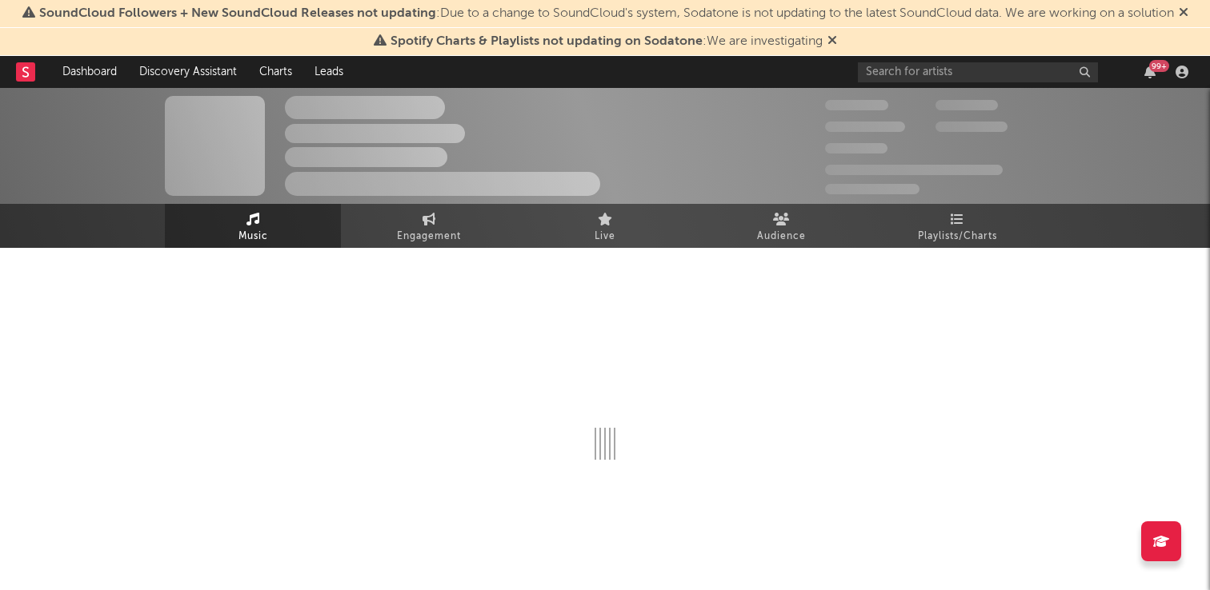
select select "1w"
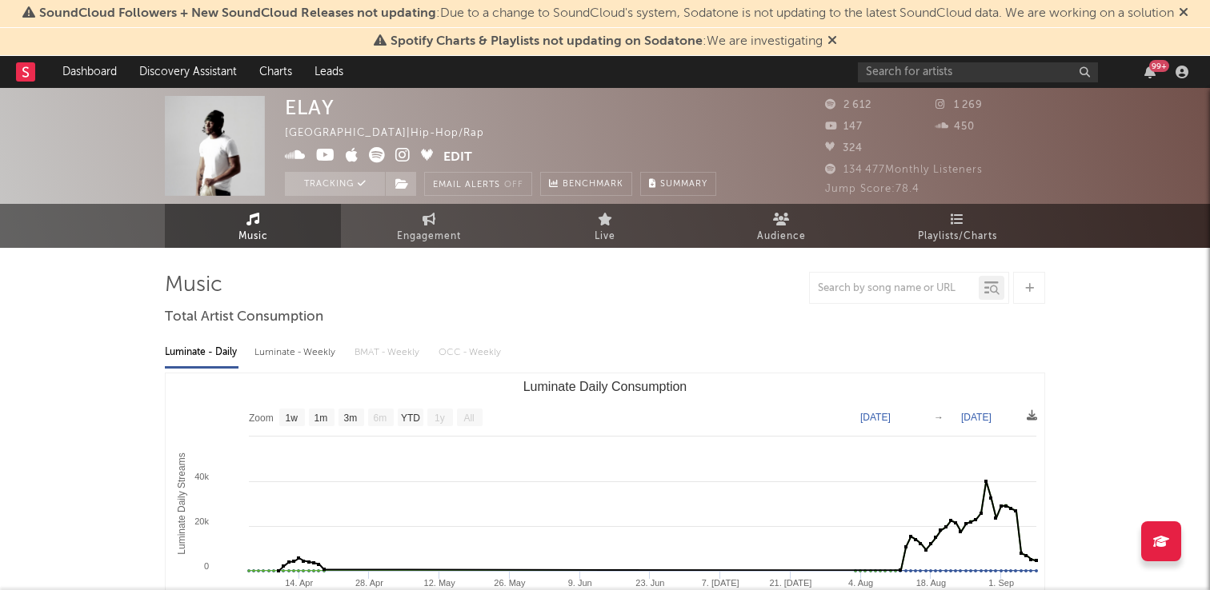
click at [462, 156] on button "Edit" at bounding box center [457, 157] width 29 height 20
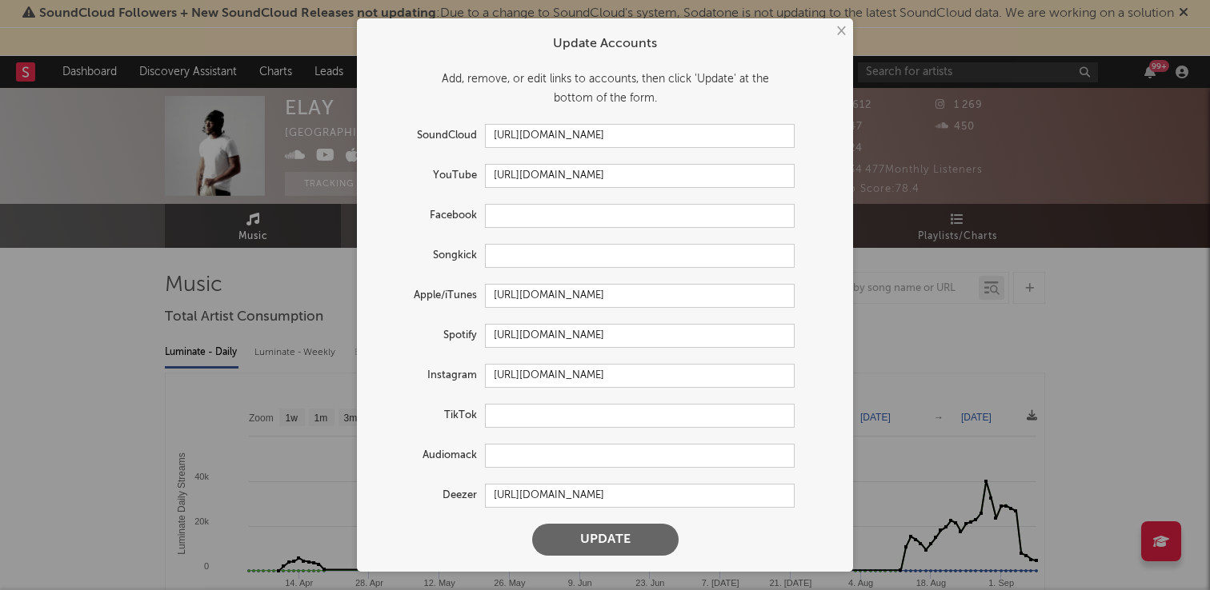
click at [915, 195] on div "× Update Accounts Add, remove, or edit links to accounts, then click 'Update' a…" at bounding box center [605, 295] width 1210 height 590
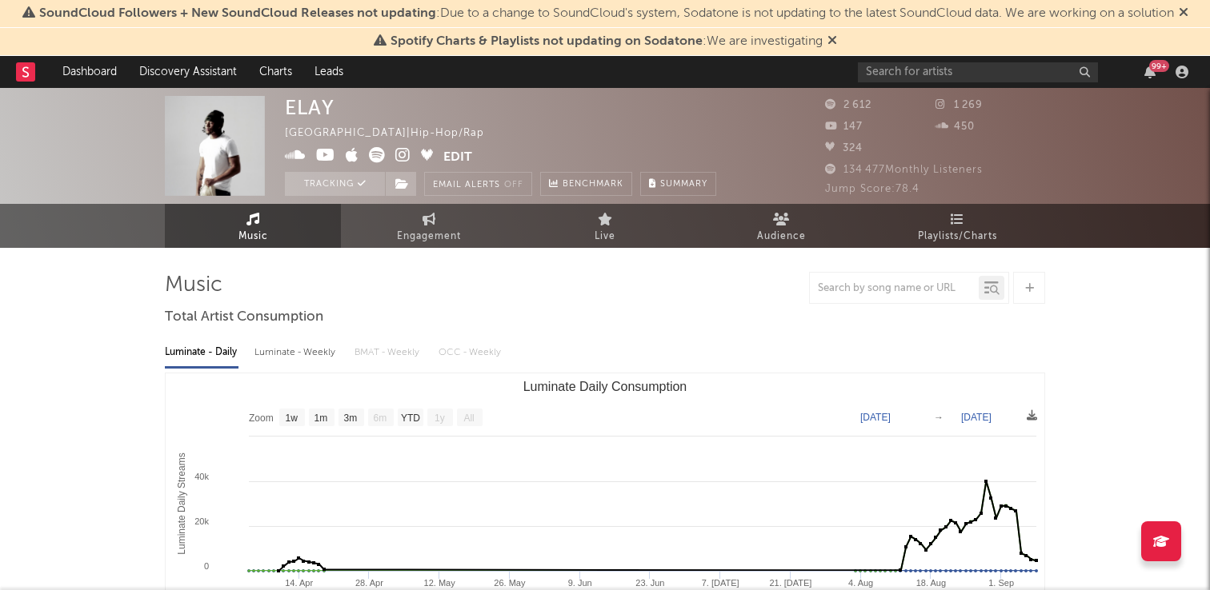
click at [454, 160] on button "Edit" at bounding box center [457, 157] width 29 height 20
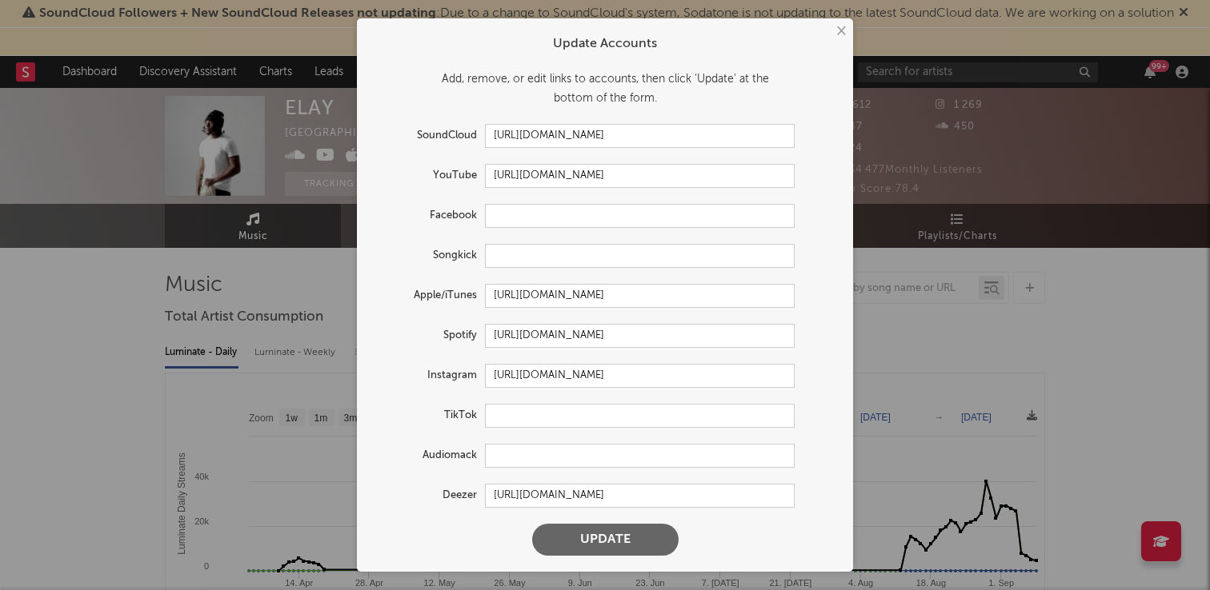
click at [535, 403] on form "Update Accounts Add, remove, or edit links to accounts, then click 'Update' at …" at bounding box center [605, 295] width 480 height 538
click at [539, 418] on input "text" at bounding box center [640, 416] width 310 height 24
paste input "[URL][DOMAIN_NAME]"
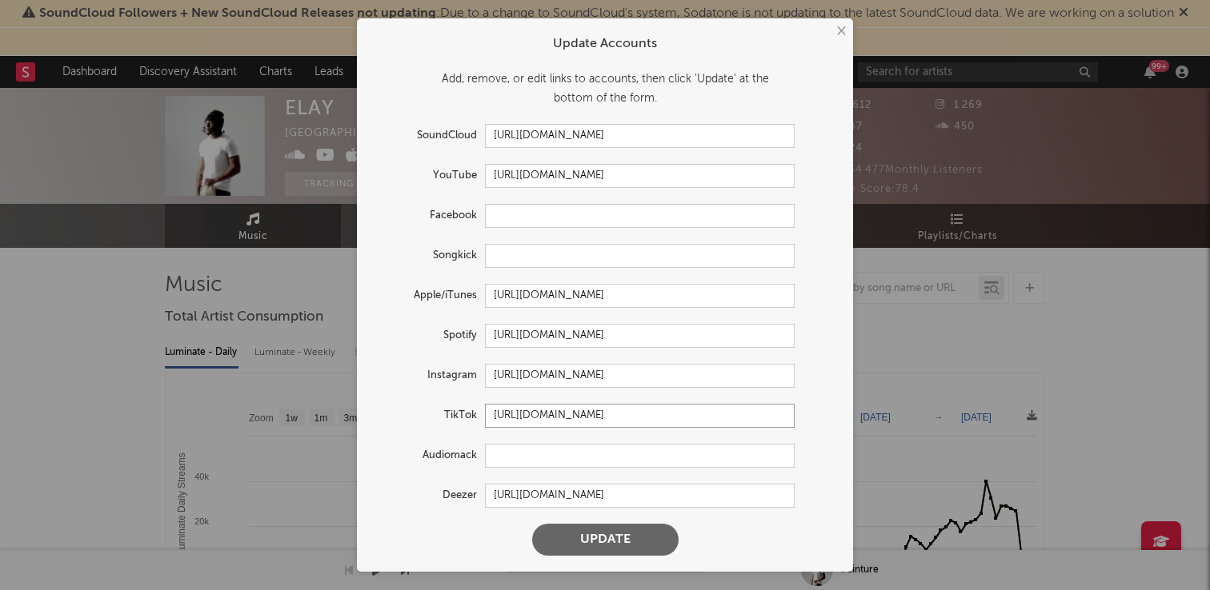
type input "[URL][DOMAIN_NAME]"
click at [582, 551] on button "Update" at bounding box center [605, 540] width 146 height 32
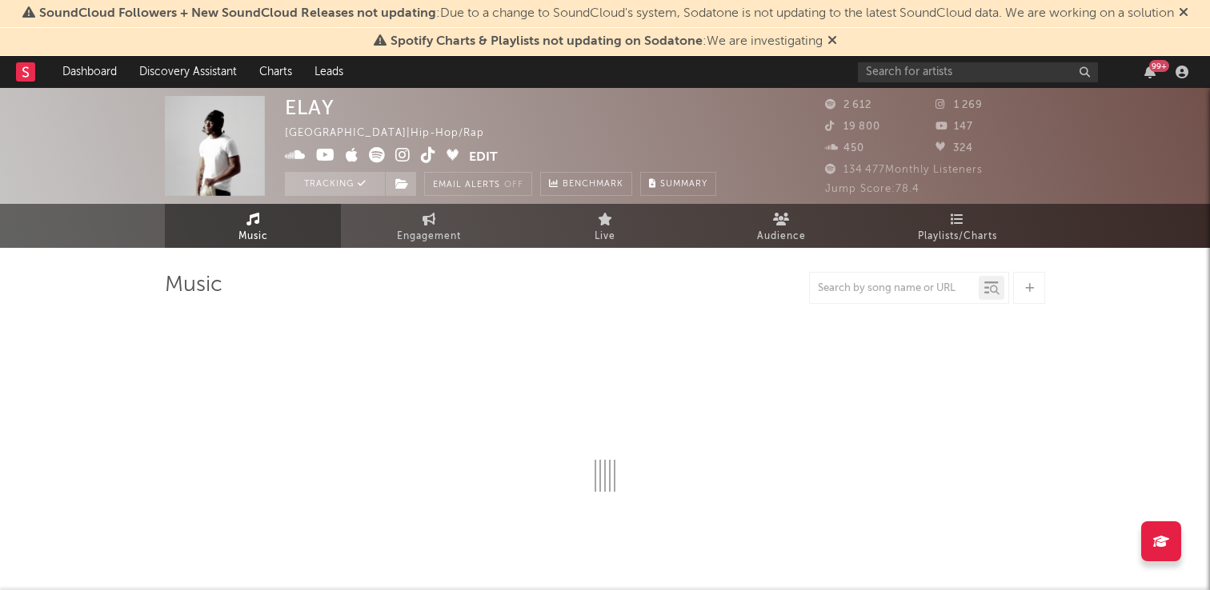
select select "1w"
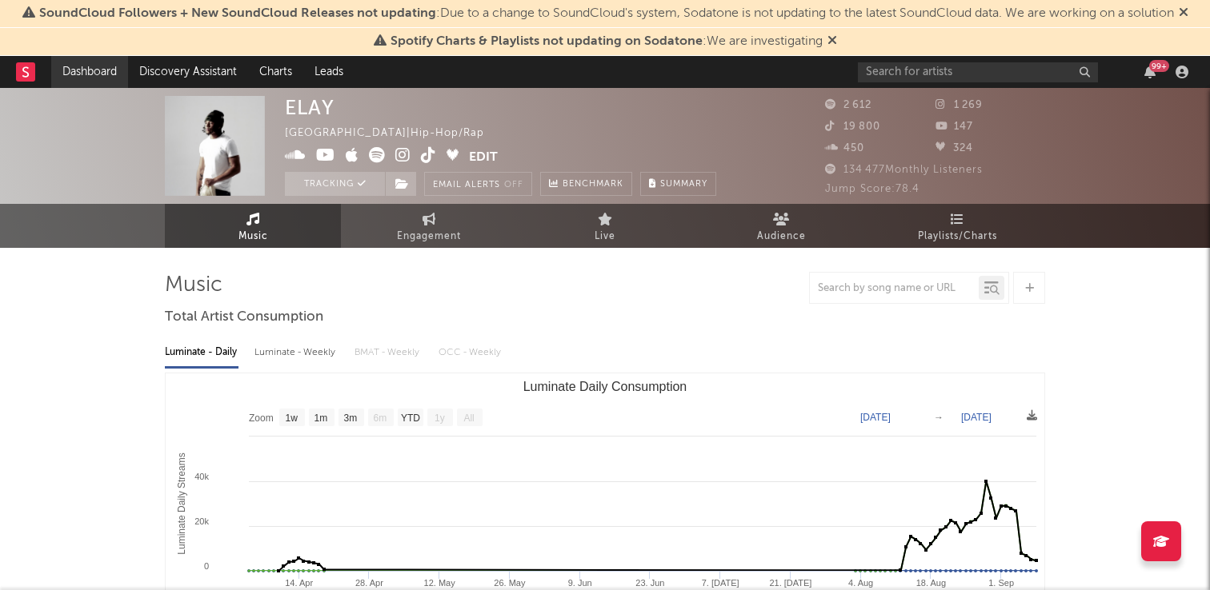
click at [93, 63] on link "Dashboard" at bounding box center [89, 72] width 77 height 32
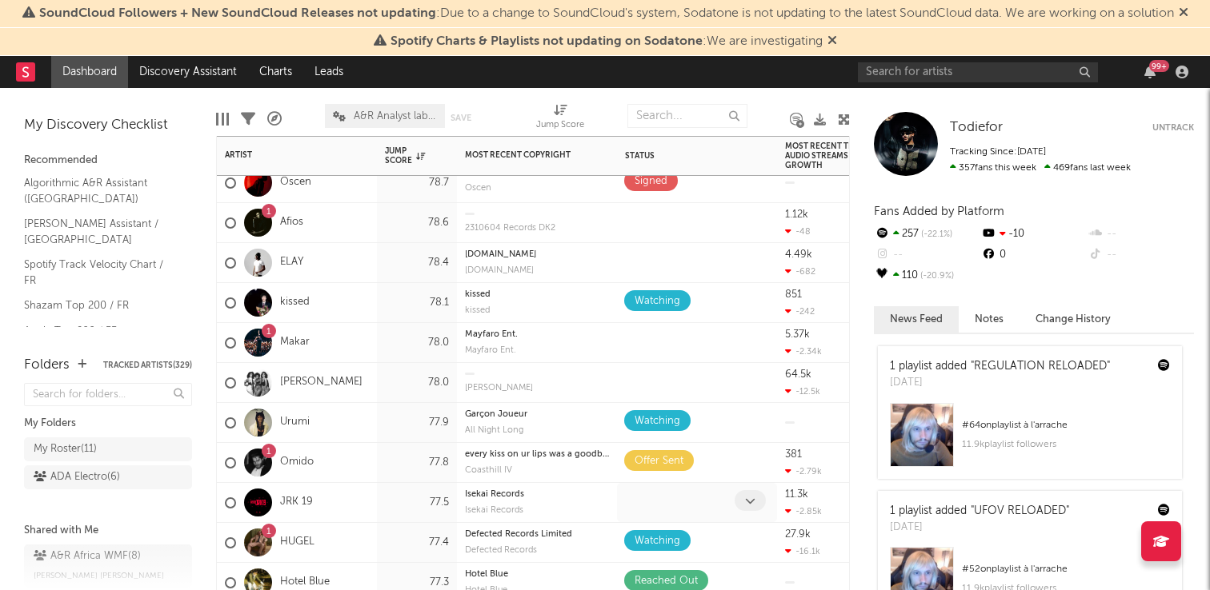
click at [762, 508] on div at bounding box center [752, 502] width 35 height 25
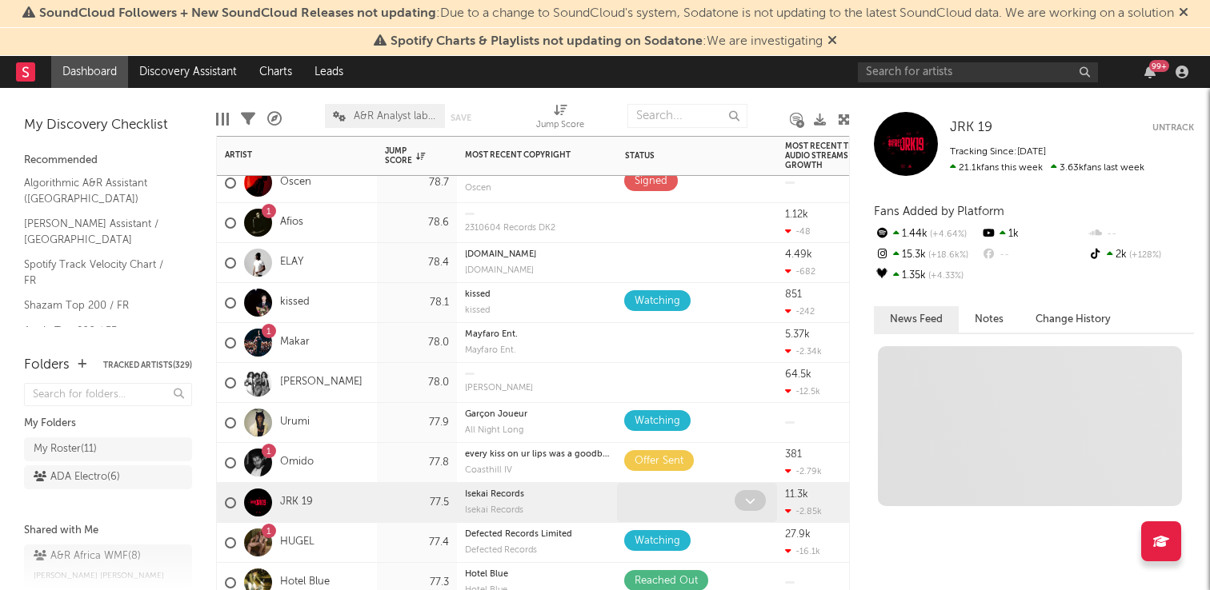
click at [756, 505] on span at bounding box center [750, 500] width 31 height 21
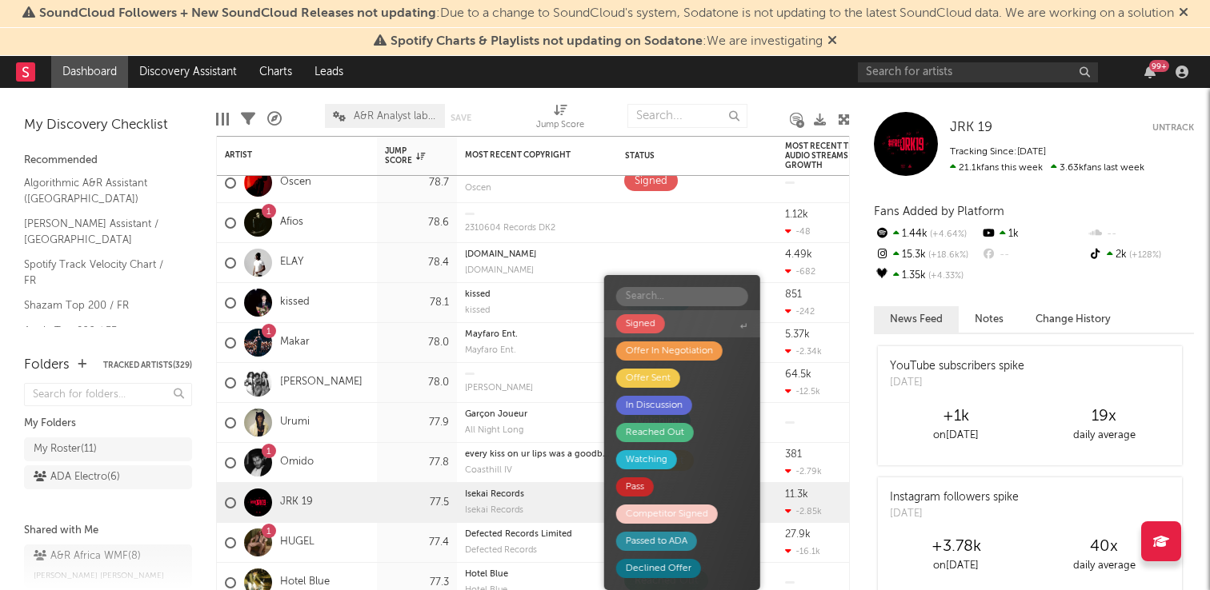
click at [689, 326] on span "Signed" at bounding box center [682, 323] width 156 height 27
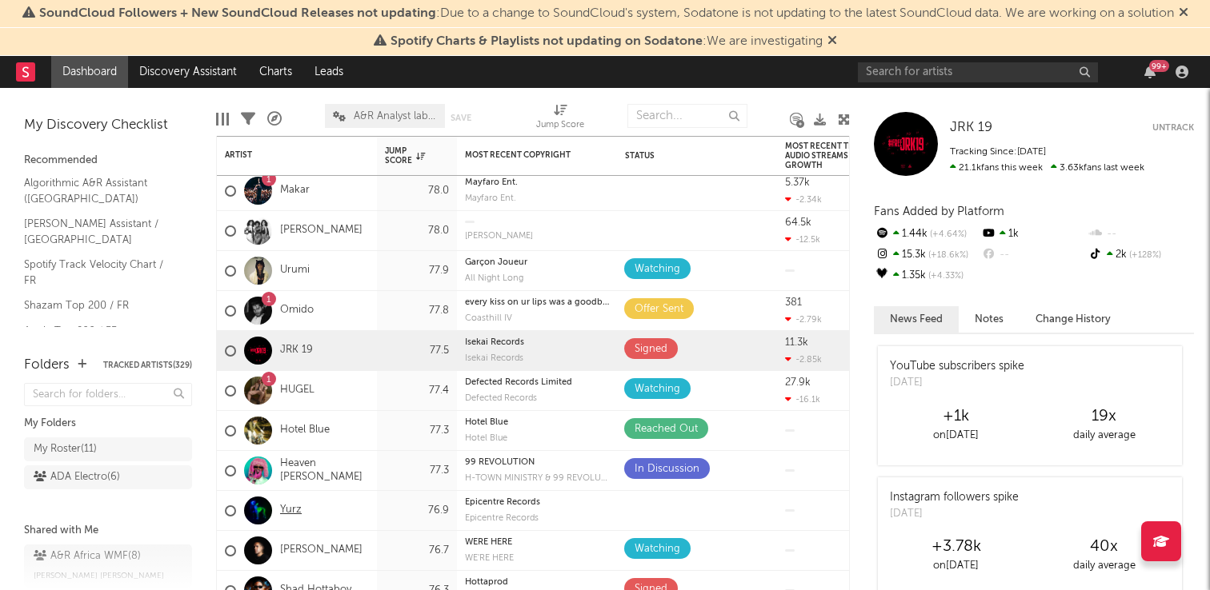
click at [294, 513] on link "Yurz" at bounding box center [291, 511] width 22 height 14
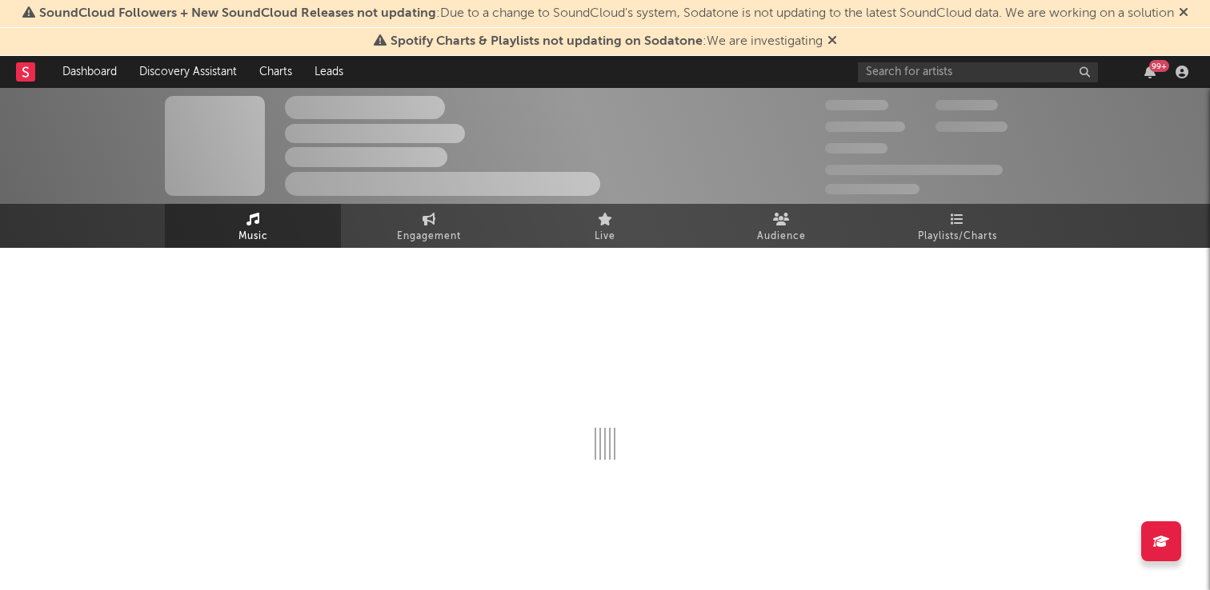
select select "1w"
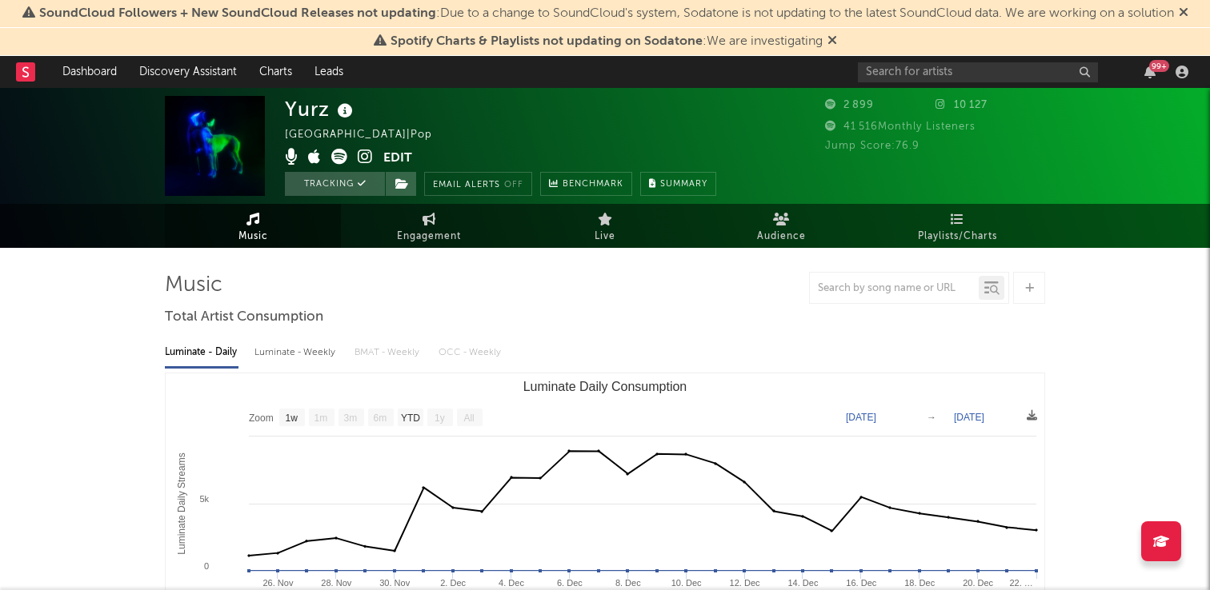
click at [402, 160] on button "Edit" at bounding box center [397, 159] width 29 height 20
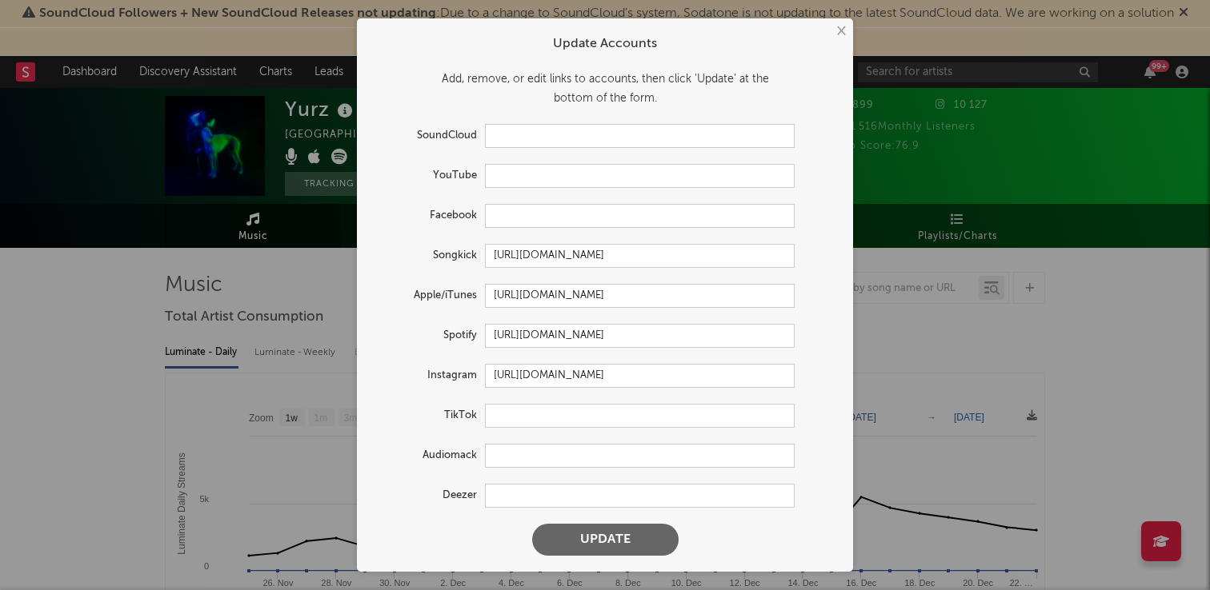
click at [543, 193] on form "Update Accounts Add, remove, or edit links to accounts, then click 'Update' at …" at bounding box center [605, 295] width 480 height 538
click at [546, 183] on input "text" at bounding box center [640, 176] width 310 height 24
paste input "[URL][DOMAIN_NAME]"
type input "[URL][DOMAIN_NAME]"
click at [541, 497] on input "text" at bounding box center [640, 496] width 310 height 24
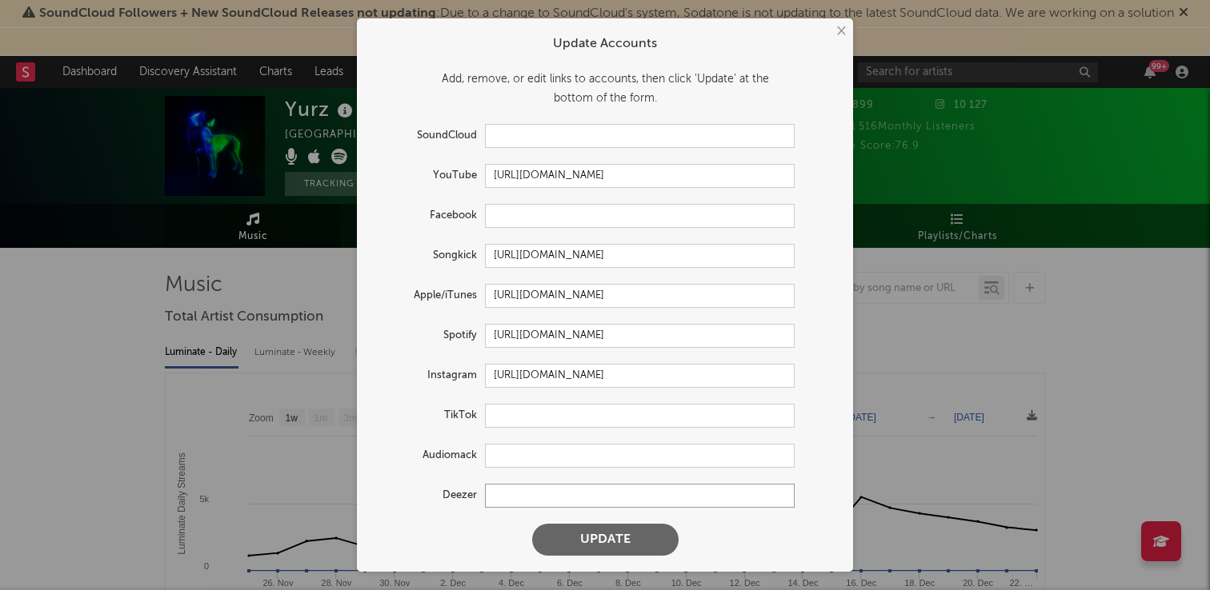
paste input "[URL][DOMAIN_NAME]"
type input "[URL][DOMAIN_NAME]"
click at [558, 524] on button "Update" at bounding box center [605, 540] width 146 height 32
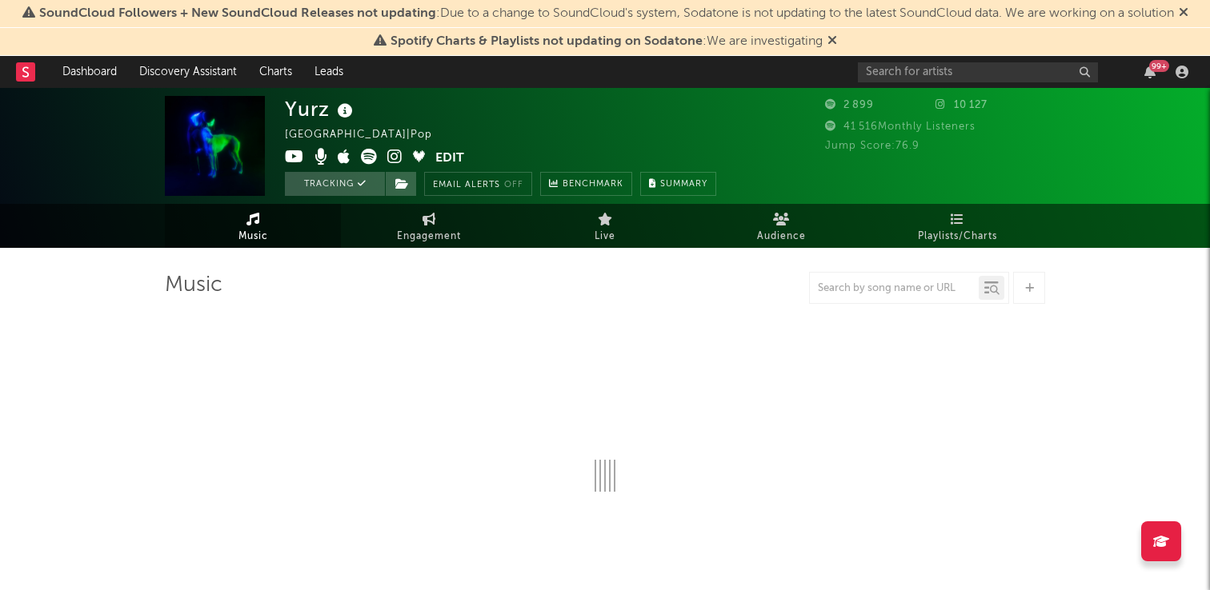
type input "[URL][DOMAIN_NAME]"
select select "1w"
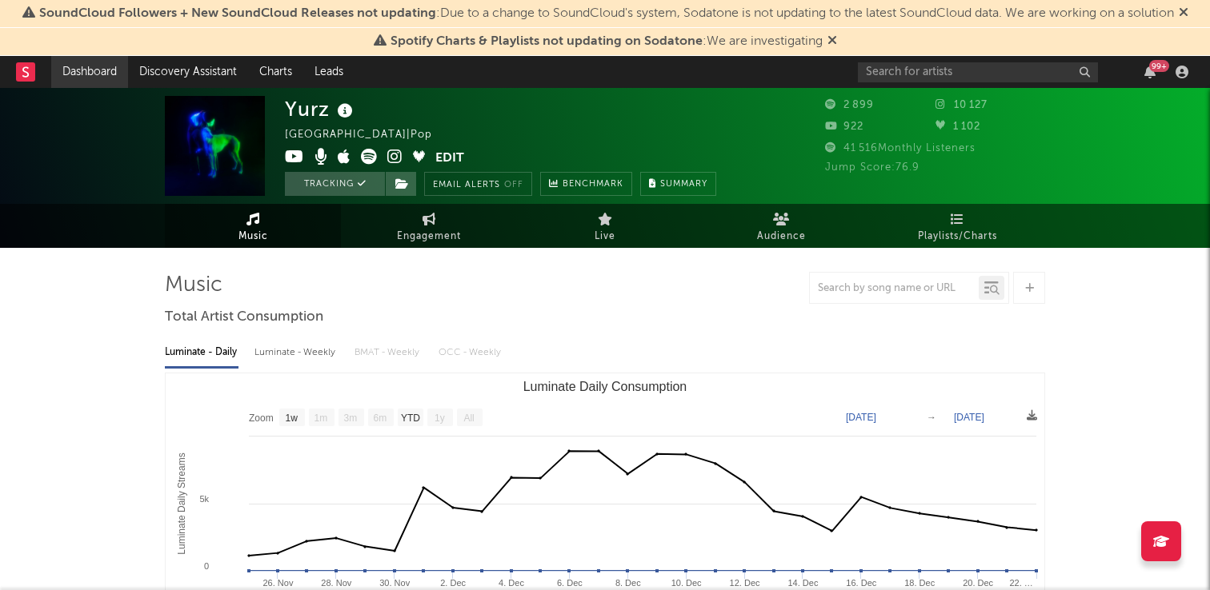
click at [106, 74] on link "Dashboard" at bounding box center [89, 72] width 77 height 32
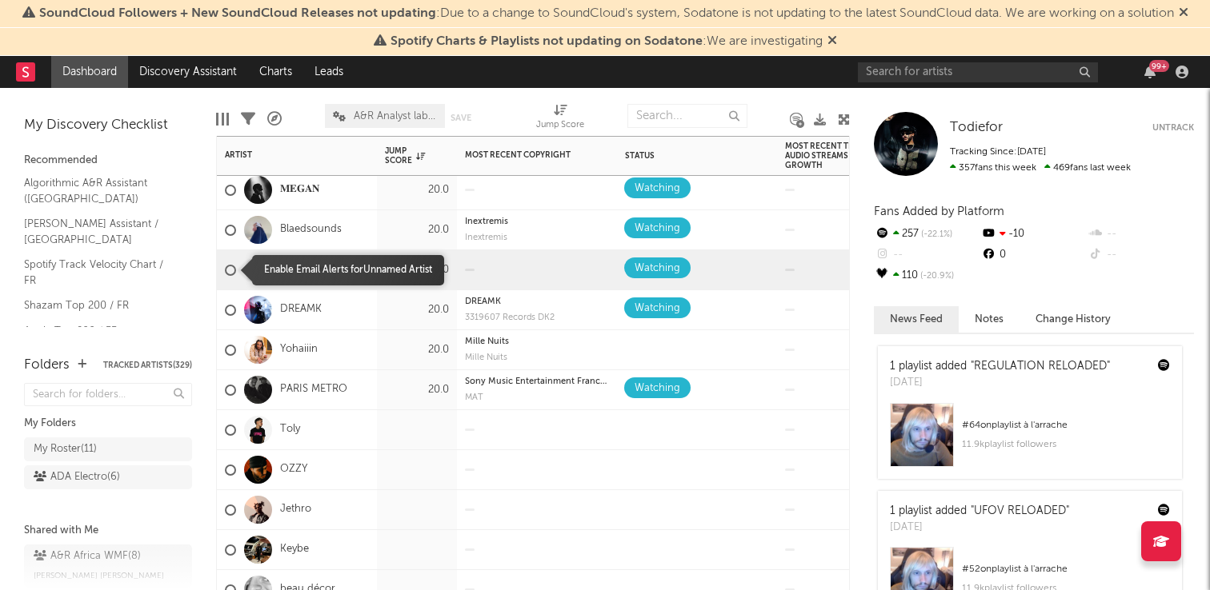
click at [225, 270] on div at bounding box center [230, 270] width 11 height 11
click at [225, 270] on input "checkbox" at bounding box center [225, 270] width 0 height 14
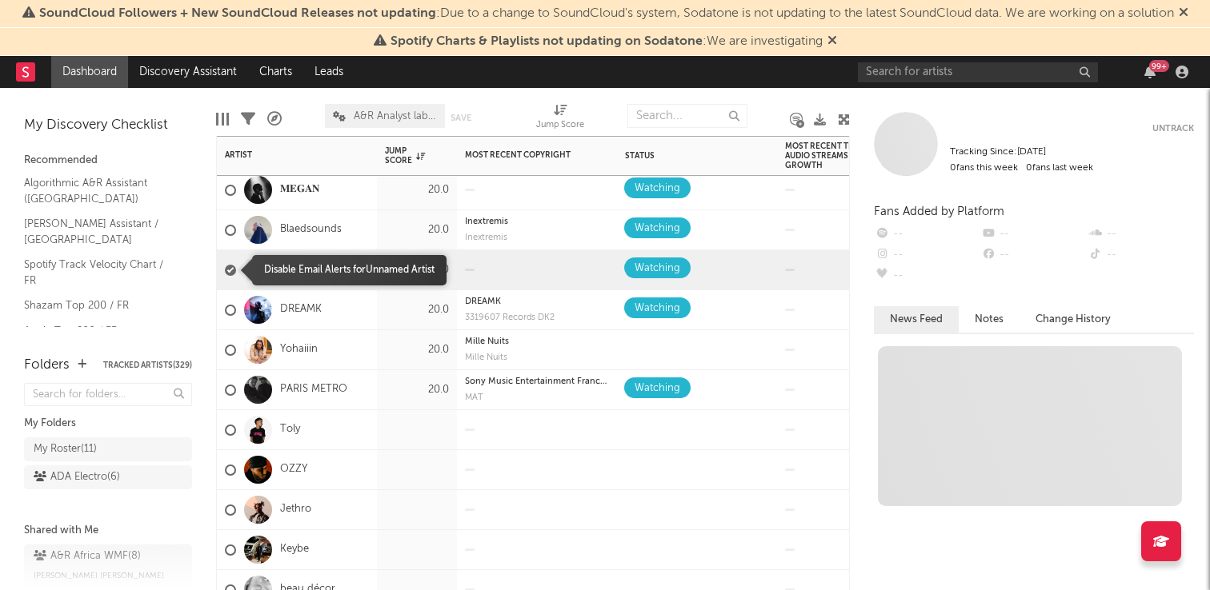
click at [225, 270] on div at bounding box center [230, 270] width 11 height 11
click at [225, 270] on input "checkbox" at bounding box center [225, 270] width 0 height 14
click at [289, 272] on link "Unnamed Artist" at bounding box center [317, 270] width 74 height 14
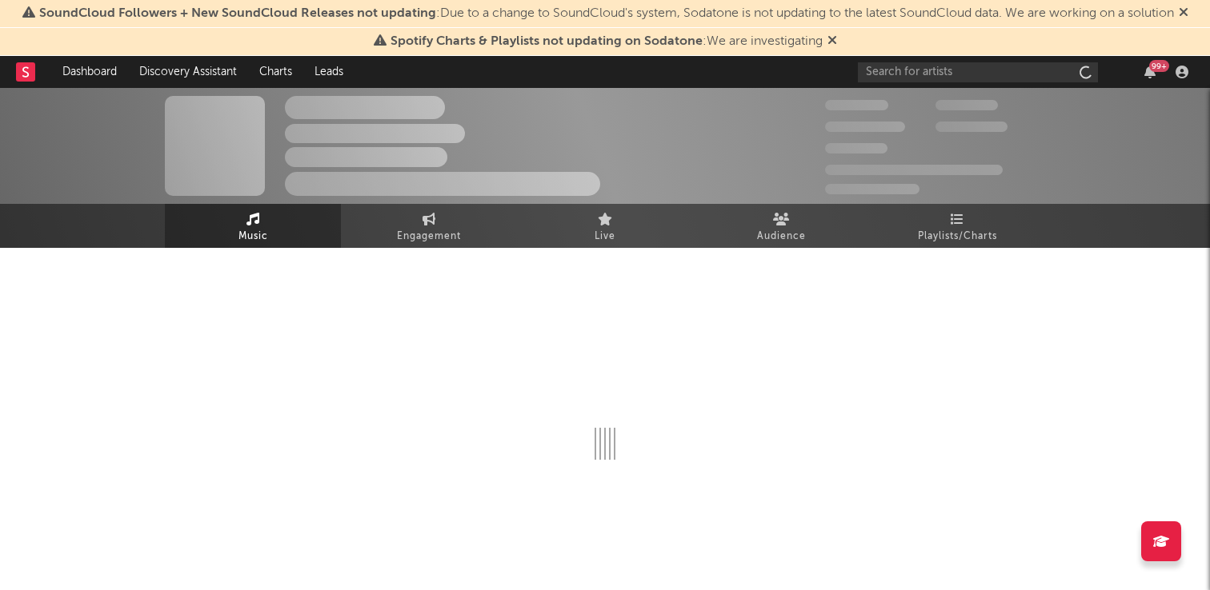
select select "1w"
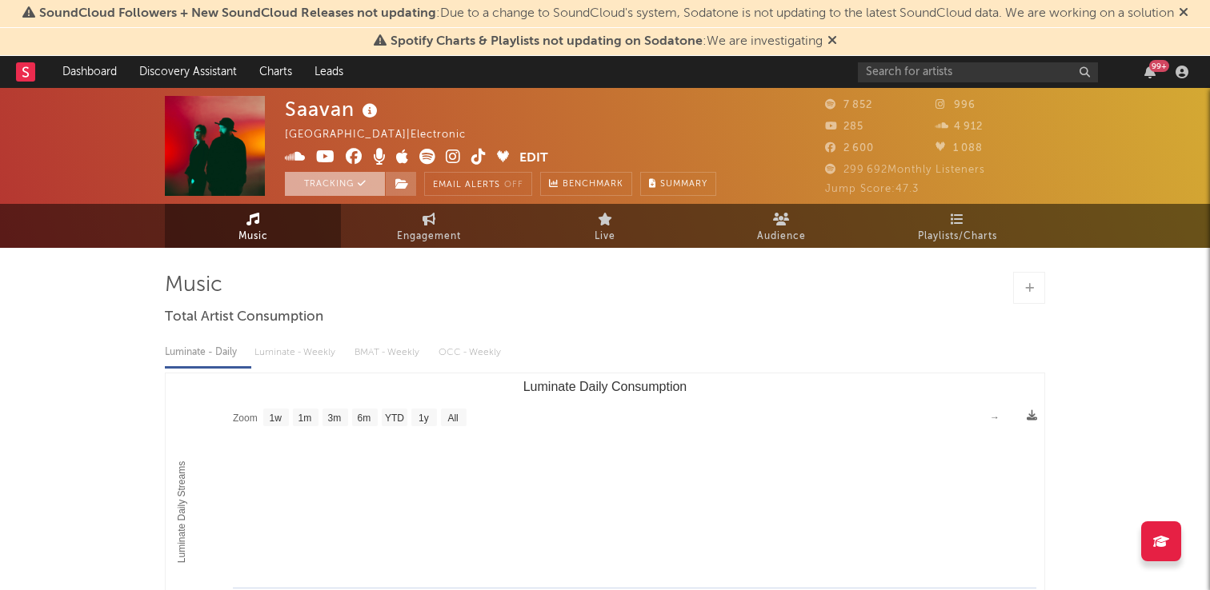
click at [308, 190] on button "Tracking" at bounding box center [335, 184] width 100 height 24
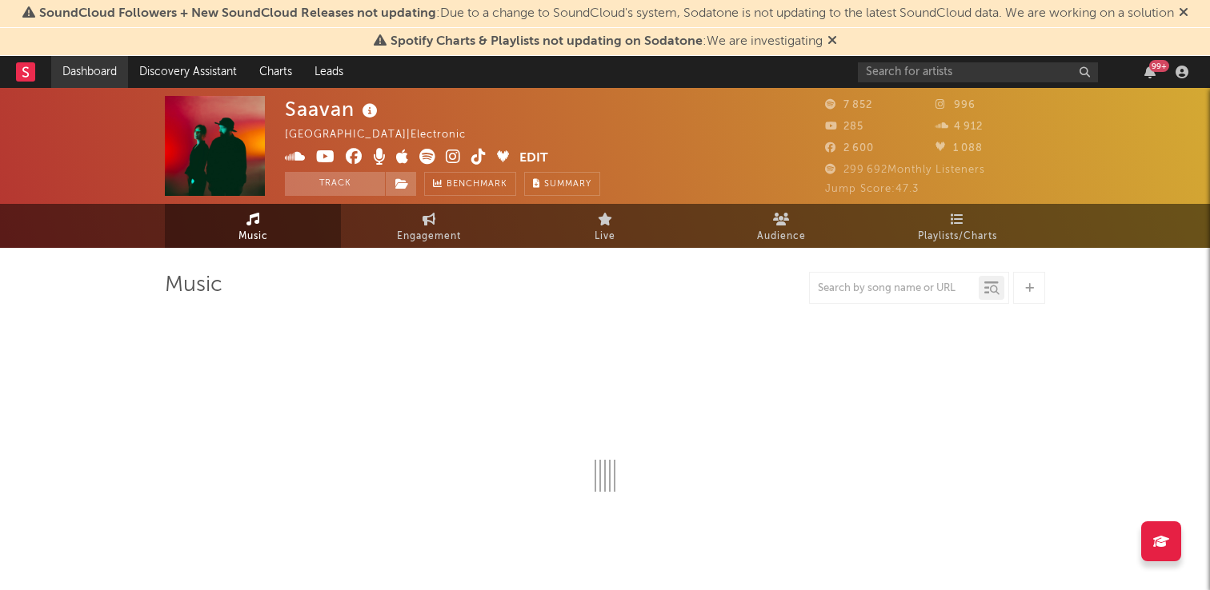
click at [82, 74] on link "Dashboard" at bounding box center [89, 72] width 77 height 32
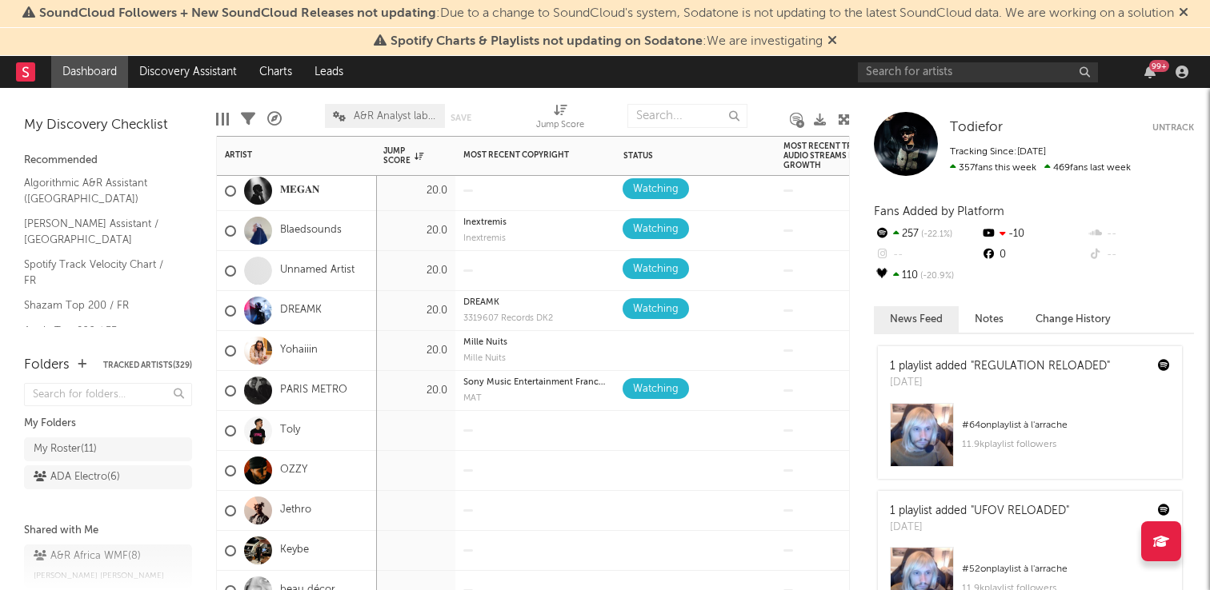
click at [417, 282] on div "20.0" at bounding box center [415, 271] width 80 height 40
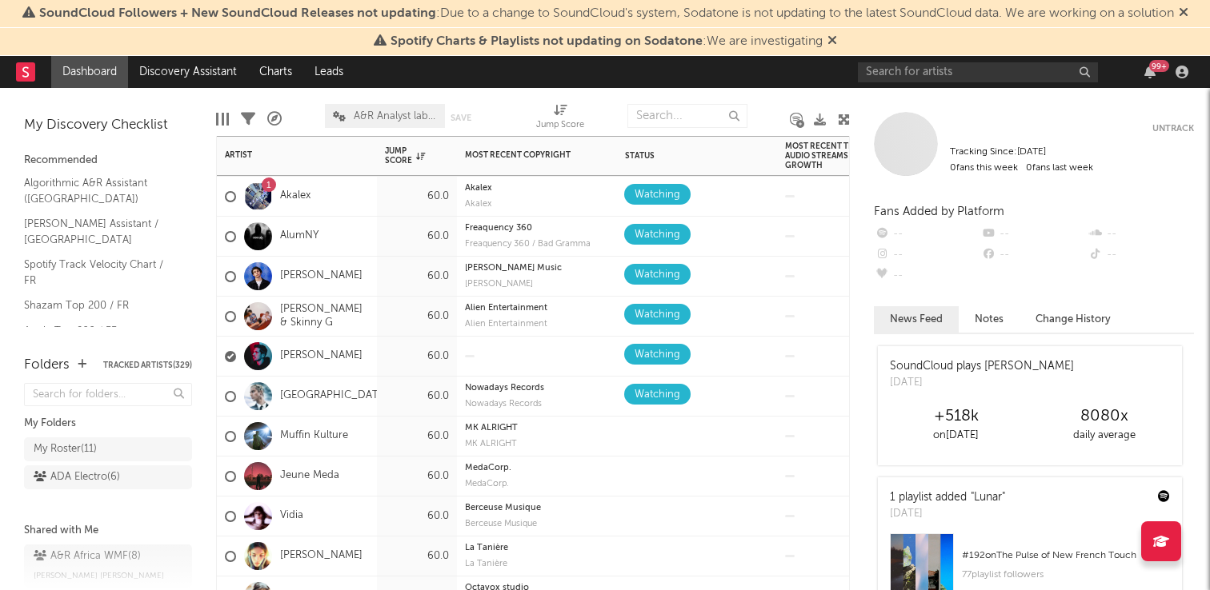
click at [234, 357] on div at bounding box center [230, 356] width 11 height 11
click at [225, 357] on input "checkbox" at bounding box center [225, 357] width 0 height 14
